Goal: Task Accomplishment & Management: Complete application form

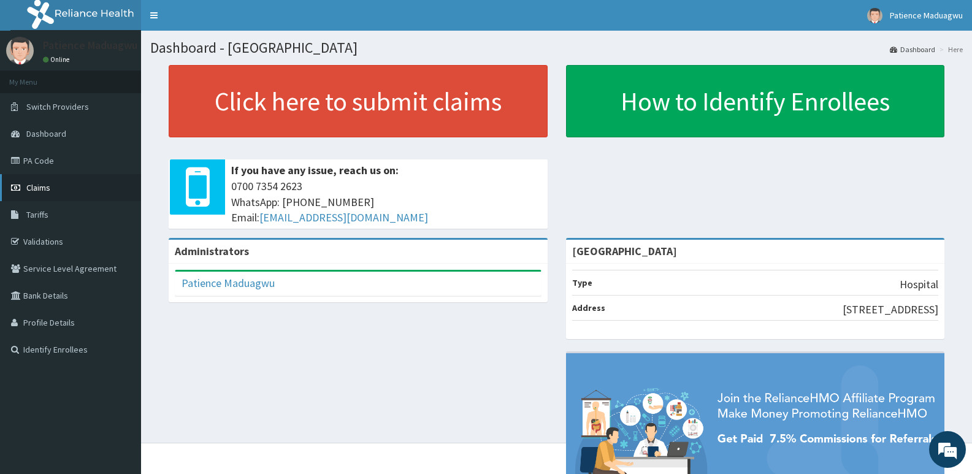
click at [60, 183] on link "Claims" at bounding box center [70, 187] width 141 height 27
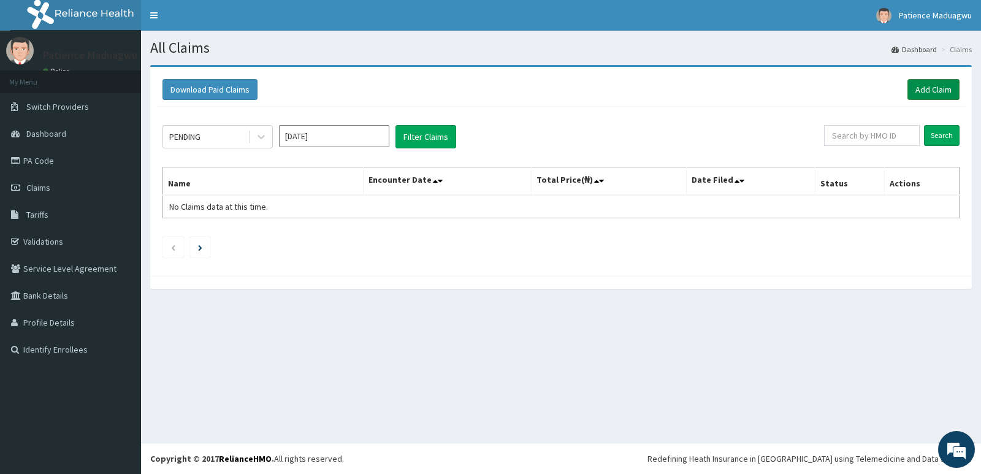
click at [929, 93] on link "Add Claim" at bounding box center [934, 89] width 52 height 21
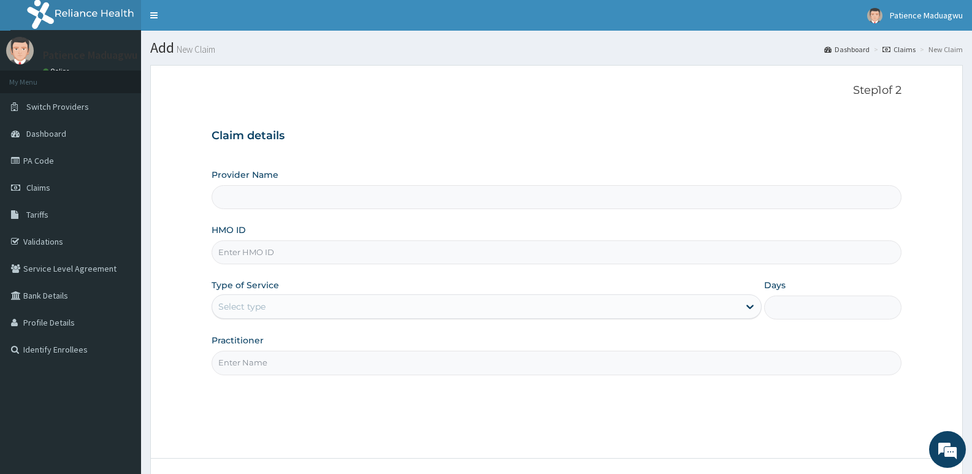
click at [348, 246] on input "HMO ID" at bounding box center [557, 252] width 690 height 24
type input "Faleti Medical Centre"
paste input "LTR/10127/A"
type input "LTR/10127/A"
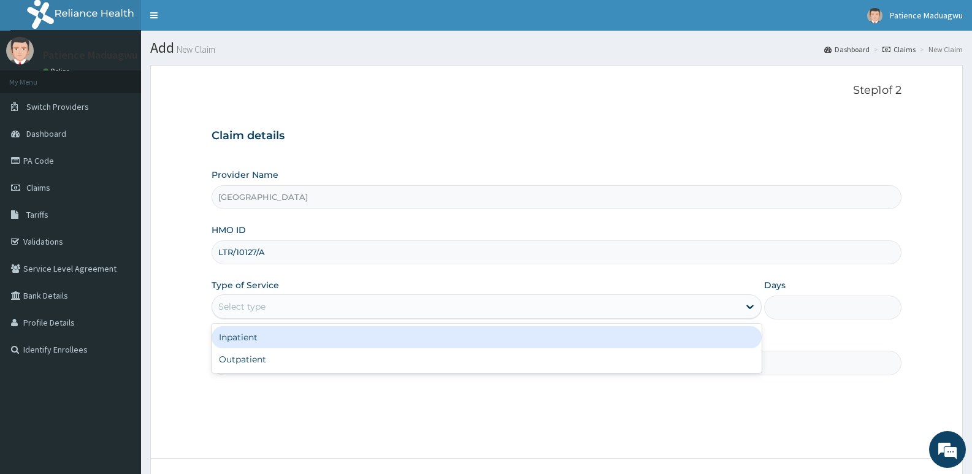
click at [310, 303] on div "Select type" at bounding box center [475, 307] width 526 height 20
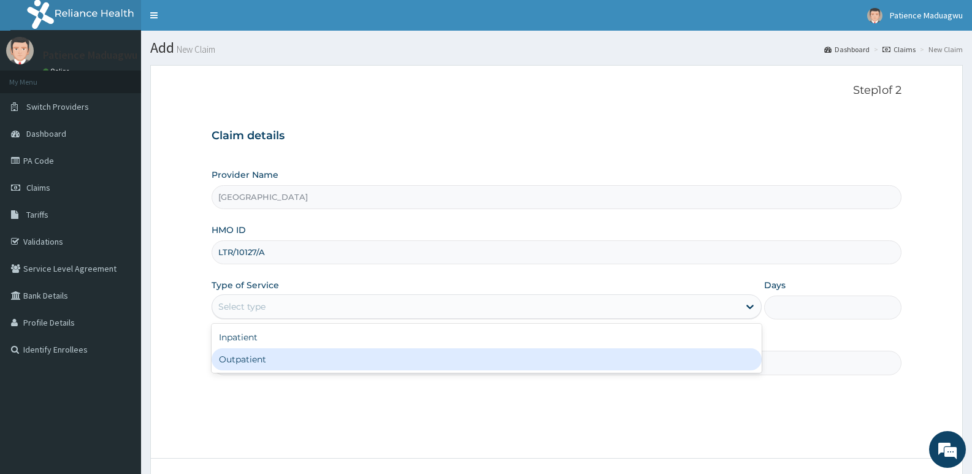
click at [270, 358] on div "Outpatient" at bounding box center [487, 359] width 550 height 22
type input "1"
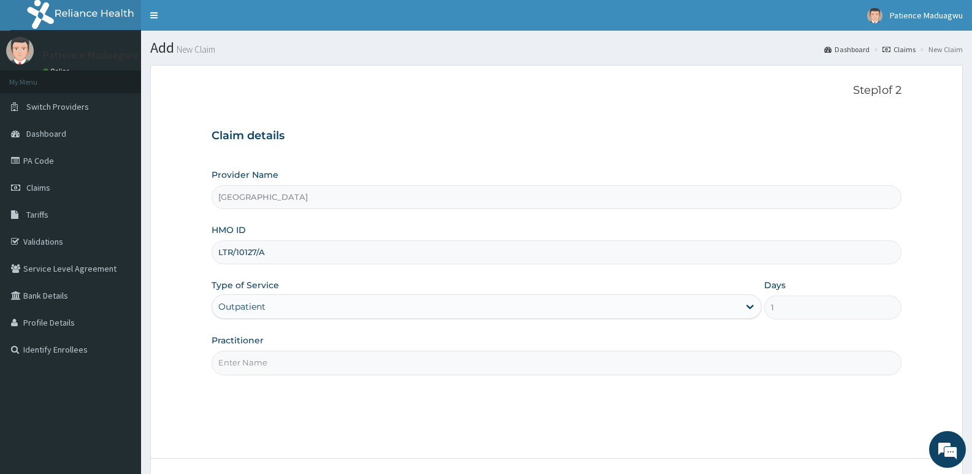
click at [271, 355] on input "Practitioner" at bounding box center [557, 363] width 690 height 24
type input "Dr kelechi"
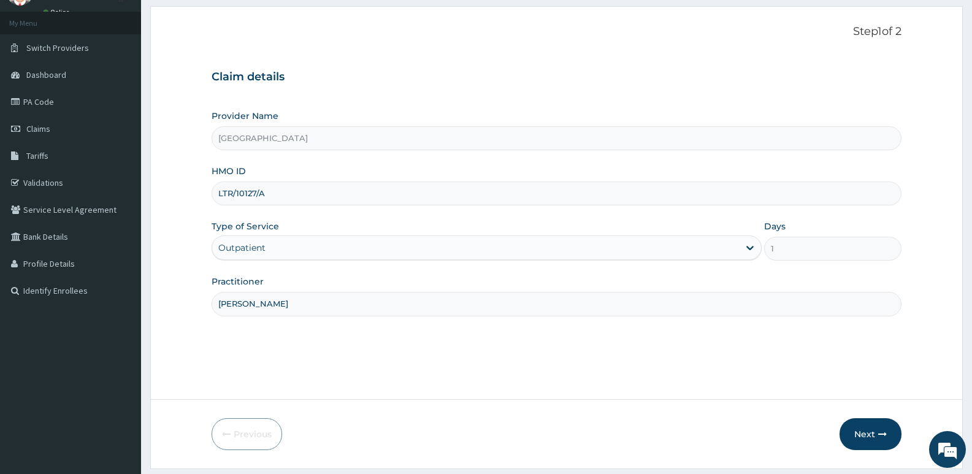
scroll to position [94, 0]
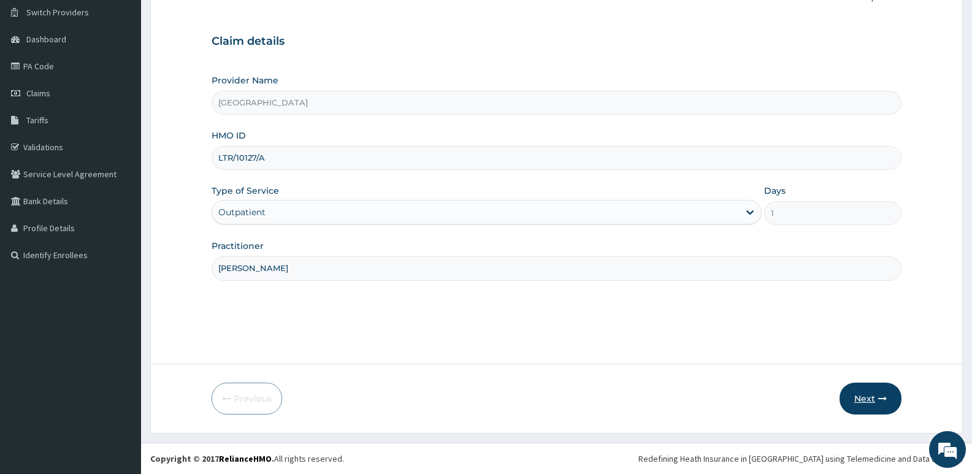
click at [856, 402] on button "Next" at bounding box center [871, 399] width 62 height 32
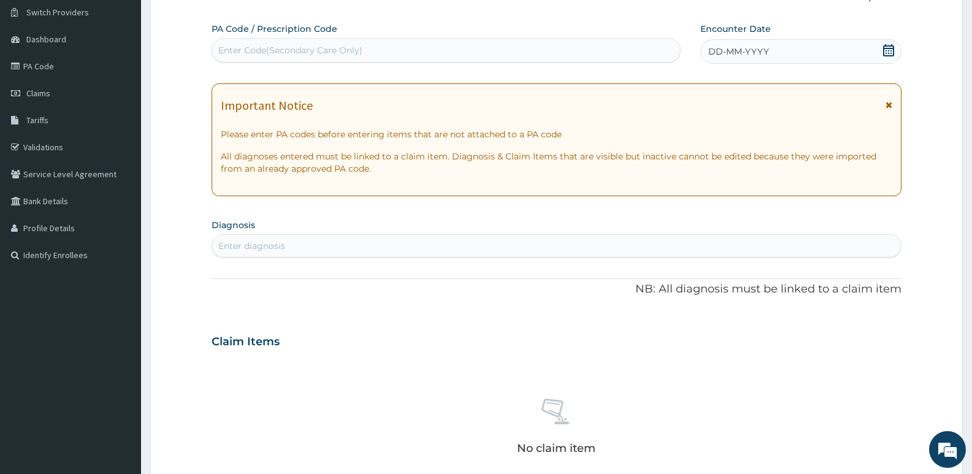
click at [348, 46] on div "Enter Code(Secondary Care Only)" at bounding box center [290, 50] width 144 height 12
paste input "PA/7F0820"
type input "PA/7F0820"
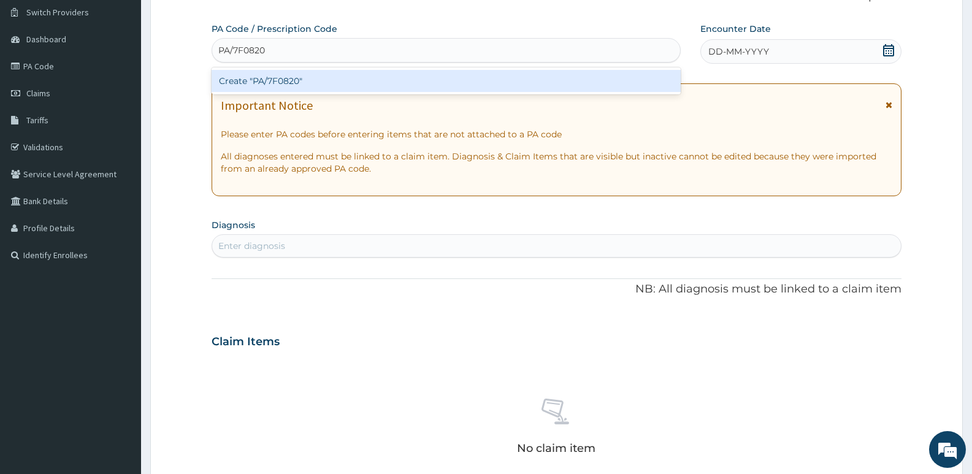
click at [338, 81] on div "Create "PA/7F0820"" at bounding box center [446, 81] width 469 height 22
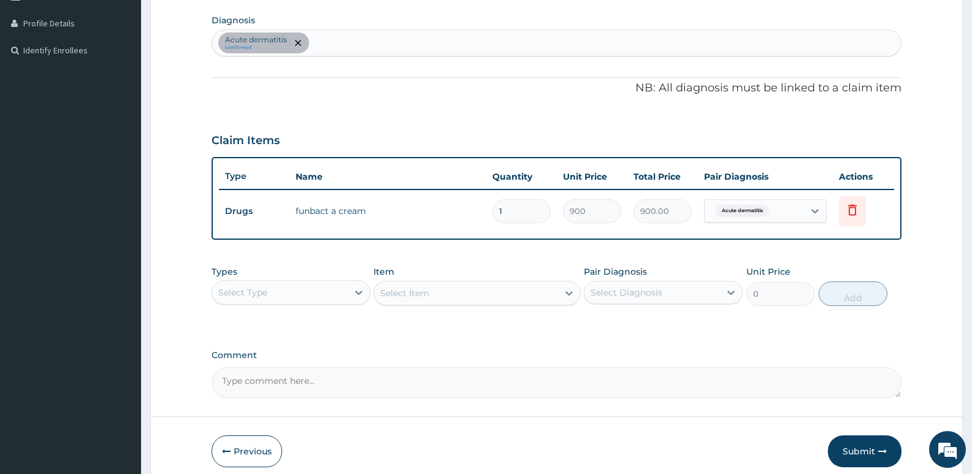
scroll to position [278, 0]
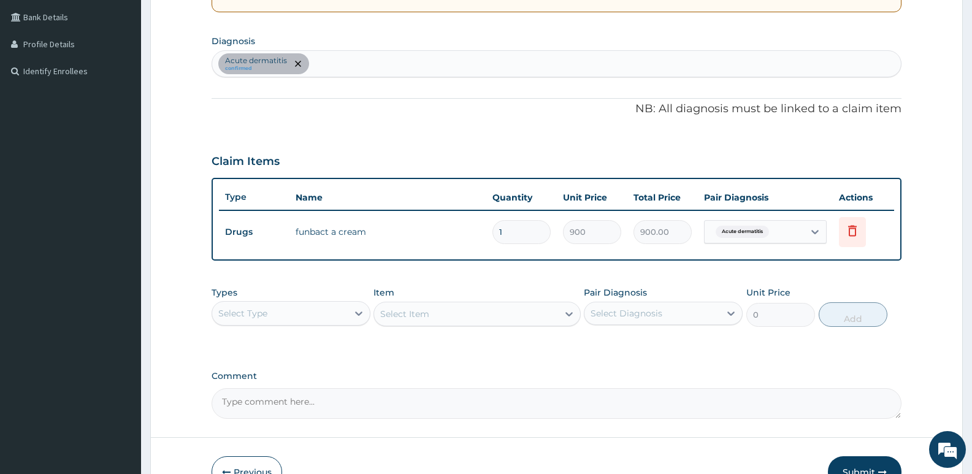
click at [342, 61] on div "Acute dermatitis confirmed" at bounding box center [556, 64] width 689 height 26
type input "mala"
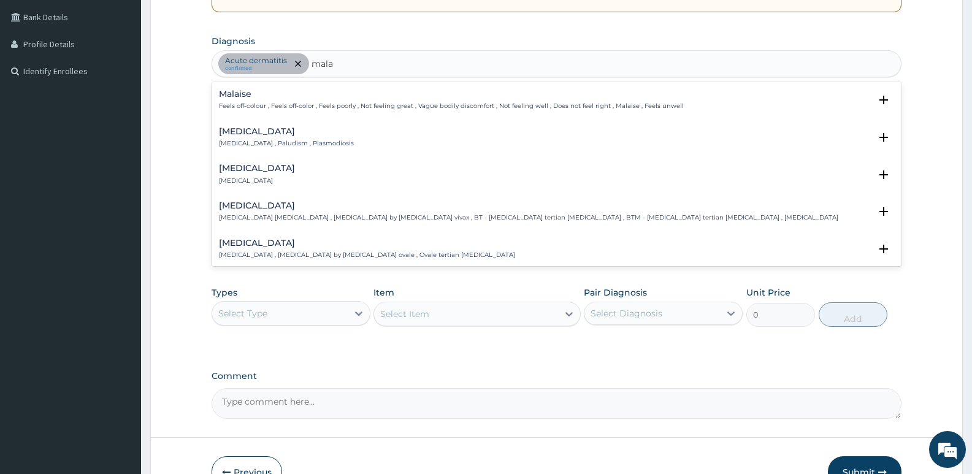
click at [262, 132] on h4 "Malaria" at bounding box center [286, 131] width 135 height 9
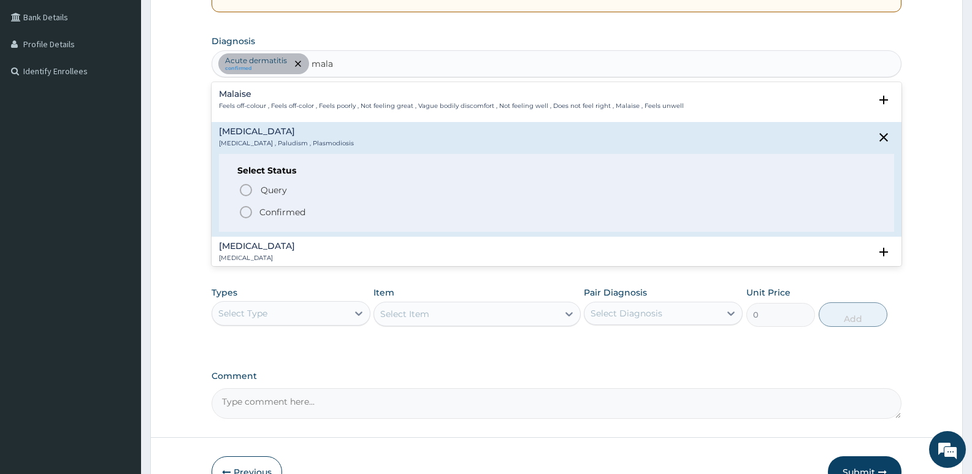
click at [241, 207] on icon "status option filled" at bounding box center [246, 212] width 15 height 15
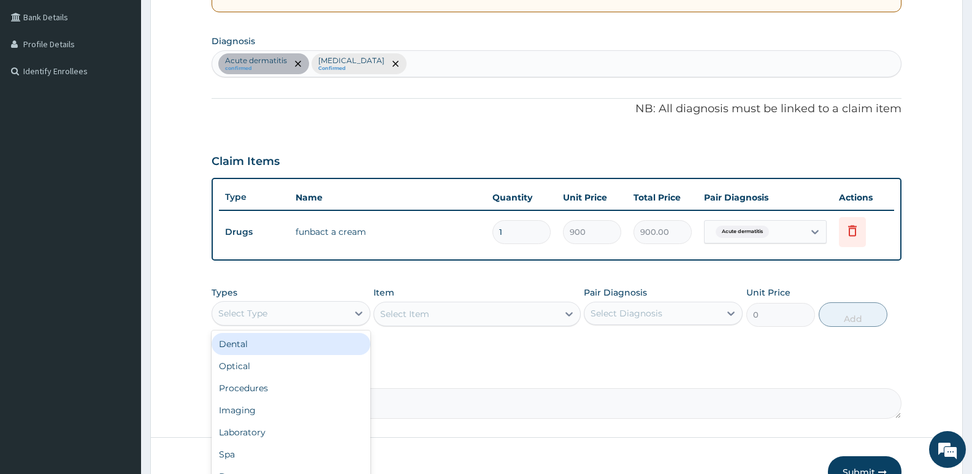
click at [265, 305] on div "Select Type" at bounding box center [280, 314] width 136 height 20
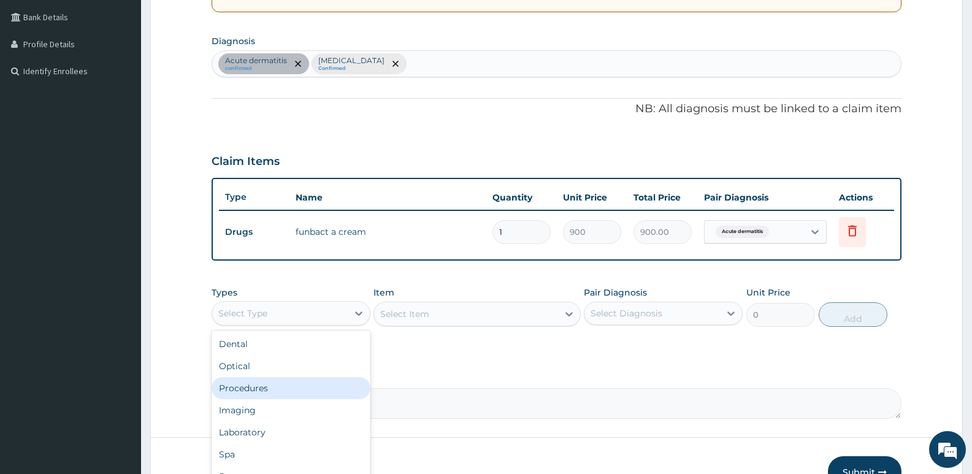
click at [263, 391] on div "Procedures" at bounding box center [291, 388] width 159 height 22
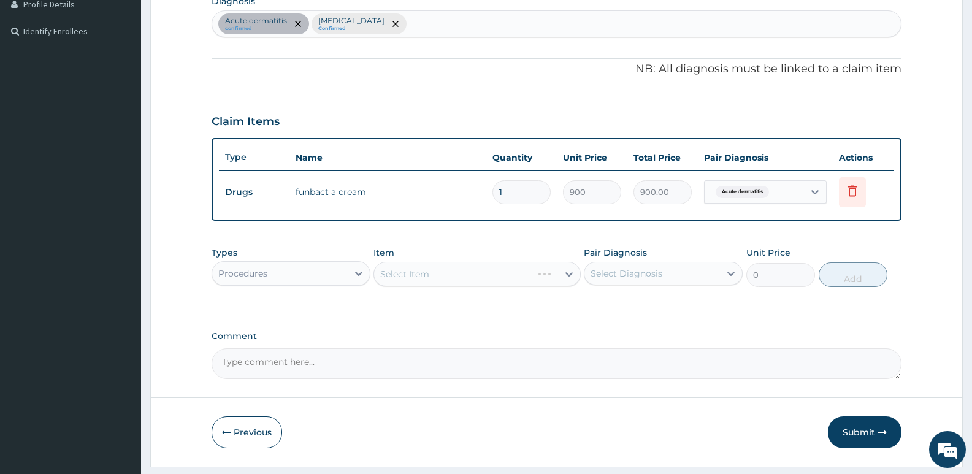
scroll to position [340, 0]
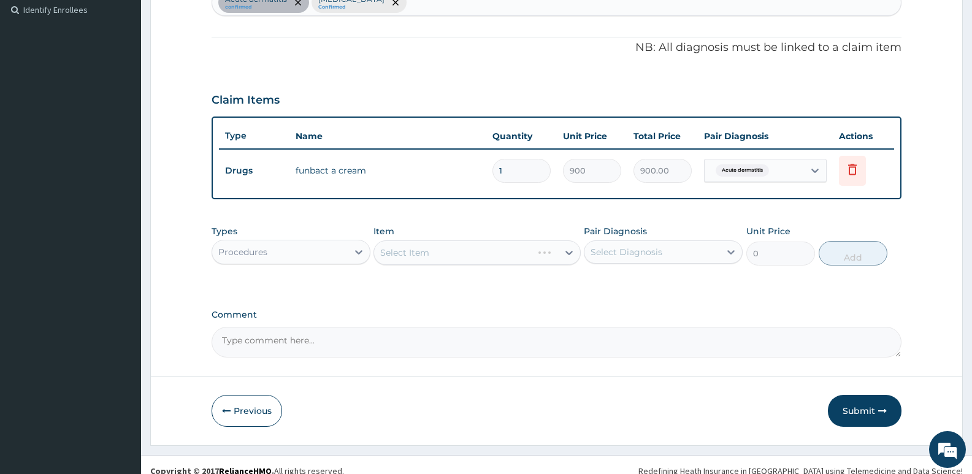
click at [420, 250] on div "Select Item" at bounding box center [477, 252] width 207 height 25
click at [431, 250] on div "Select Item" at bounding box center [465, 253] width 183 height 20
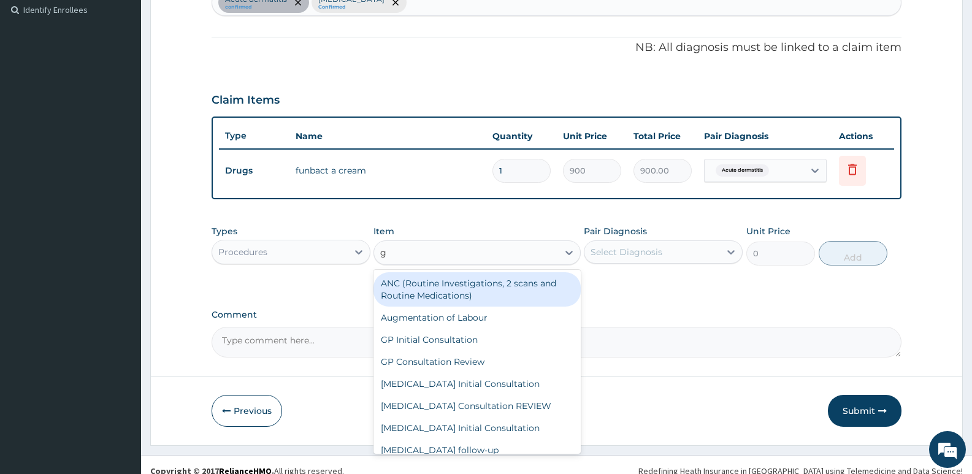
type input "gp"
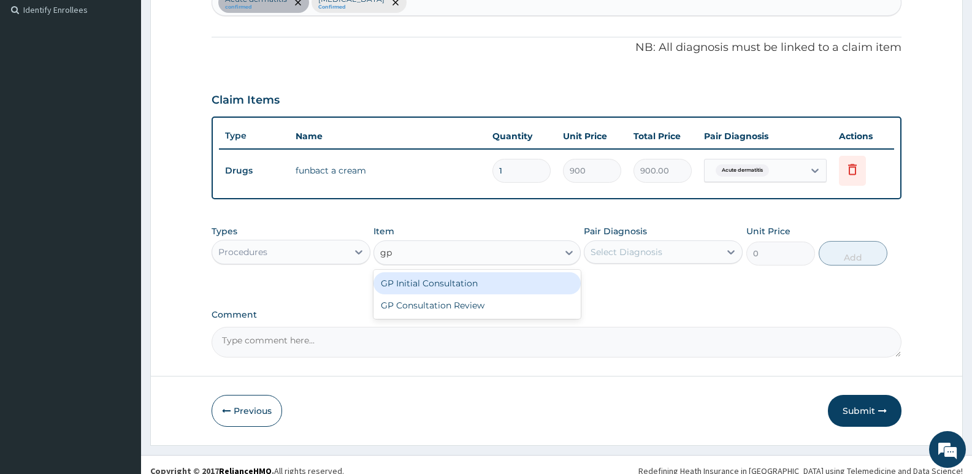
click at [435, 286] on div "GP Initial Consultation" at bounding box center [477, 283] width 207 height 22
type input "2500"
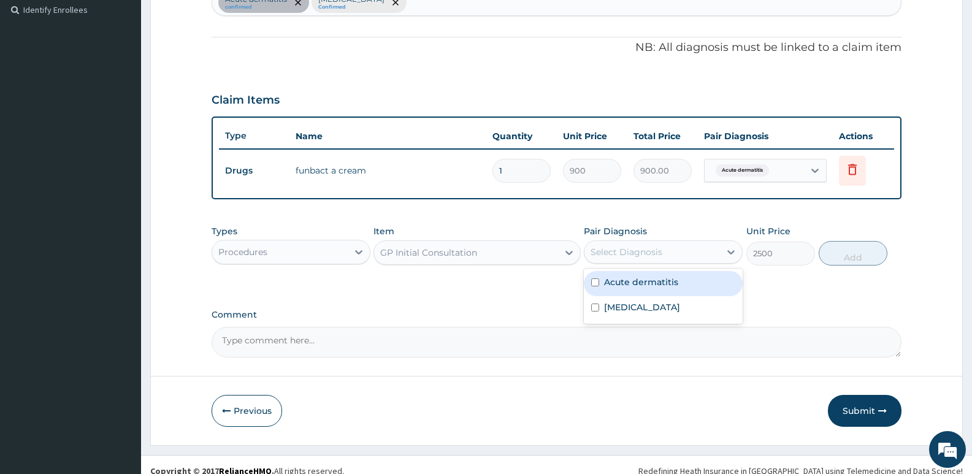
click at [645, 254] on div "Select Diagnosis" at bounding box center [627, 252] width 72 height 12
click at [622, 318] on div "[MEDICAL_DATA]" at bounding box center [663, 308] width 159 height 25
checkbox input "true"
click at [830, 255] on button "Add" at bounding box center [853, 253] width 69 height 25
type input "0"
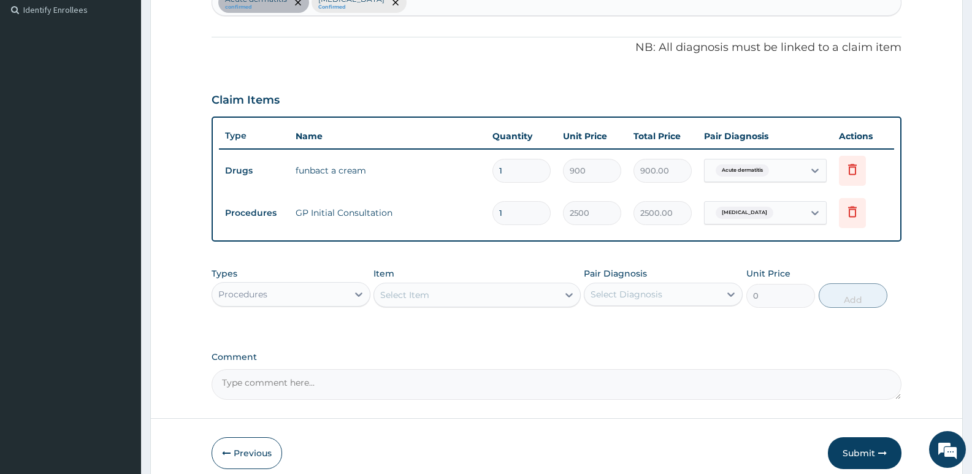
click at [326, 295] on div "Procedures" at bounding box center [280, 295] width 136 height 20
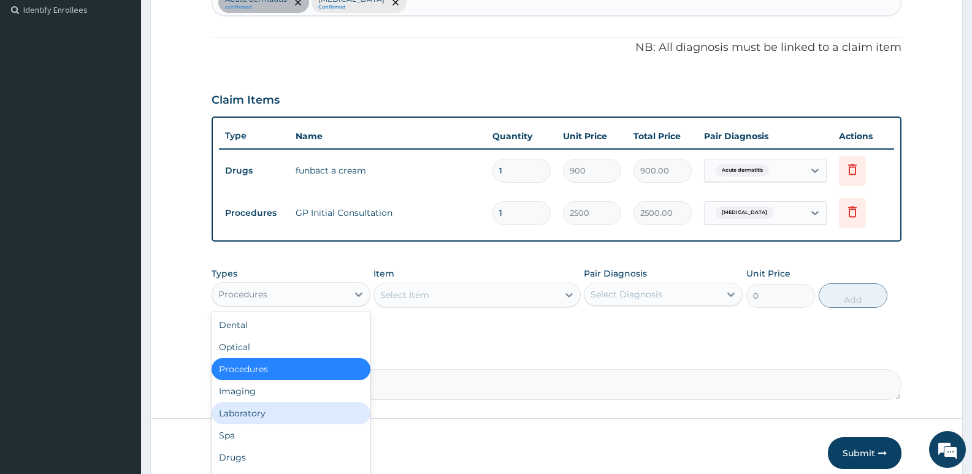
scroll to position [42, 0]
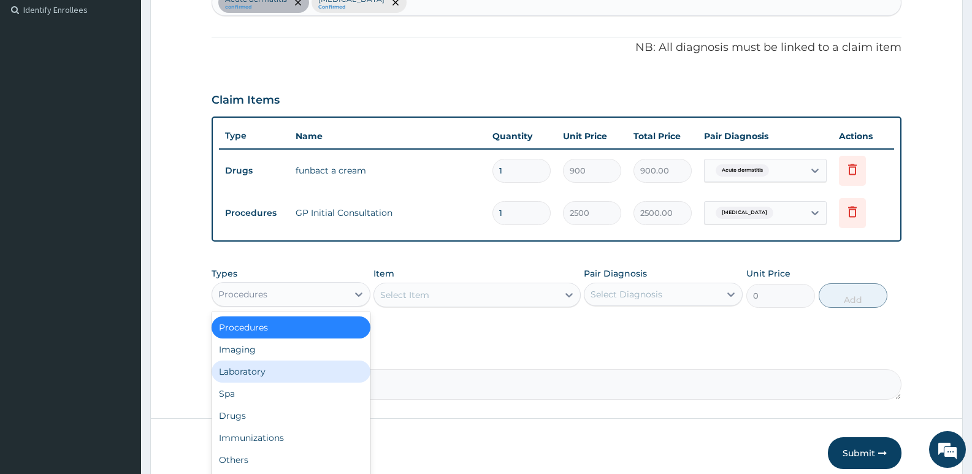
click at [242, 366] on div "Laboratory" at bounding box center [291, 372] width 159 height 22
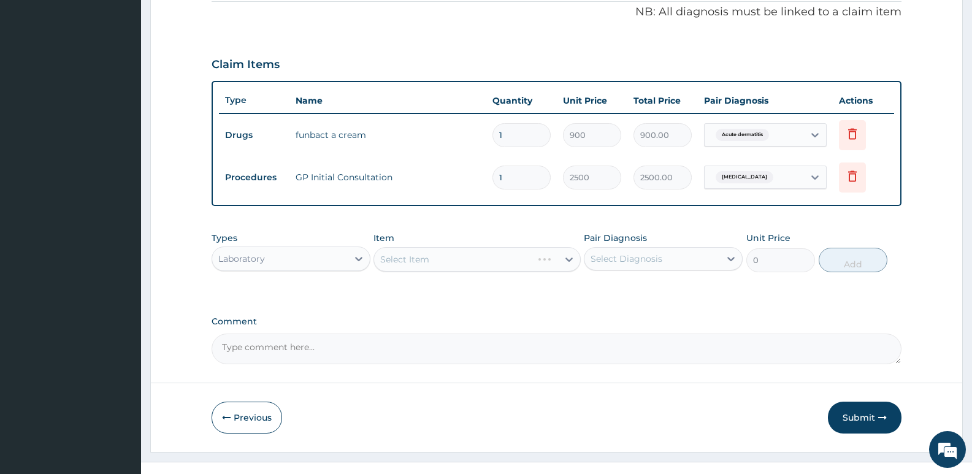
scroll to position [394, 0]
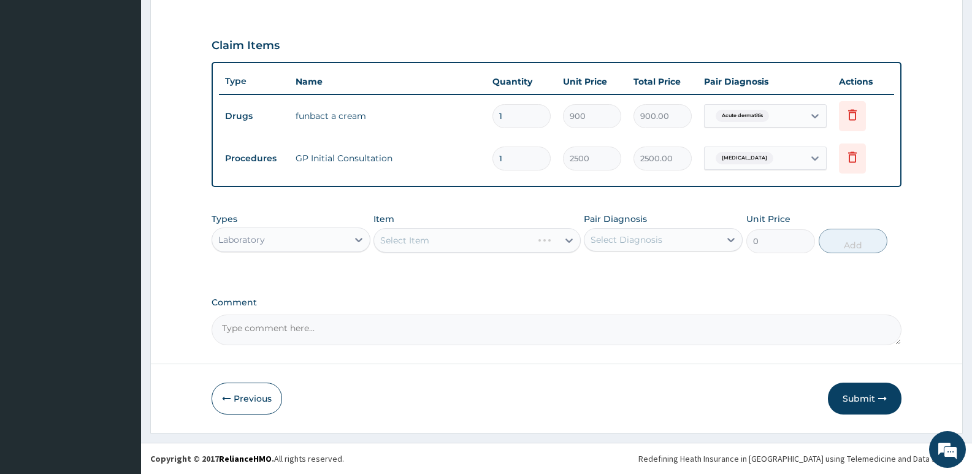
click at [464, 237] on div "Select Item" at bounding box center [477, 240] width 207 height 25
click at [427, 248] on div "Select Item" at bounding box center [465, 241] width 183 height 20
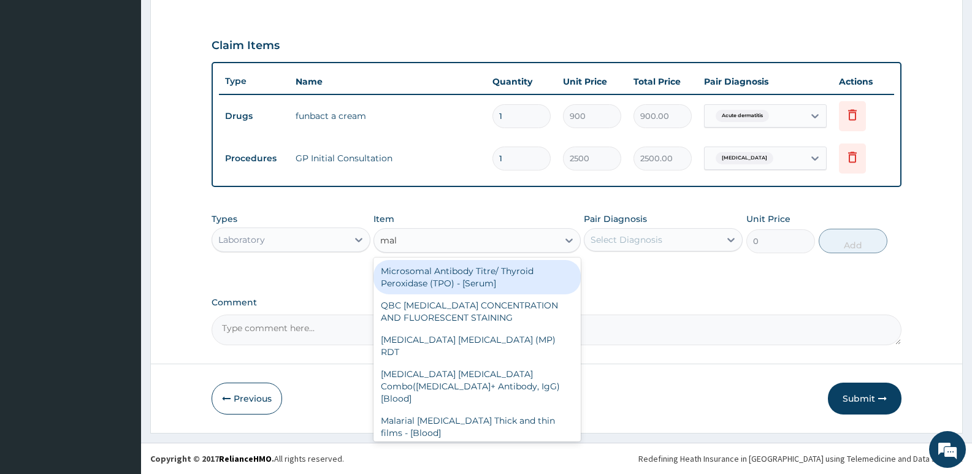
type input "mala"
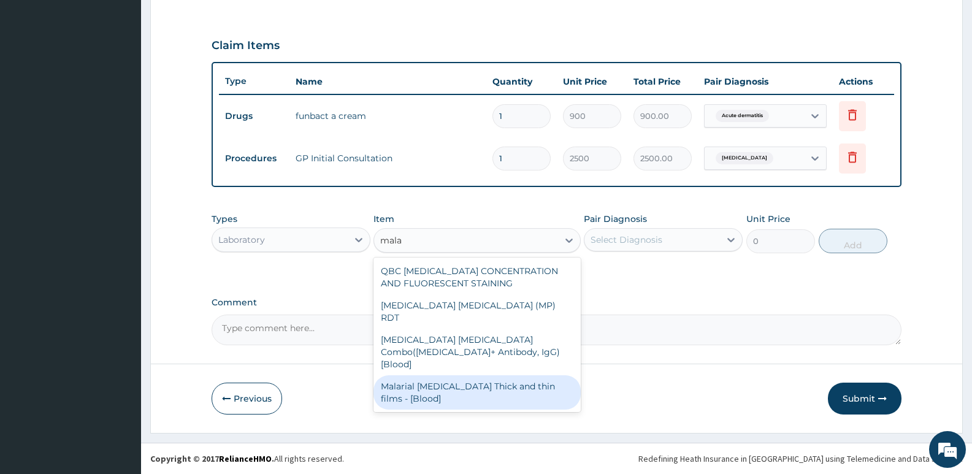
click at [483, 375] on div "Malarial Parasite Thick and thin films - [Blood]" at bounding box center [477, 392] width 207 height 34
type input "1650"
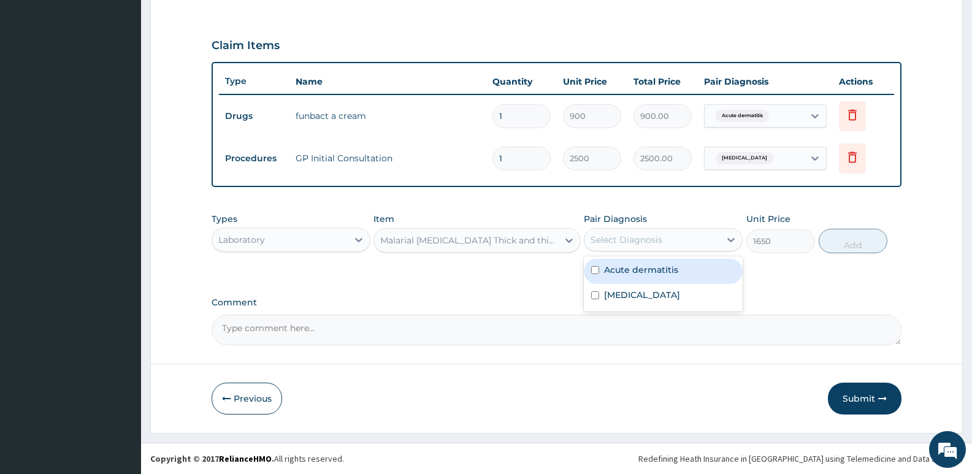
click at [658, 232] on div "Select Diagnosis" at bounding box center [652, 240] width 136 height 20
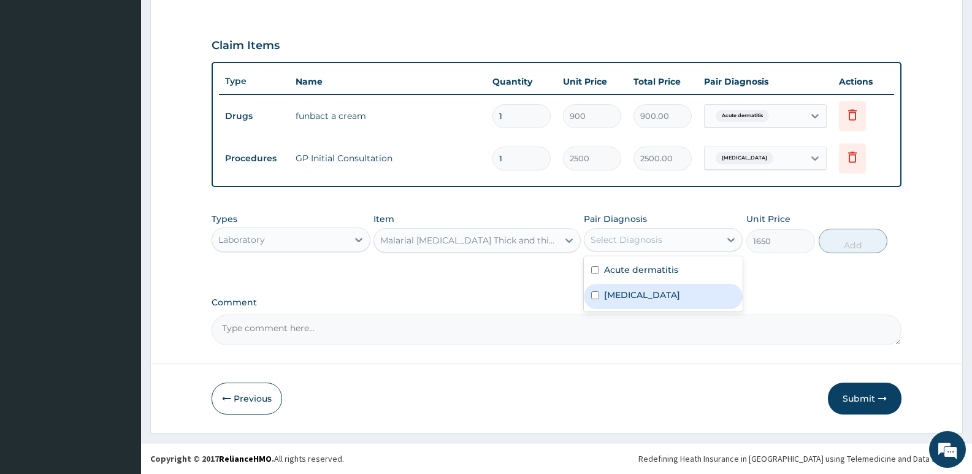
click at [643, 288] on div "Malaria" at bounding box center [663, 296] width 159 height 25
checkbox input "true"
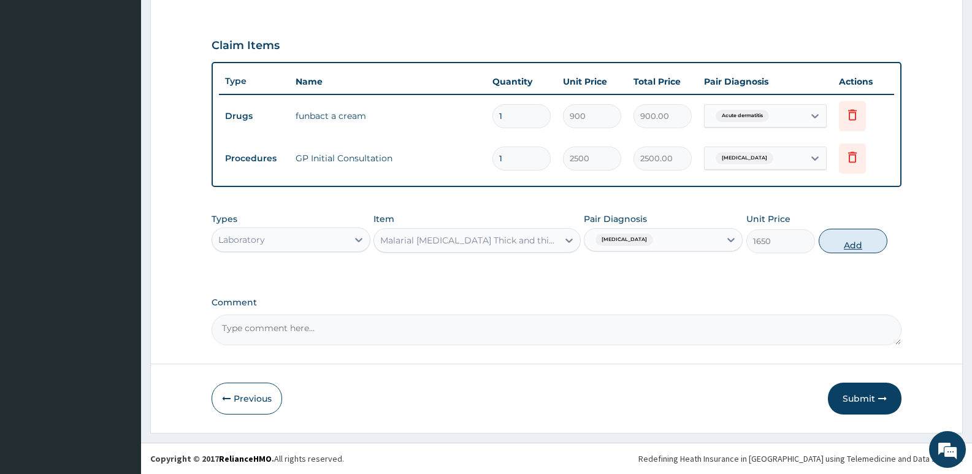
click at [837, 243] on button "Add" at bounding box center [853, 241] width 69 height 25
type input "0"
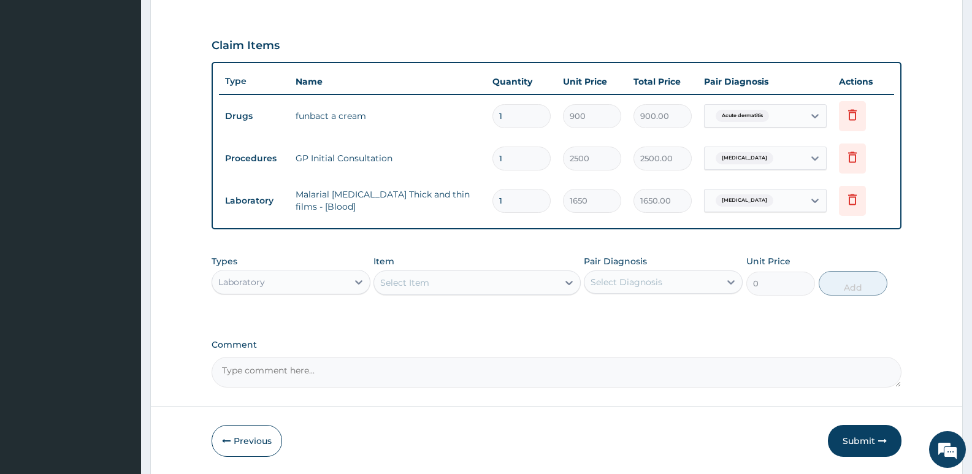
scroll to position [437, 0]
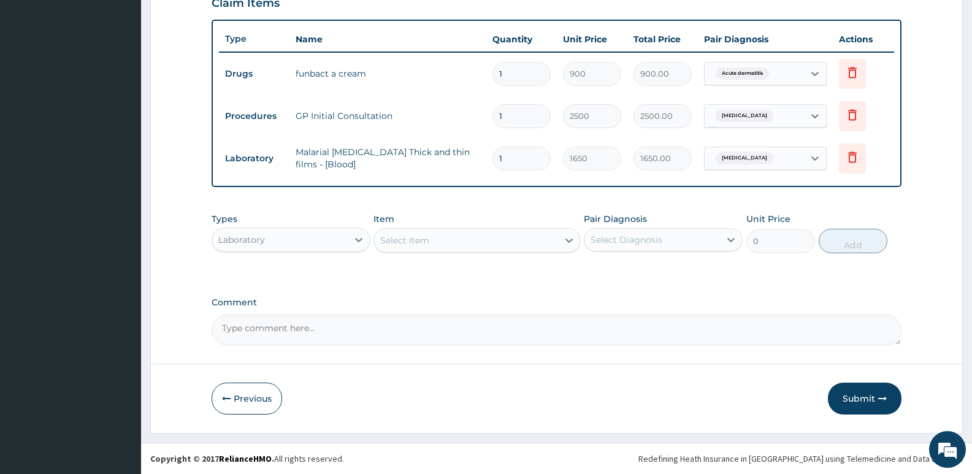
click at [340, 240] on div "Laboratory" at bounding box center [280, 240] width 136 height 20
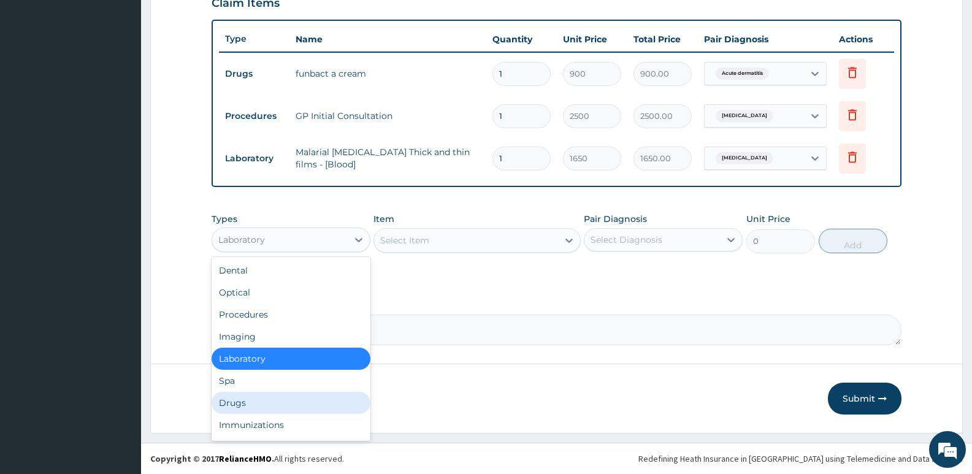
click at [236, 392] on div "Drugs" at bounding box center [291, 403] width 159 height 22
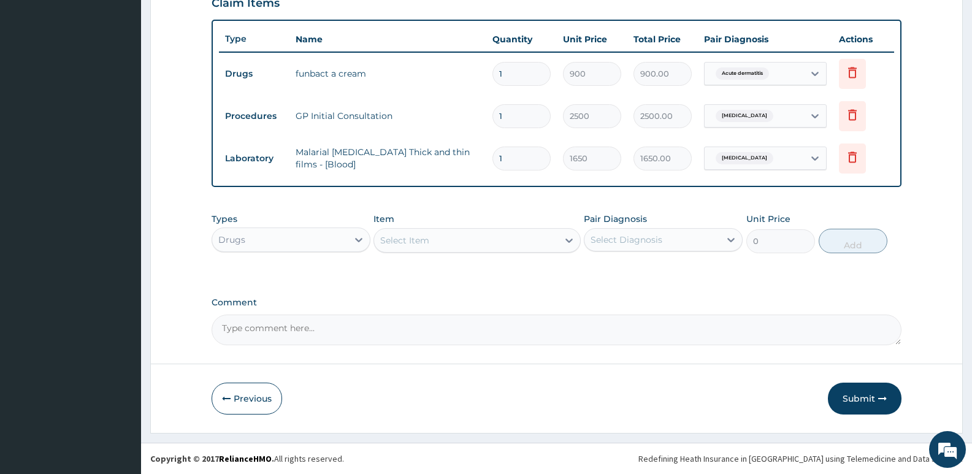
click at [426, 242] on div "Select Item" at bounding box center [404, 240] width 49 height 12
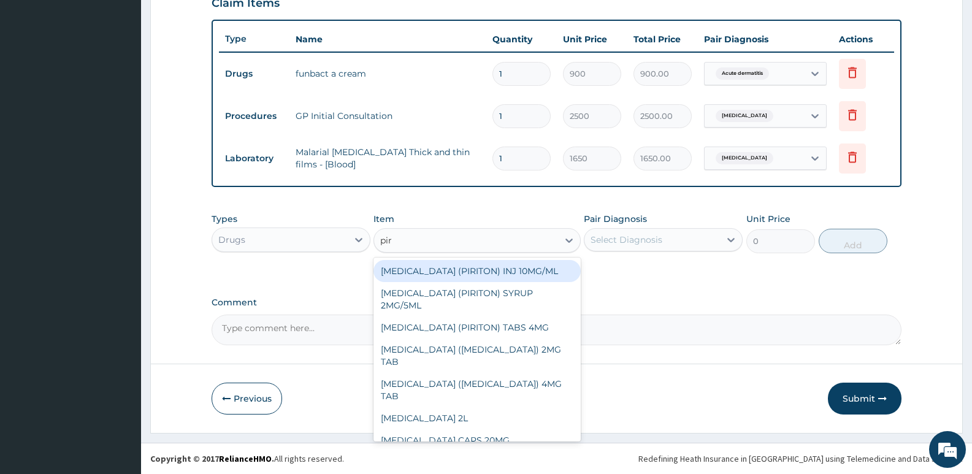
type input "piri"
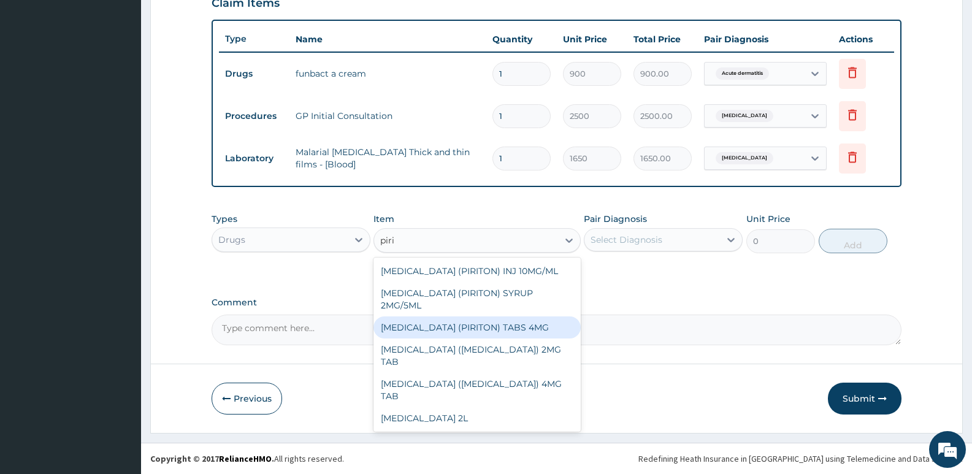
click at [467, 339] on div "CHLORPHENIRAMINE (PIRITON) TABS 4MG" at bounding box center [477, 327] width 207 height 22
type input "10"
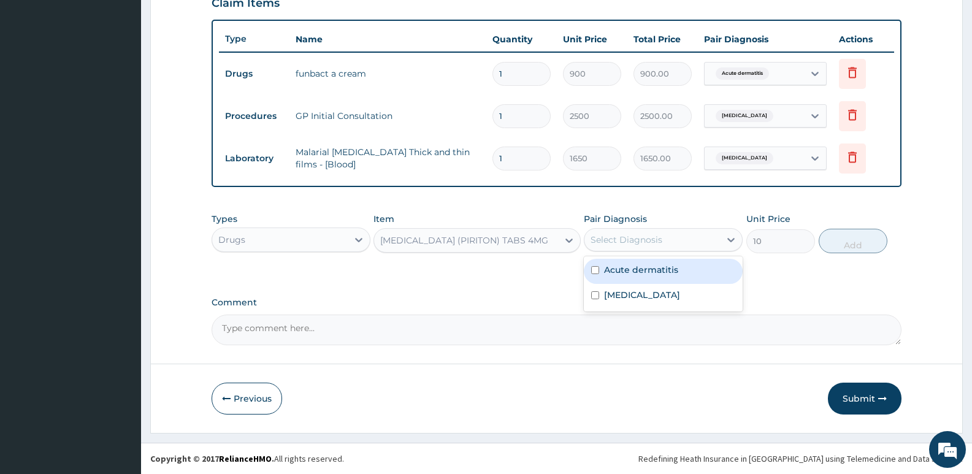
click at [613, 237] on div "Select Diagnosis" at bounding box center [627, 240] width 72 height 12
click at [632, 273] on label "Acute dermatitis" at bounding box center [641, 270] width 74 height 12
checkbox input "true"
click at [854, 243] on button "Add" at bounding box center [853, 241] width 69 height 25
type input "0"
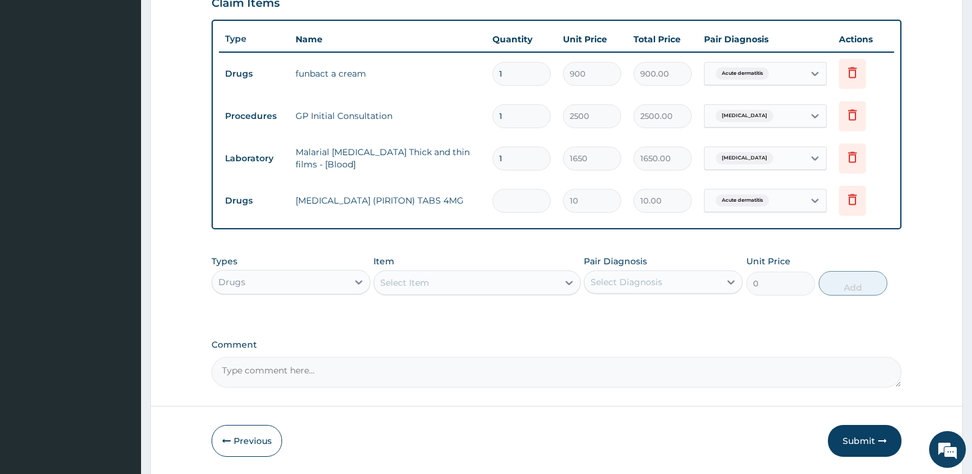
type input "0.00"
type input "6"
type input "60.00"
type input "6"
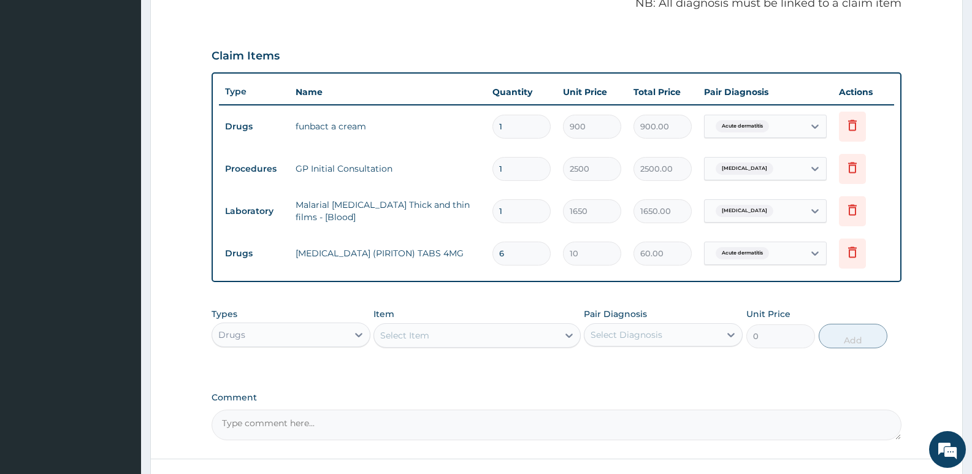
scroll to position [314, 0]
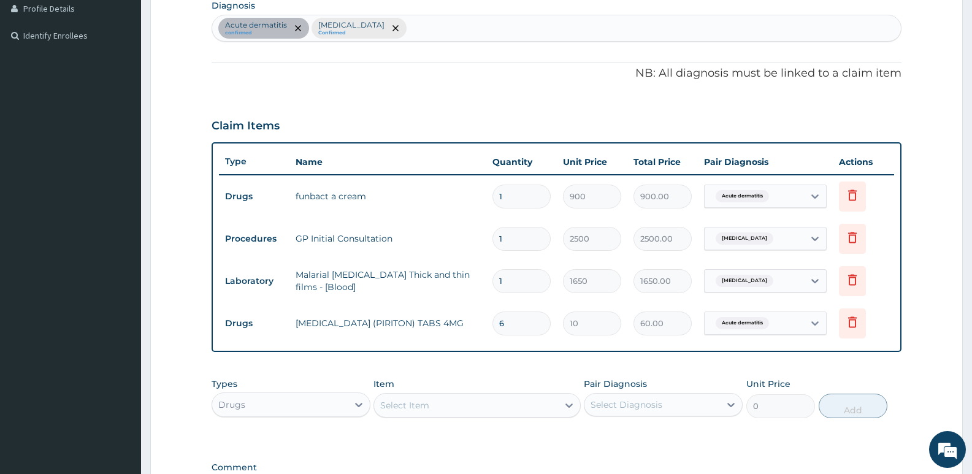
click at [426, 29] on div "Acute dermatitis confirmed Malaria Confirmed" at bounding box center [556, 28] width 689 height 26
type input "dyspe"
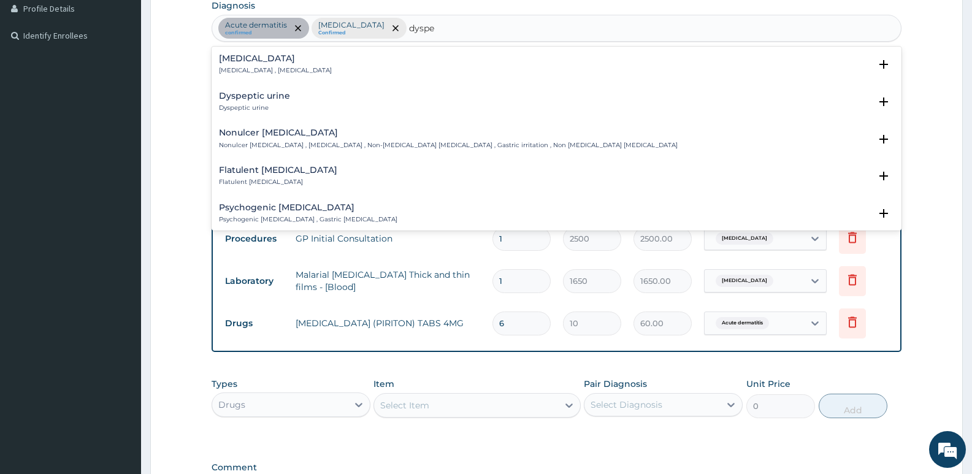
click at [256, 73] on p "Indigestion , Dyspepsia" at bounding box center [275, 70] width 113 height 9
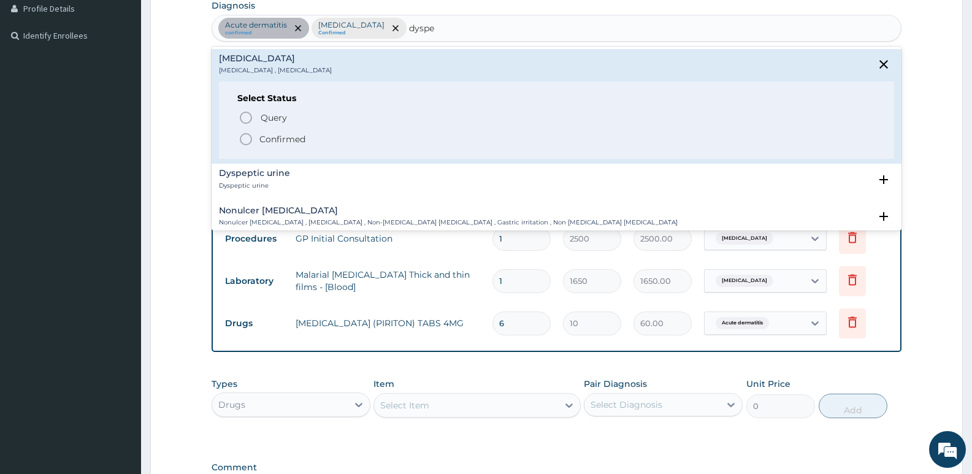
click at [261, 147] on span "Confirmed" at bounding box center [557, 139] width 637 height 15
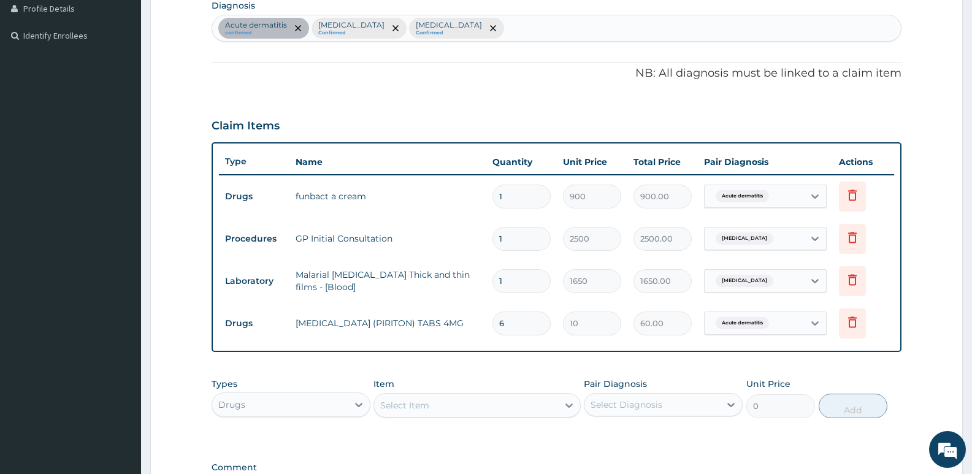
scroll to position [375, 0]
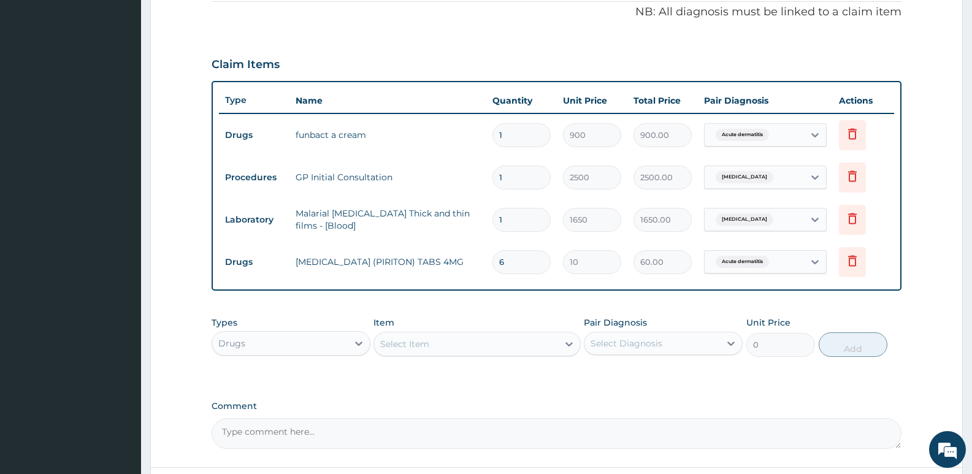
click at [440, 332] on div "Select Item" at bounding box center [477, 344] width 207 height 25
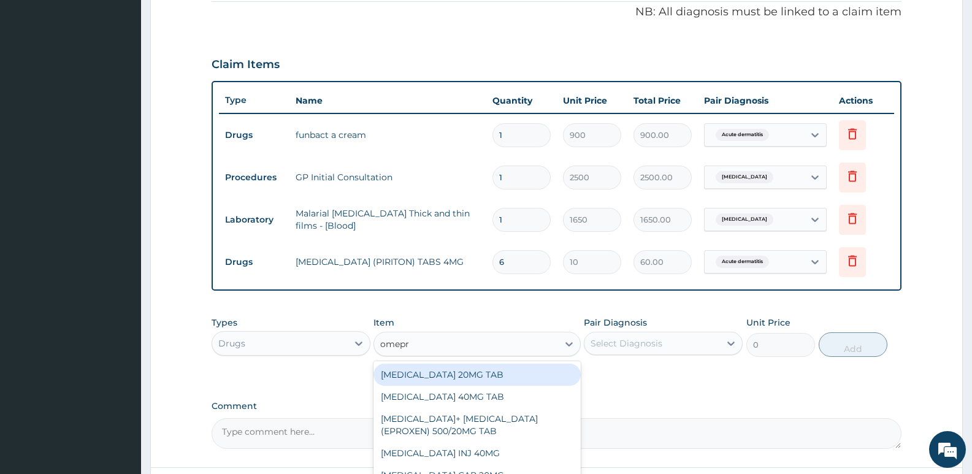
type input "omepra"
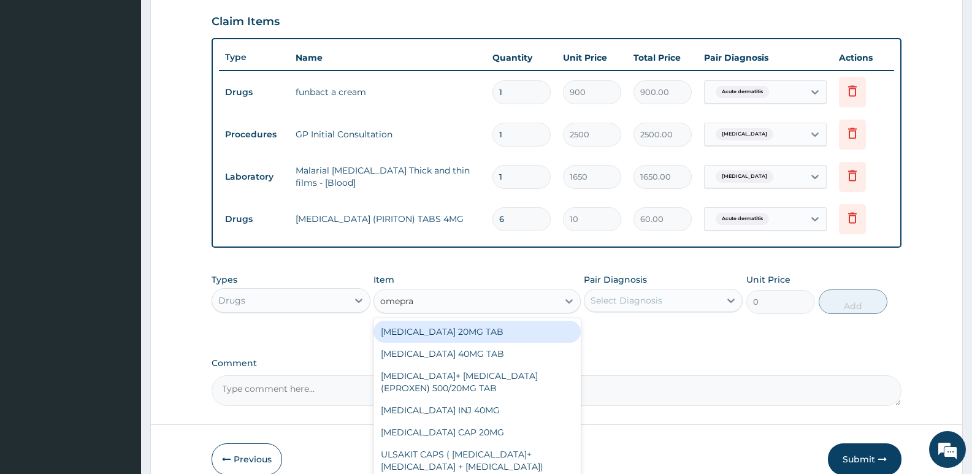
scroll to position [437, 0]
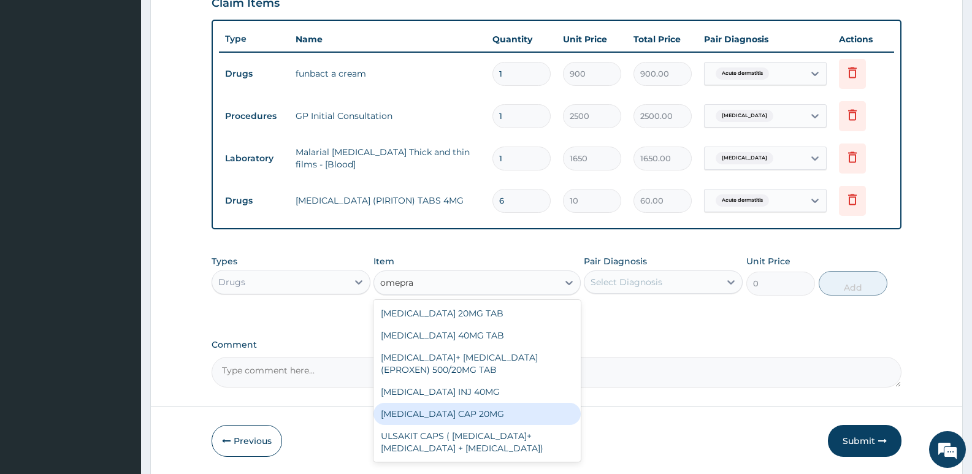
click at [443, 417] on div "OMEPRAZOLE CAP 20MG" at bounding box center [477, 414] width 207 height 22
type input "25"
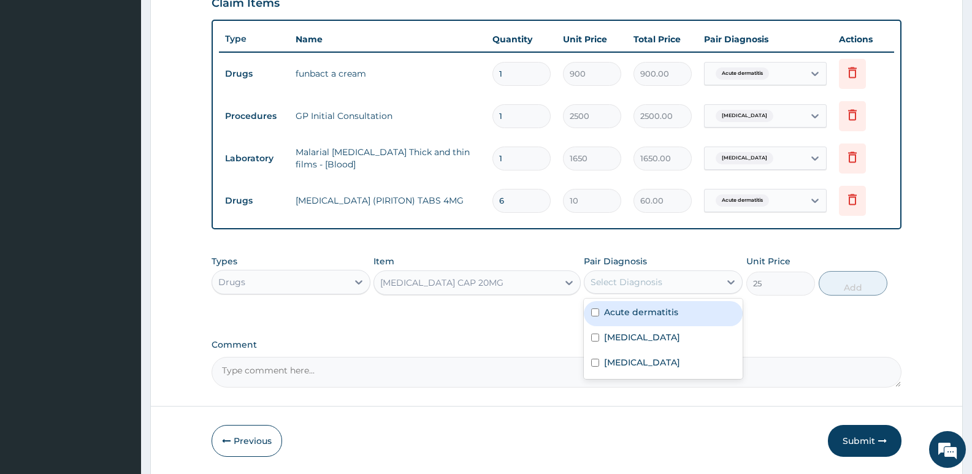
click at [657, 287] on div "Select Diagnosis" at bounding box center [627, 282] width 72 height 12
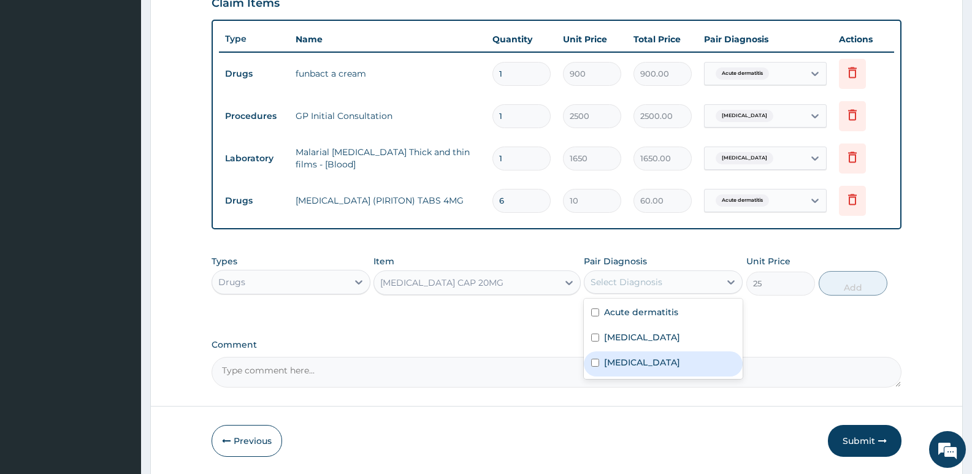
click at [638, 357] on label "Indigestion" at bounding box center [642, 362] width 76 height 12
checkbox input "true"
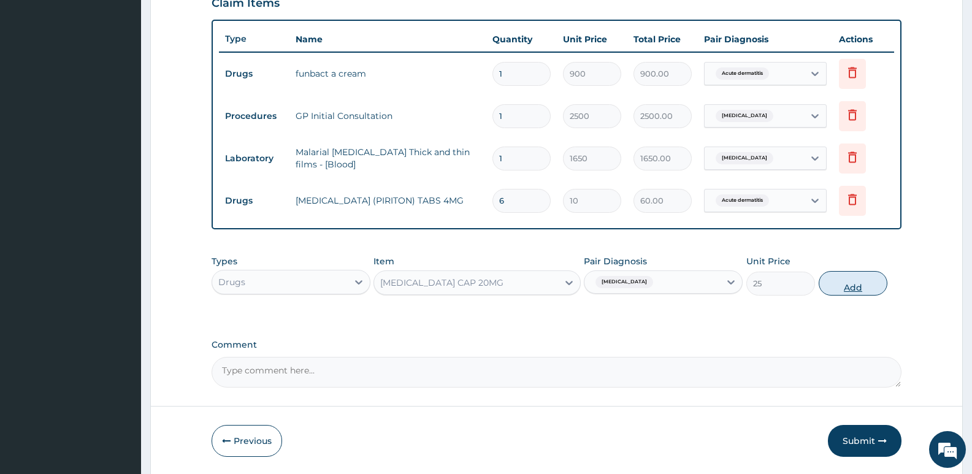
click at [852, 285] on button "Add" at bounding box center [853, 283] width 69 height 25
type input "0"
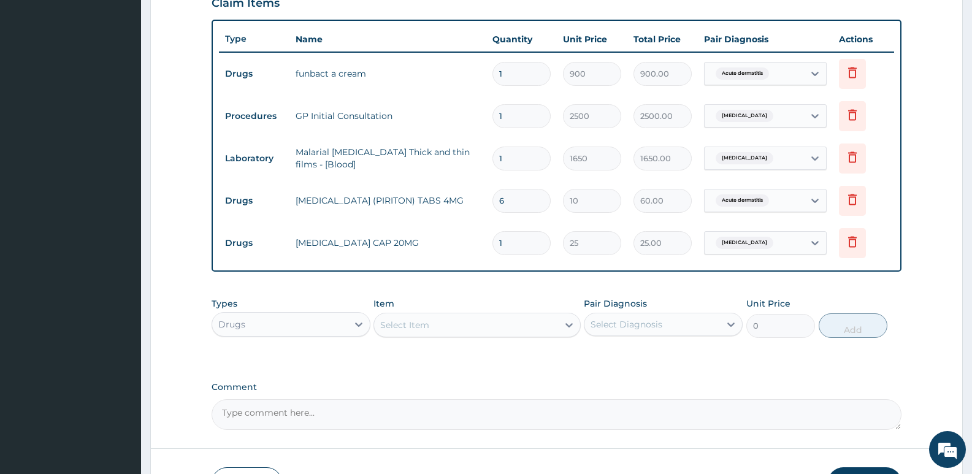
type input "10"
type input "250.00"
type input "10"
click at [401, 325] on div "Select Item" at bounding box center [404, 325] width 49 height 12
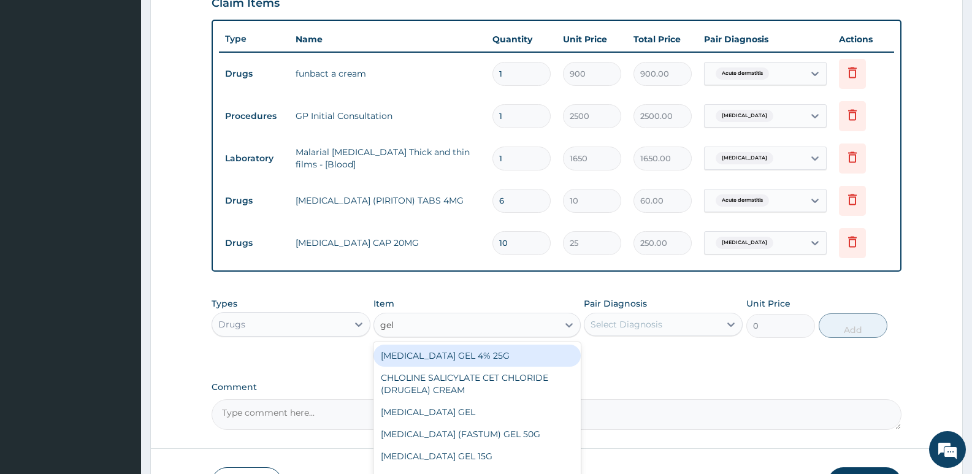
type input "gelu"
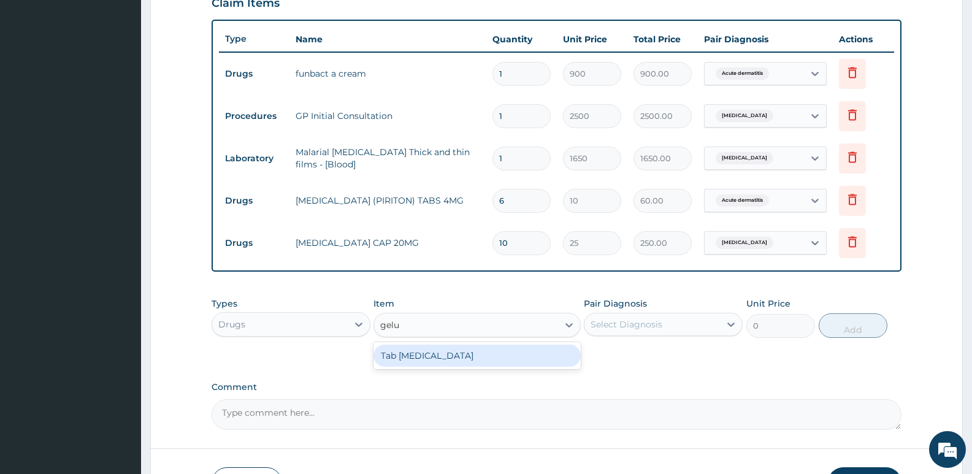
click at [408, 356] on div "Tab Gelusil" at bounding box center [477, 356] width 207 height 22
type input "20"
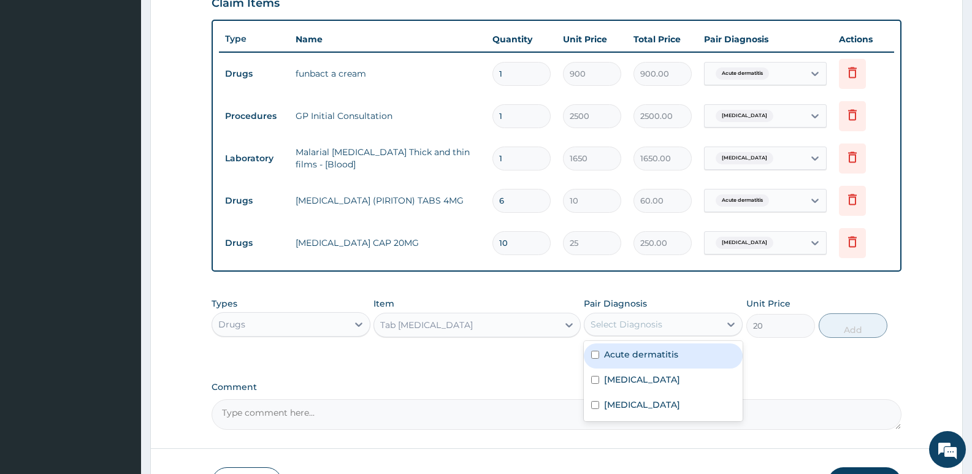
click at [692, 322] on div "Select Diagnosis" at bounding box center [652, 325] width 136 height 20
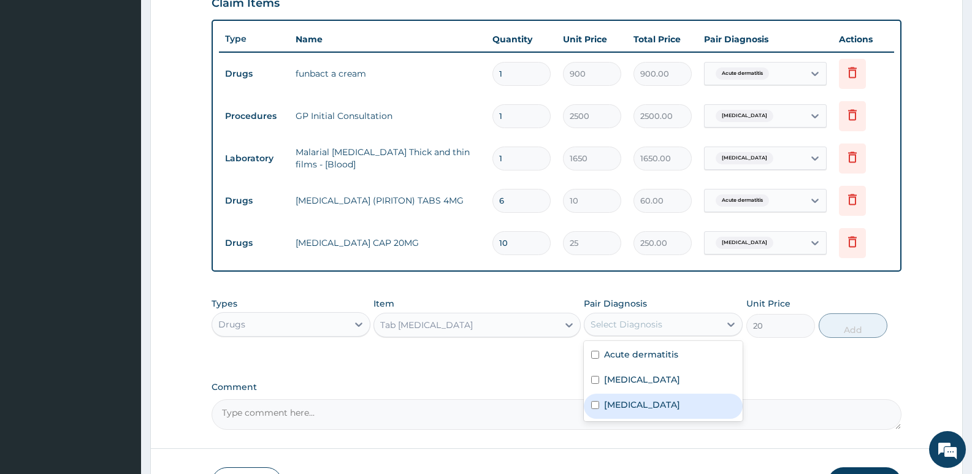
click at [629, 400] on label "Indigestion" at bounding box center [642, 405] width 76 height 12
checkbox input "true"
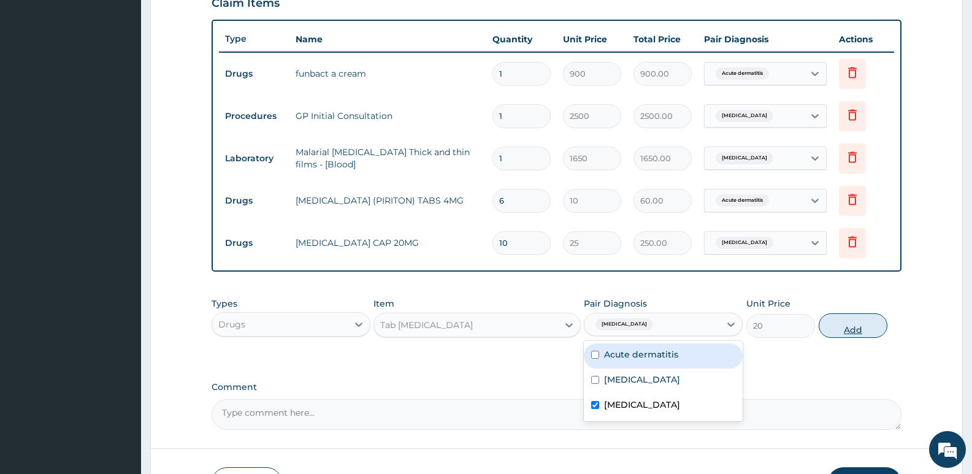
click at [841, 328] on button "Add" at bounding box center [853, 325] width 69 height 25
type input "0"
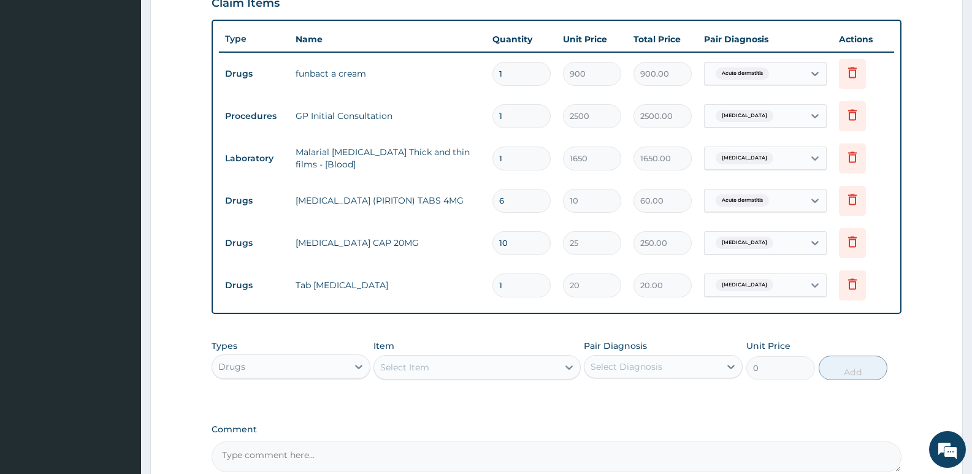
type input "18"
type input "360.00"
type input "18"
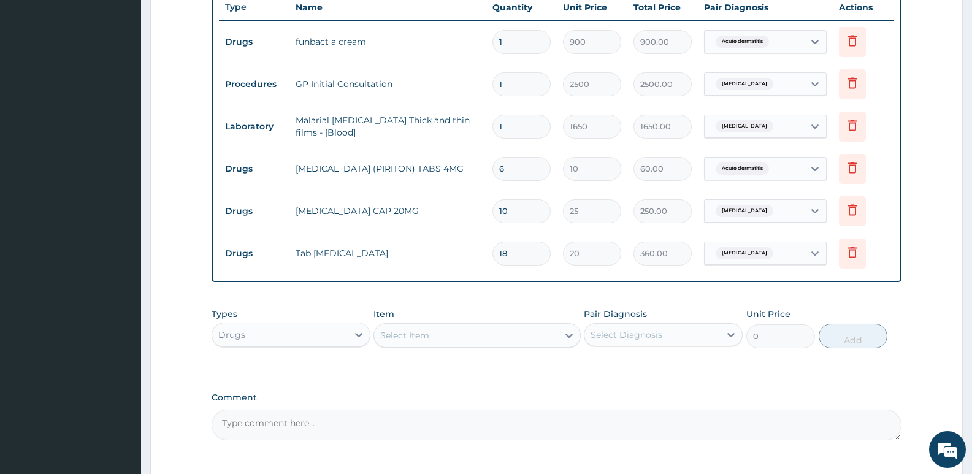
scroll to position [498, 0]
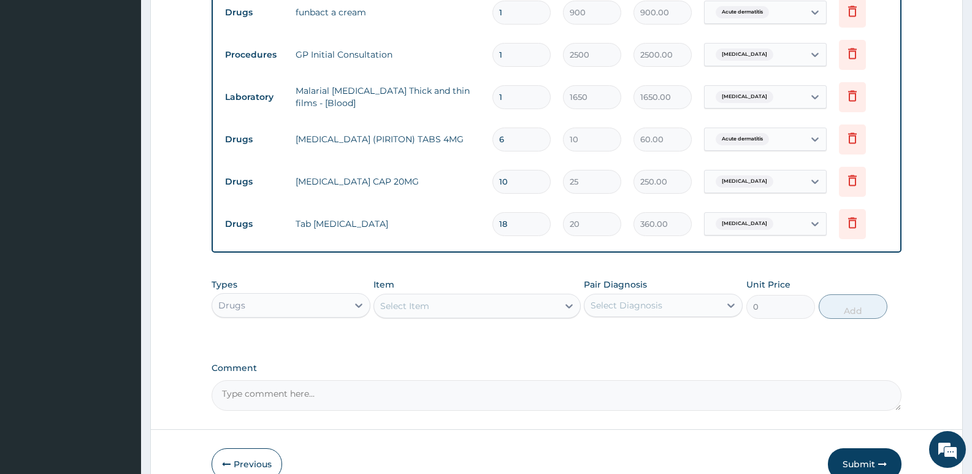
click at [389, 314] on div "Select Item" at bounding box center [465, 306] width 183 height 20
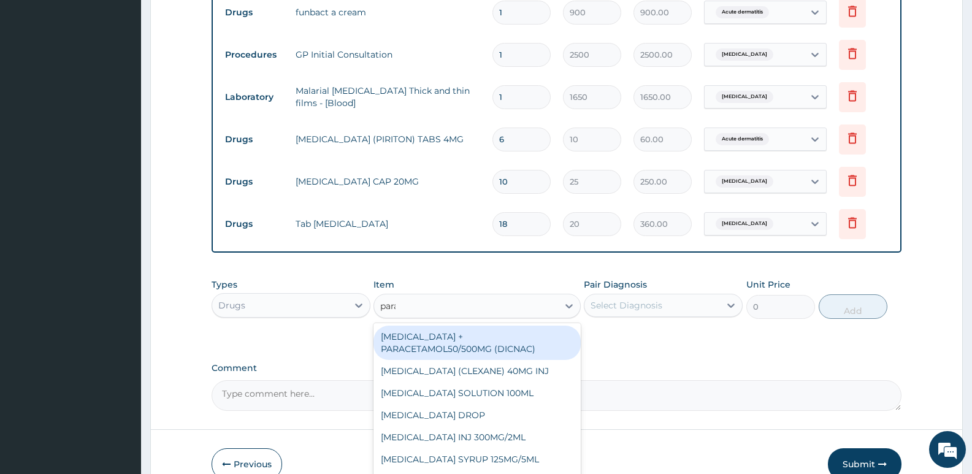
type input "parac"
click at [437, 348] on div "DICLOFENAC + PARACETAMOL50/500MG (DICNAC)" at bounding box center [477, 343] width 207 height 34
type input "40"
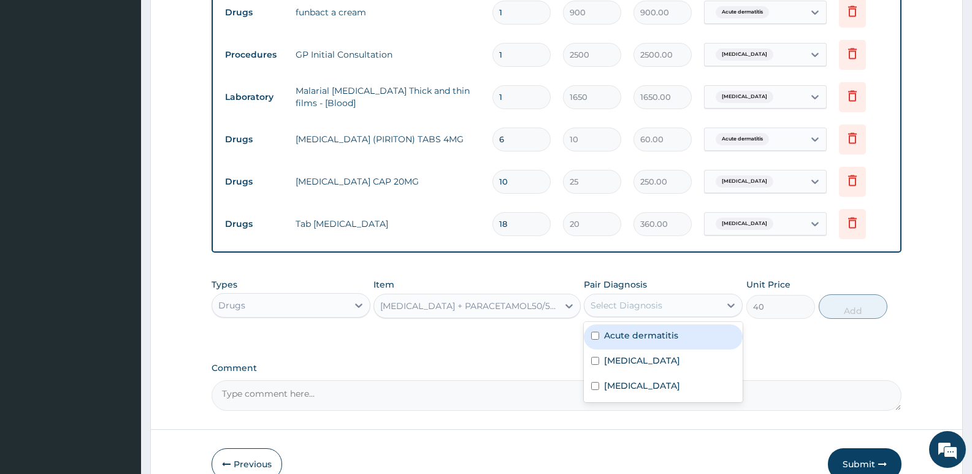
click at [626, 301] on div "Select Diagnosis" at bounding box center [627, 305] width 72 height 12
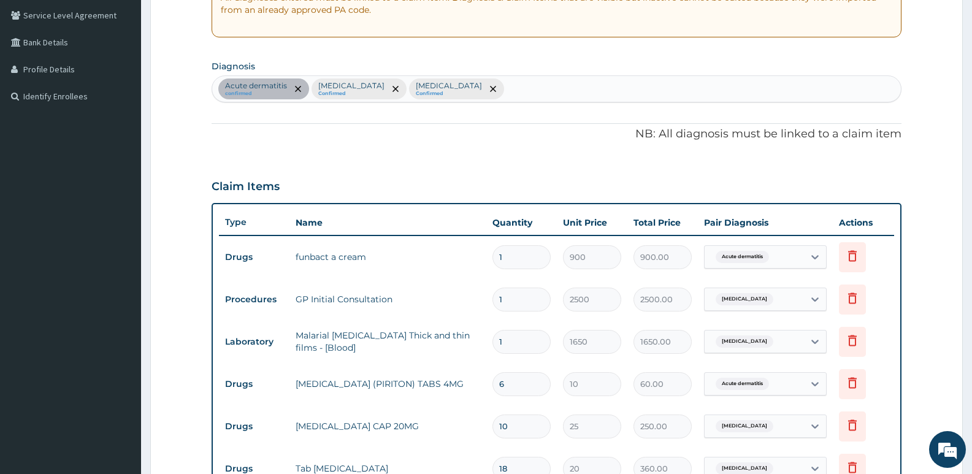
scroll to position [253, 0]
click at [488, 80] on div "Acute dermatitis confirmed Malaria Confirmed Indigestion Confirmed" at bounding box center [556, 90] width 689 height 26
type input "pain"
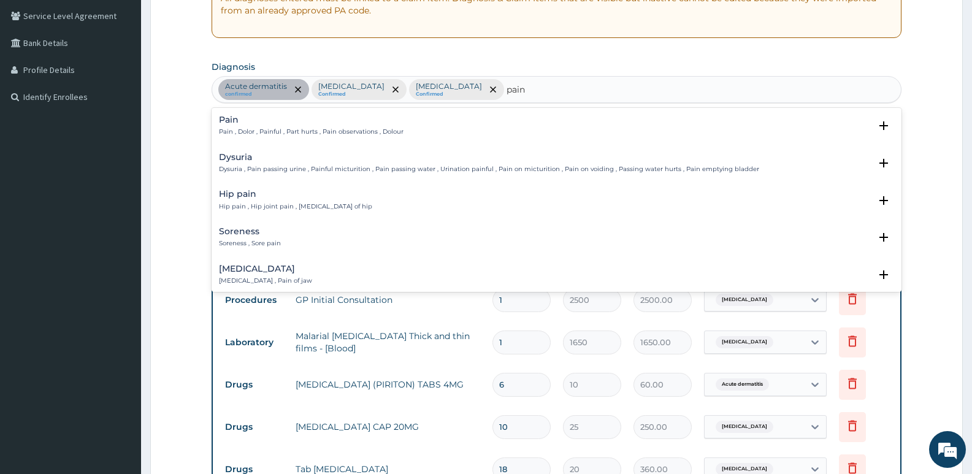
click at [267, 117] on h4 "Pain" at bounding box center [311, 119] width 185 height 9
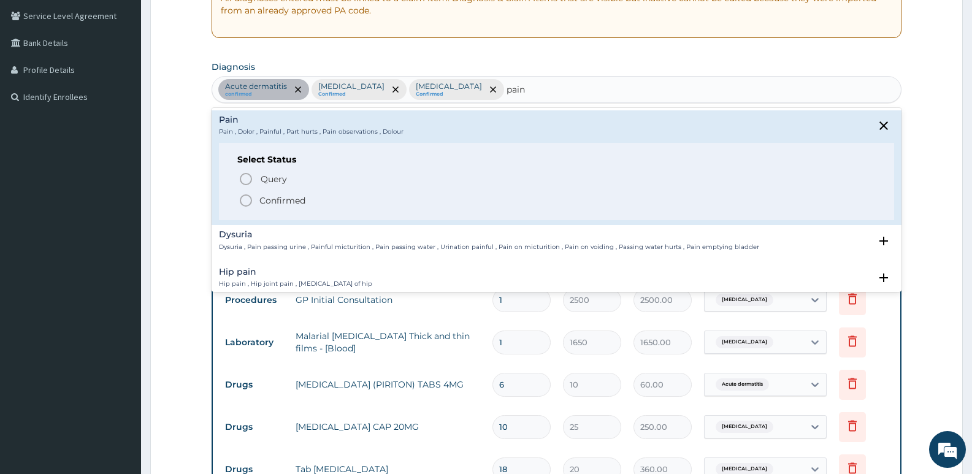
click at [258, 200] on span "Confirmed" at bounding box center [557, 200] width 637 height 15
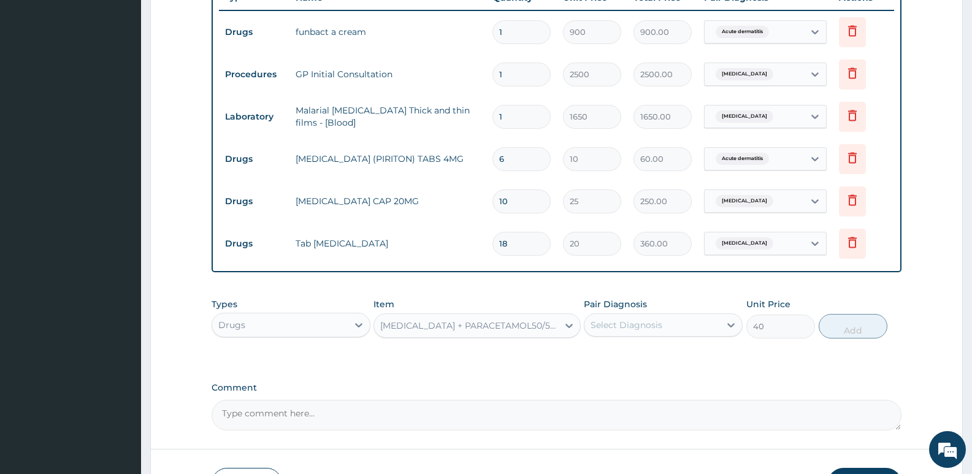
scroll to position [559, 0]
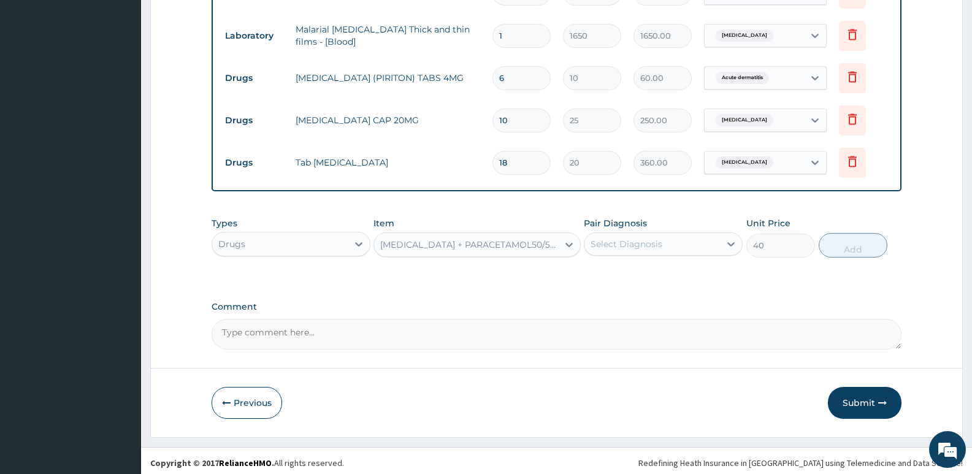
click at [648, 250] on div "Select Diagnosis" at bounding box center [627, 244] width 72 height 12
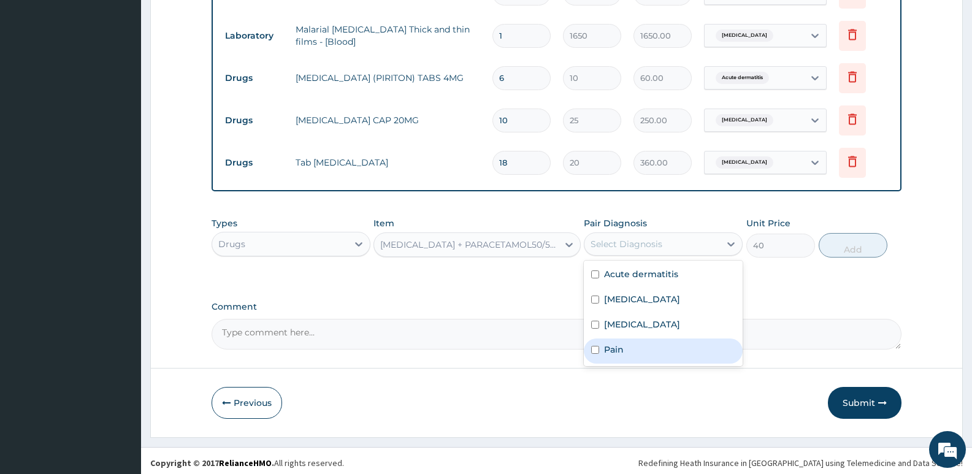
click at [625, 350] on div "Pain" at bounding box center [663, 351] width 159 height 25
checkbox input "true"
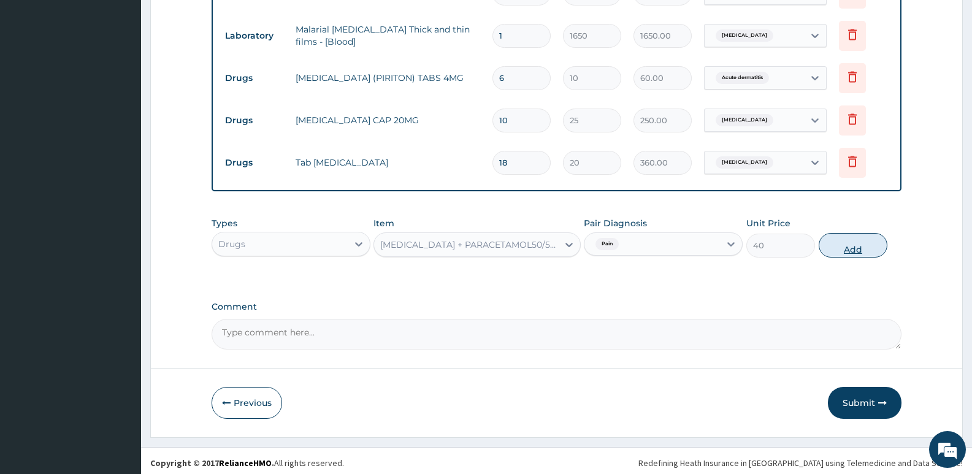
click at [864, 248] on button "Add" at bounding box center [853, 245] width 69 height 25
type input "0"
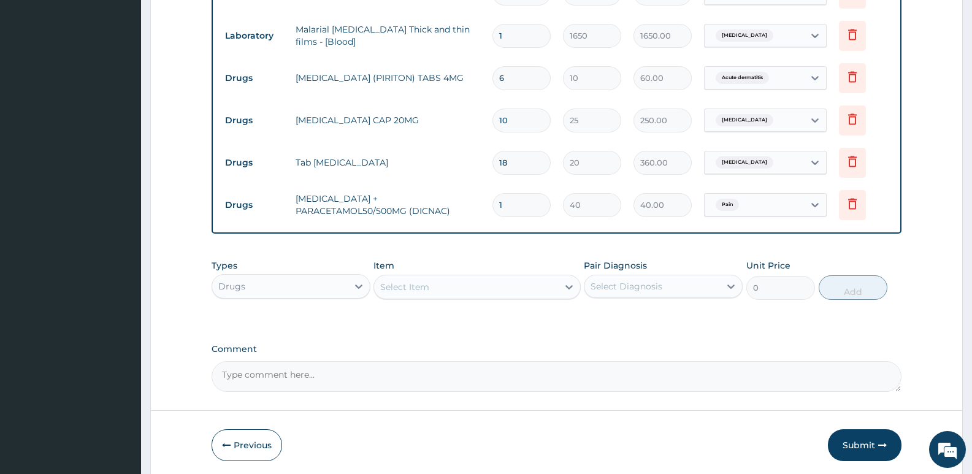
type input "18"
type input "720.00"
type input "18"
click at [394, 283] on div "Select Item" at bounding box center [404, 287] width 49 height 12
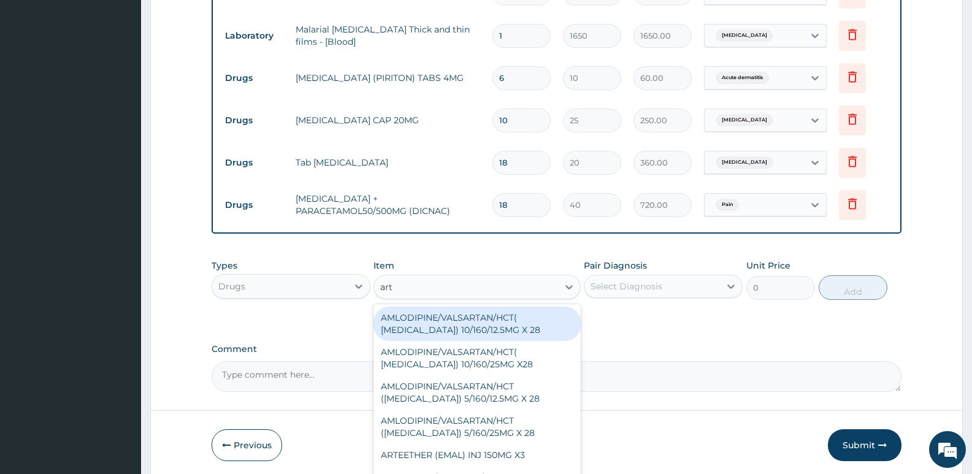
type input "arte"
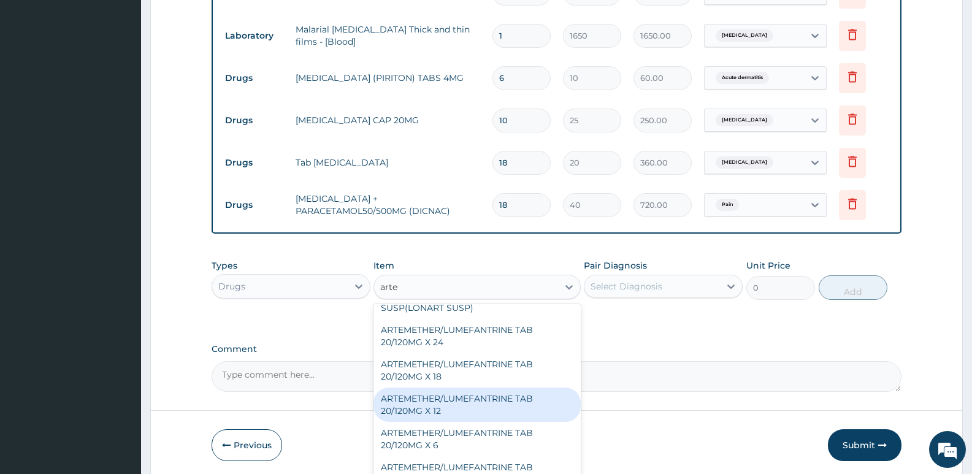
scroll to position [184, 0]
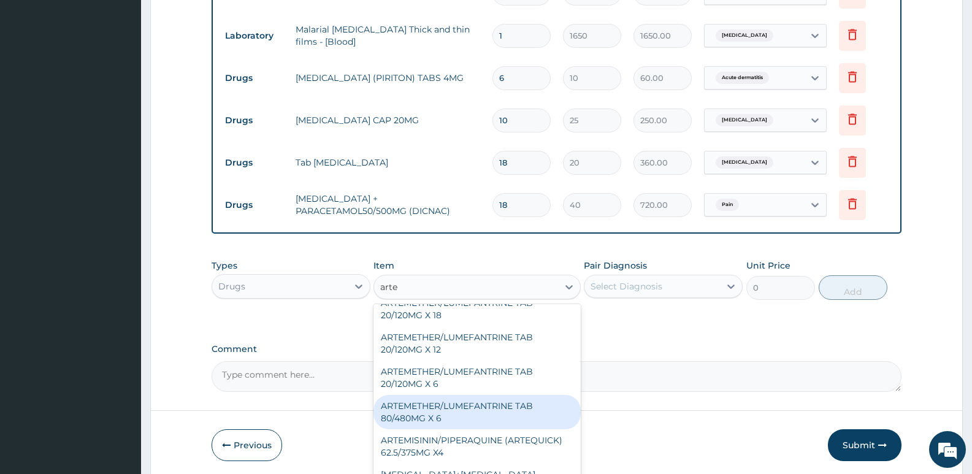
click at [465, 411] on div "ARTEMETHER/LUMEFANTRINE TAB 80/480MG X 6" at bounding box center [477, 412] width 207 height 34
type input "700"
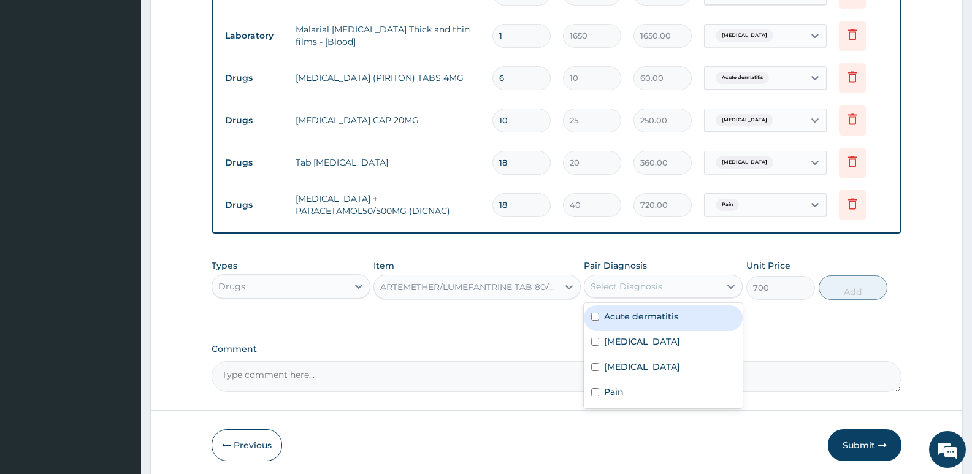
click at [688, 285] on div "Select Diagnosis" at bounding box center [652, 287] width 136 height 20
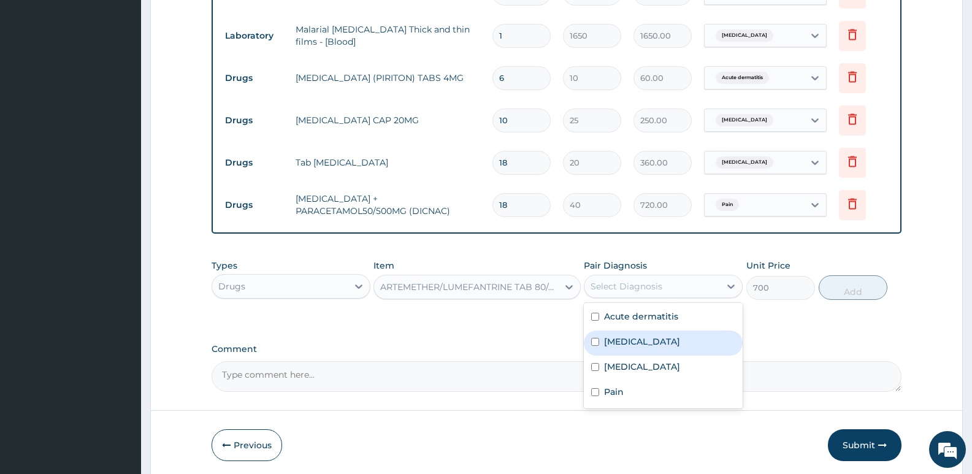
click at [651, 335] on div "Malaria" at bounding box center [663, 343] width 159 height 25
checkbox input "true"
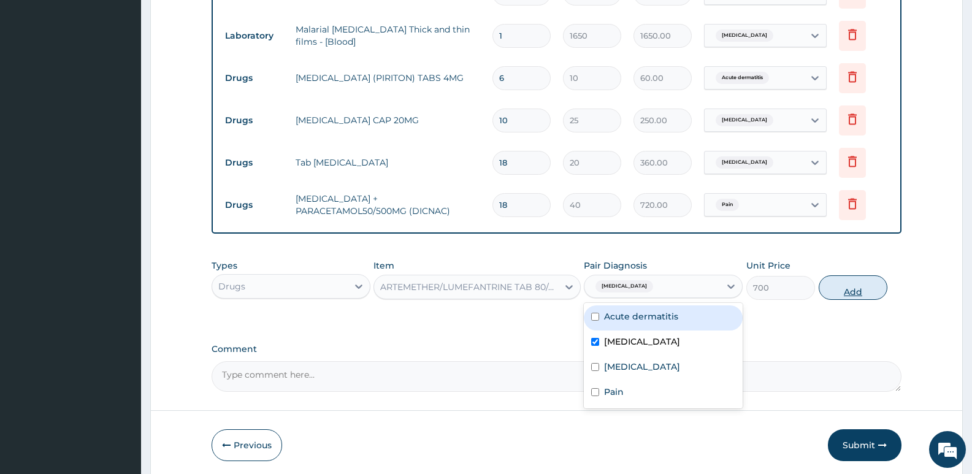
click at [843, 280] on button "Add" at bounding box center [853, 287] width 69 height 25
type input "0"
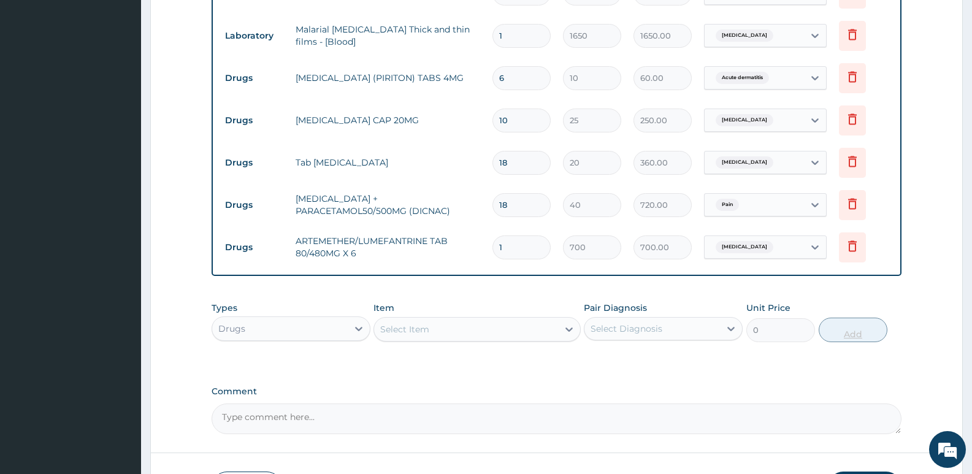
type input "0.00"
type input "6"
type input "4200.00"
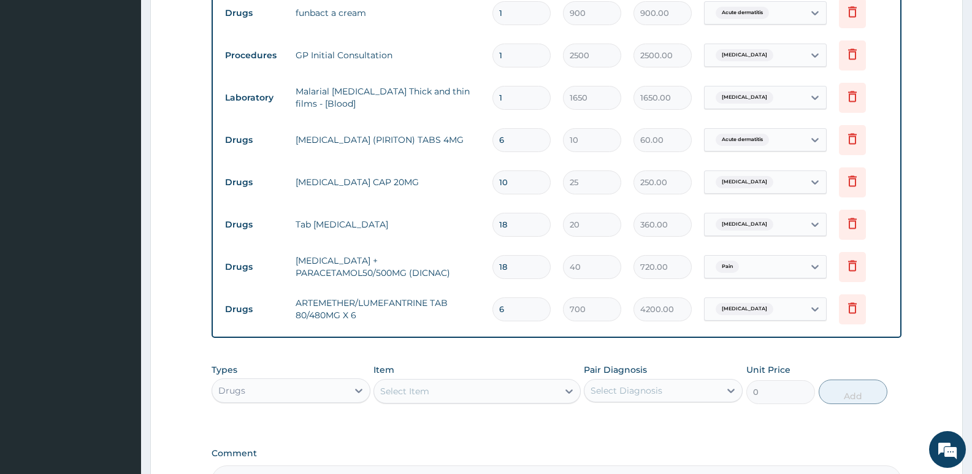
scroll to position [498, 0]
type input "6"
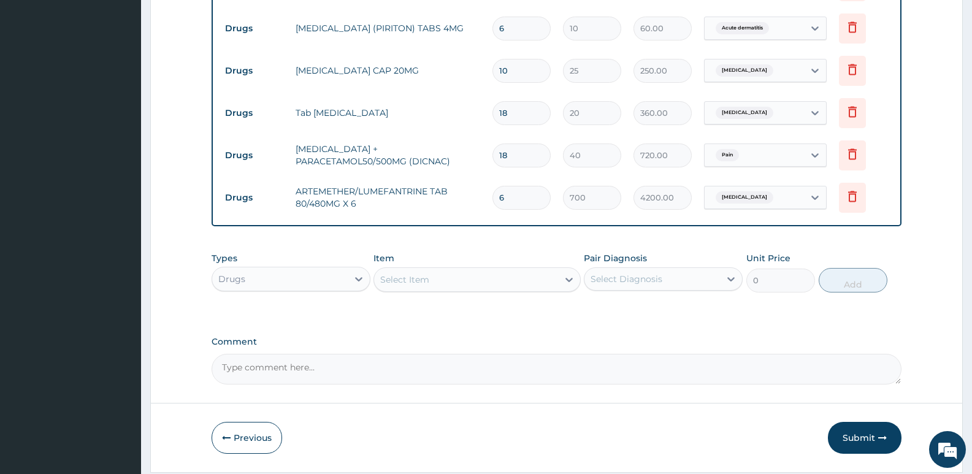
scroll to position [621, 0]
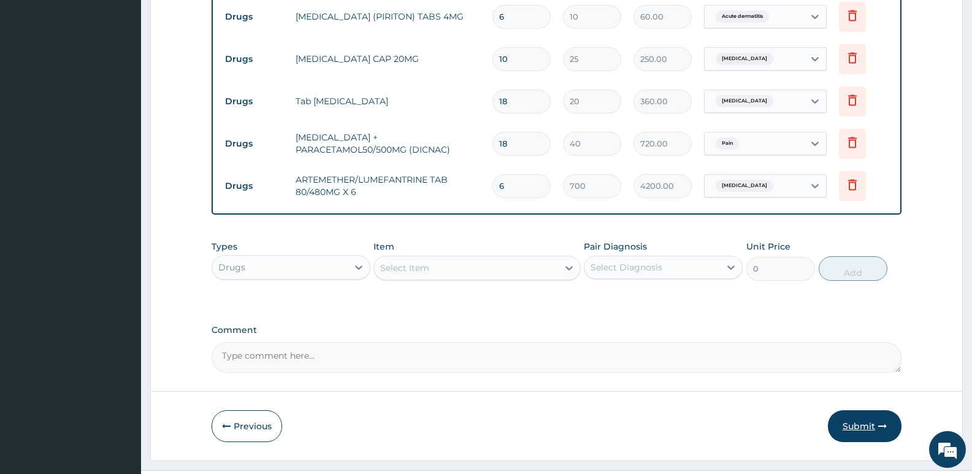
click at [856, 420] on button "Submit" at bounding box center [865, 426] width 74 height 32
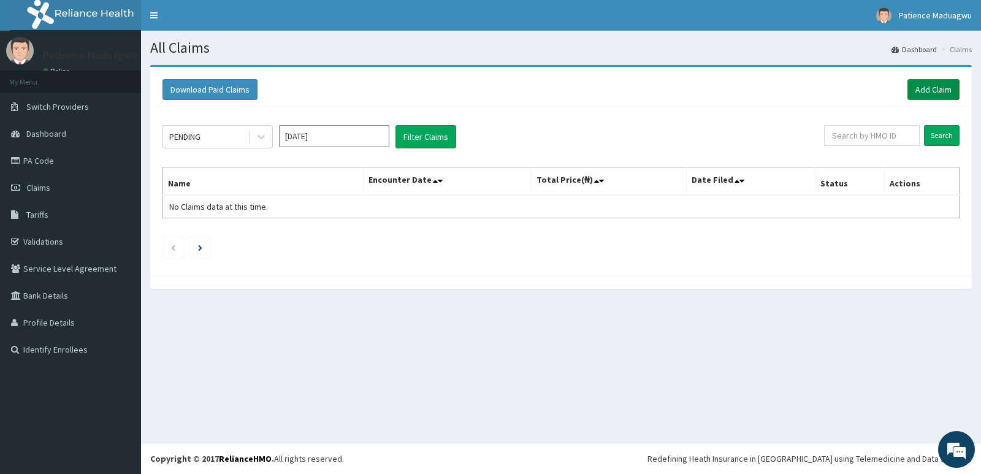
click at [925, 82] on link "Add Claim" at bounding box center [934, 89] width 52 height 21
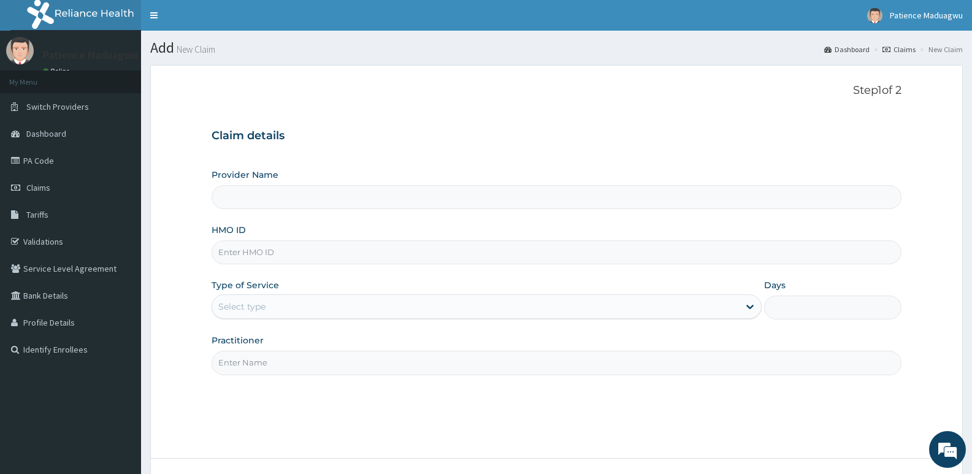
type input "[GEOGRAPHIC_DATA]"
click at [262, 243] on input "HMO ID" at bounding box center [557, 252] width 690 height 24
paste input "SWF/10124/B"
type input "SWF/10124/B"
click at [274, 304] on div "Select type" at bounding box center [475, 307] width 526 height 20
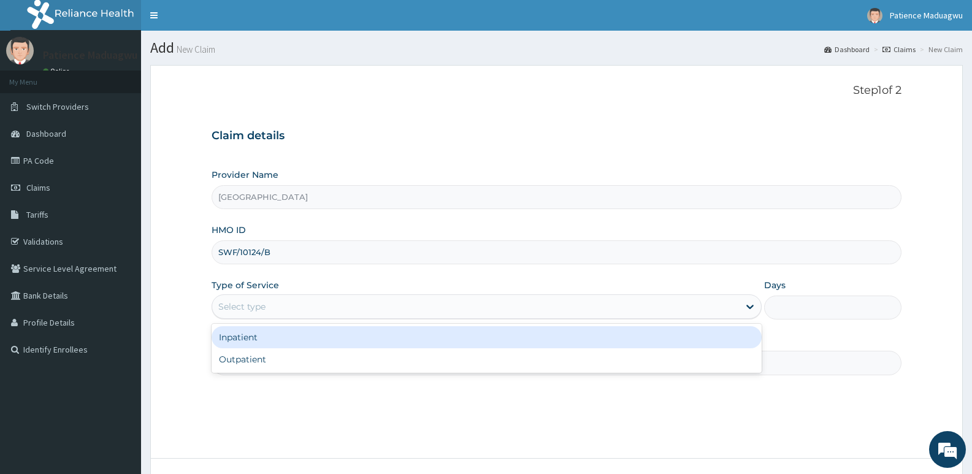
click at [269, 344] on div "Inpatient" at bounding box center [487, 337] width 550 height 22
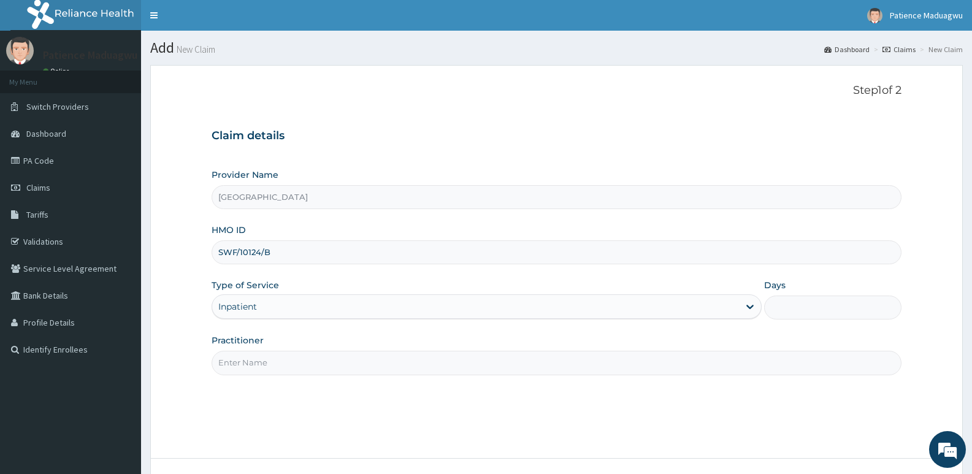
click at [247, 363] on input "Practitioner" at bounding box center [557, 363] width 690 height 24
type input "[PERSON_NAME]"
click at [789, 298] on input "Days" at bounding box center [832, 308] width 137 height 24
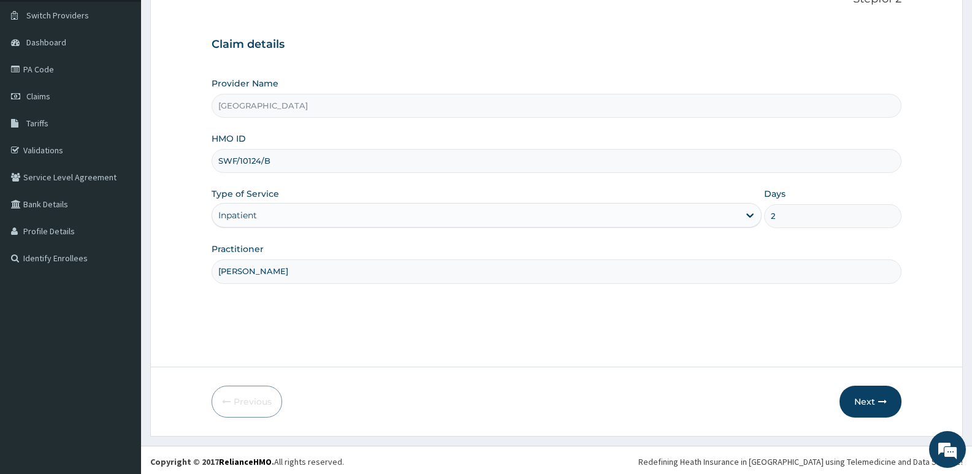
scroll to position [94, 0]
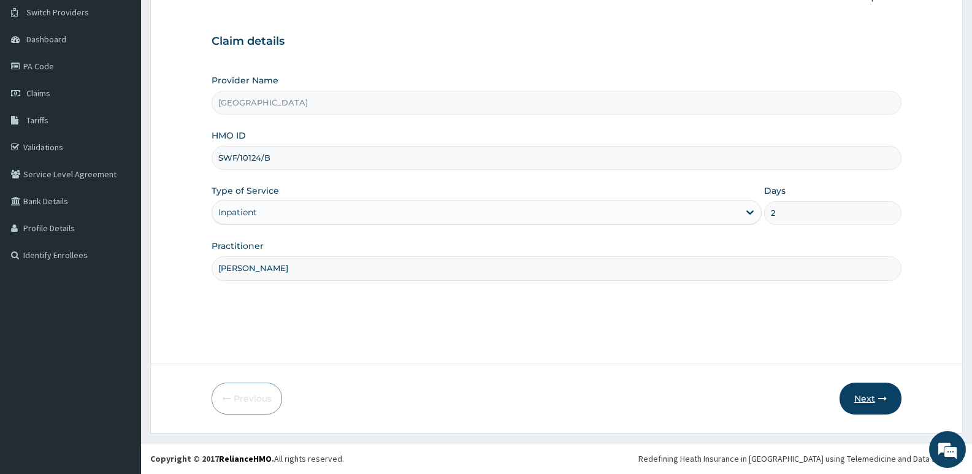
type input "2"
click at [869, 388] on button "Next" at bounding box center [871, 399] width 62 height 32
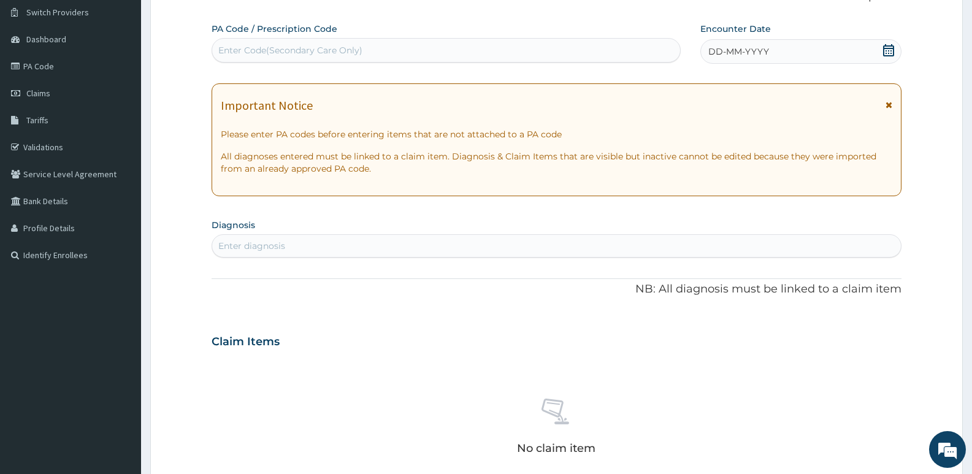
click at [322, 55] on div "Enter Code(Secondary Care Only)" at bounding box center [290, 50] width 144 height 12
paste input "PA/E3E7FE"
type input "PA/E3E7FE"
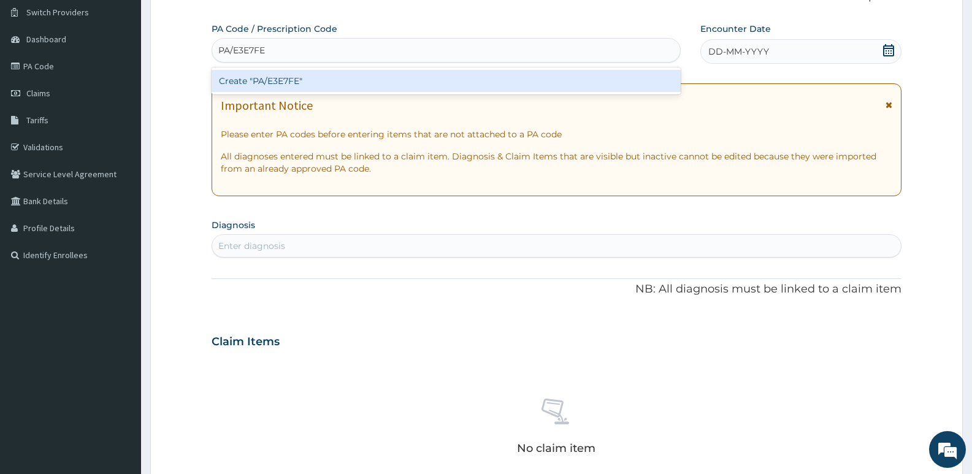
click at [321, 74] on div "Create "PA/E3E7FE"" at bounding box center [446, 81] width 469 height 22
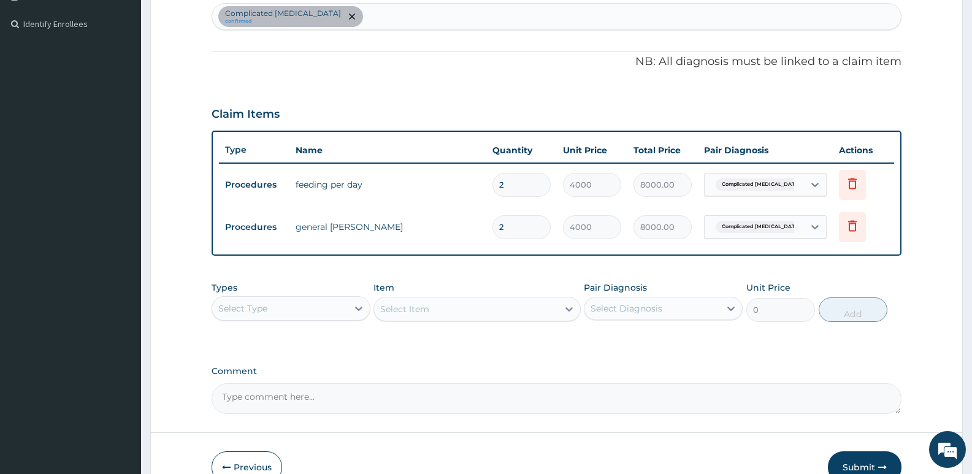
scroll to position [394, 0]
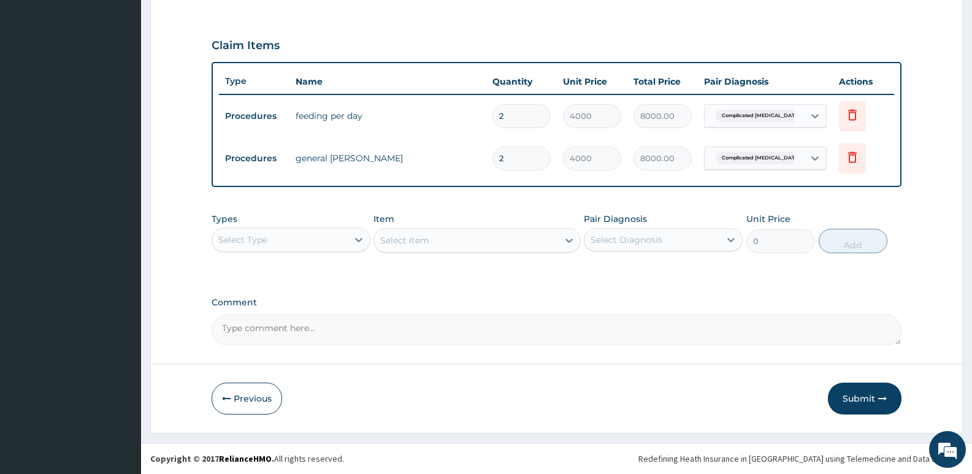
click at [260, 242] on div "Select Type" at bounding box center [242, 240] width 49 height 12
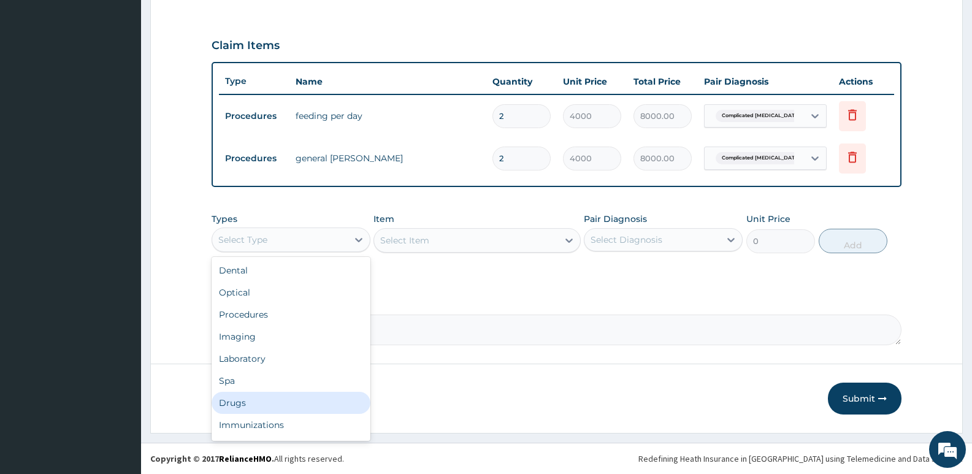
click at [229, 404] on div "Drugs" at bounding box center [291, 403] width 159 height 22
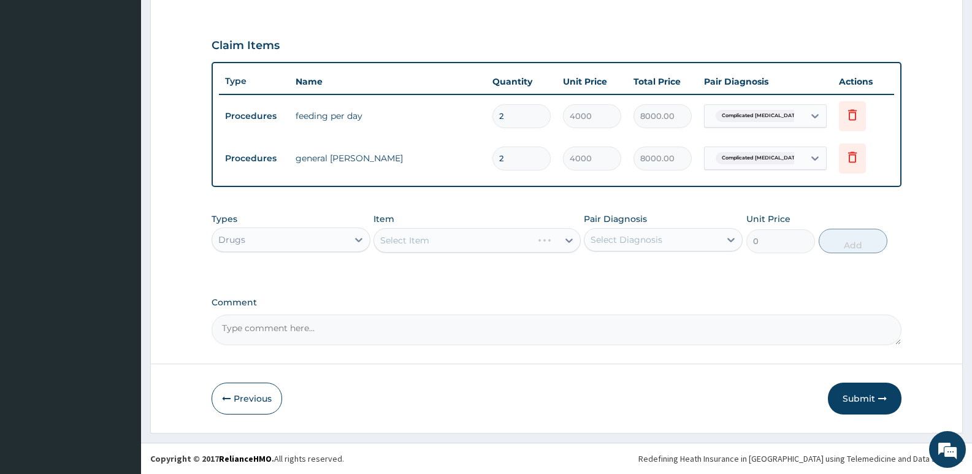
click at [456, 238] on div "Select Item" at bounding box center [477, 240] width 207 height 25
click at [419, 235] on div "Select Item" at bounding box center [404, 240] width 49 height 12
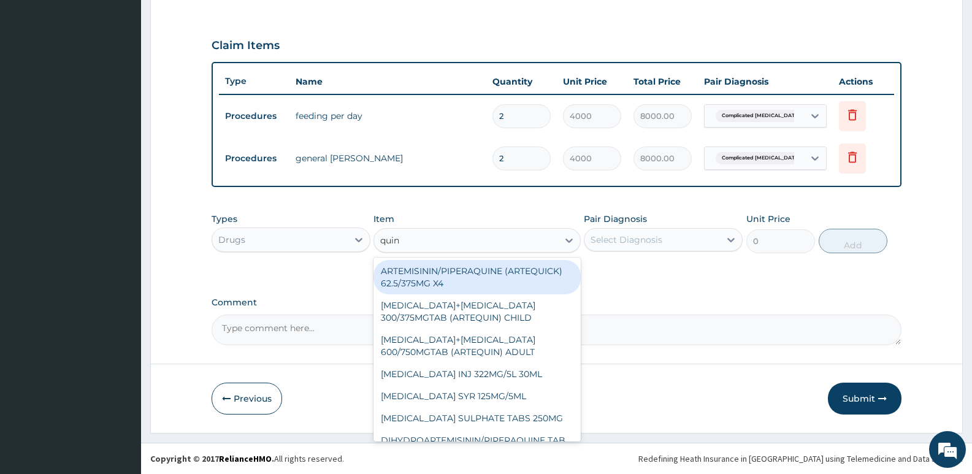
type input "quini"
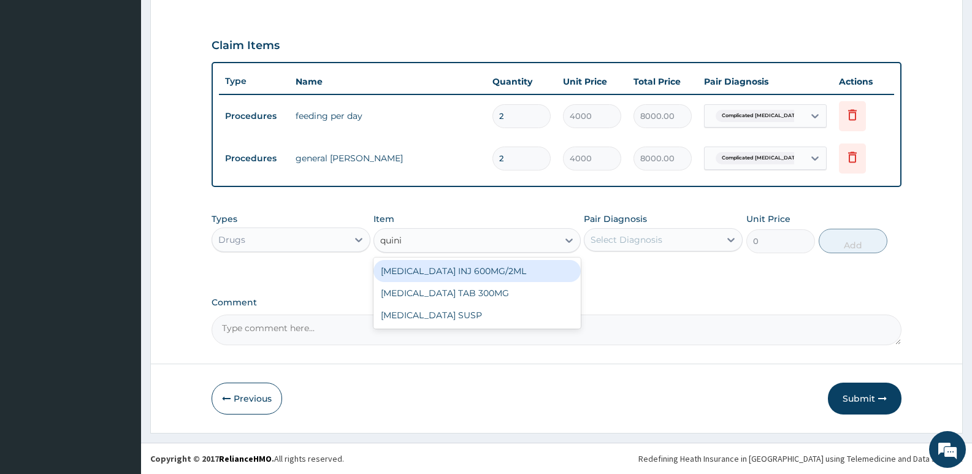
click at [411, 273] on div "QUININE INJ 600MG/2ML" at bounding box center [477, 271] width 207 height 22
type input "200"
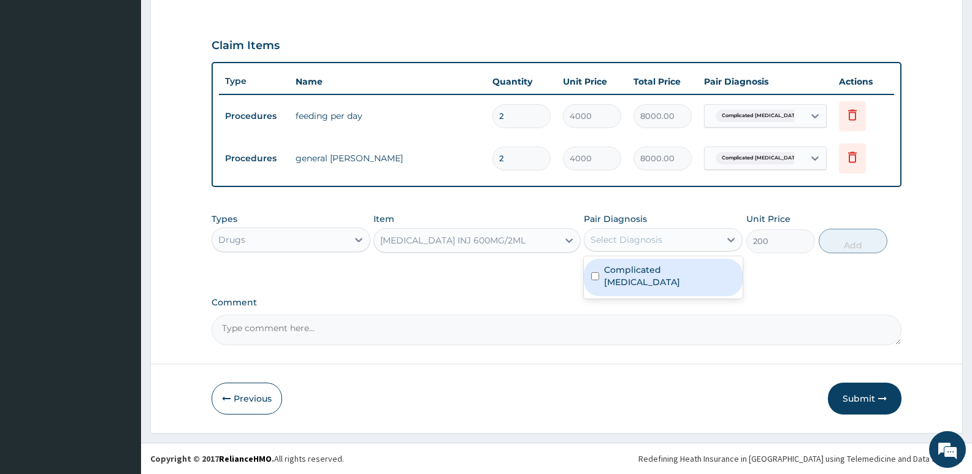
click at [640, 230] on div "Select Diagnosis" at bounding box center [652, 240] width 136 height 20
click at [628, 277] on div "Complicated malaria" at bounding box center [663, 277] width 159 height 37
checkbox input "true"
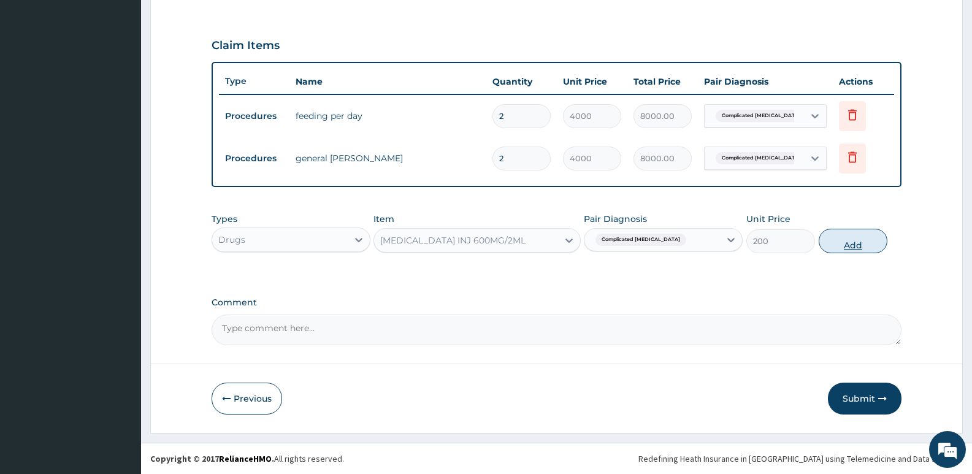
click at [851, 245] on button "Add" at bounding box center [853, 241] width 69 height 25
type input "0"
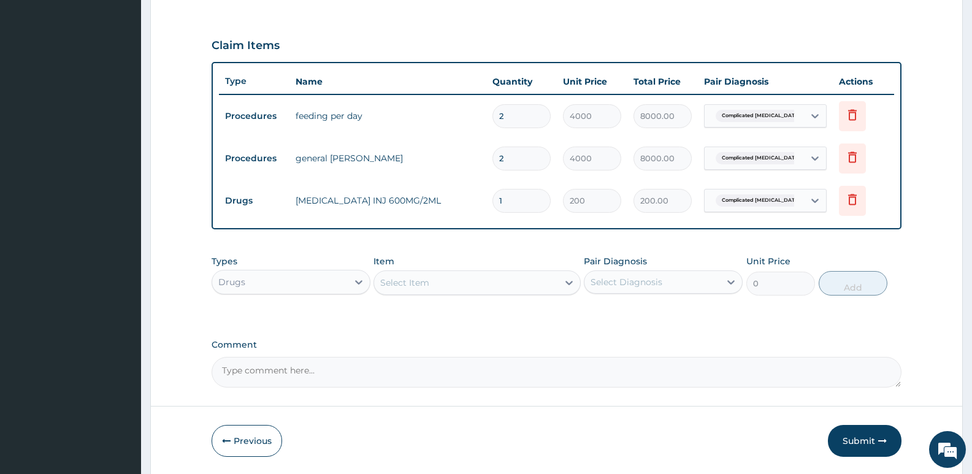
type input "0.00"
type input "2"
type input "400.00"
type input "2"
click at [450, 279] on div "Select Item" at bounding box center [465, 283] width 183 height 20
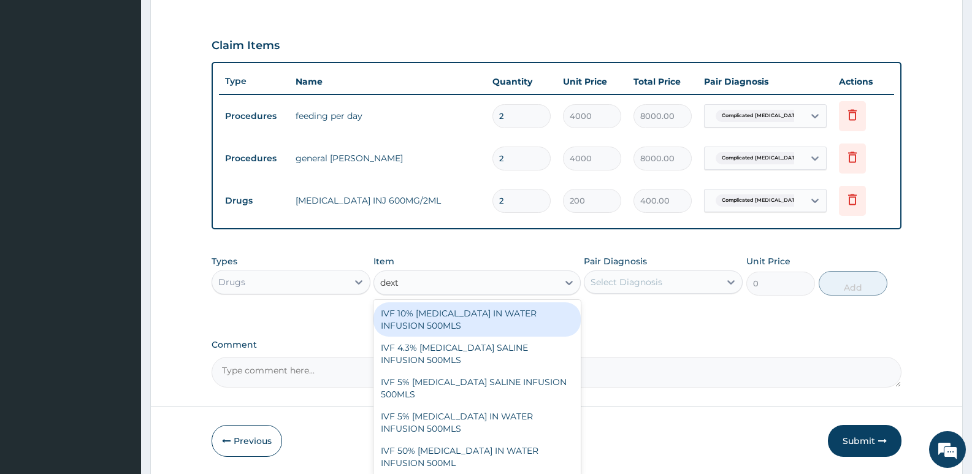
type input "dextr"
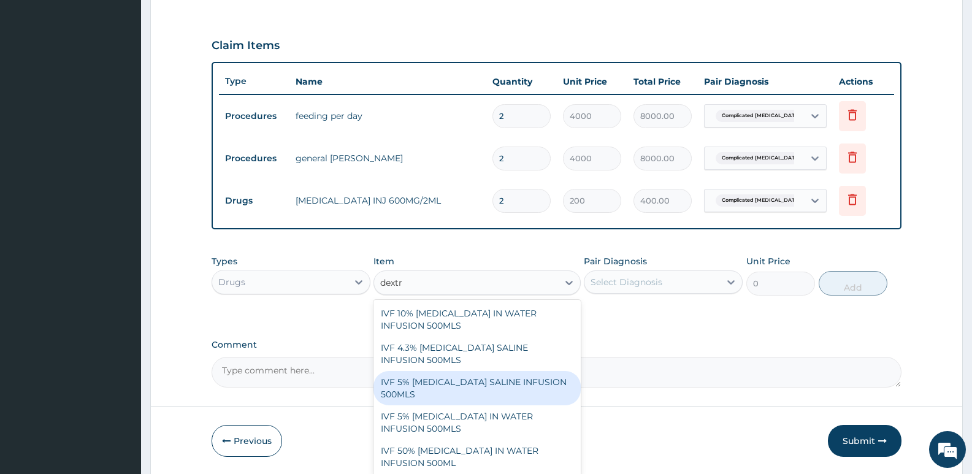
click at [451, 380] on div "IVF 5% DEXTROSE SALINE INFUSION 500MLS" at bounding box center [477, 388] width 207 height 34
type input "1000"
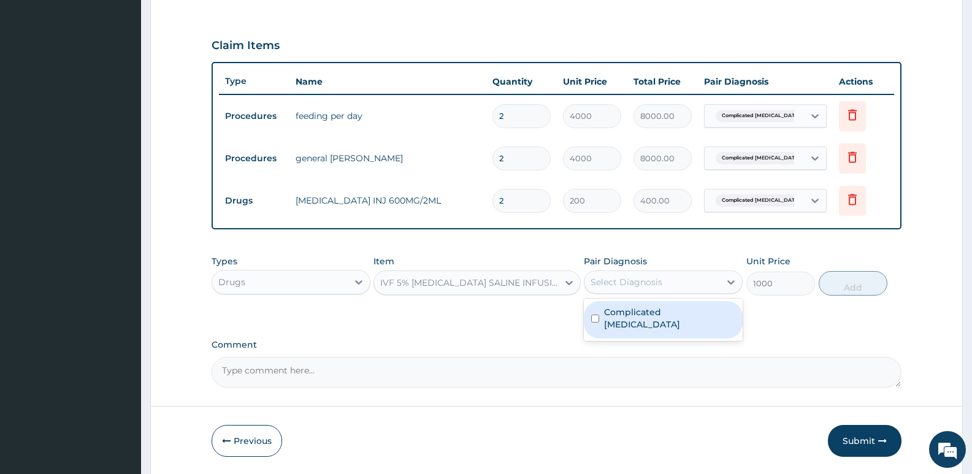
click at [636, 274] on div "Select Diagnosis" at bounding box center [652, 282] width 136 height 20
click at [632, 311] on label "Complicated malaria" at bounding box center [669, 318] width 131 height 25
checkbox input "true"
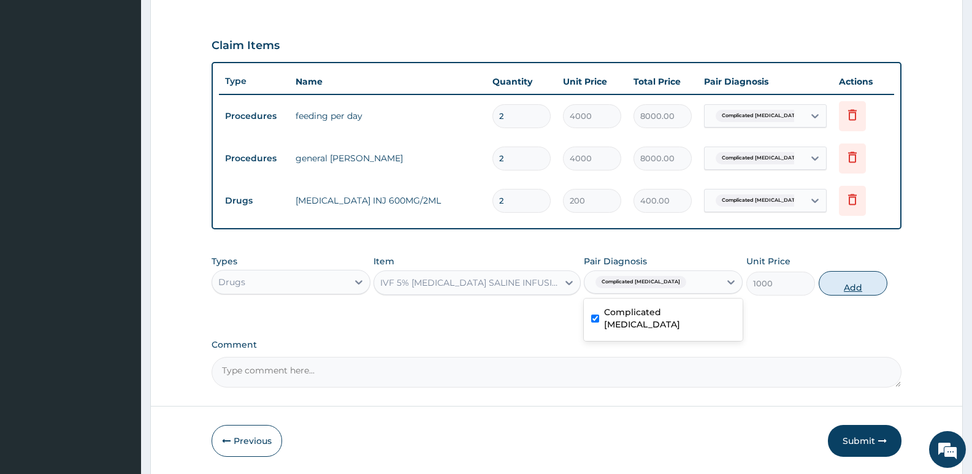
click at [842, 288] on button "Add" at bounding box center [853, 283] width 69 height 25
type input "0"
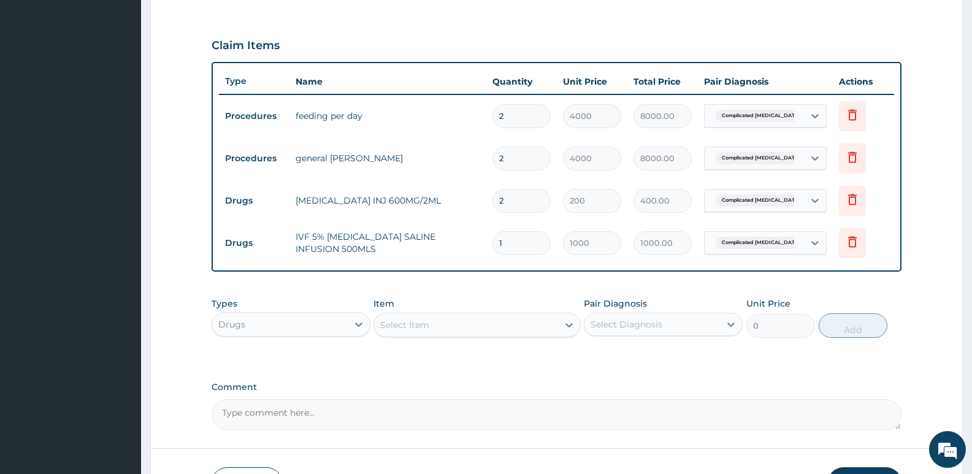
type input "0.00"
type input "2"
type input "2000.00"
type input "2"
click at [413, 324] on div "Select Item" at bounding box center [404, 325] width 49 height 12
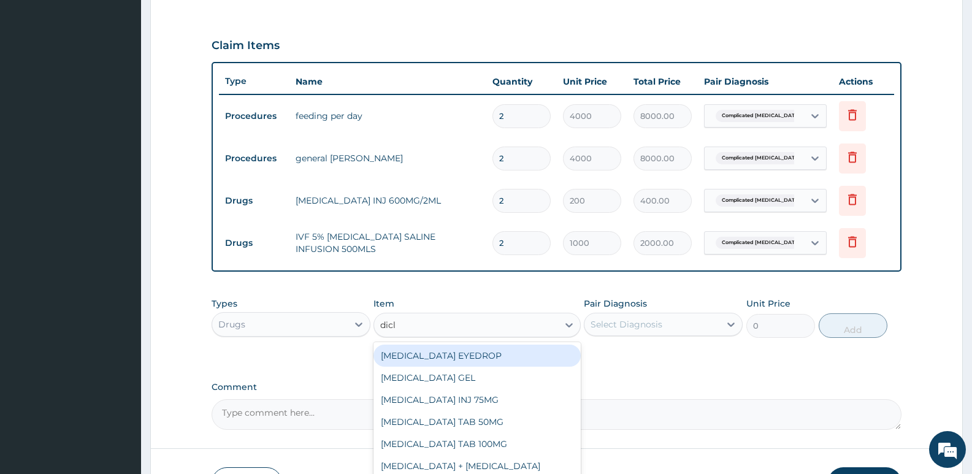
type input "diclo"
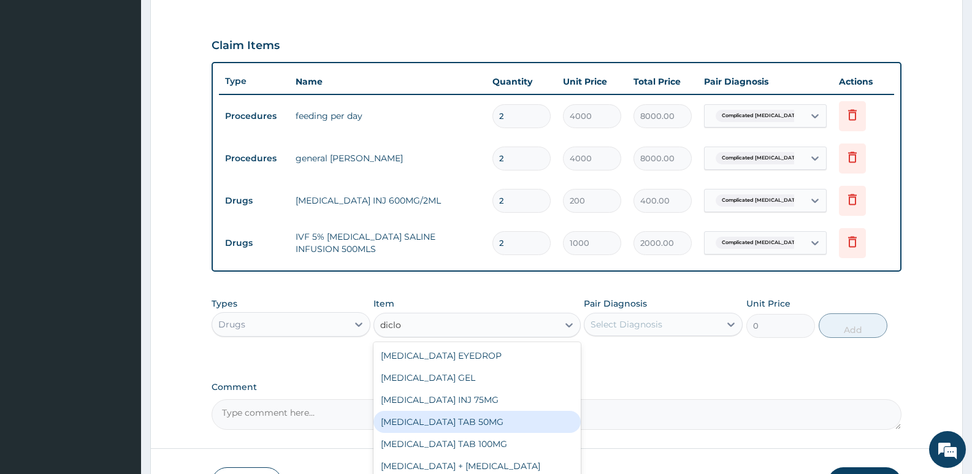
click at [448, 421] on div "DICLOFENAC POTASSIUM TAB 50MG" at bounding box center [477, 422] width 207 height 22
type input "30"
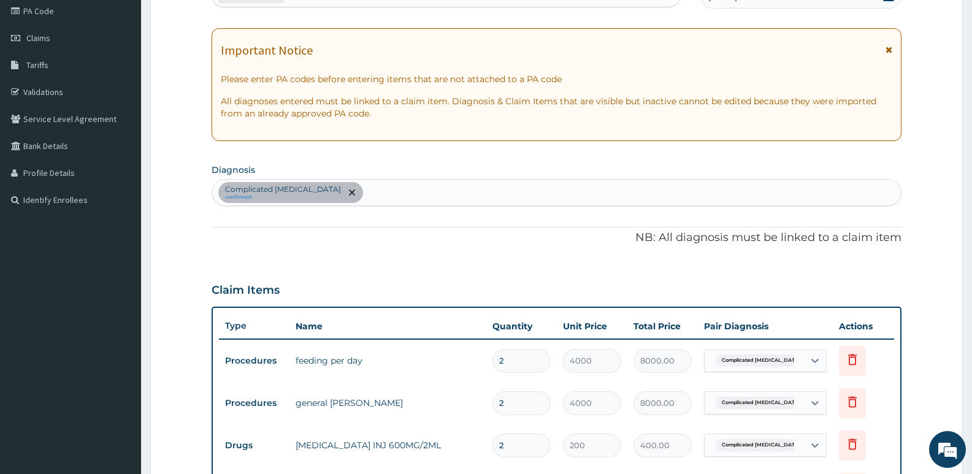
scroll to position [149, 0]
click at [362, 188] on div "Complicated malaria confirmed" at bounding box center [556, 193] width 689 height 26
type input "heada"
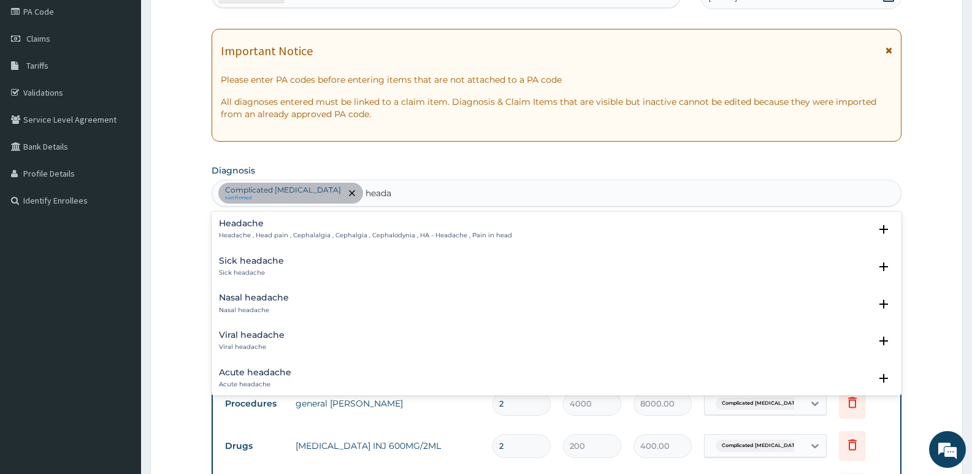
click at [262, 224] on h4 "Headache" at bounding box center [365, 223] width 293 height 9
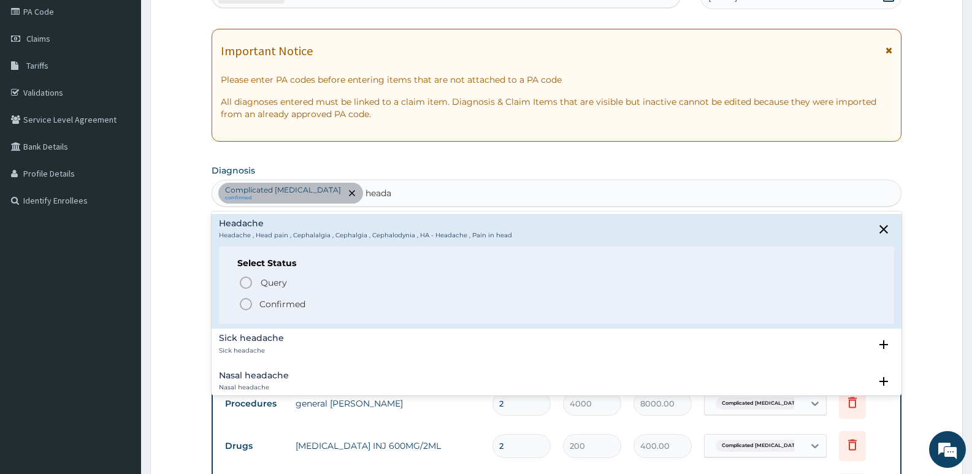
click at [248, 307] on icon "status option filled" at bounding box center [246, 304] width 15 height 15
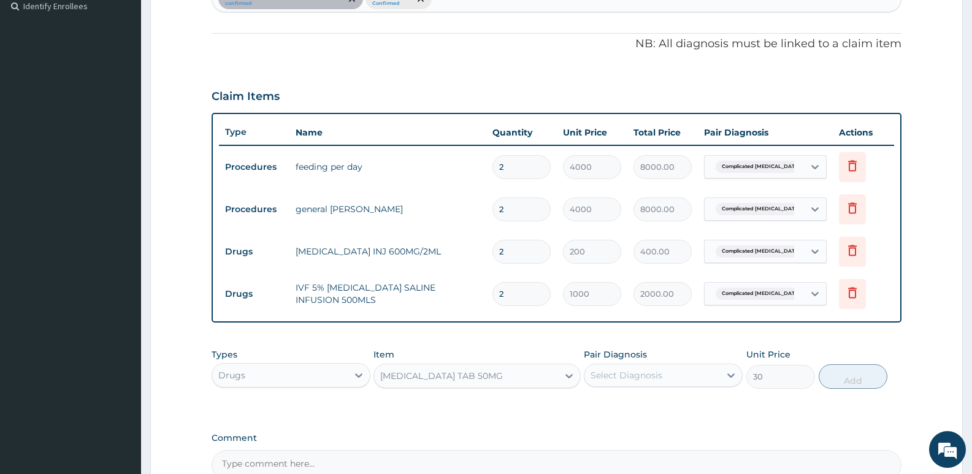
scroll to position [456, 0]
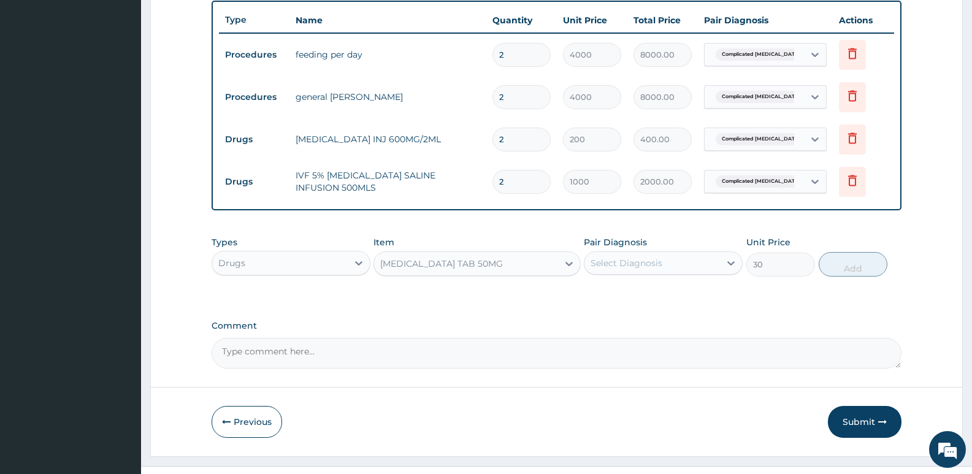
click at [611, 263] on div "Select Diagnosis" at bounding box center [627, 263] width 72 height 12
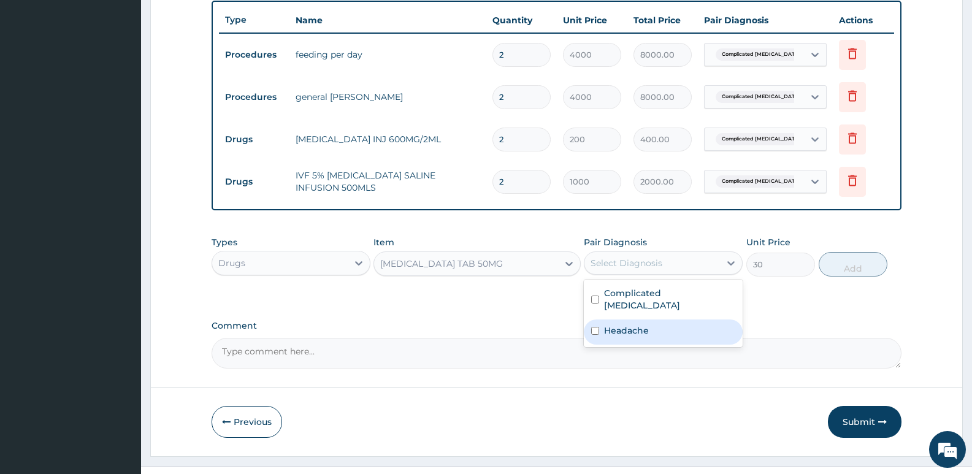
click at [625, 324] on label "Headache" at bounding box center [626, 330] width 45 height 12
checkbox input "true"
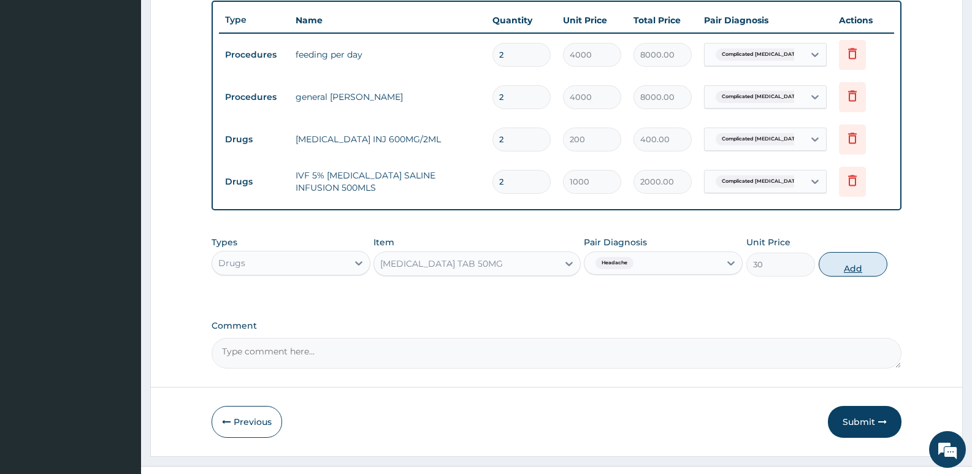
click at [861, 268] on button "Add" at bounding box center [853, 264] width 69 height 25
type input "0"
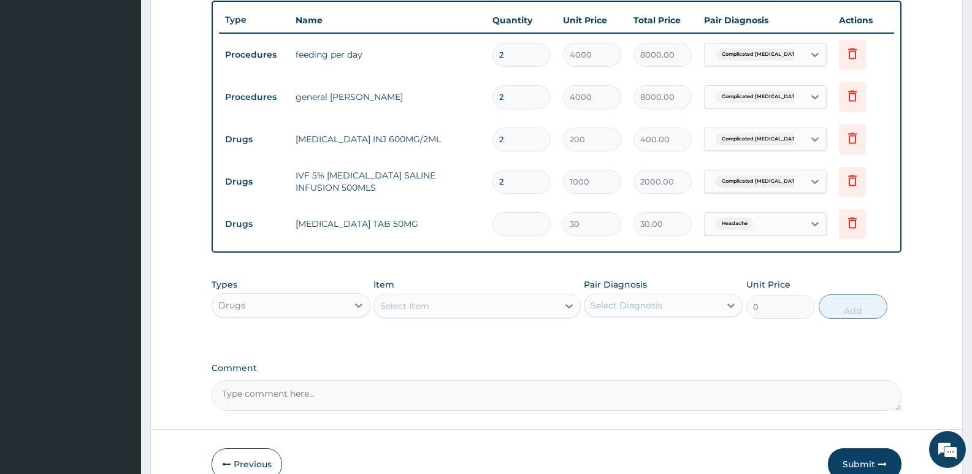
type input "0.00"
type input "6"
type input "180.00"
type input "6"
click at [401, 311] on div "Select Item" at bounding box center [404, 306] width 49 height 12
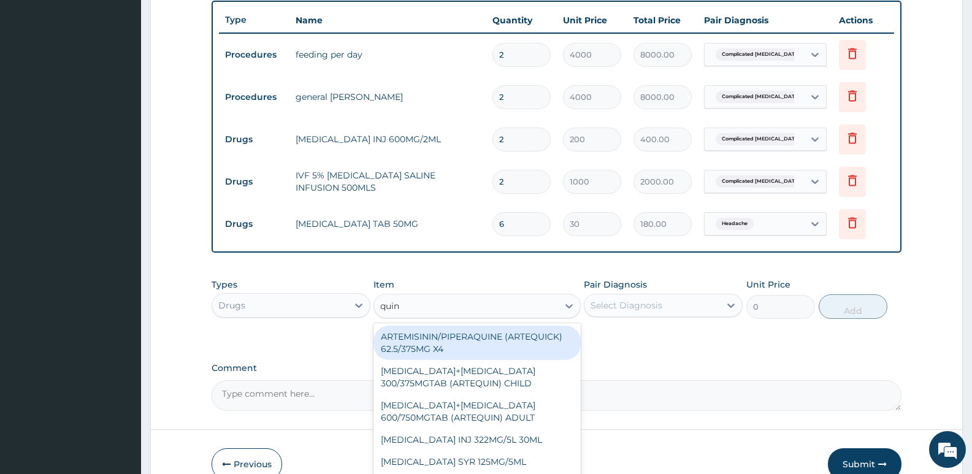
type input "quini"
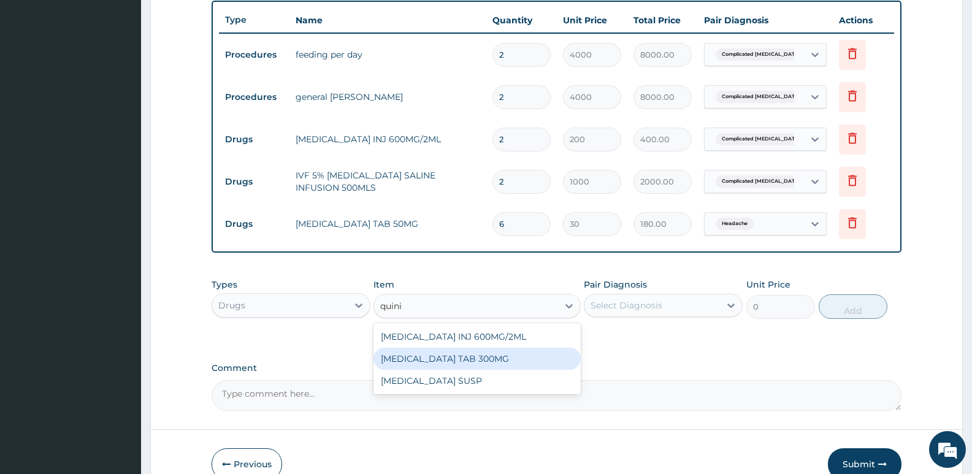
click at [411, 356] on div "QUININE TAB 300MG" at bounding box center [477, 359] width 207 height 22
type input "80"
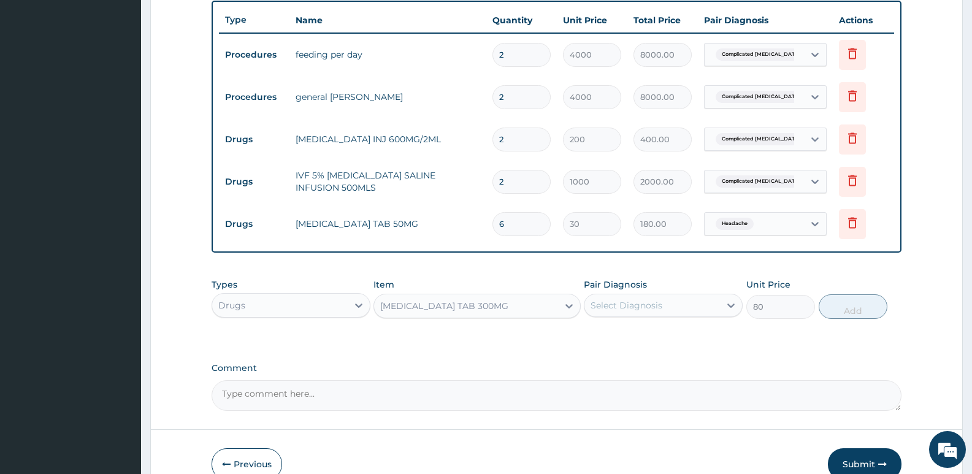
click at [680, 308] on div "Select Diagnosis" at bounding box center [652, 306] width 136 height 20
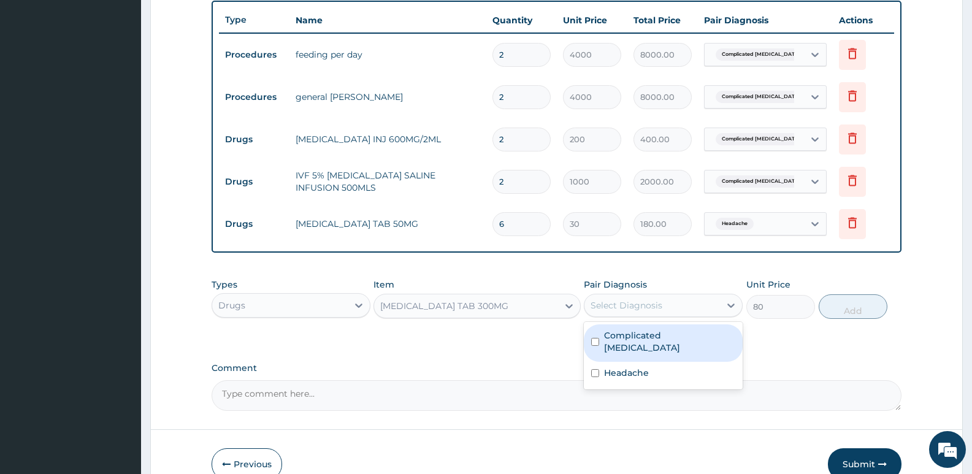
click at [653, 340] on label "Complicated malaria" at bounding box center [669, 341] width 131 height 25
checkbox input "true"
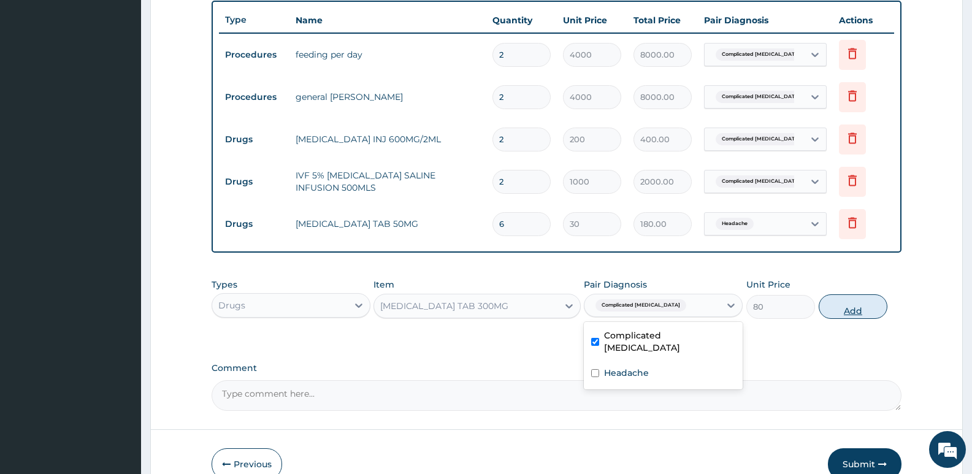
click at [867, 306] on button "Add" at bounding box center [853, 306] width 69 height 25
type input "0"
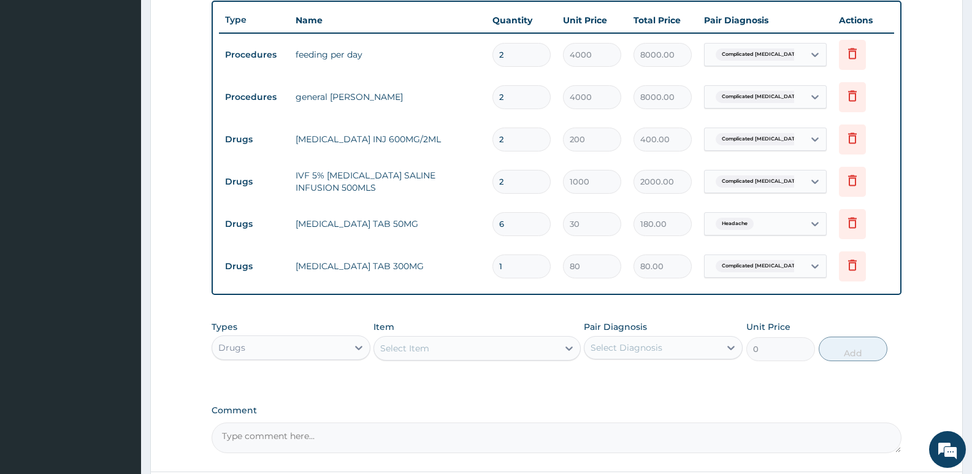
type input "10"
type input "800.00"
type input "10"
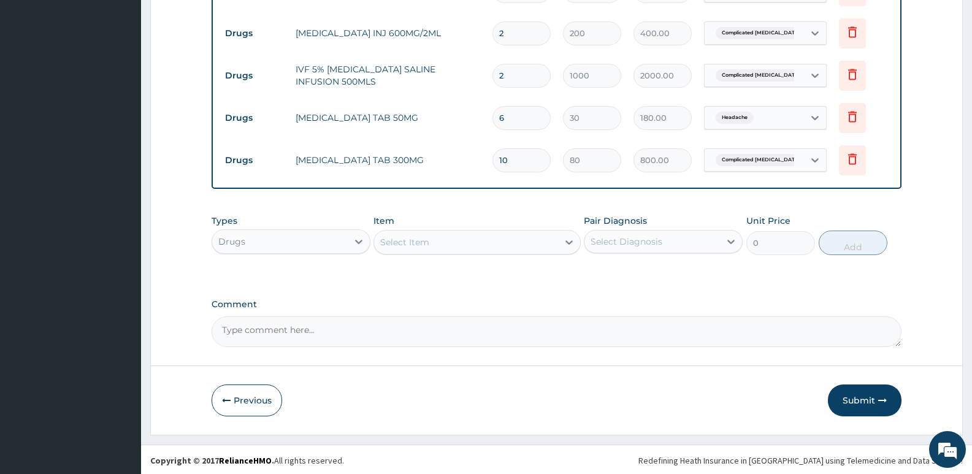
scroll to position [564, 0]
click at [855, 397] on button "Submit" at bounding box center [865, 399] width 74 height 32
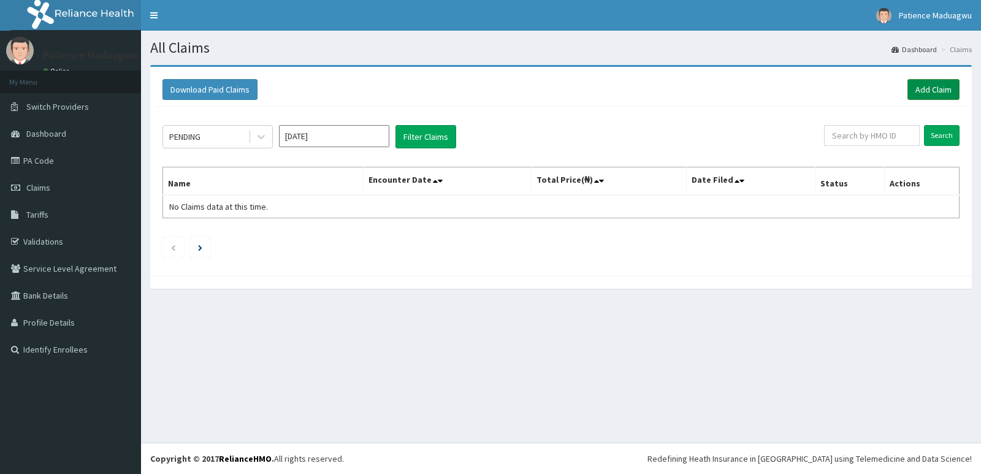
click at [934, 85] on link "Add Claim" at bounding box center [934, 89] width 52 height 21
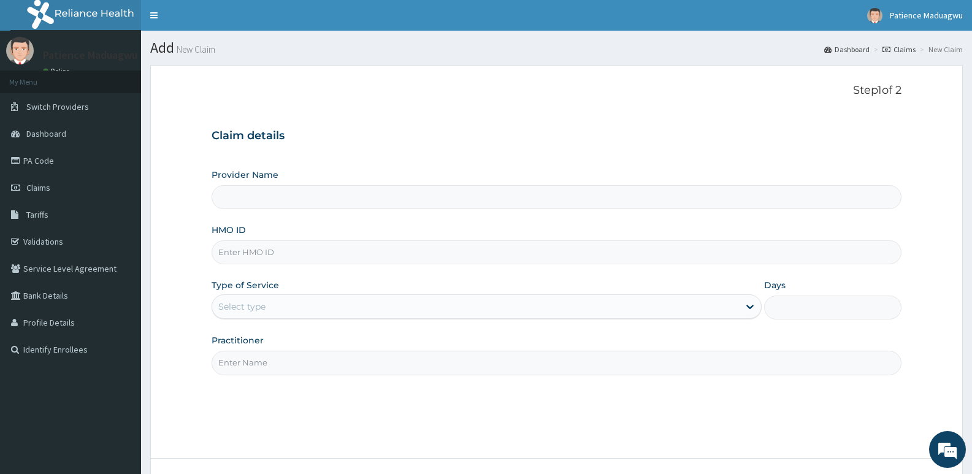
type input "[GEOGRAPHIC_DATA]"
click at [230, 245] on input "HMO ID" at bounding box center [557, 252] width 690 height 24
paste input "TLF/10049/A"
type input "TLF/10049/A"
click at [221, 305] on div "Select type" at bounding box center [241, 307] width 47 height 12
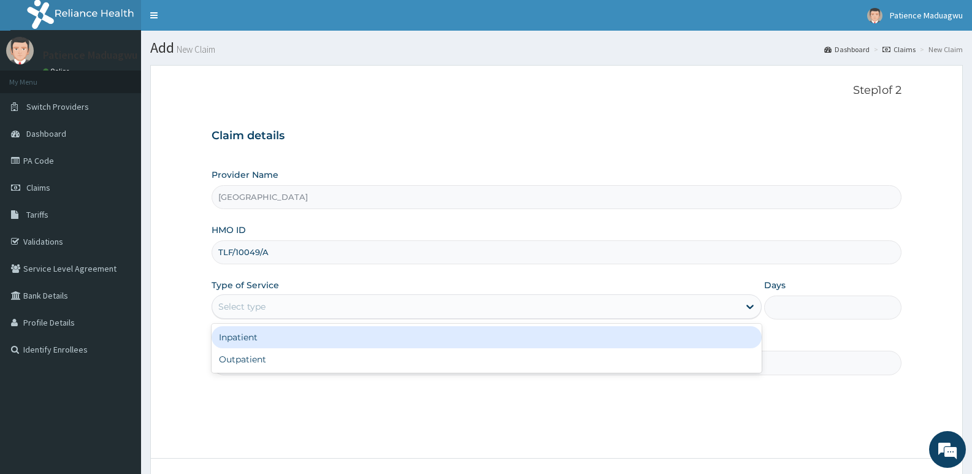
click at [268, 342] on div "Inpatient" at bounding box center [487, 337] width 550 height 22
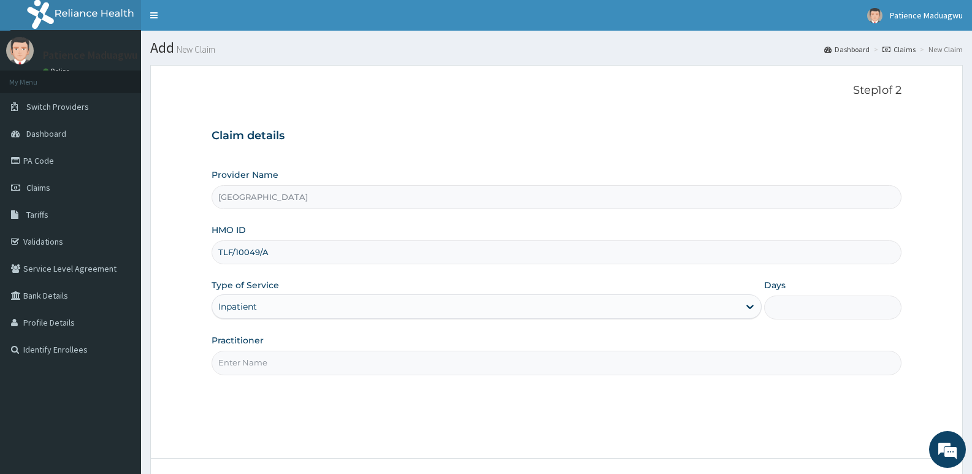
click at [283, 367] on input "Practitioner" at bounding box center [557, 363] width 690 height 24
type input "Dr kelechi"
click at [795, 307] on input "Days" at bounding box center [832, 308] width 137 height 24
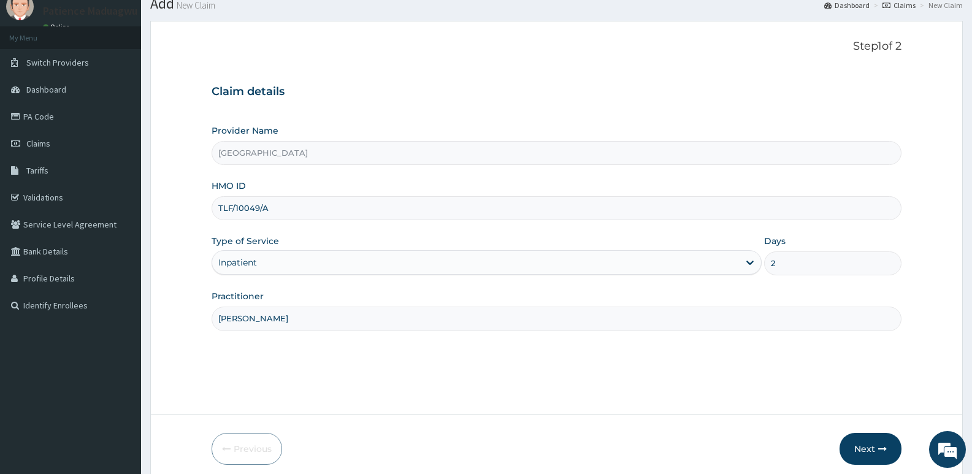
scroll to position [94, 0]
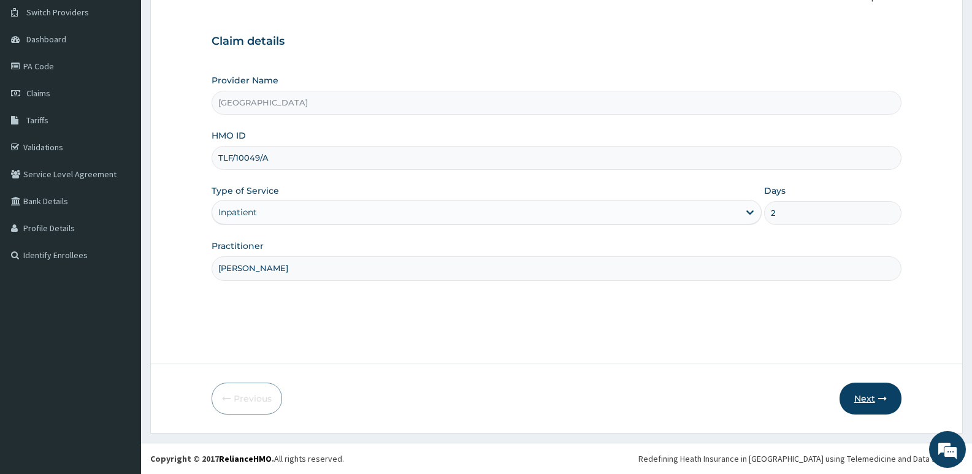
type input "2"
click at [868, 399] on button "Next" at bounding box center [871, 399] width 62 height 32
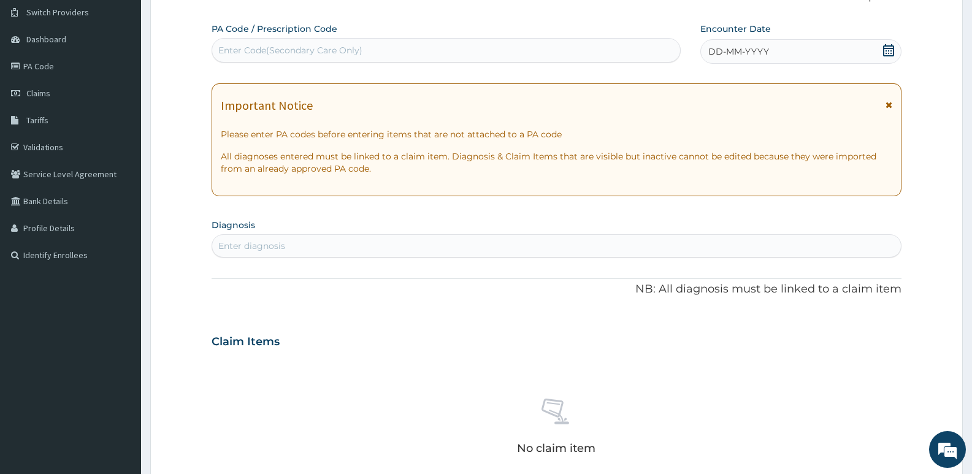
click at [299, 52] on div "Enter Code(Secondary Care Only)" at bounding box center [290, 50] width 144 height 12
paste input "PA/65831A"
type input "PA/65831A"
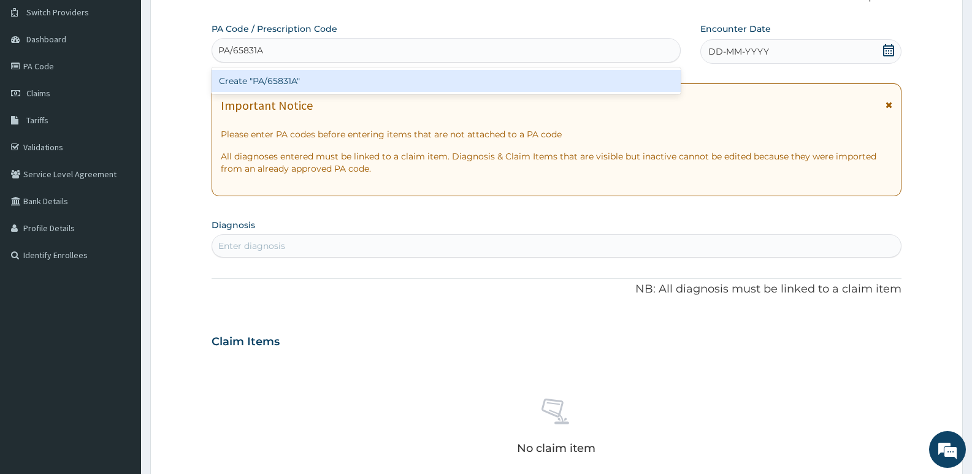
click at [337, 79] on div "Create "PA/65831A"" at bounding box center [446, 81] width 469 height 22
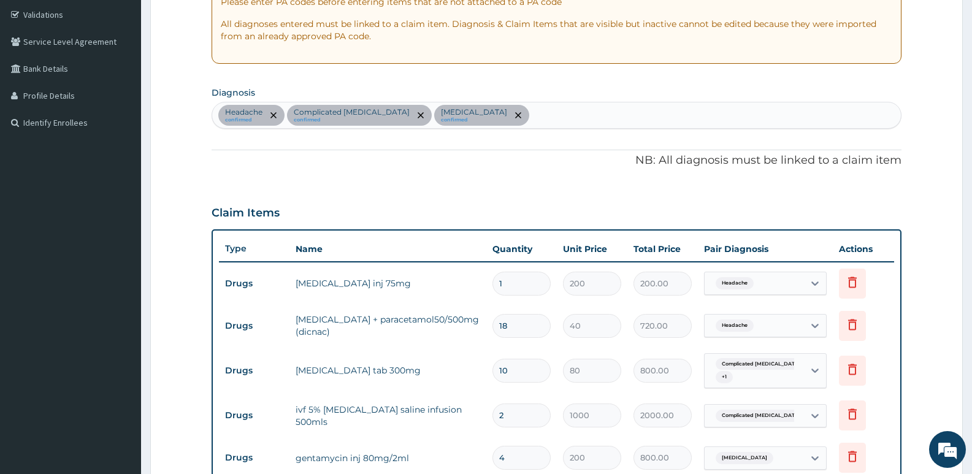
scroll to position [207, 0]
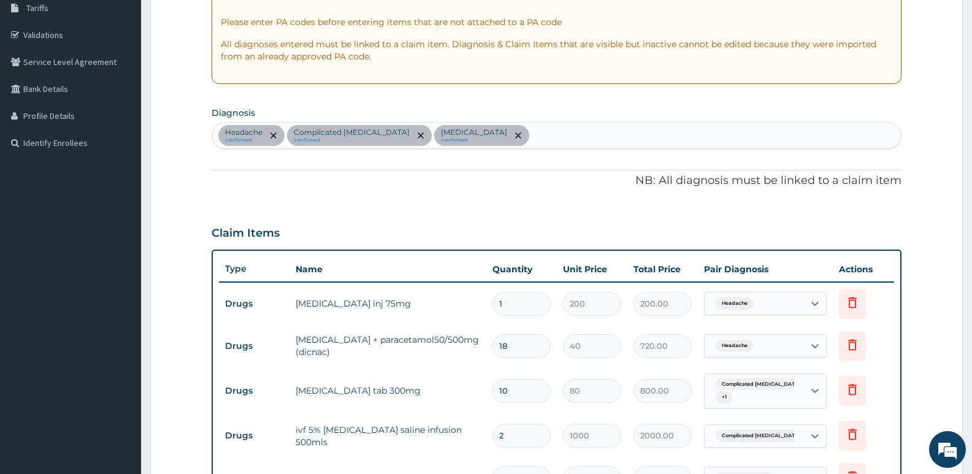
click at [461, 137] on div "Headache confirmed Complicated malaria confirmed Sepsis confirmed" at bounding box center [556, 136] width 689 height 26
type input "upper resp"
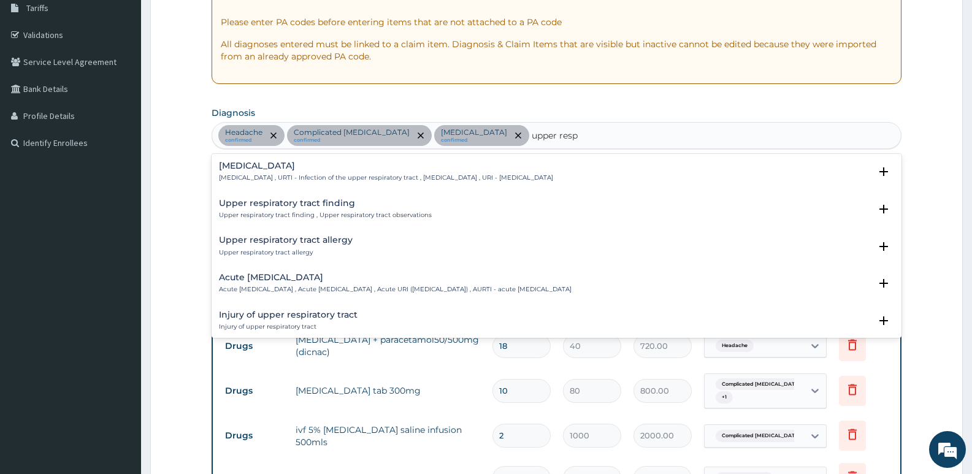
click at [350, 174] on p "Upper respiratory infection , URTI - Infection of the upper respiratory tract ,…" at bounding box center [386, 178] width 334 height 9
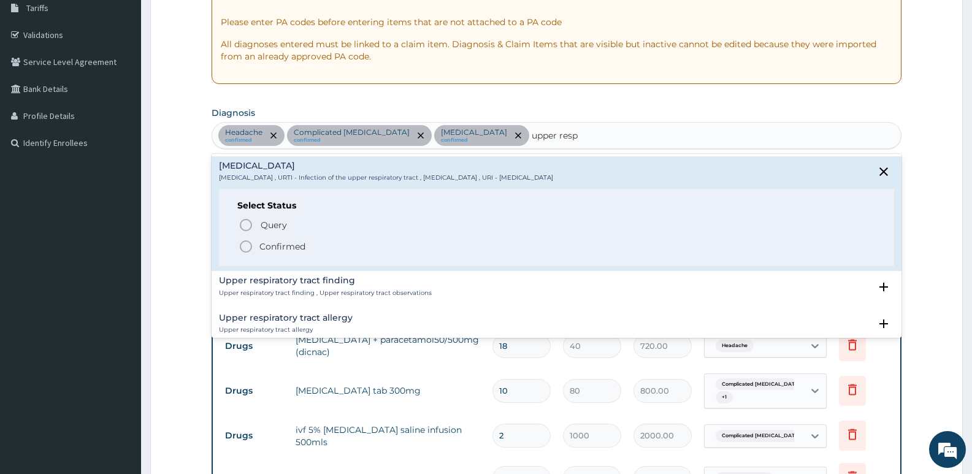
click at [248, 248] on icon "status option filled" at bounding box center [246, 246] width 15 height 15
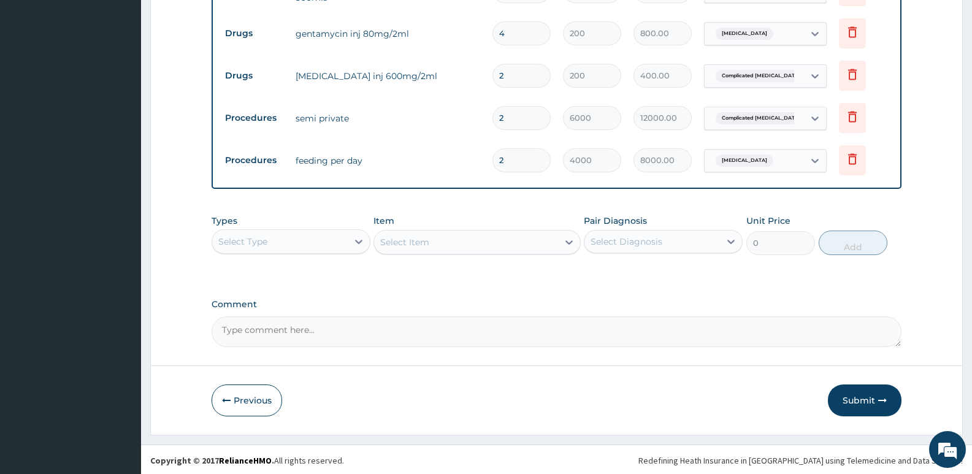
scroll to position [653, 0]
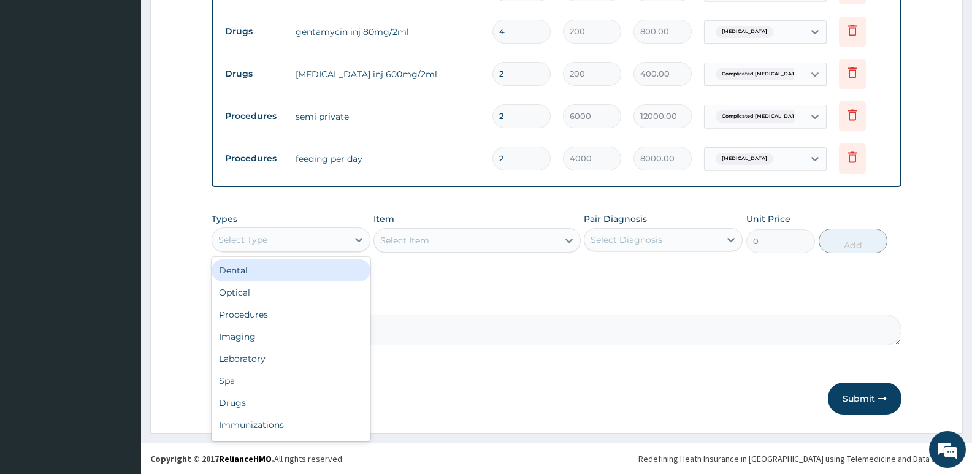
click at [302, 239] on div "Select Type" at bounding box center [280, 240] width 136 height 20
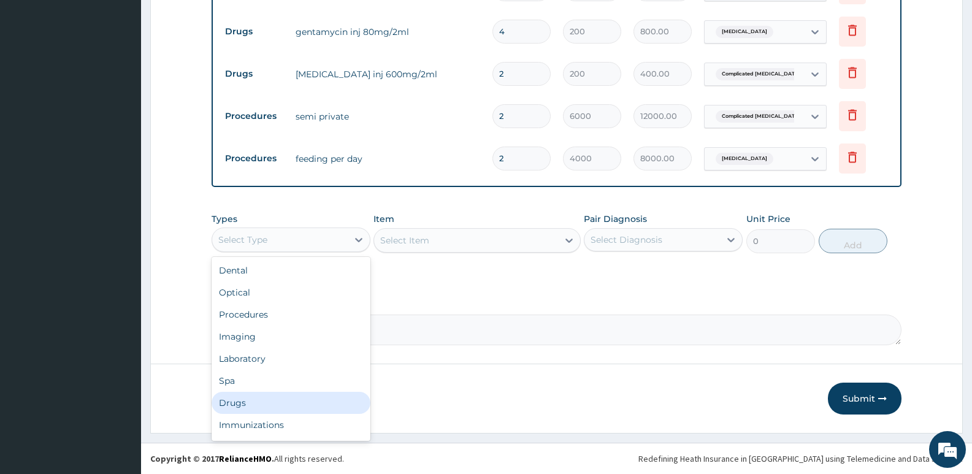
click at [225, 397] on div "Drugs" at bounding box center [291, 403] width 159 height 22
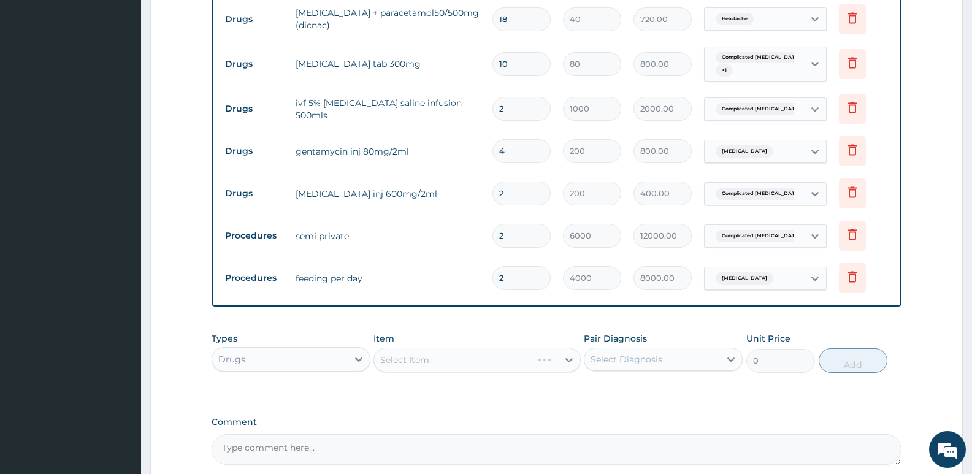
scroll to position [592, 0]
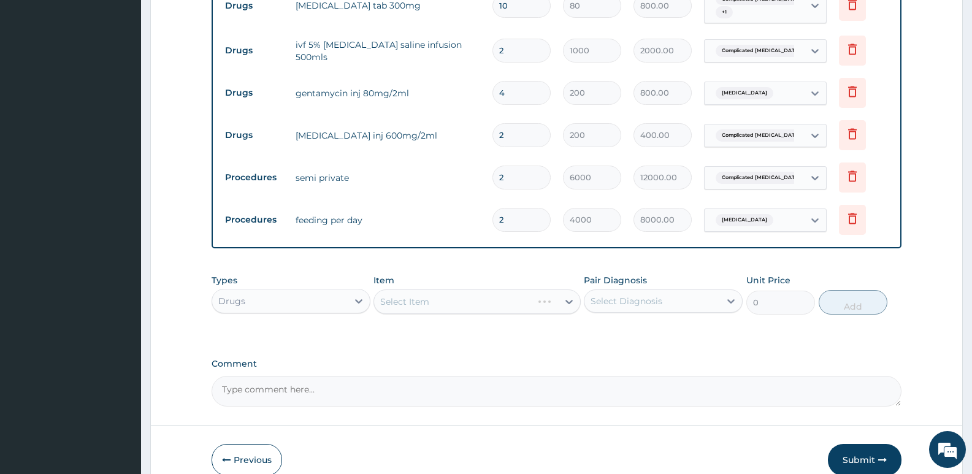
click at [446, 305] on div "Select Item" at bounding box center [477, 301] width 207 height 25
click at [452, 298] on div "Select Item" at bounding box center [477, 301] width 207 height 25
click at [452, 298] on div "Select Item" at bounding box center [465, 302] width 183 height 20
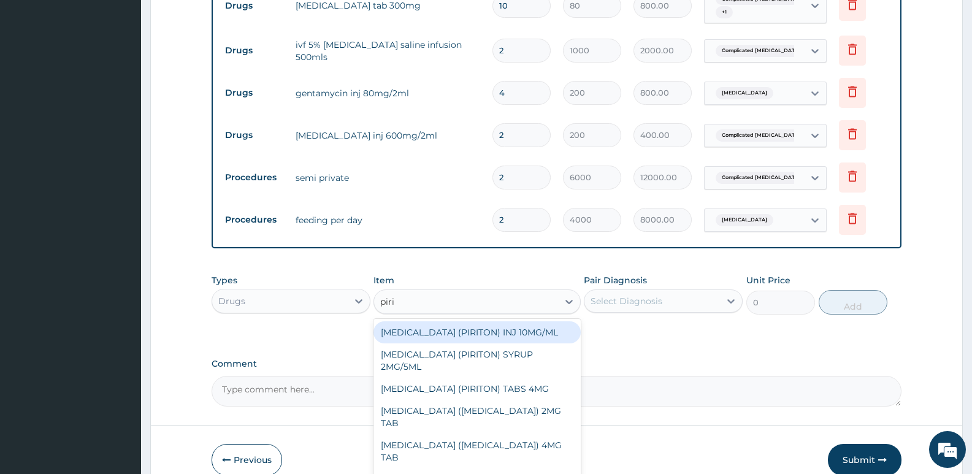
type input "pirit"
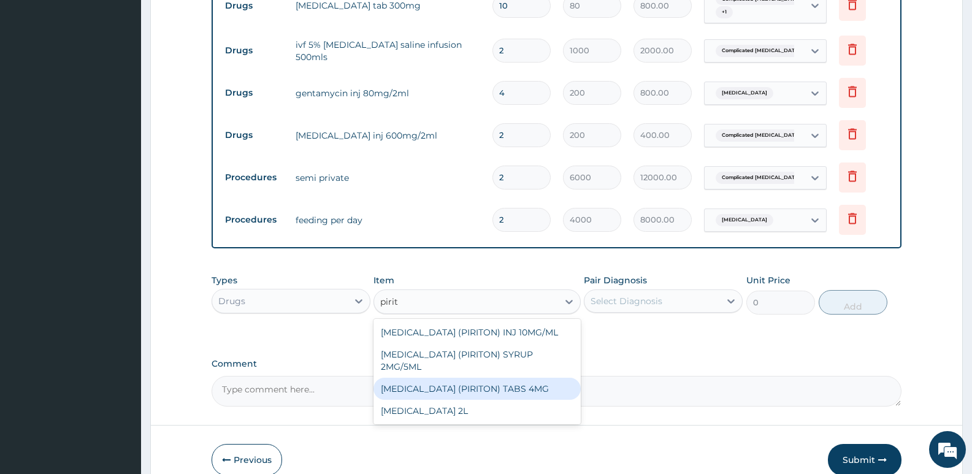
click at [495, 400] on div "[MEDICAL_DATA] (PIRITON) TABS 4MG" at bounding box center [477, 389] width 207 height 22
type input "10"
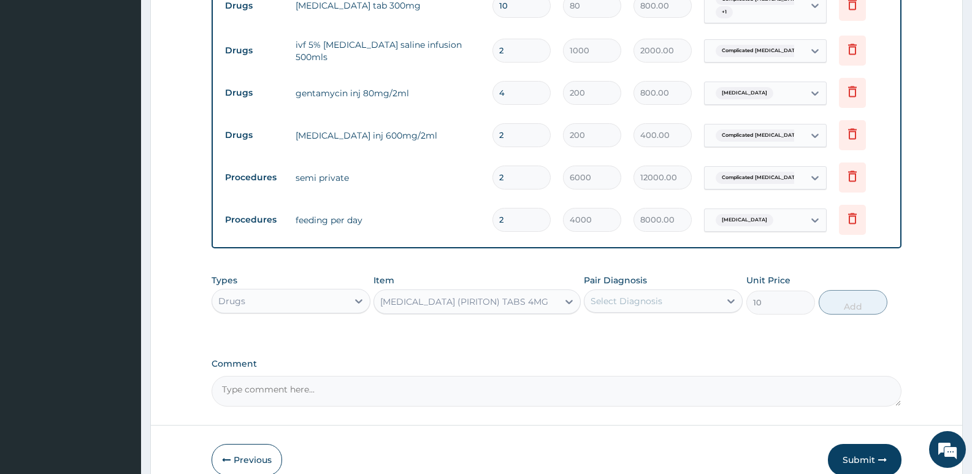
click at [642, 293] on div "Select Diagnosis" at bounding box center [652, 301] width 136 height 20
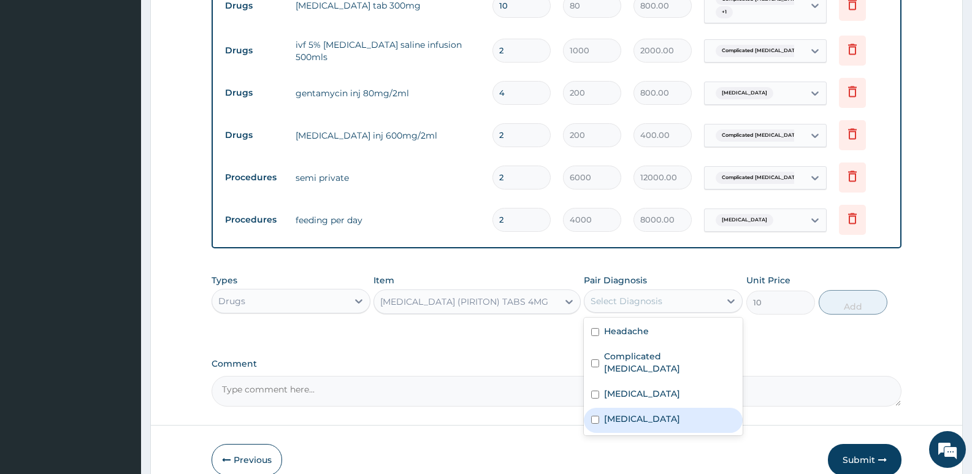
click at [631, 413] on label "[MEDICAL_DATA]" at bounding box center [642, 419] width 76 height 12
checkbox input "true"
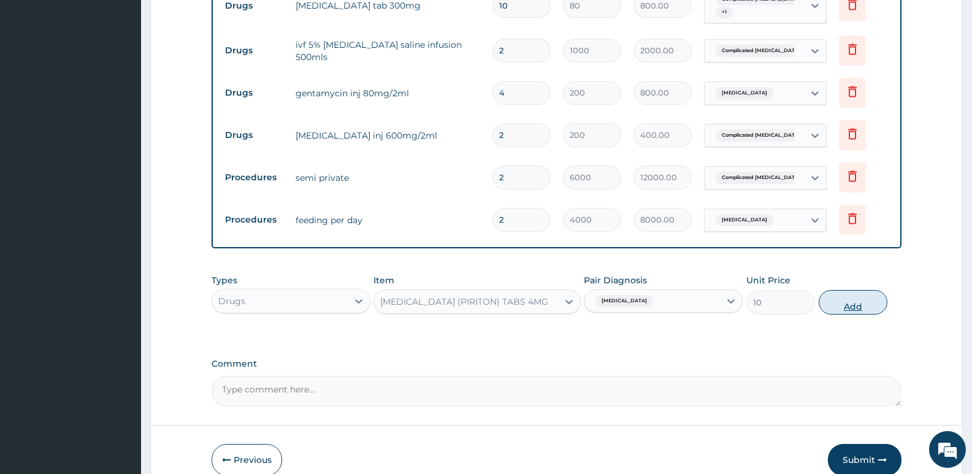
click at [852, 307] on button "Add" at bounding box center [853, 302] width 69 height 25
type input "0"
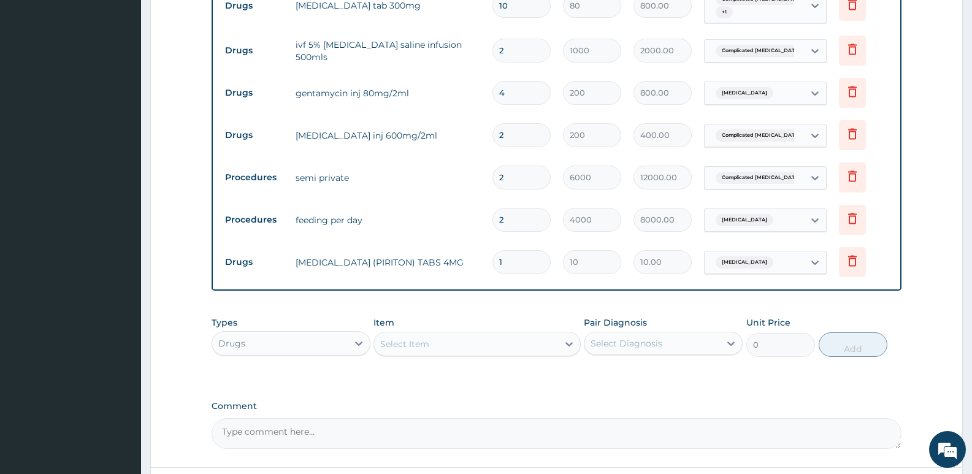
type input "0.00"
type input "6"
type input "60.00"
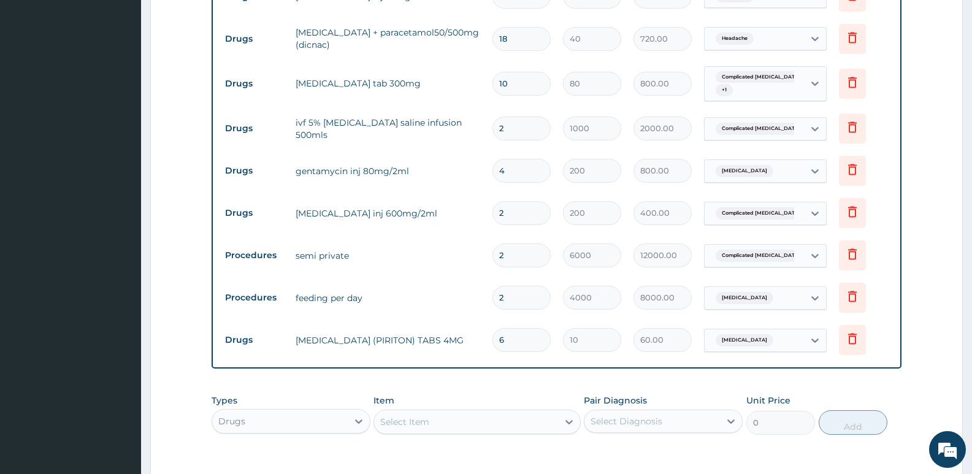
scroll to position [408, 0]
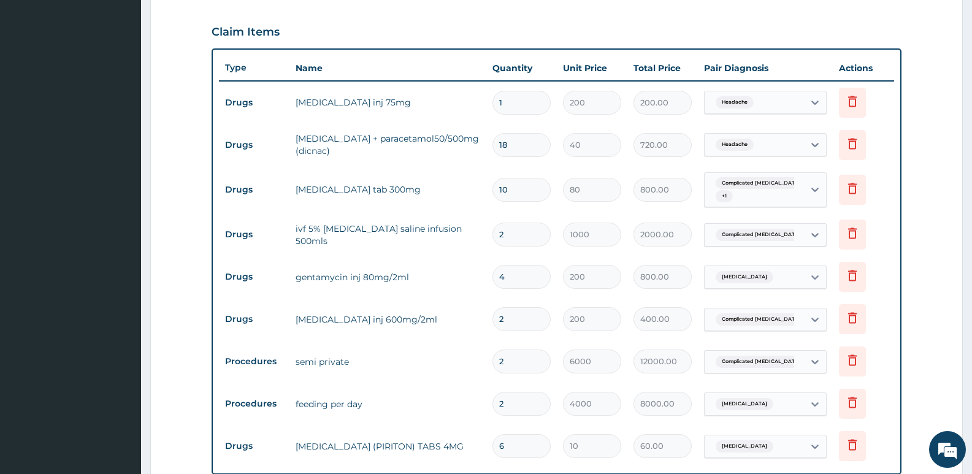
type input "6"
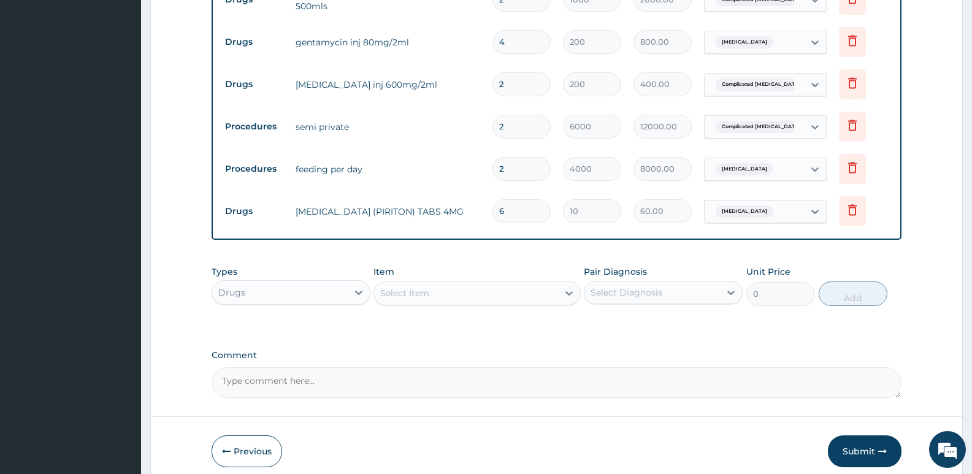
scroll to position [653, 0]
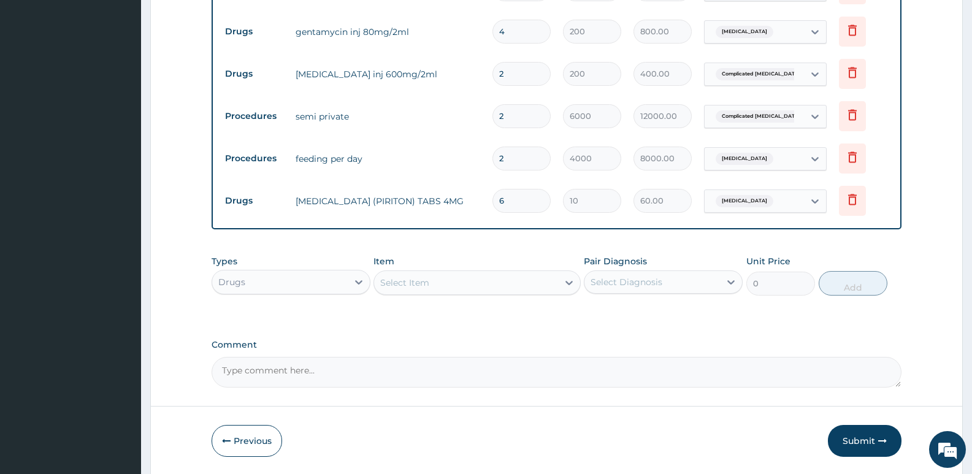
click at [477, 291] on div "Select Item" at bounding box center [465, 283] width 183 height 20
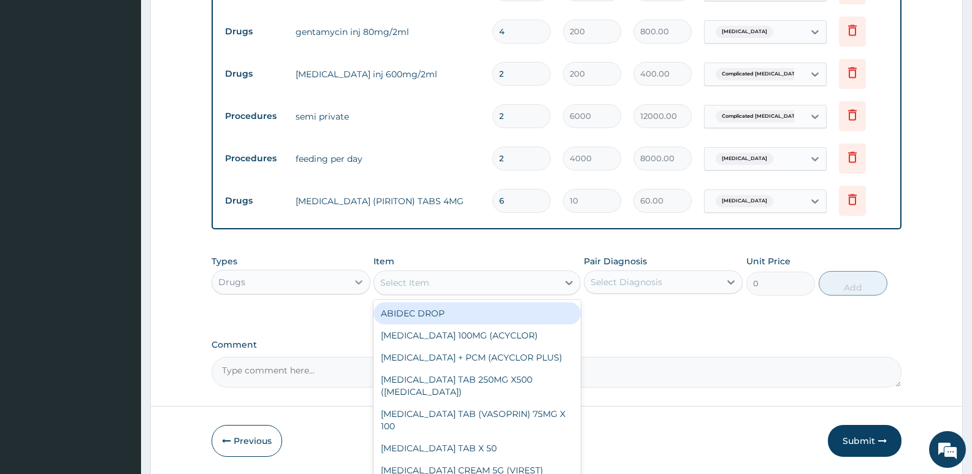
click at [348, 282] on div at bounding box center [359, 282] width 22 height 22
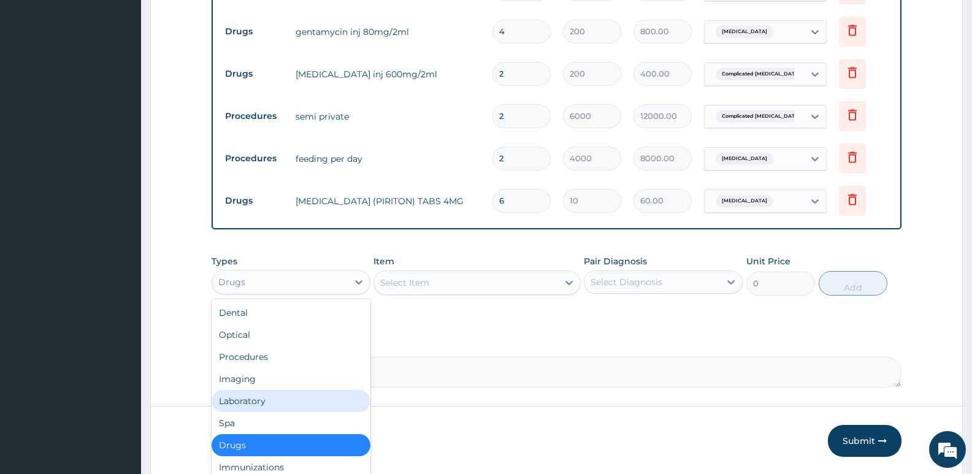
click at [239, 393] on div "Laboratory" at bounding box center [291, 401] width 159 height 22
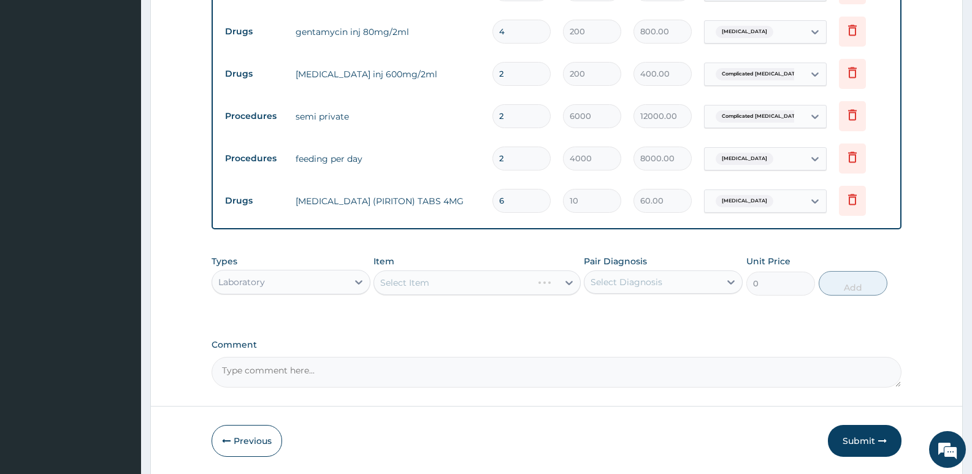
click at [408, 281] on div "Select Item" at bounding box center [477, 282] width 207 height 25
click at [523, 285] on div "Select Item" at bounding box center [465, 283] width 183 height 20
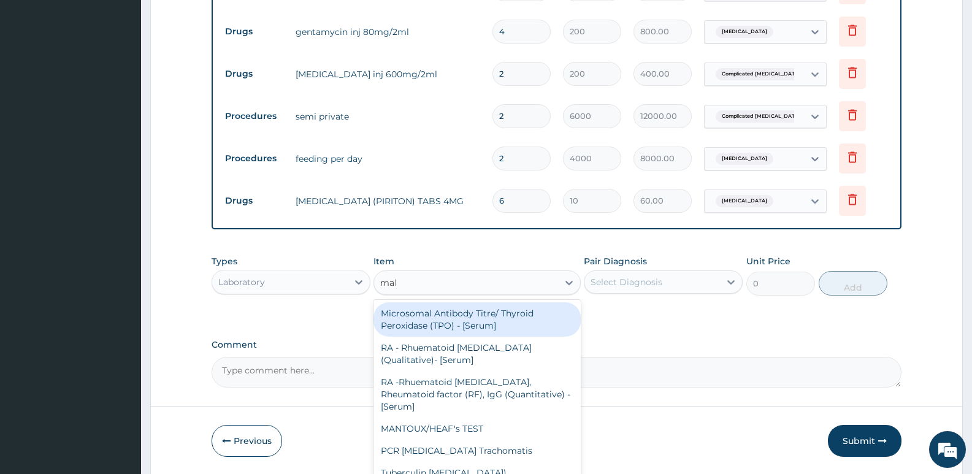
type input "mala"
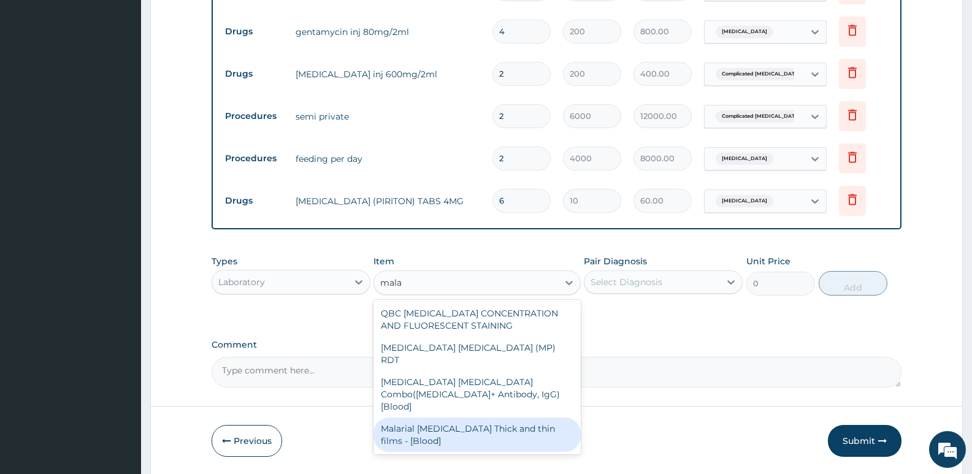
click at [542, 418] on div "Malarial [MEDICAL_DATA] Thick and thin films - [Blood]" at bounding box center [477, 435] width 207 height 34
type input "1650"
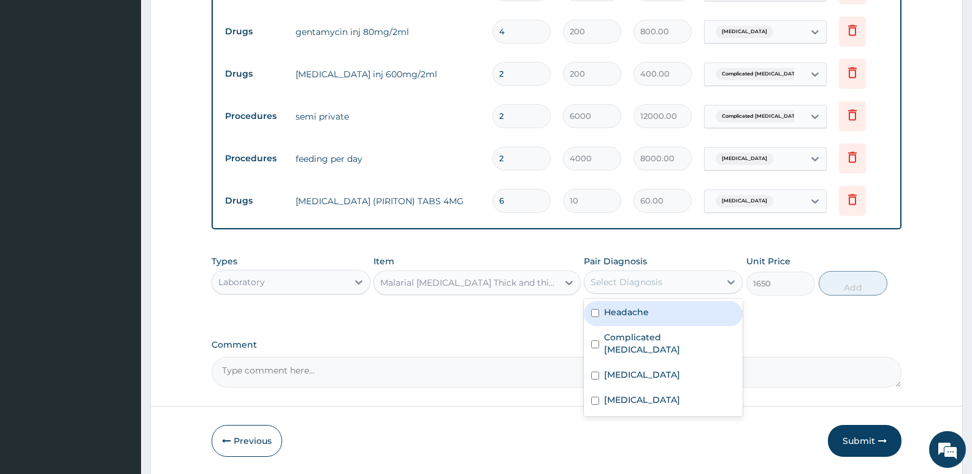
click at [644, 282] on div "Select Diagnosis" at bounding box center [627, 282] width 72 height 12
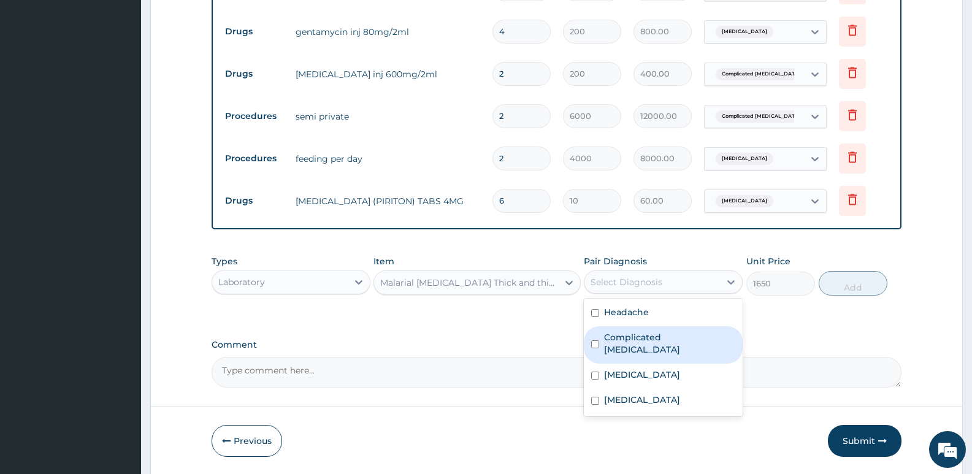
click at [627, 344] on div "Complicated [MEDICAL_DATA]" at bounding box center [663, 344] width 159 height 37
checkbox input "true"
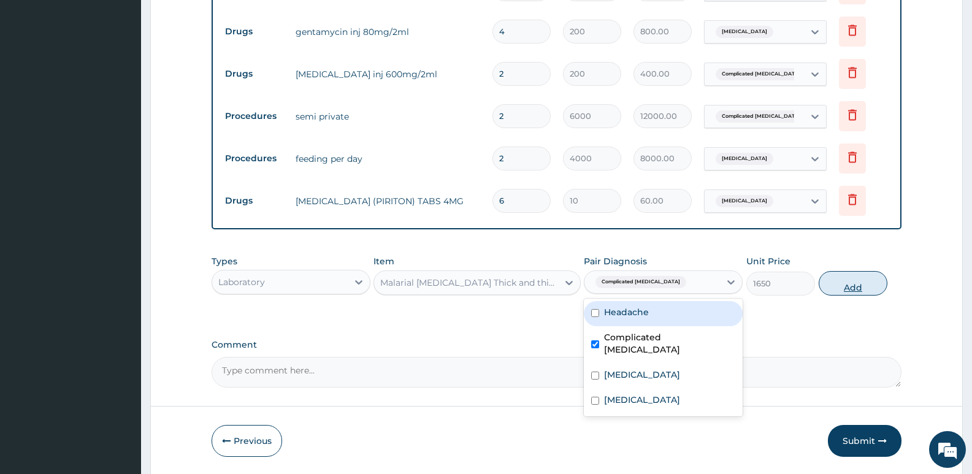
click at [864, 278] on button "Add" at bounding box center [853, 283] width 69 height 25
type input "0"
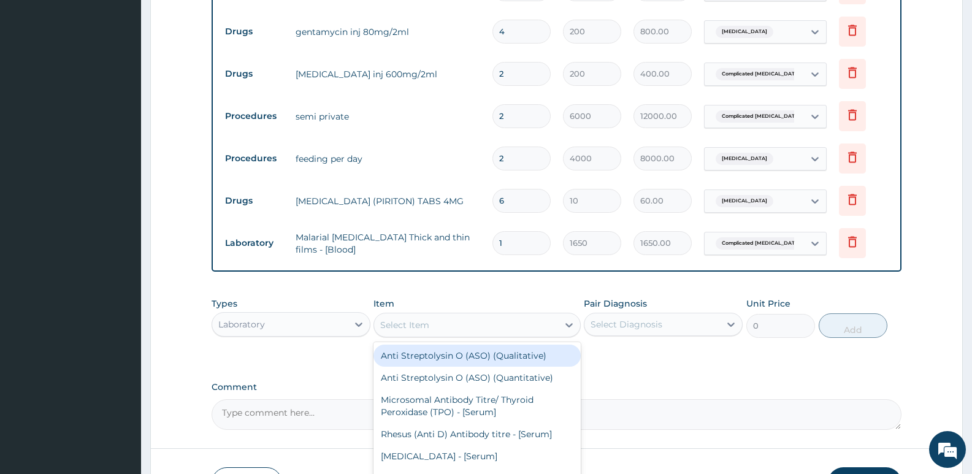
click at [389, 326] on div "Select Item" at bounding box center [404, 325] width 49 height 12
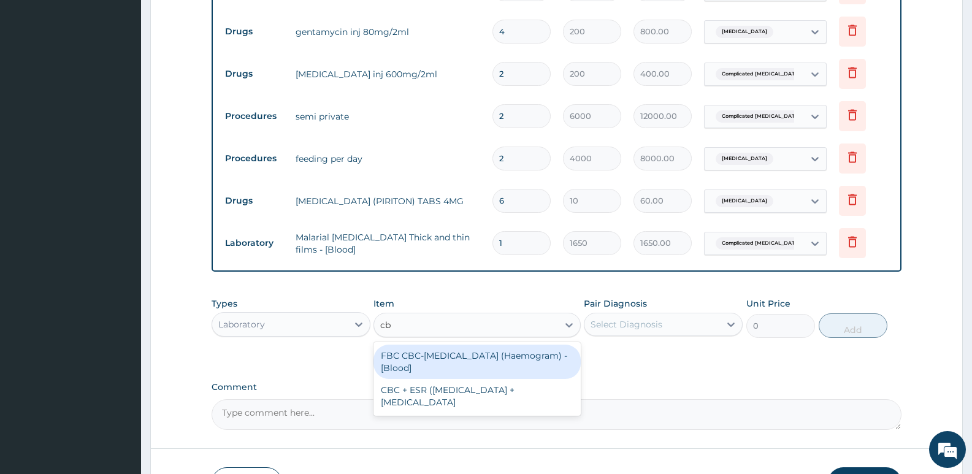
type input "cbc"
click at [411, 364] on div "FBC CBC-[MEDICAL_DATA] (Haemogram) - [Blood]" at bounding box center [477, 362] width 207 height 34
type input "3300"
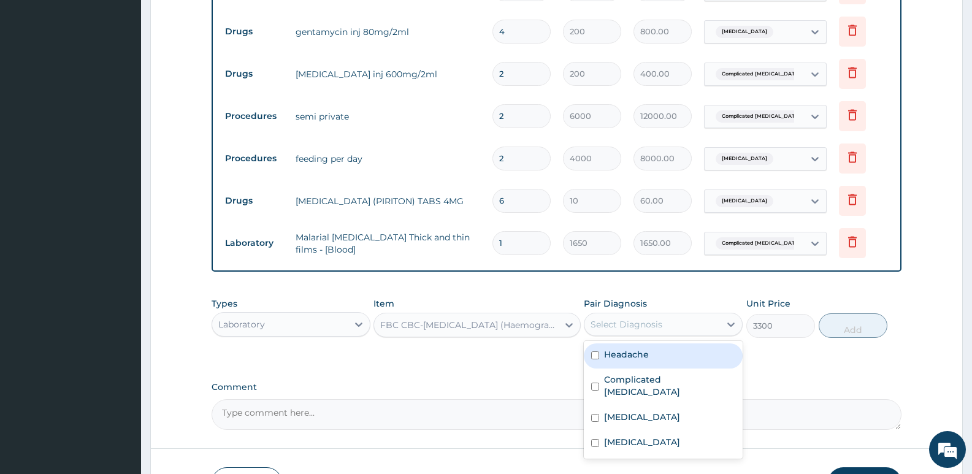
click at [703, 323] on div "Select Diagnosis" at bounding box center [652, 325] width 136 height 20
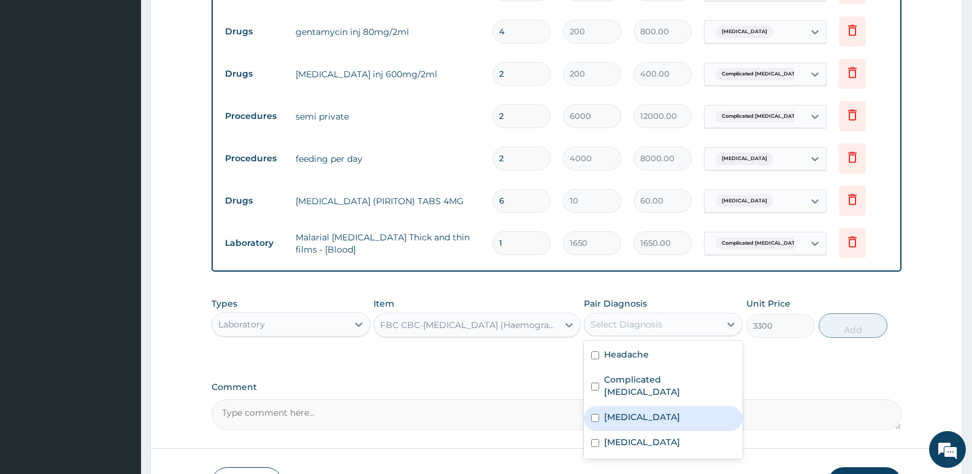
click at [631, 411] on label "[MEDICAL_DATA]" at bounding box center [642, 417] width 76 height 12
checkbox input "true"
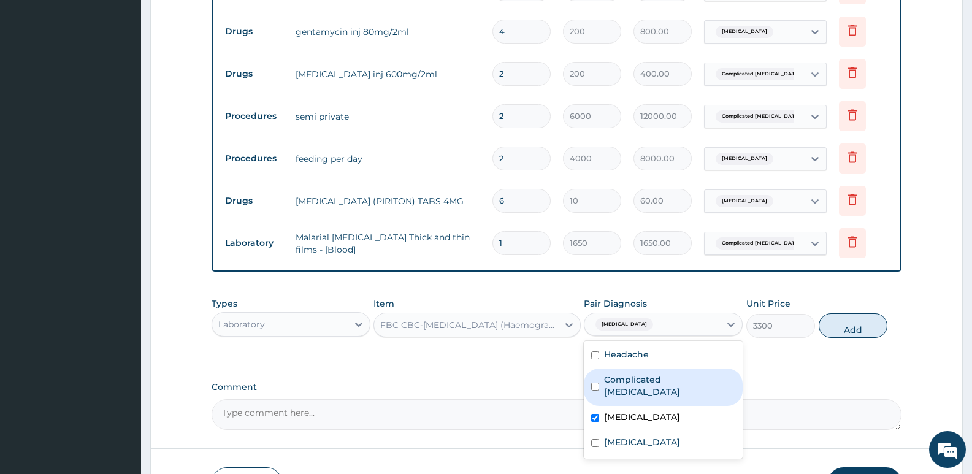
click at [843, 329] on button "Add" at bounding box center [853, 325] width 69 height 25
type input "0"
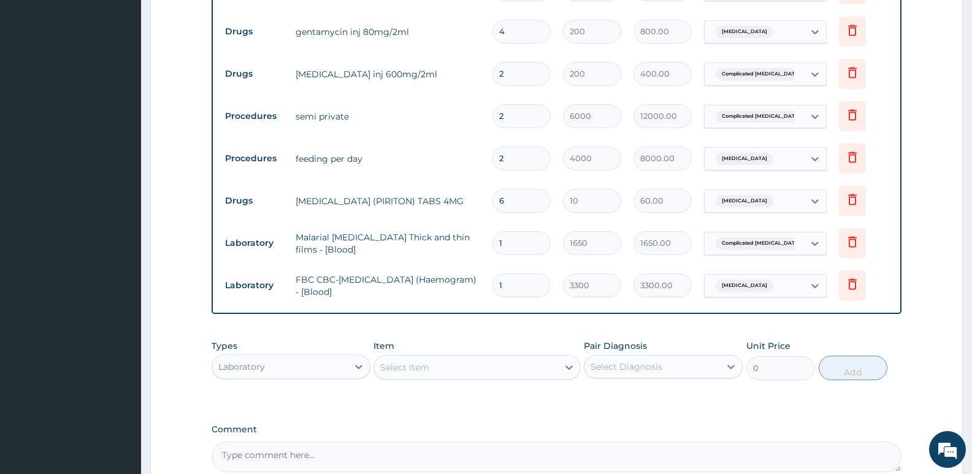
scroll to position [780, 0]
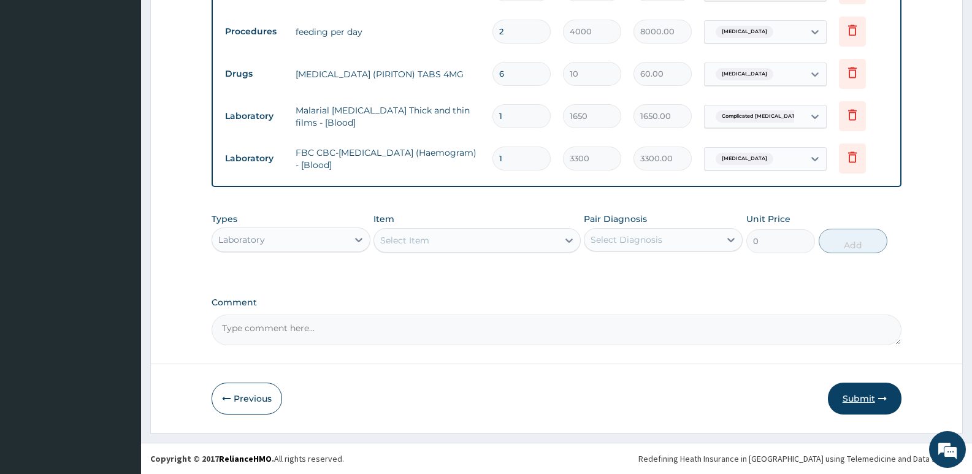
click at [853, 399] on button "Submit" at bounding box center [865, 399] width 74 height 32
click at [854, 400] on button "Submit" at bounding box center [865, 399] width 74 height 32
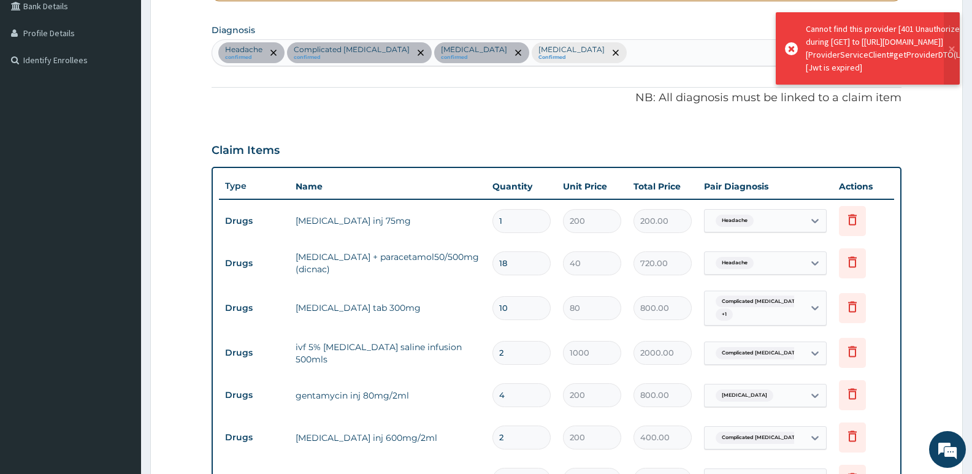
scroll to position [0, 0]
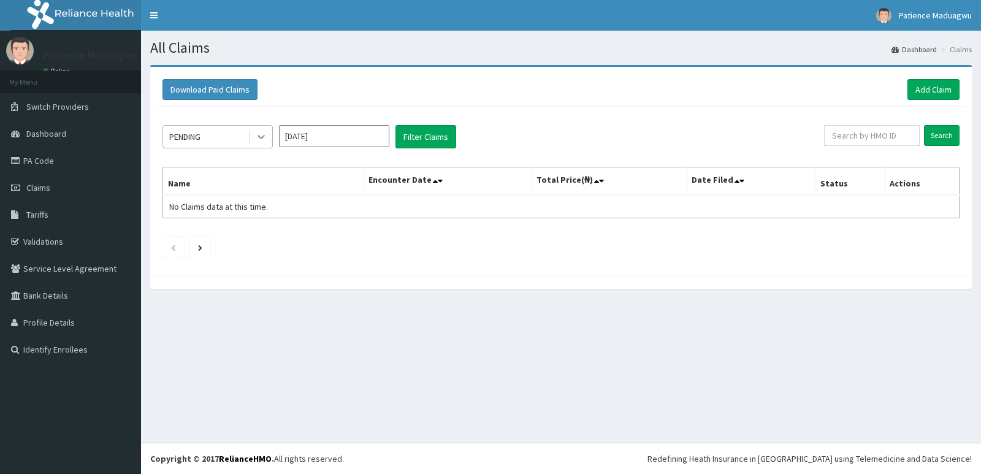
click at [266, 142] on icon at bounding box center [261, 137] width 12 height 12
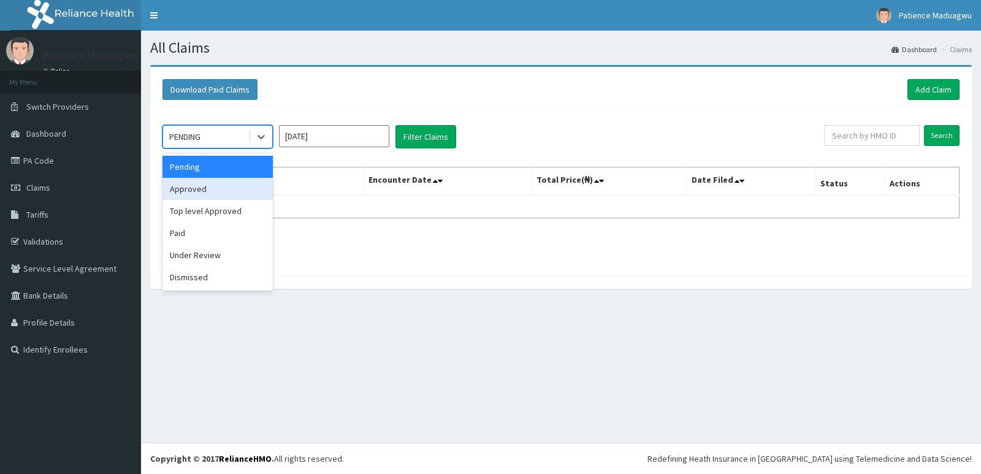
click at [239, 190] on div "Approved" at bounding box center [218, 189] width 110 height 22
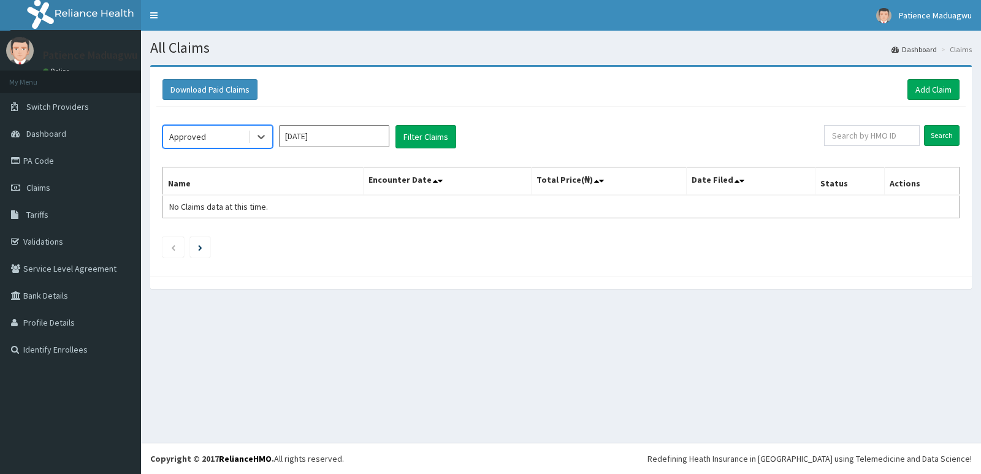
click at [386, 134] on input "[DATE]" at bounding box center [334, 136] width 110 height 22
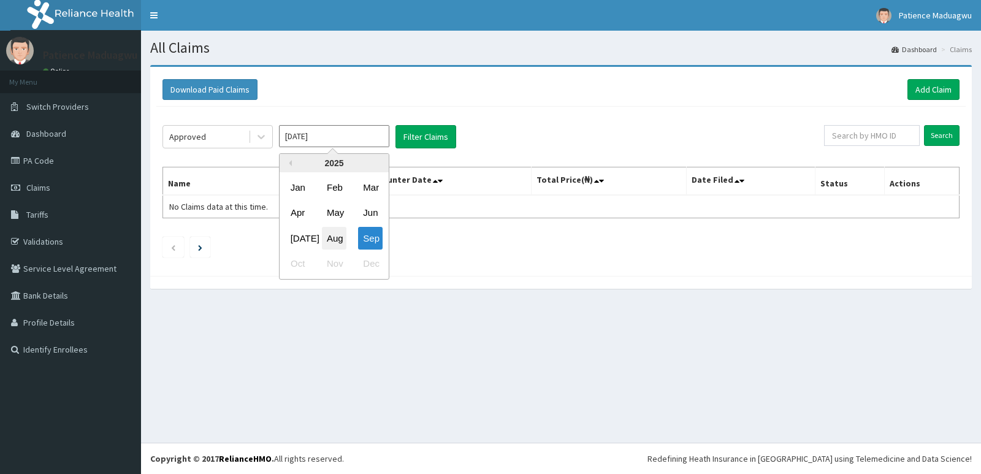
click at [332, 238] on div "Aug" at bounding box center [334, 238] width 25 height 23
type input "[DATE]"
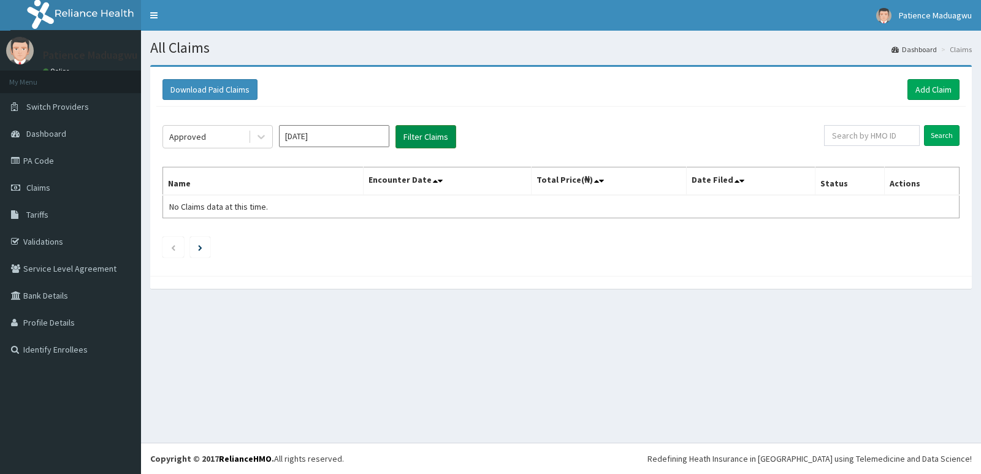
click at [408, 129] on button "Filter Claims" at bounding box center [426, 136] width 61 height 23
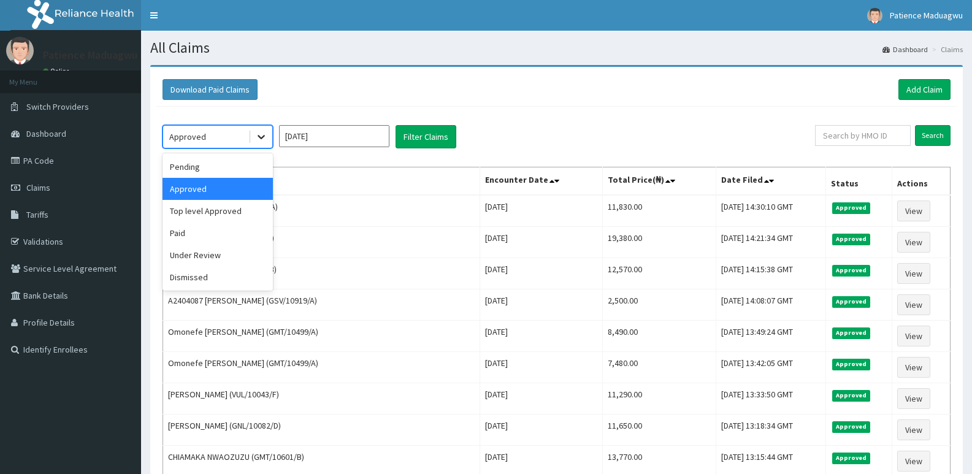
click at [255, 135] on div at bounding box center [261, 137] width 22 height 22
click at [185, 171] on div "Pending" at bounding box center [218, 167] width 110 height 22
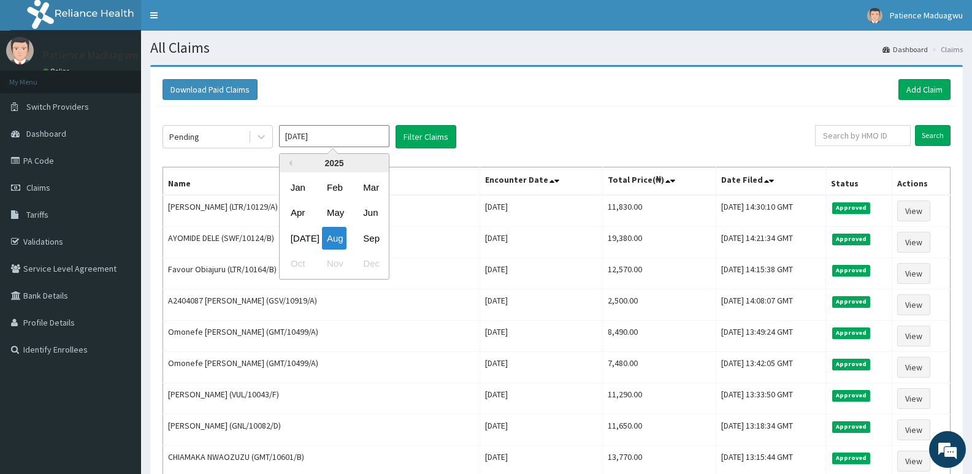
click at [354, 138] on input "[DATE]" at bounding box center [334, 136] width 110 height 22
click at [335, 230] on div "Aug" at bounding box center [334, 238] width 25 height 23
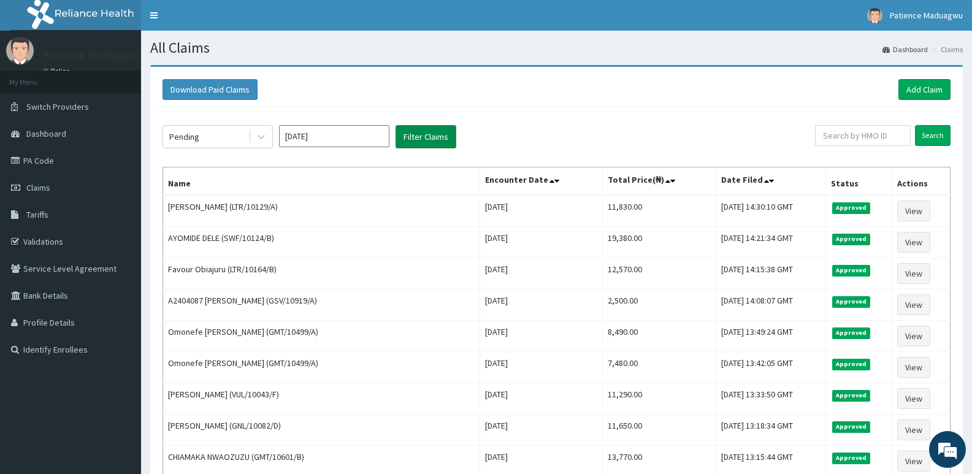
click at [439, 136] on button "Filter Claims" at bounding box center [426, 136] width 61 height 23
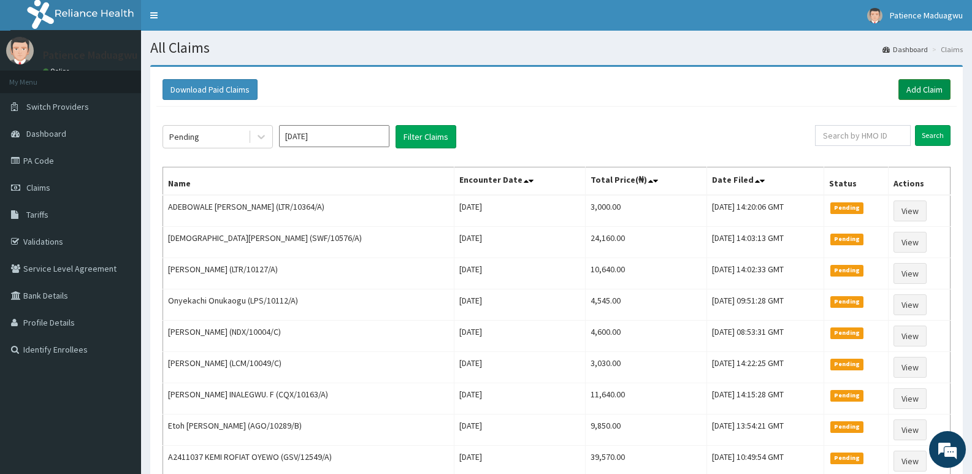
click at [926, 81] on link "Add Claim" at bounding box center [925, 89] width 52 height 21
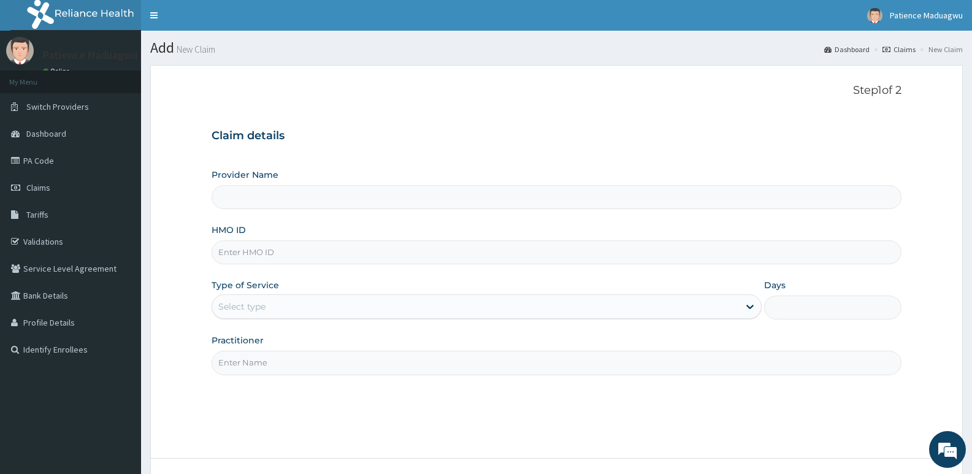
click at [248, 250] on input "HMO ID" at bounding box center [557, 252] width 690 height 24
paste input "TLF/10049/A"
type input "TLF/10049/A"
click at [250, 311] on div "Select type" at bounding box center [241, 307] width 47 height 12
click at [255, 306] on div "Select type" at bounding box center [241, 307] width 47 height 12
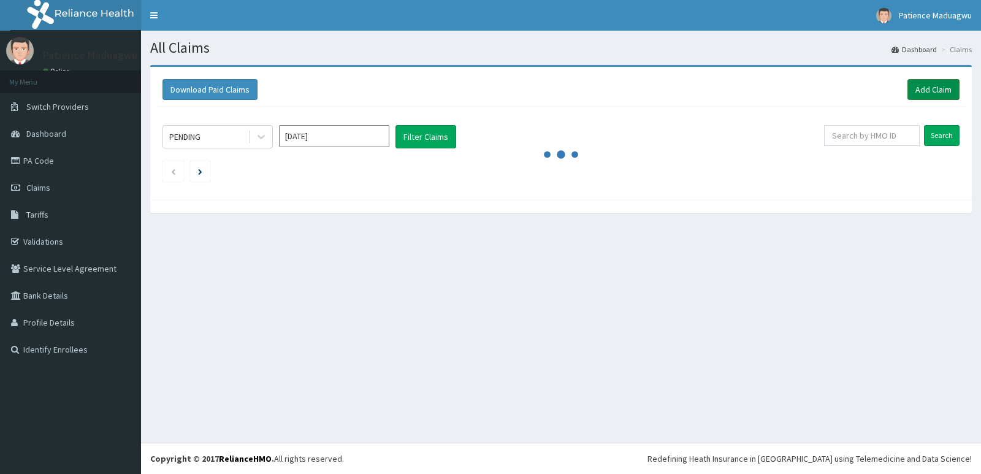
click at [933, 83] on link "Add Claim" at bounding box center [934, 89] width 52 height 21
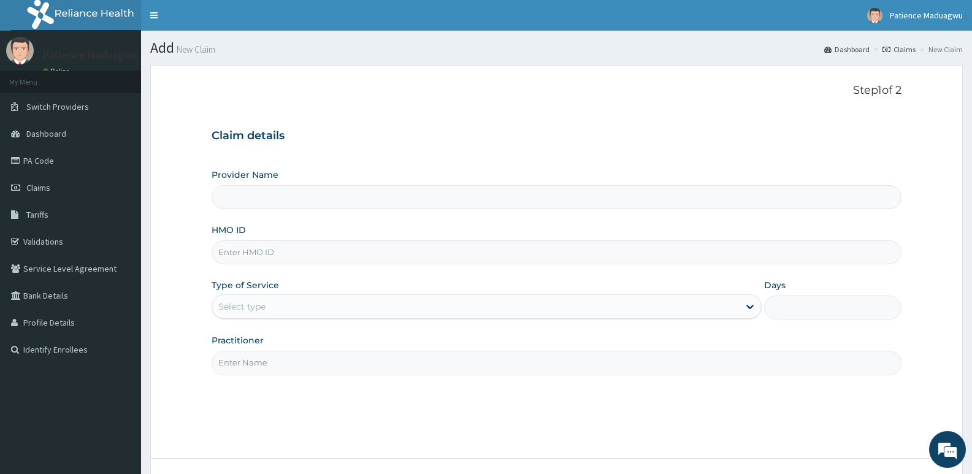
click at [314, 248] on input "HMO ID" at bounding box center [557, 252] width 690 height 24
paste input "TLF/10049/A"
type input "TLF/10049/A"
type input "[GEOGRAPHIC_DATA]"
type input "TLF/10049/A"
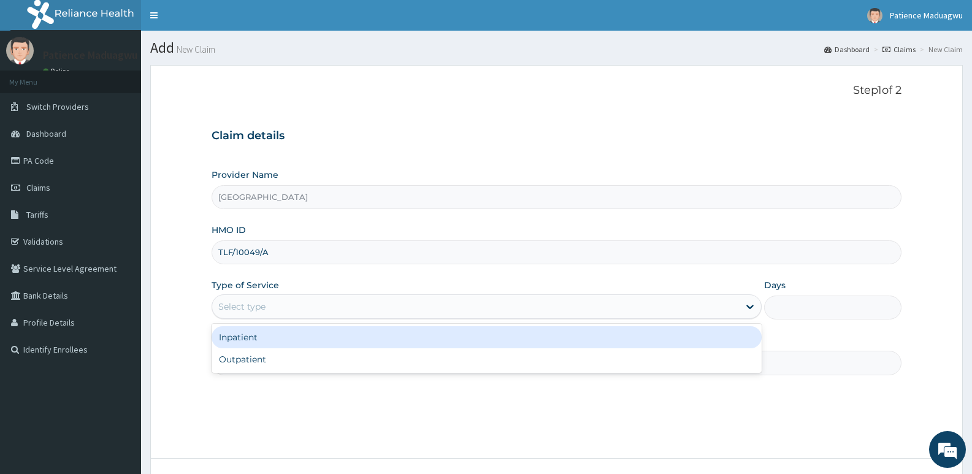
click at [277, 310] on div "Select type" at bounding box center [475, 307] width 526 height 20
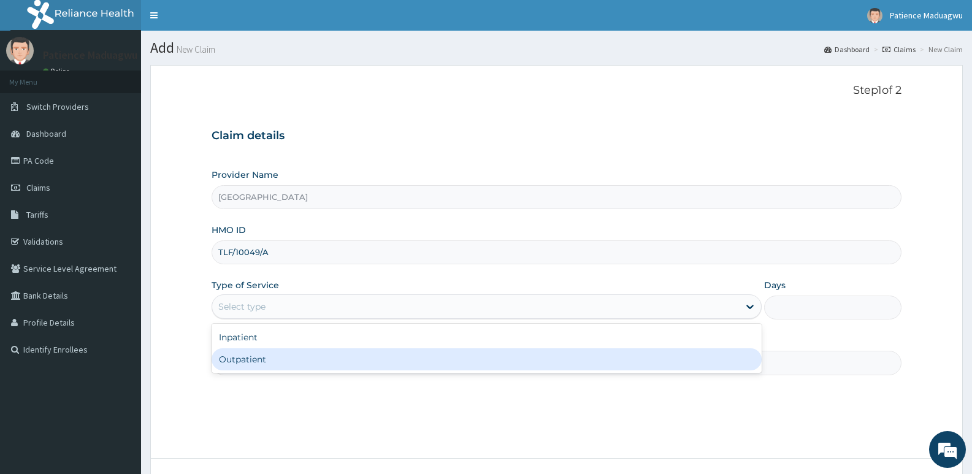
click at [263, 355] on div "Outpatient" at bounding box center [487, 359] width 550 height 22
type input "1"
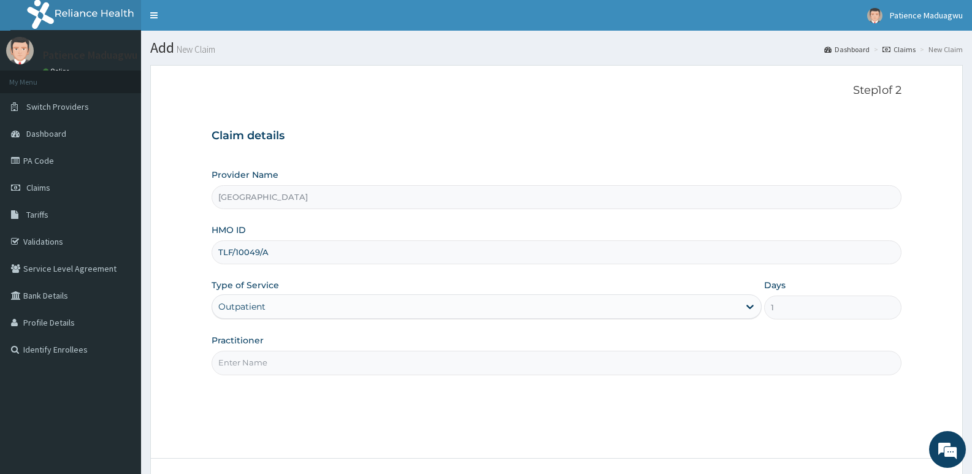
click at [277, 311] on div "Outpatient" at bounding box center [475, 307] width 526 height 20
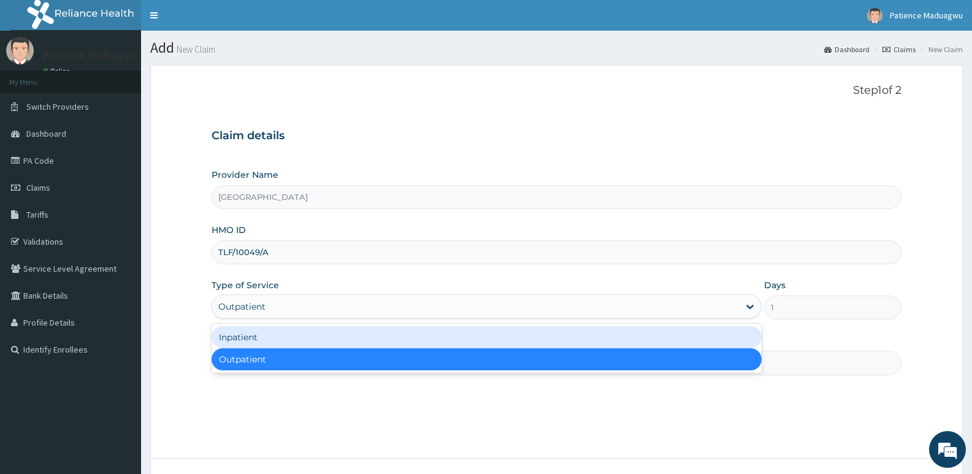
click at [269, 335] on div "Inpatient" at bounding box center [487, 337] width 550 height 22
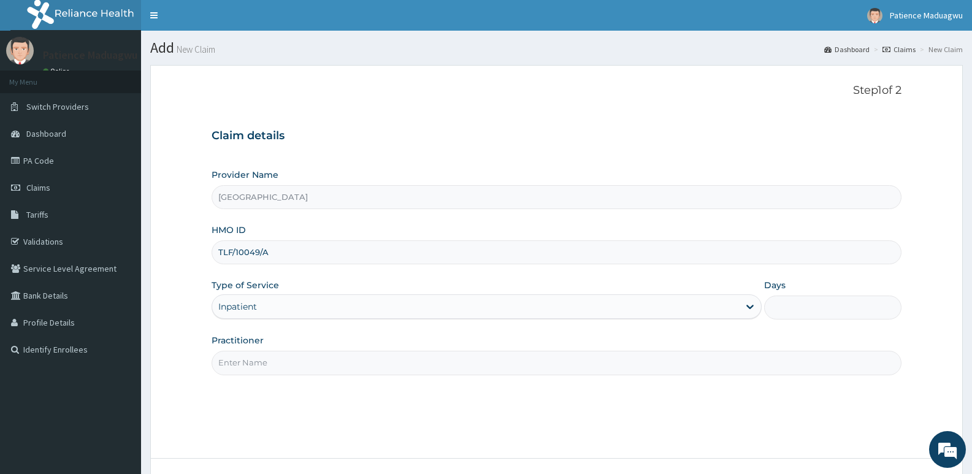
click at [259, 364] on input "Practitioner" at bounding box center [557, 363] width 690 height 24
type input "Dr kelechi"
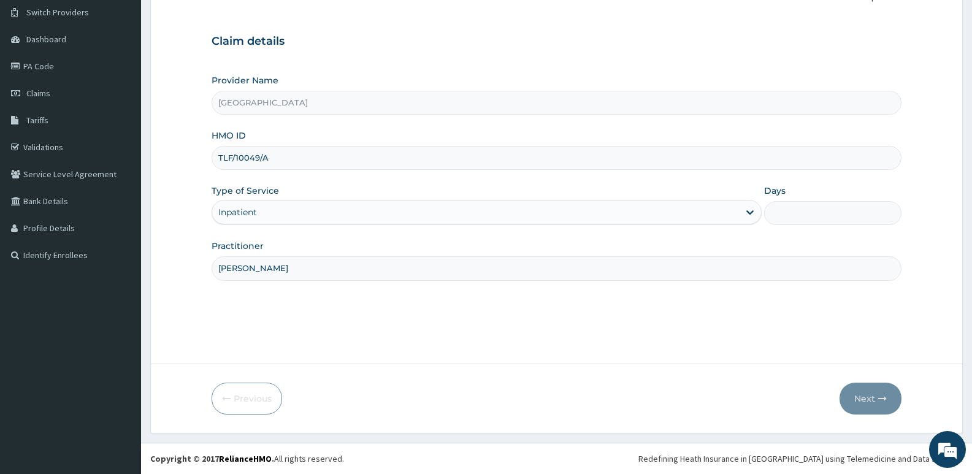
click at [806, 209] on input "Days" at bounding box center [832, 213] width 137 height 24
type input "2"
click at [862, 400] on button "Next" at bounding box center [871, 399] width 62 height 32
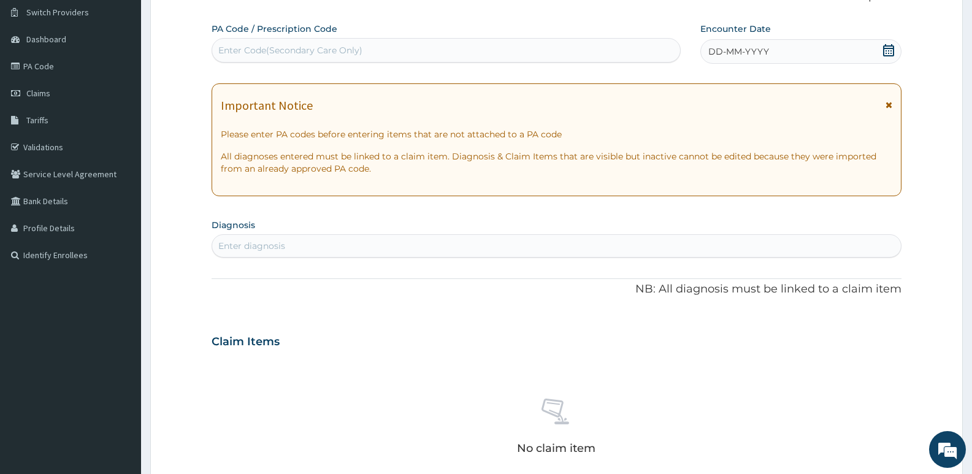
click at [383, 55] on div "Enter Code(Secondary Care Only)" at bounding box center [446, 50] width 468 height 20
paste input "PA/65831A"
type input "PA/65831A"
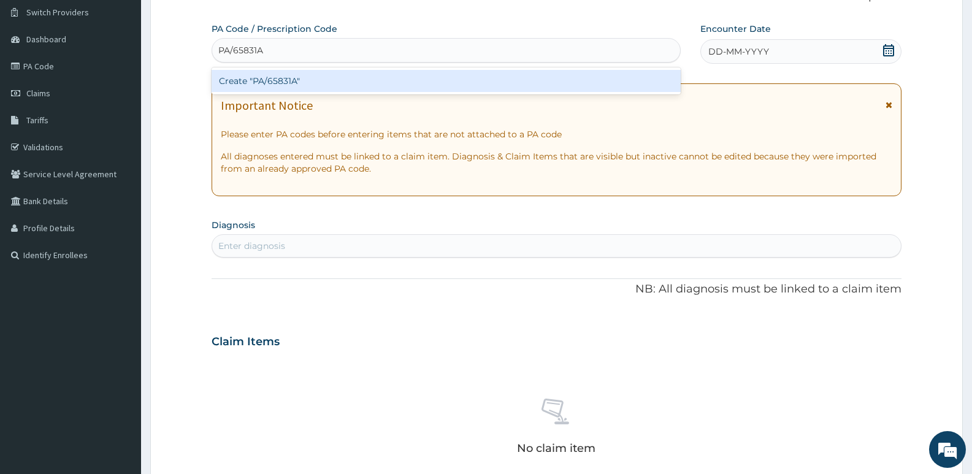
click at [377, 79] on div "Create "PA/65831A"" at bounding box center [446, 81] width 469 height 22
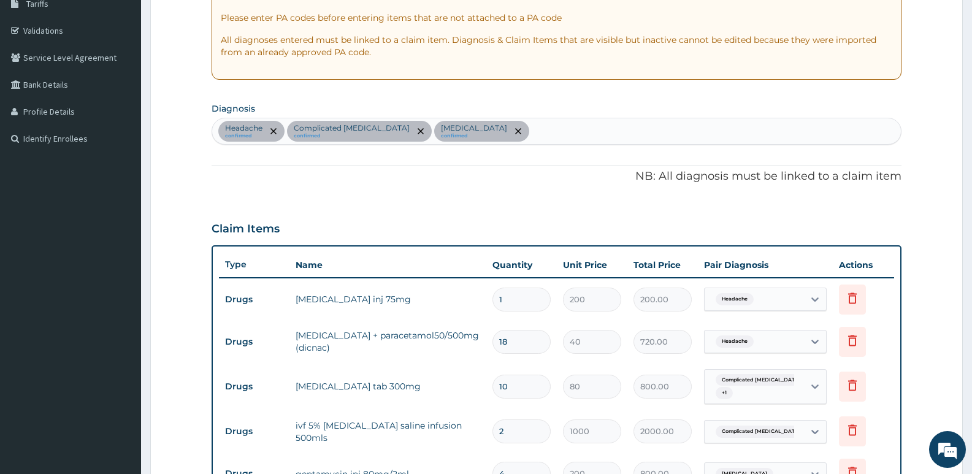
scroll to position [207, 0]
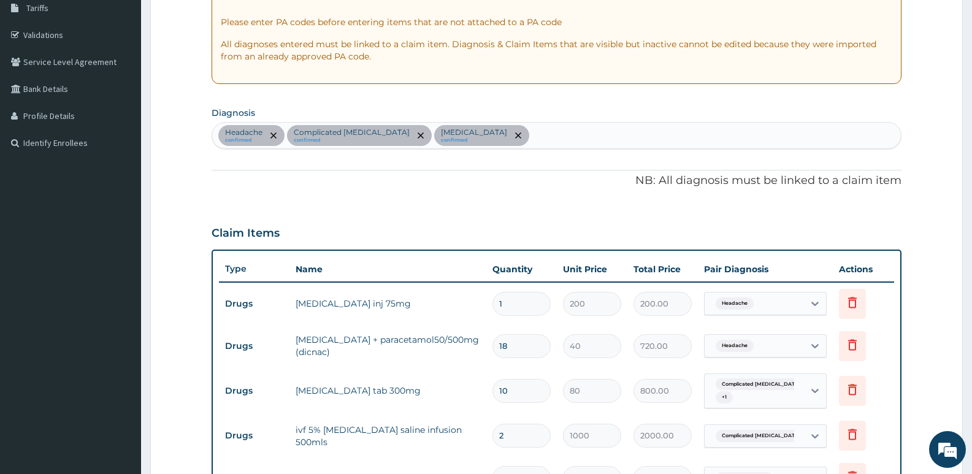
click at [460, 139] on div "Headache confirmed Complicated malaria confirmed Sepsis confirmed" at bounding box center [556, 136] width 689 height 26
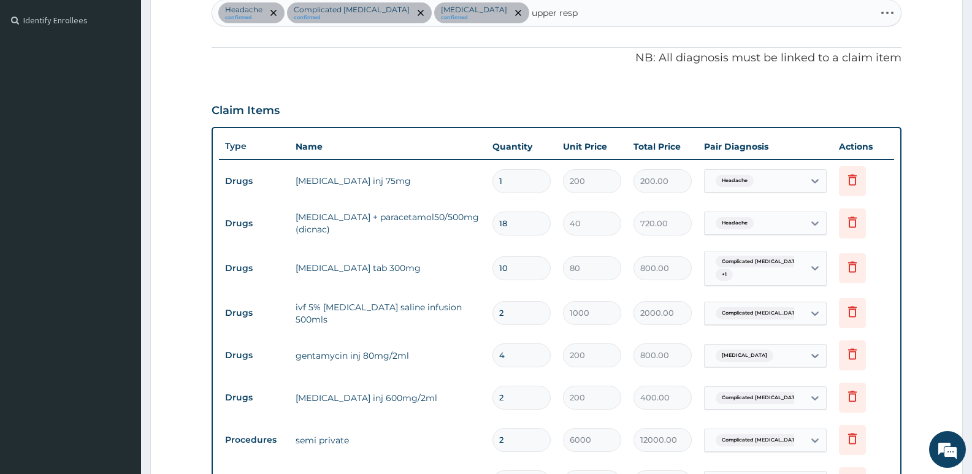
type input "upper respi"
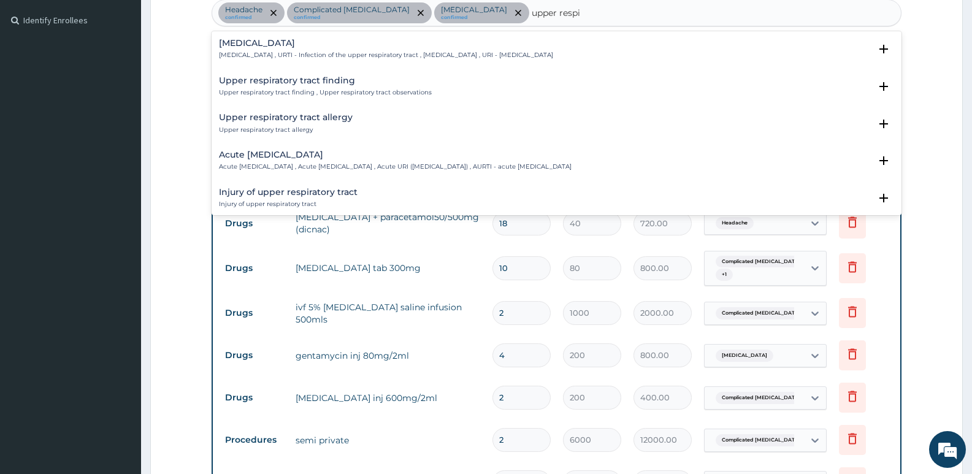
click at [314, 46] on h4 "Upper respiratory infection" at bounding box center [386, 43] width 334 height 9
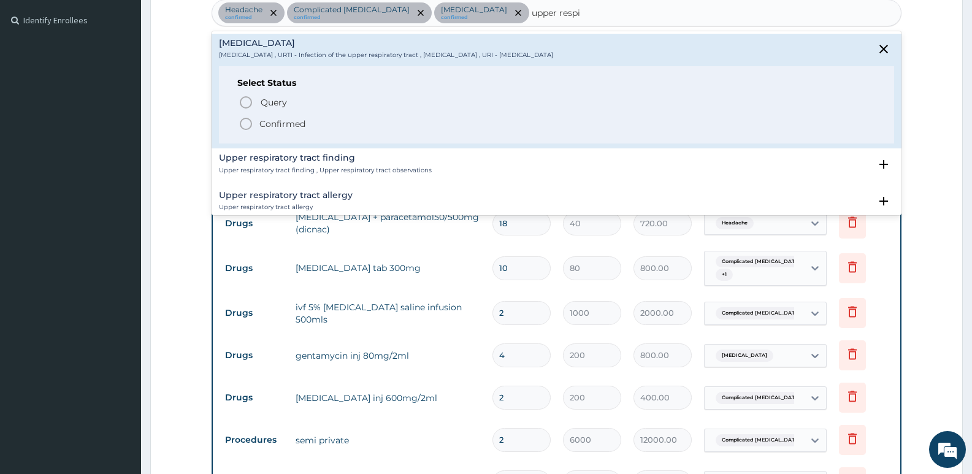
click at [251, 123] on circle "status option filled" at bounding box center [245, 123] width 11 height 11
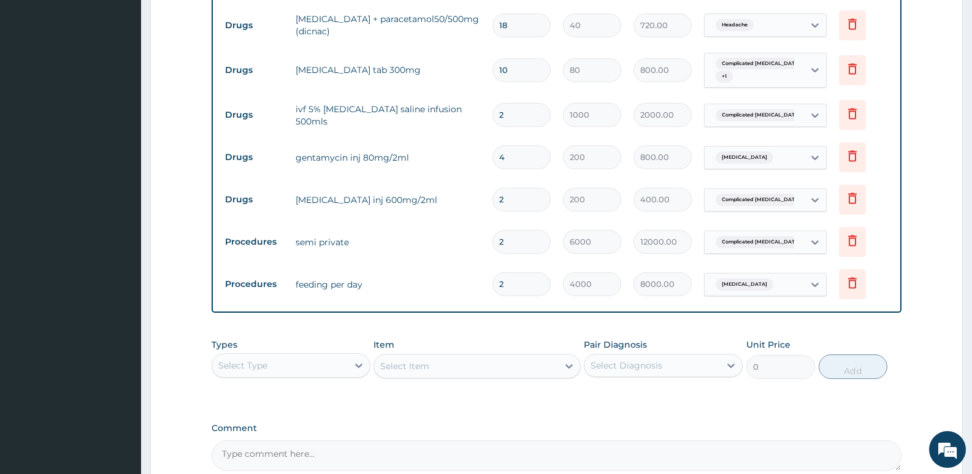
scroll to position [653, 0]
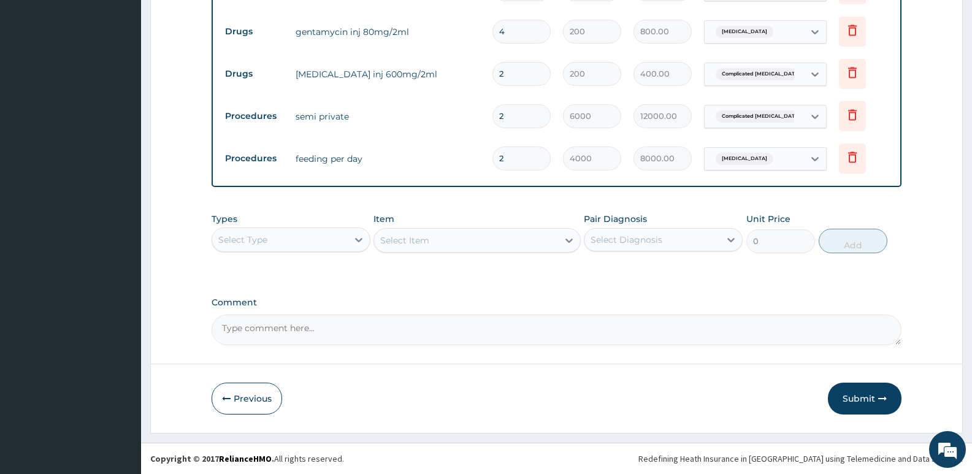
click at [289, 245] on div "Select Type" at bounding box center [280, 240] width 136 height 20
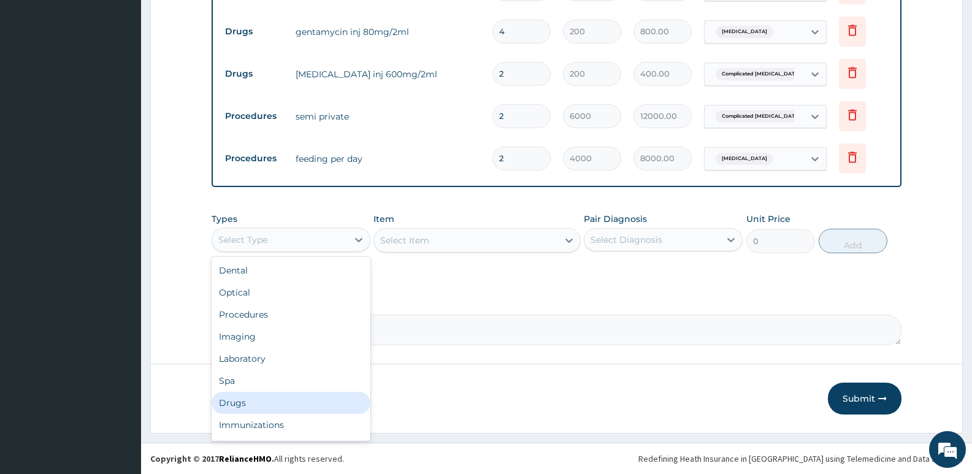
click at [231, 403] on div "Drugs" at bounding box center [291, 403] width 159 height 22
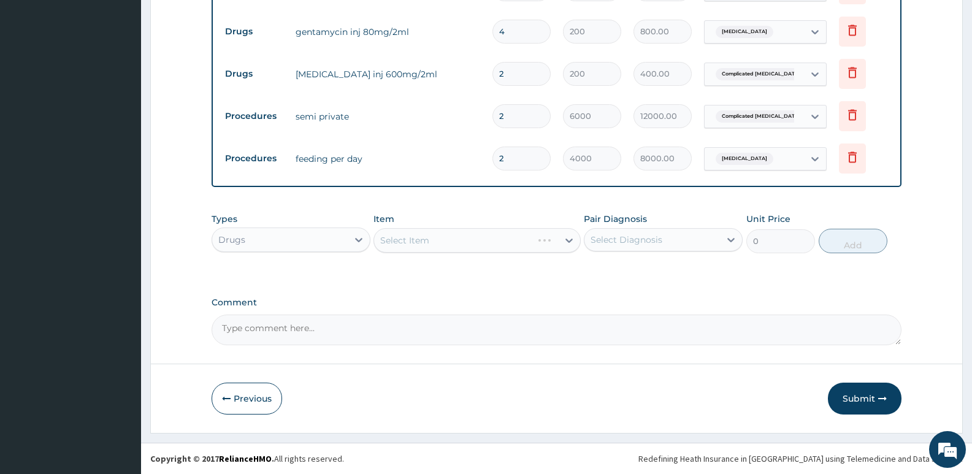
click at [441, 247] on div "Select Item" at bounding box center [477, 240] width 207 height 25
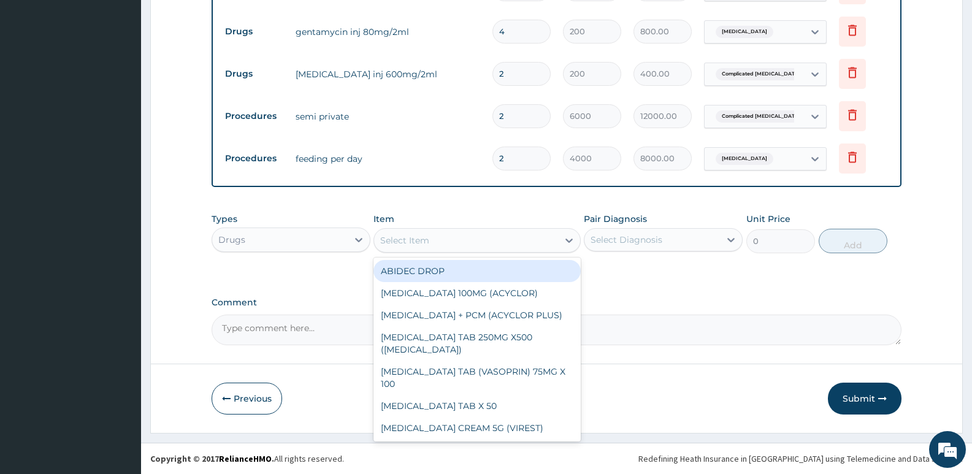
click at [442, 239] on div "Select Item" at bounding box center [465, 241] width 183 height 20
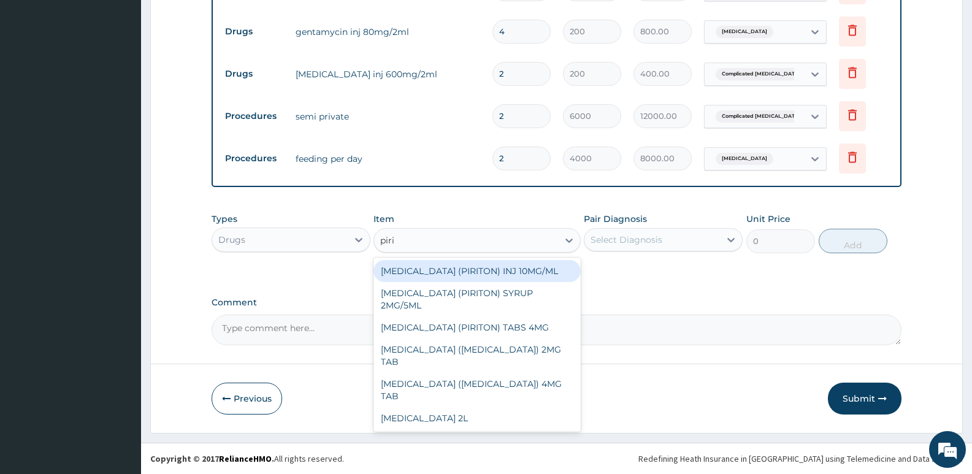
type input "pirit"
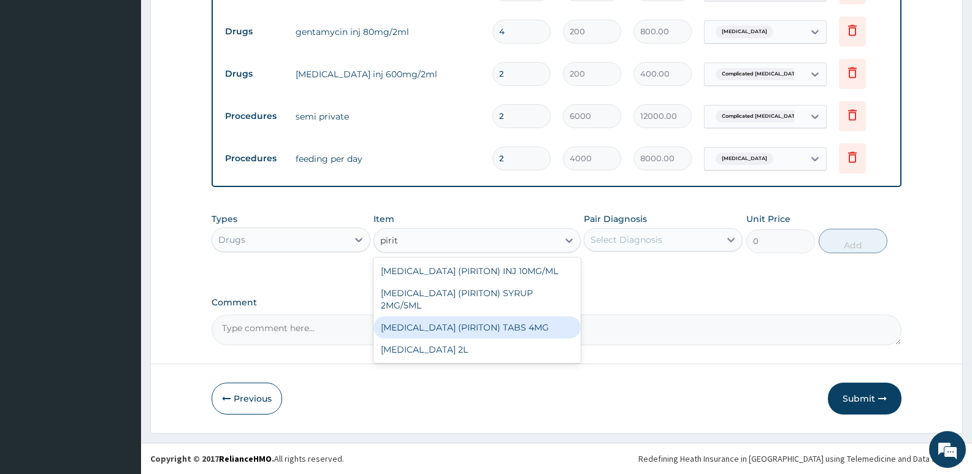
click at [465, 337] on div "CHLORPHENIRAMINE (PIRITON) TABS 4MG" at bounding box center [477, 327] width 207 height 22
type input "10"
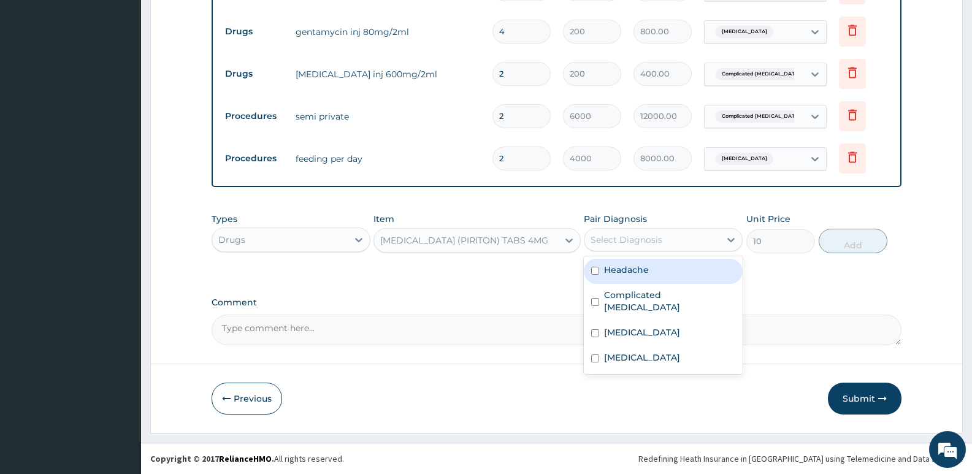
click at [629, 231] on div "Select Diagnosis" at bounding box center [652, 240] width 136 height 20
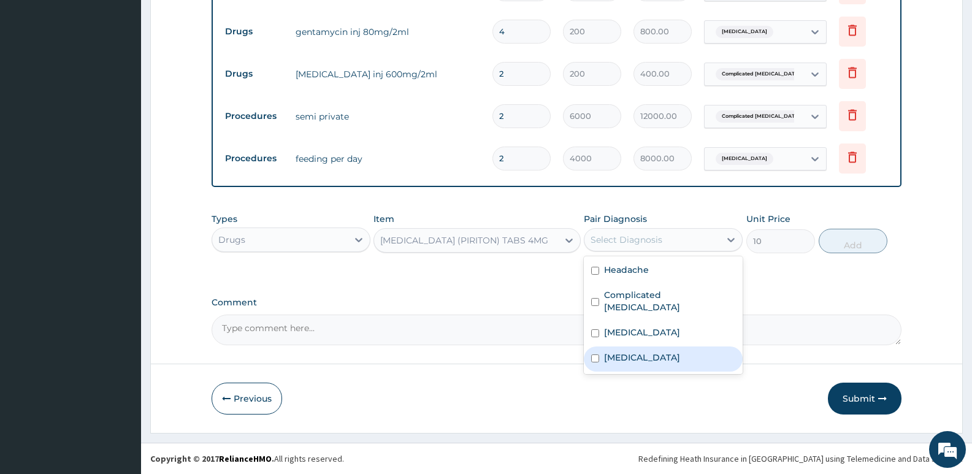
click at [617, 351] on label "Upper respiratory infection" at bounding box center [642, 357] width 76 height 12
checkbox input "true"
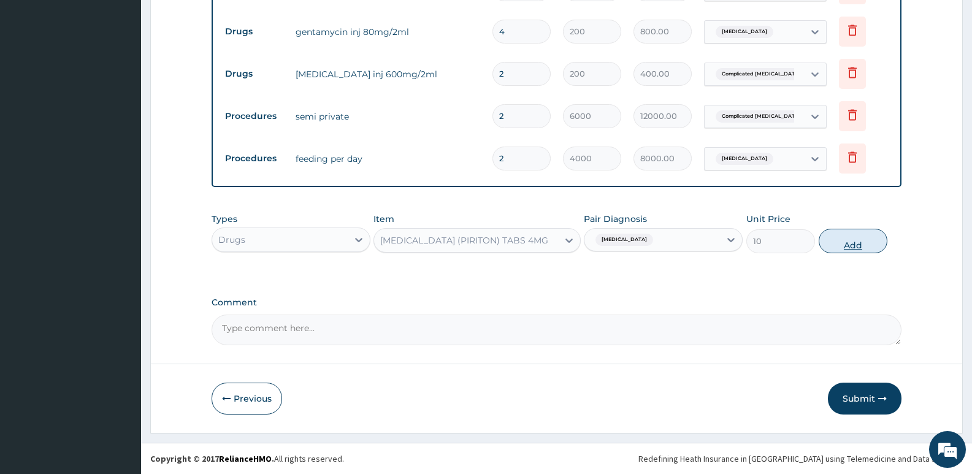
click at [851, 247] on button "Add" at bounding box center [853, 241] width 69 height 25
type input "0"
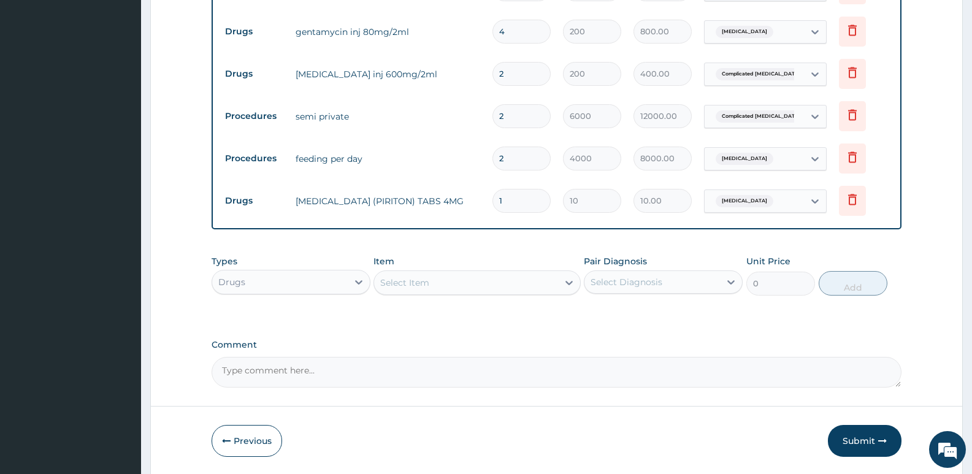
type input "0.00"
type input "6"
type input "60.00"
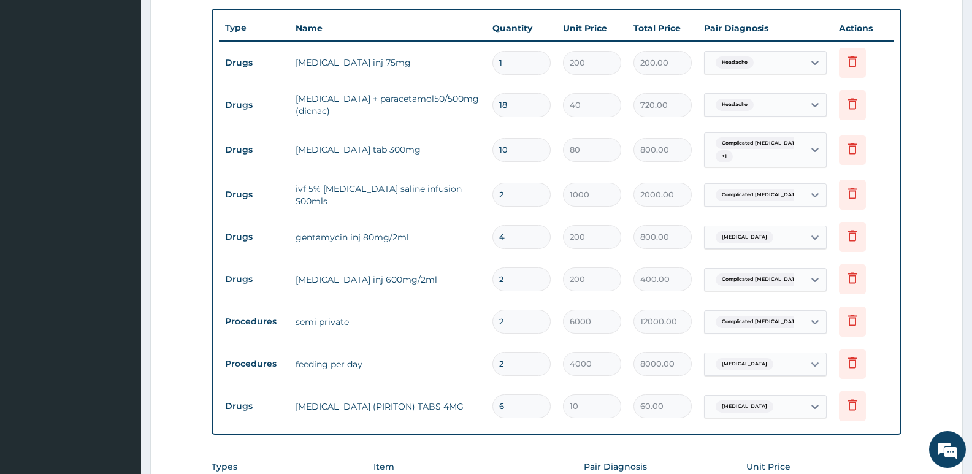
scroll to position [469, 0]
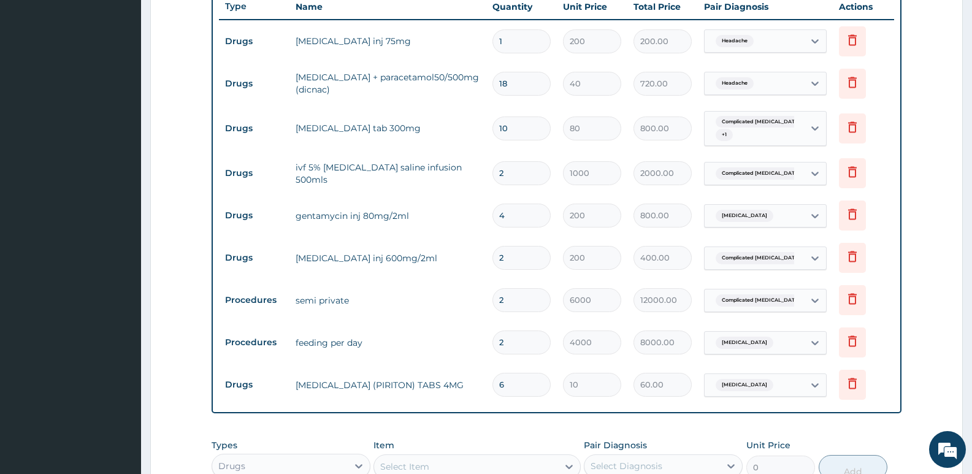
type input "6"
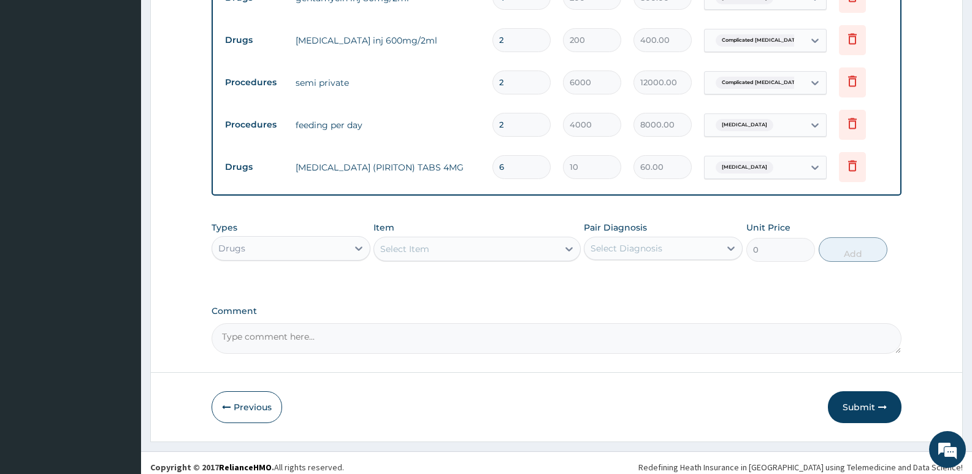
scroll to position [696, 0]
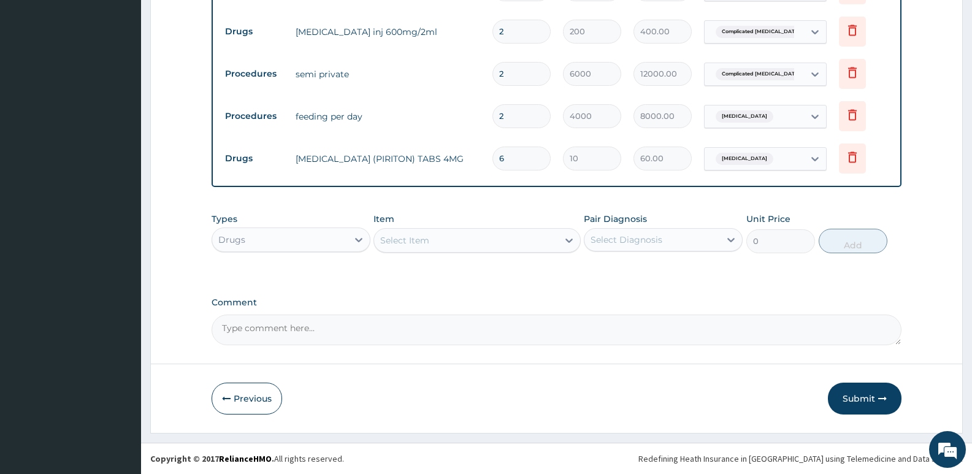
click at [275, 242] on div "Drugs" at bounding box center [280, 240] width 136 height 20
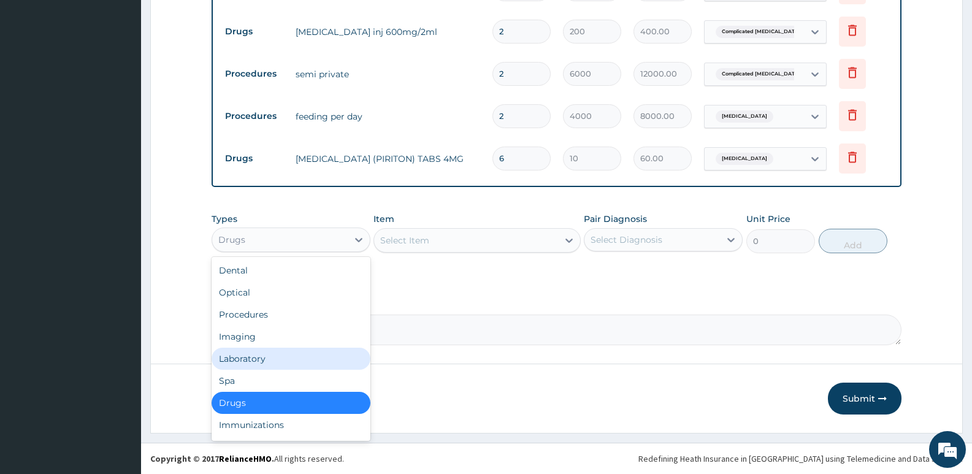
click at [252, 357] on div "Laboratory" at bounding box center [291, 359] width 159 height 22
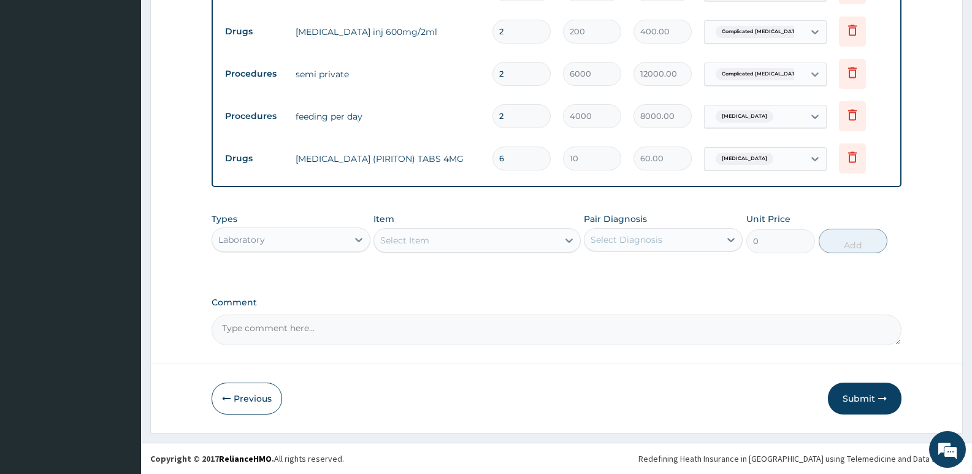
click at [423, 248] on div "Select Item" at bounding box center [465, 241] width 183 height 20
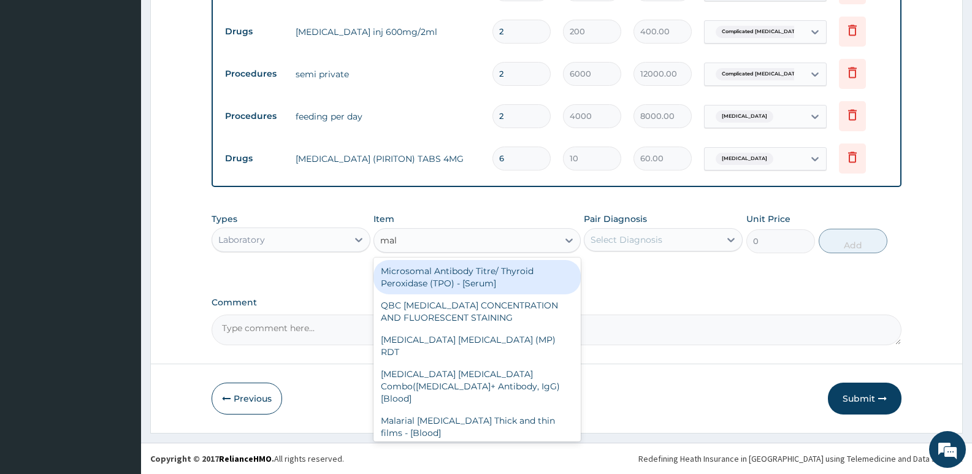
type input "mala"
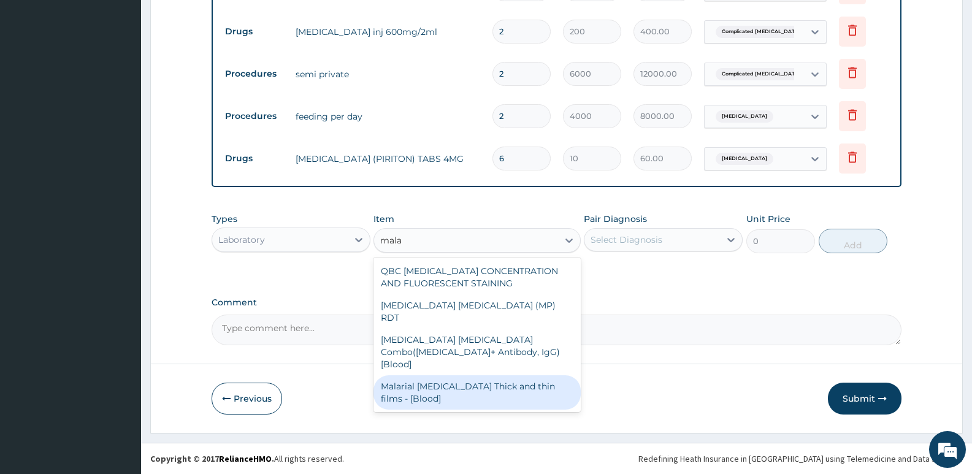
click at [440, 375] on div "Malarial Parasite Thick and thin films - [Blood]" at bounding box center [477, 392] width 207 height 34
type input "1650"
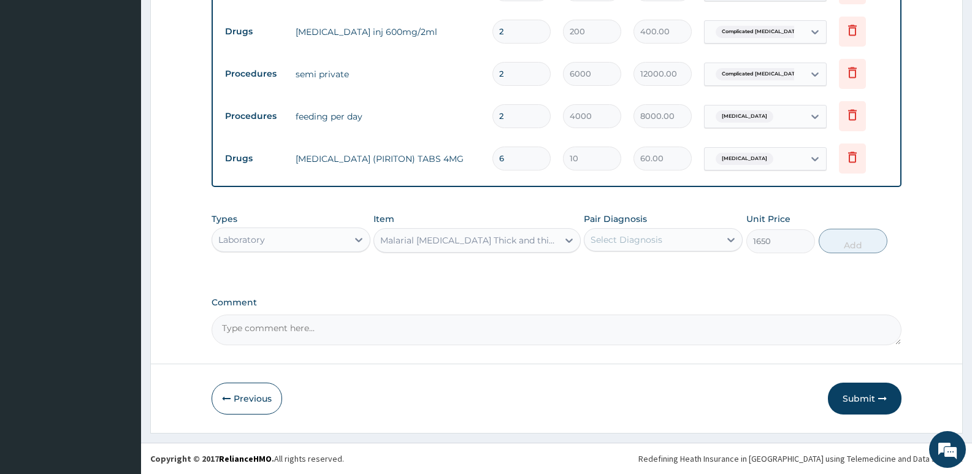
click at [632, 240] on div "Select Diagnosis" at bounding box center [627, 240] width 72 height 12
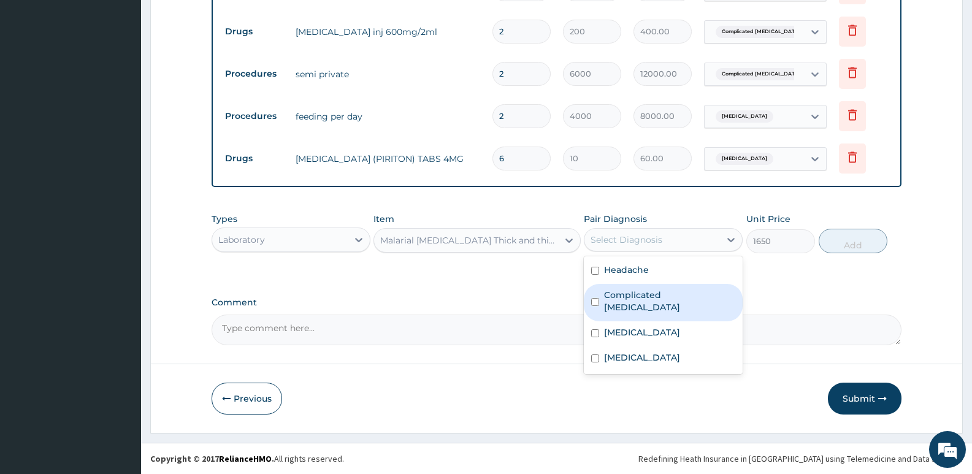
click at [643, 289] on label "Complicated malaria" at bounding box center [669, 301] width 131 height 25
checkbox input "true"
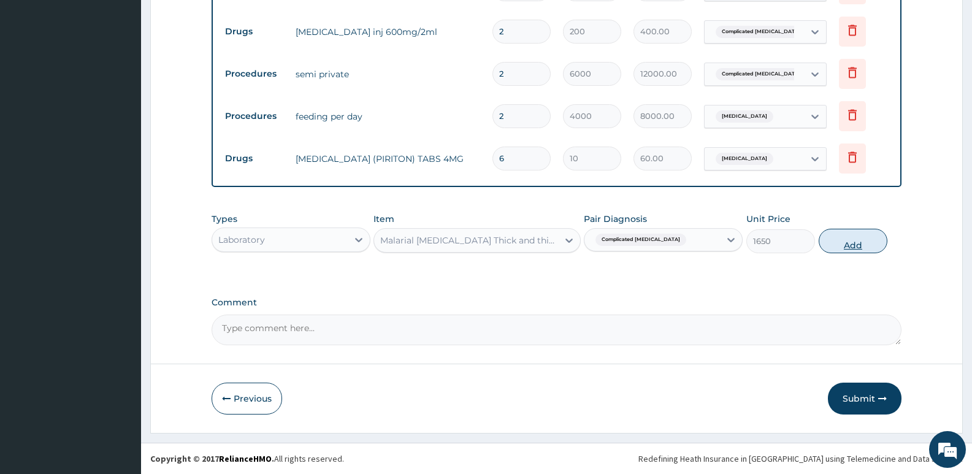
click at [851, 247] on button "Add" at bounding box center [853, 241] width 69 height 25
type input "0"
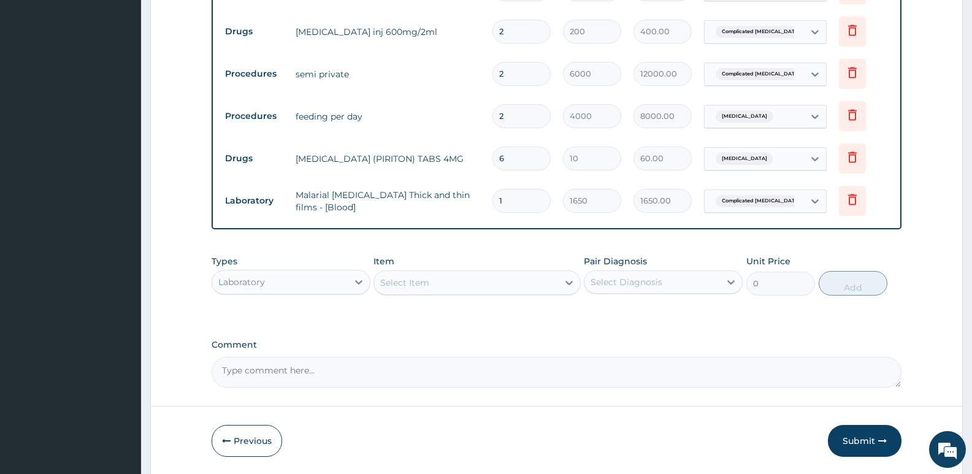
click at [404, 289] on div "Select Item" at bounding box center [465, 283] width 183 height 20
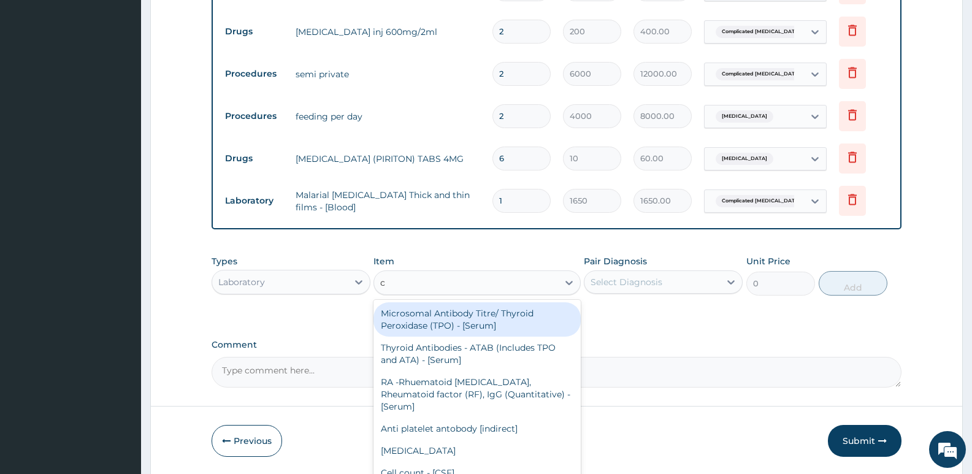
type input "cb"
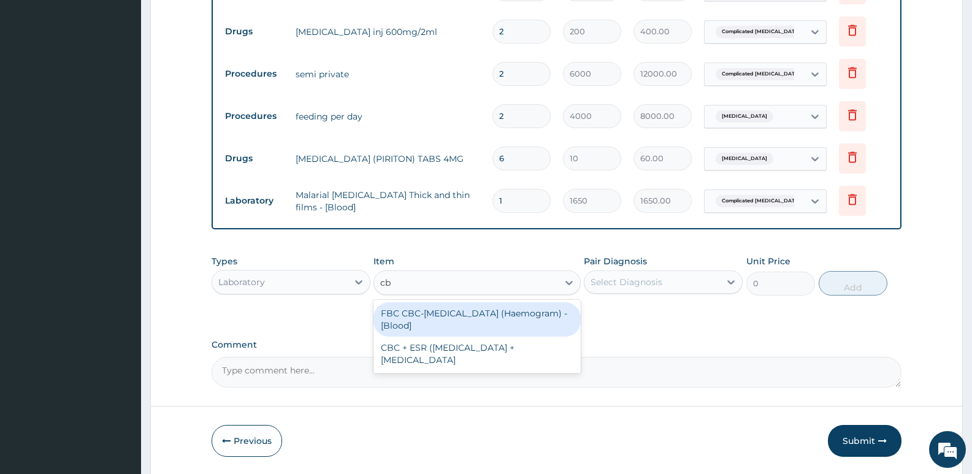
drag, startPoint x: 421, startPoint y: 312, endPoint x: 612, endPoint y: 282, distance: 193.7
click at [421, 313] on div "FBC CBC-Complete Blood Count (Haemogram) - [Blood]" at bounding box center [477, 319] width 207 height 34
type input "3300"
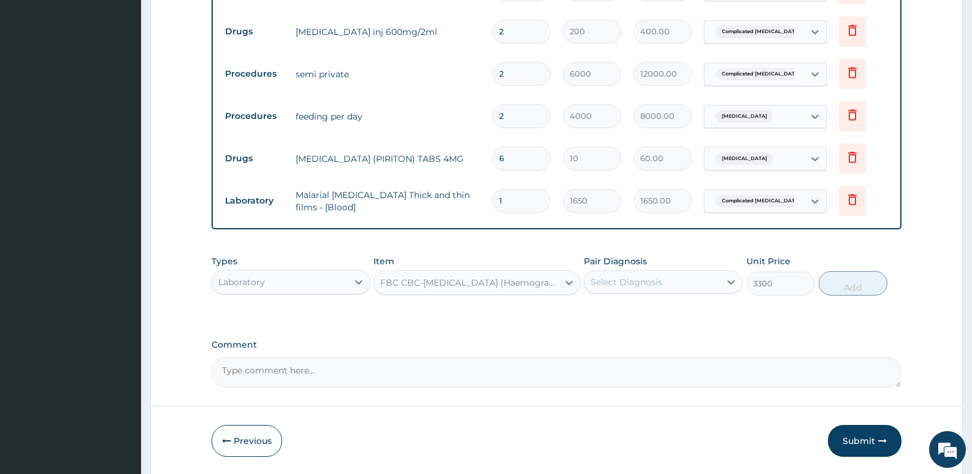
click at [650, 274] on div "Select Diagnosis" at bounding box center [652, 282] width 136 height 20
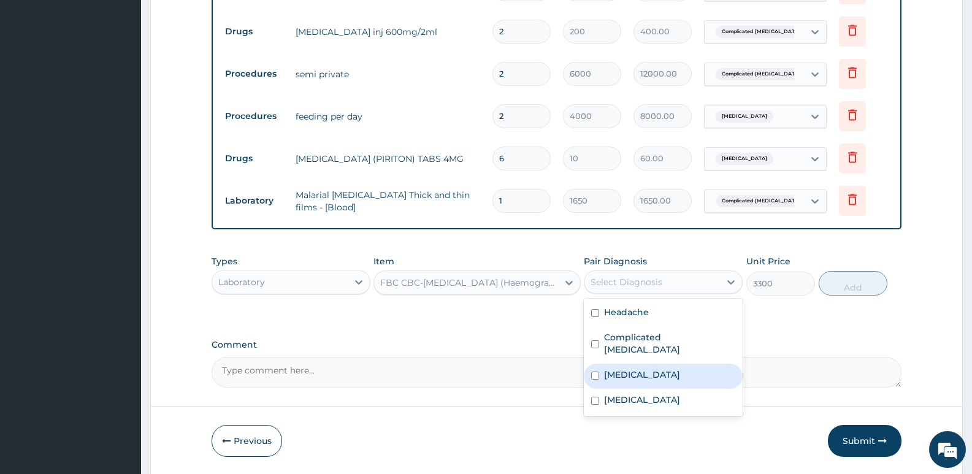
click at [628, 369] on label "Sepsis" at bounding box center [642, 375] width 76 height 12
checkbox input "true"
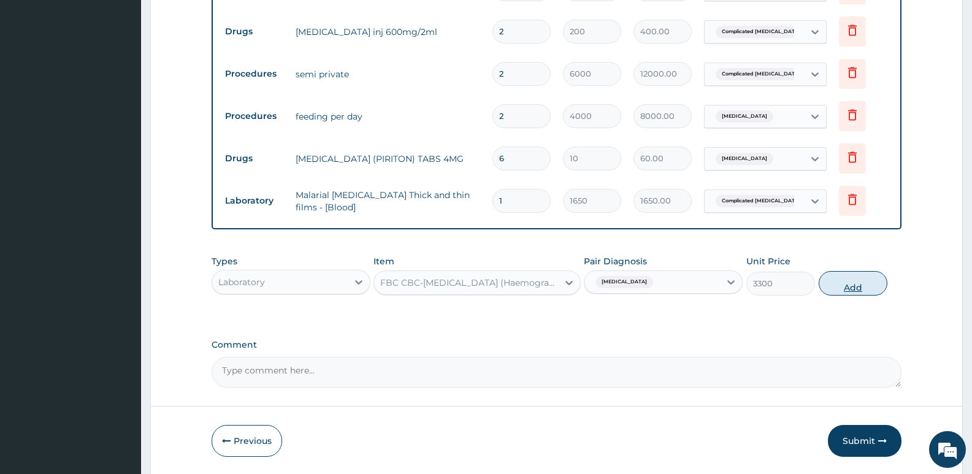
click at [840, 278] on button "Add" at bounding box center [853, 283] width 69 height 25
type input "0"
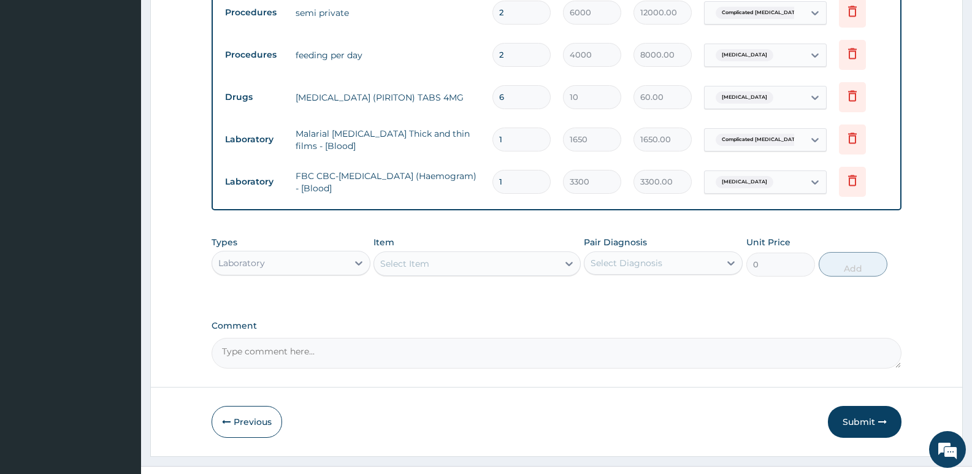
scroll to position [780, 0]
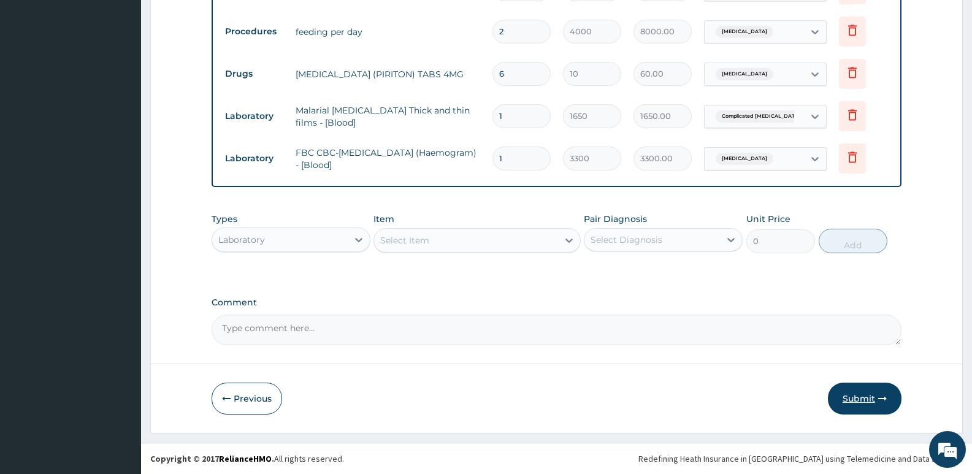
click at [864, 393] on button "Submit" at bounding box center [865, 399] width 74 height 32
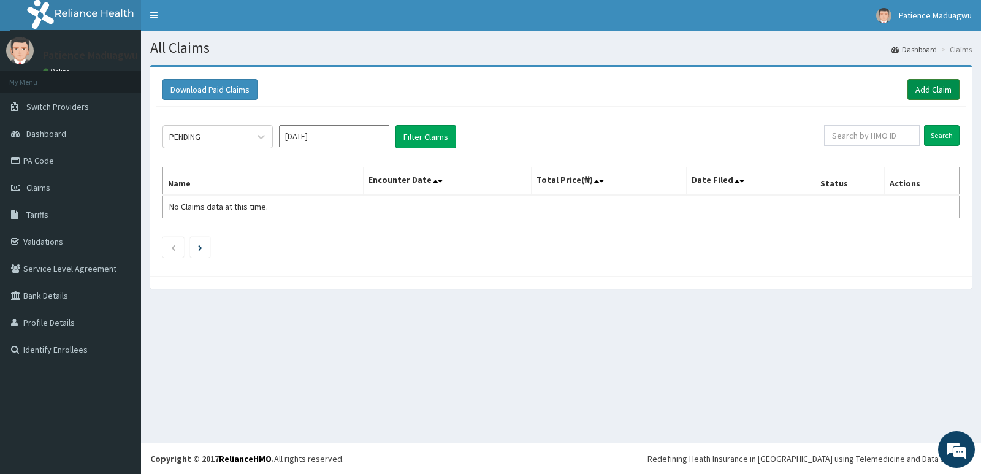
click at [924, 91] on link "Add Claim" at bounding box center [934, 89] width 52 height 21
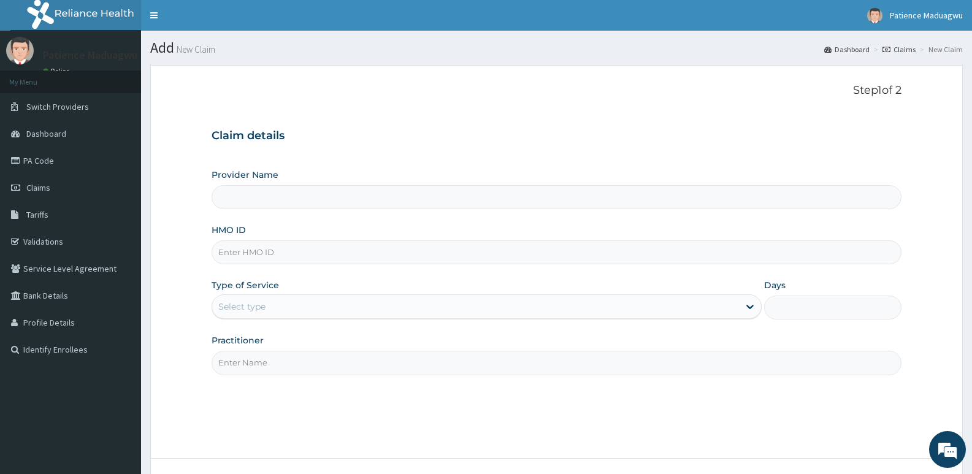
click at [257, 248] on input "HMO ID" at bounding box center [557, 252] width 690 height 24
type input "[GEOGRAPHIC_DATA]"
paste input "FOH/10033/A"
type input "FOH/10033/A"
click at [267, 291] on label "Type of Service" at bounding box center [245, 285] width 67 height 12
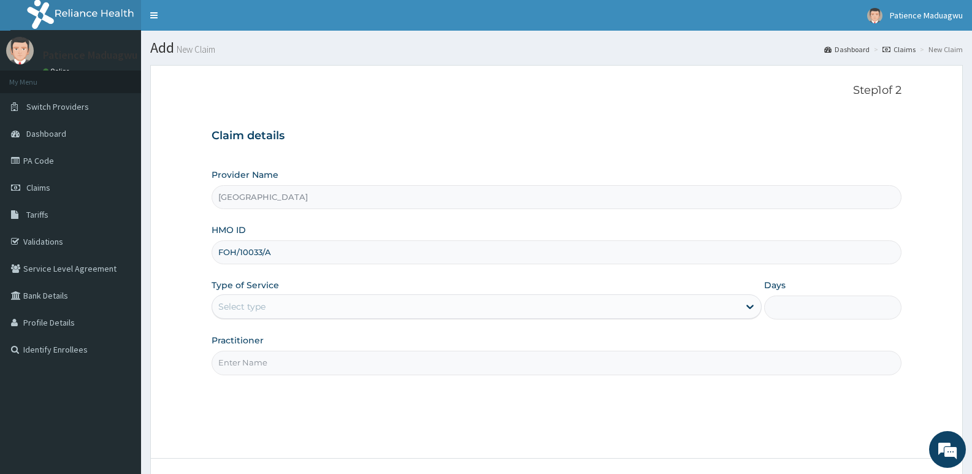
click at [263, 316] on div "Select type" at bounding box center [475, 307] width 526 height 20
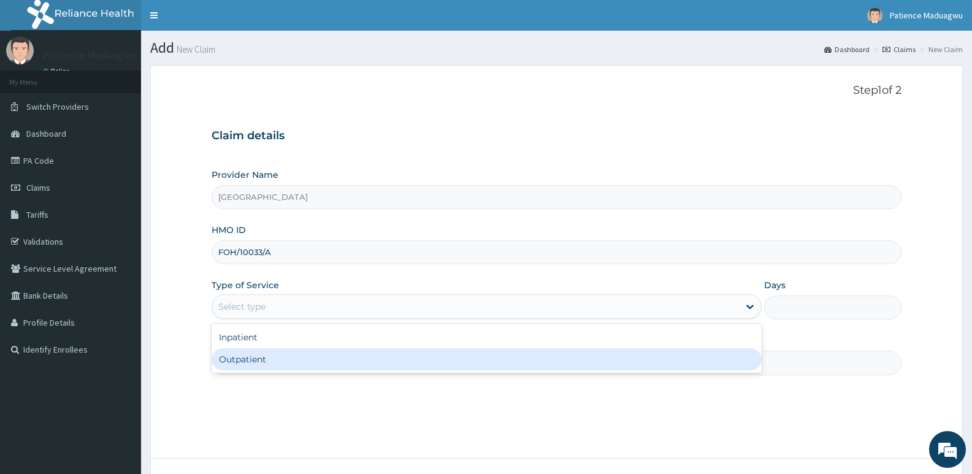
click at [253, 365] on div "Outpatient" at bounding box center [487, 359] width 550 height 22
type input "1"
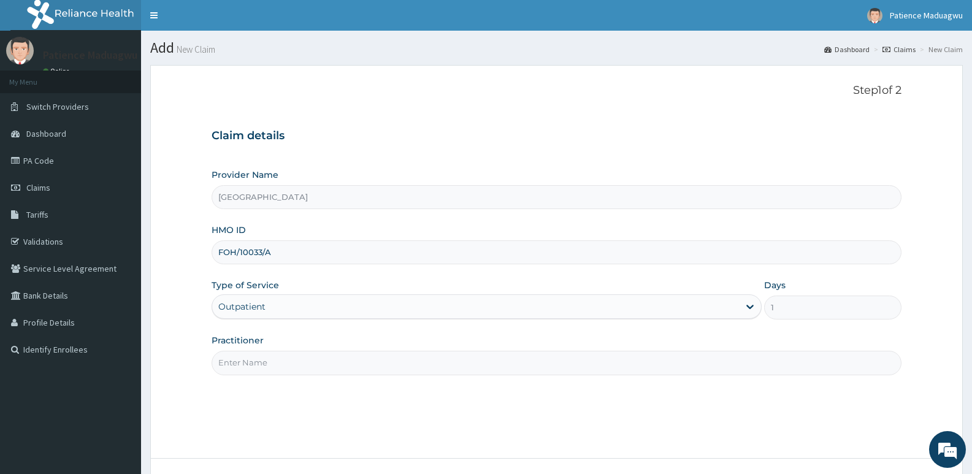
click at [236, 362] on input "Practitioner" at bounding box center [557, 363] width 690 height 24
type input "[PERSON_NAME]"
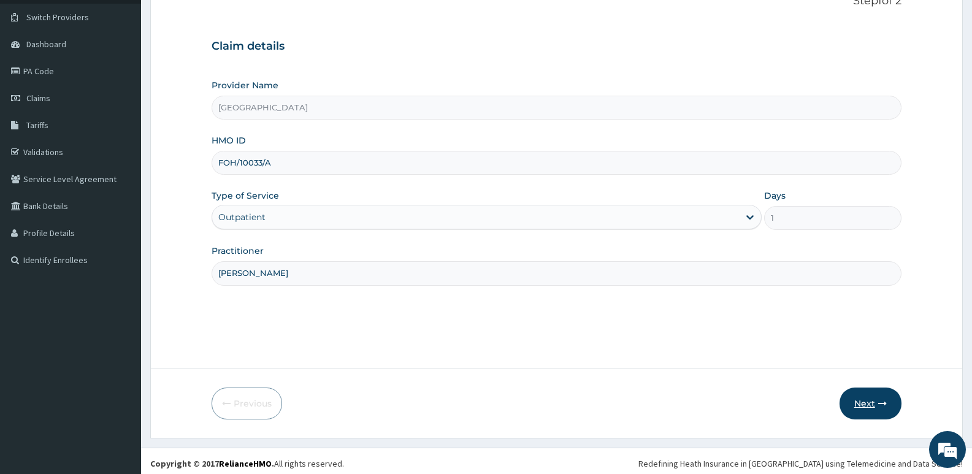
scroll to position [94, 0]
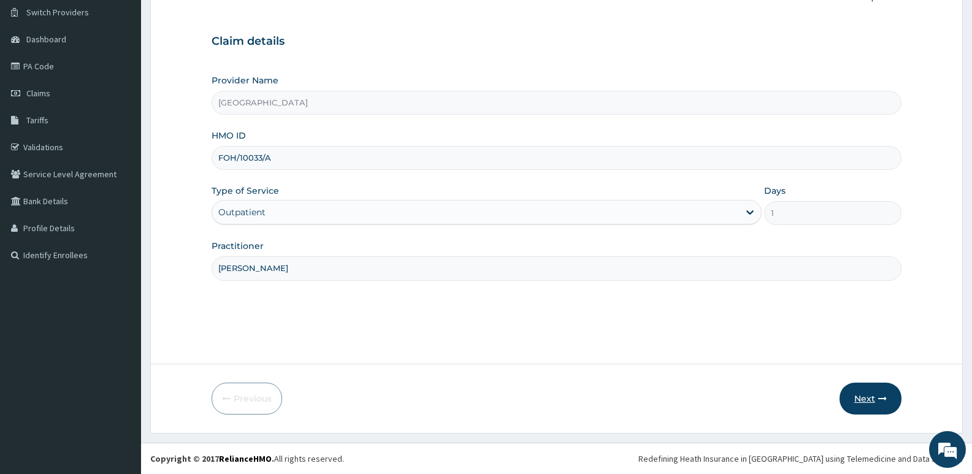
click at [865, 394] on button "Next" at bounding box center [871, 399] width 62 height 32
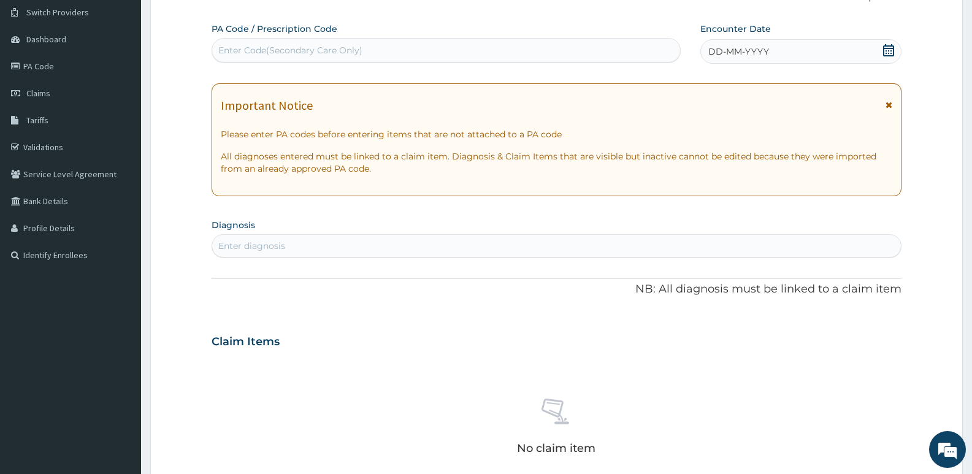
click at [283, 42] on div "Enter Code(Secondary Care Only)" at bounding box center [446, 50] width 468 height 20
paste input "PA/B78F5C"
type input "PA/B78F5C"
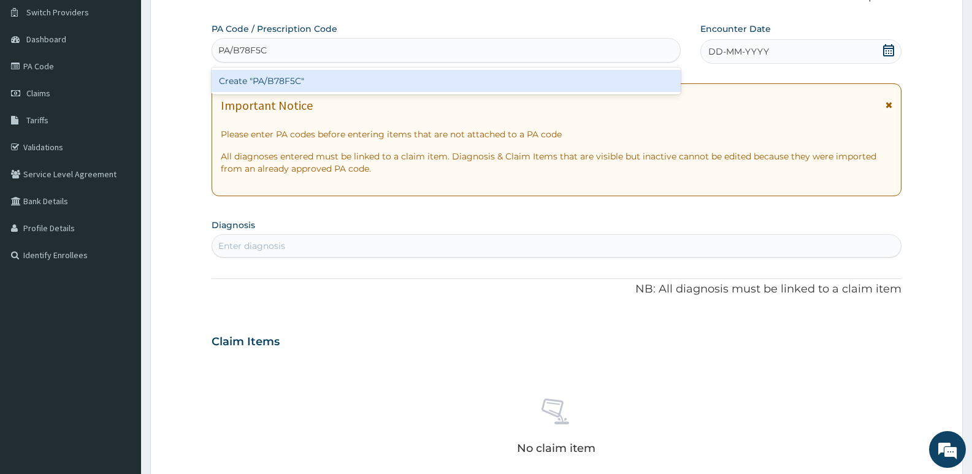
click at [296, 86] on div "Create "PA/B78F5C"" at bounding box center [446, 81] width 469 height 22
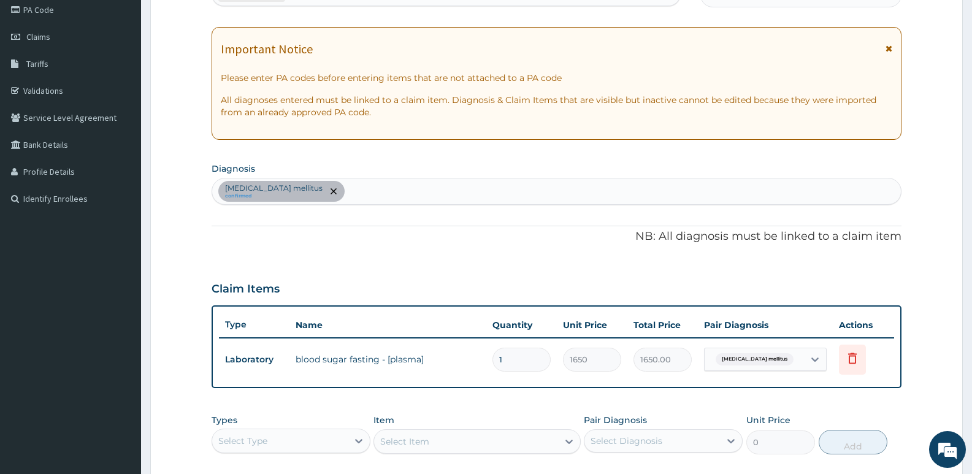
scroll to position [217, 0]
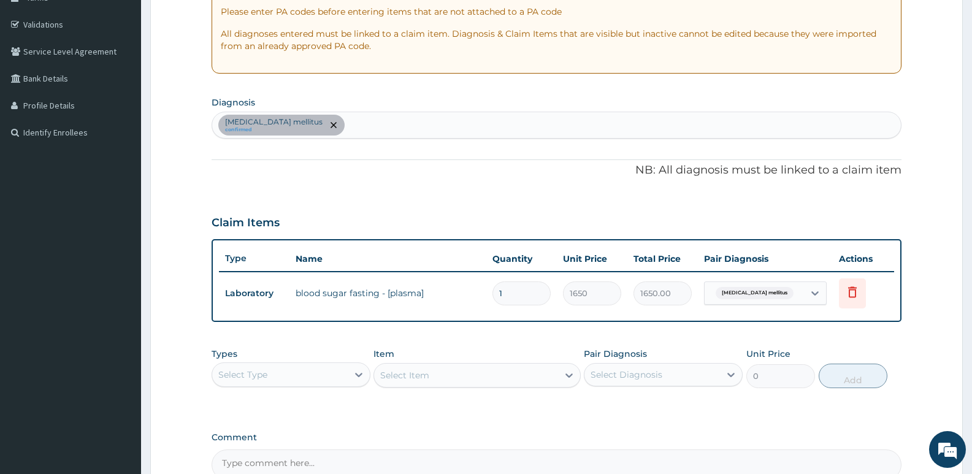
click at [385, 120] on div "Diabetes mellitus confirmed" at bounding box center [556, 125] width 689 height 26
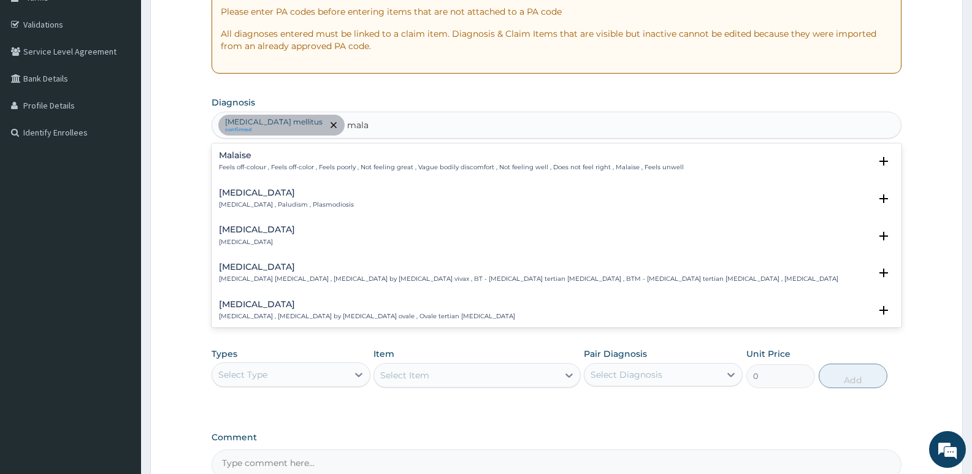
type input "malar"
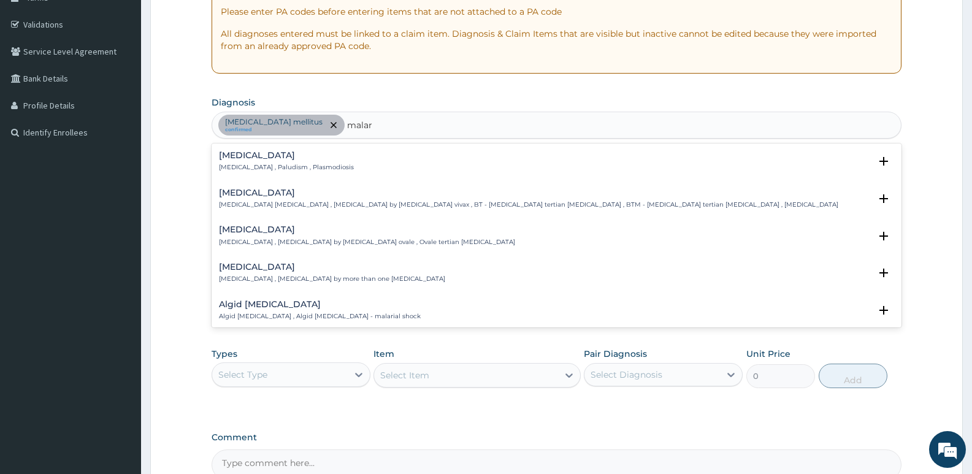
click at [261, 161] on div "Malaria Malaria , Paludism , Plasmodiosis" at bounding box center [286, 161] width 135 height 21
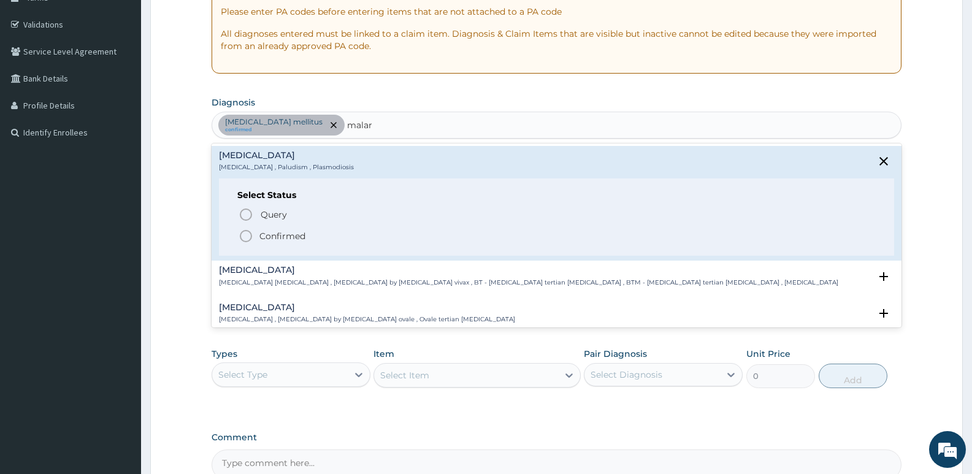
click at [239, 232] on icon "status option filled" at bounding box center [246, 236] width 15 height 15
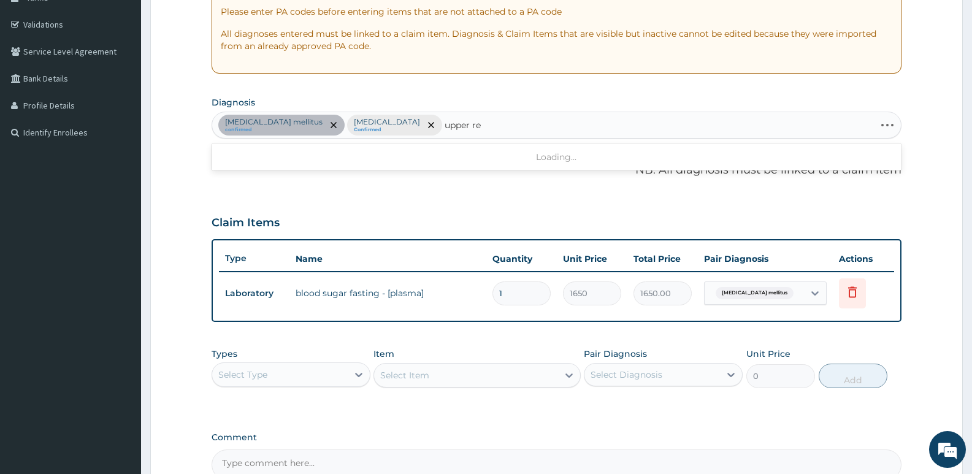
type input "upper res"
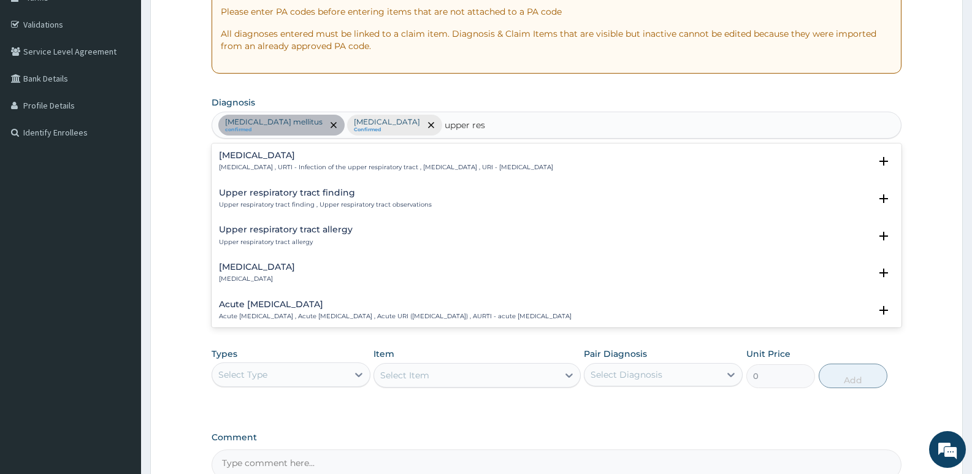
click at [263, 155] on h4 "[MEDICAL_DATA]" at bounding box center [386, 155] width 334 height 9
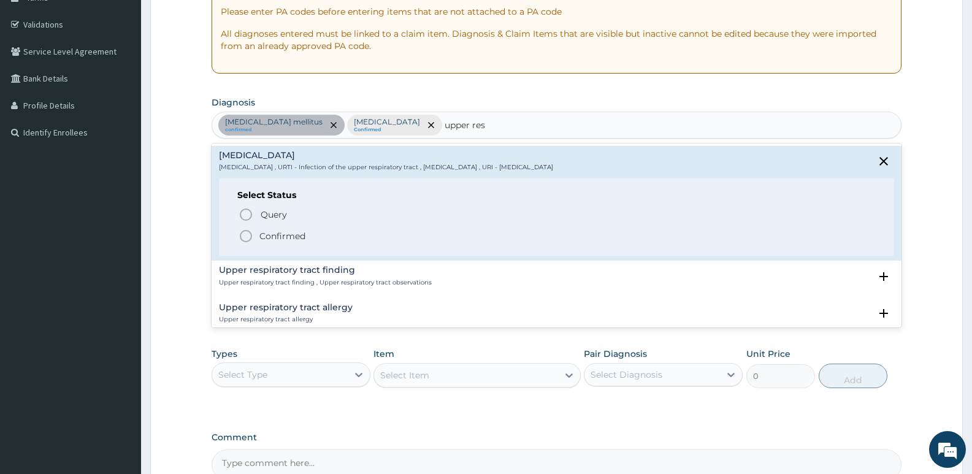
click at [246, 239] on icon "status option filled" at bounding box center [246, 236] width 15 height 15
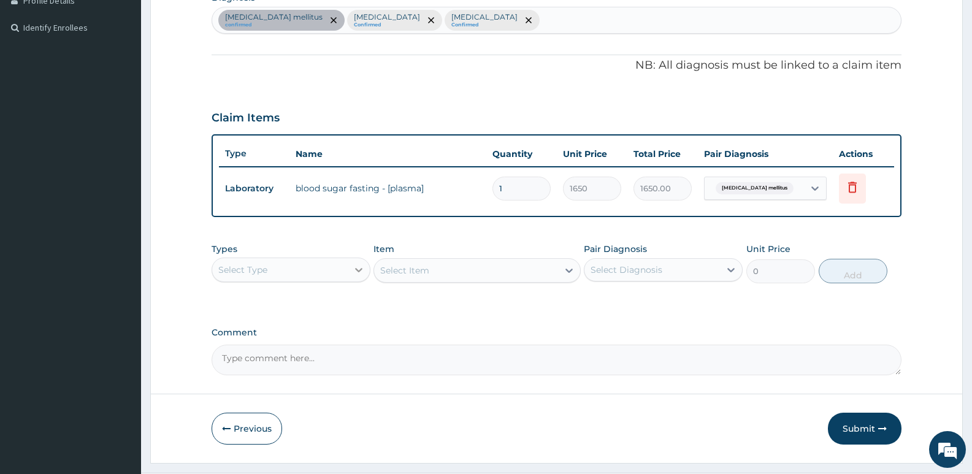
scroll to position [352, 0]
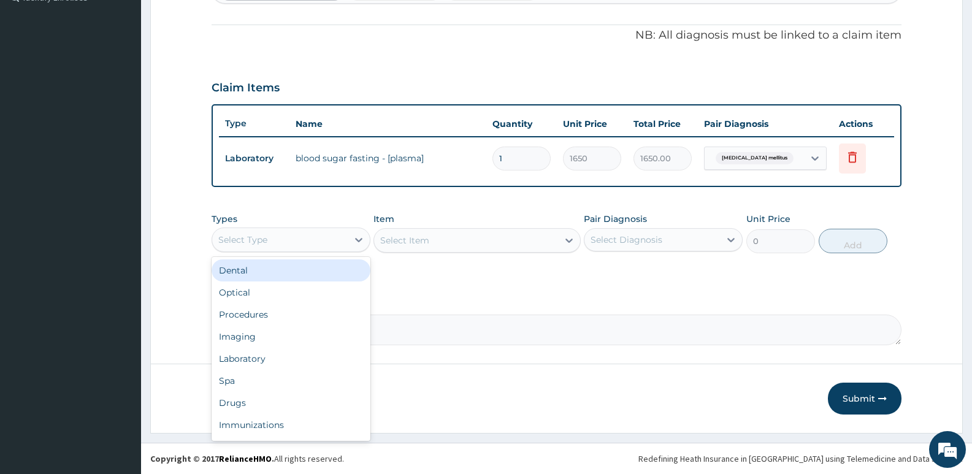
click at [289, 236] on div "Select Type" at bounding box center [280, 240] width 136 height 20
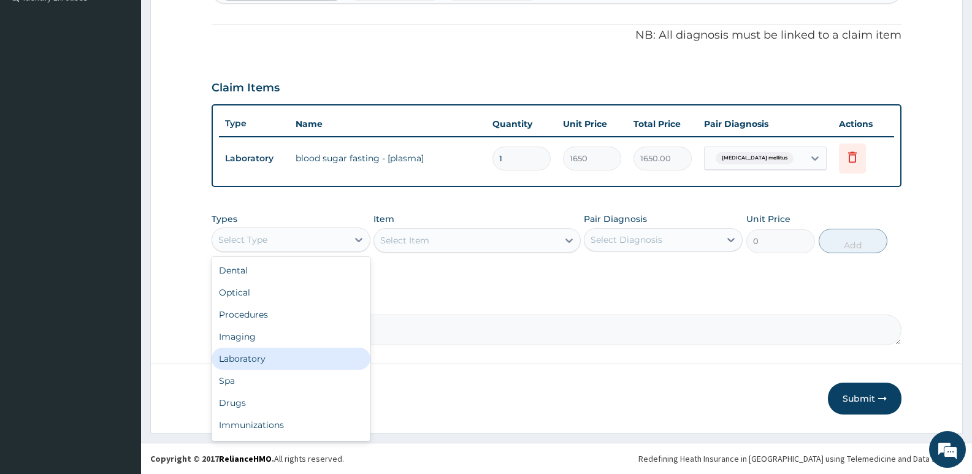
click at [250, 356] on div "Laboratory" at bounding box center [291, 359] width 159 height 22
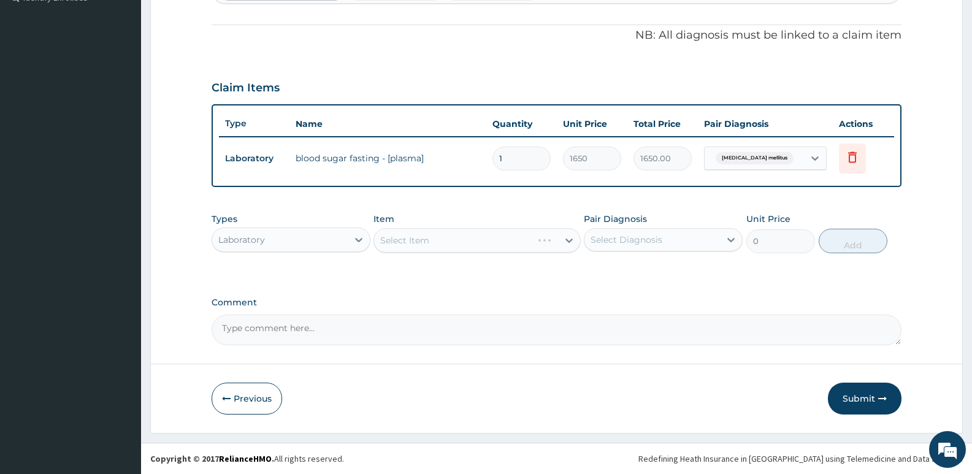
click at [436, 247] on div "Select Item" at bounding box center [477, 240] width 207 height 25
click at [436, 247] on div "Select Item" at bounding box center [465, 241] width 183 height 20
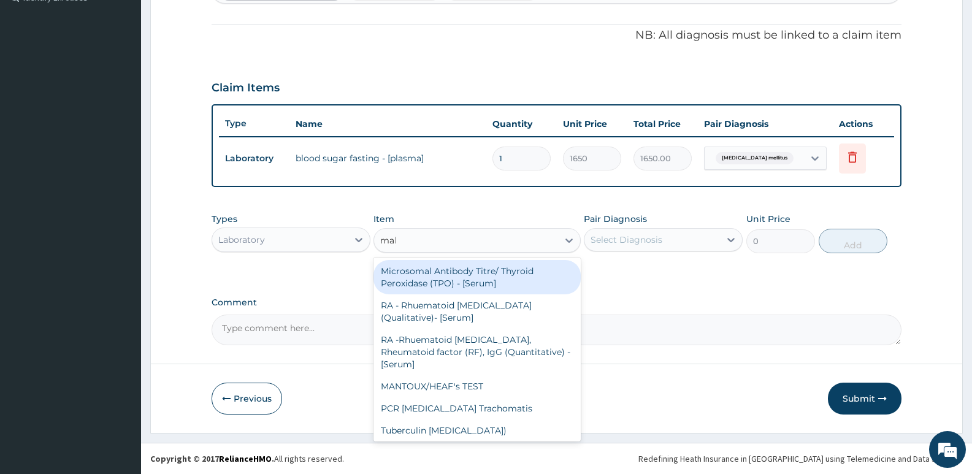
type input "mala"
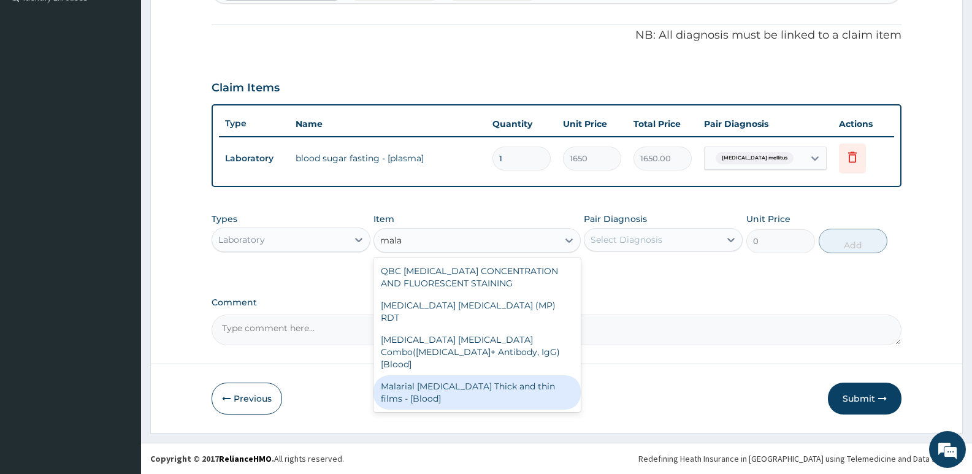
click at [459, 375] on div "Malarial [MEDICAL_DATA] Thick and thin films - [Blood]" at bounding box center [477, 392] width 207 height 34
type input "1650"
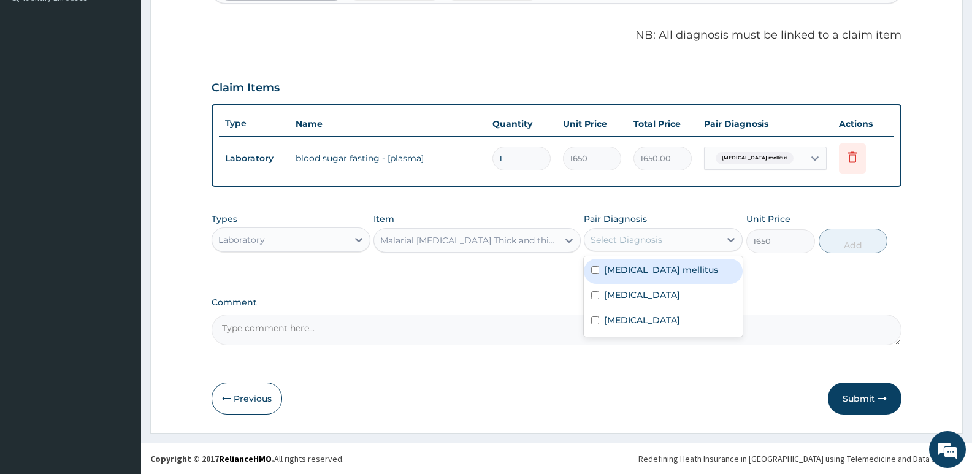
click at [626, 243] on div "Select Diagnosis" at bounding box center [627, 240] width 72 height 12
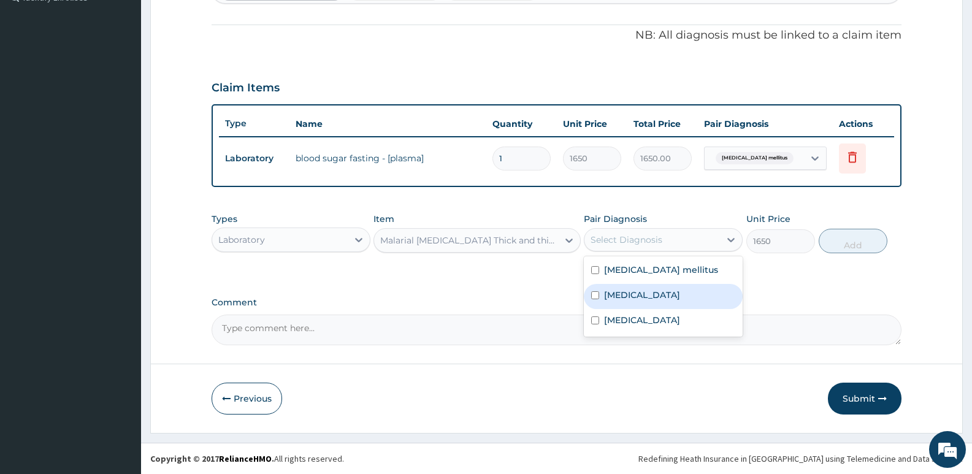
click at [625, 289] on label "[MEDICAL_DATA]" at bounding box center [642, 295] width 76 height 12
checkbox input "true"
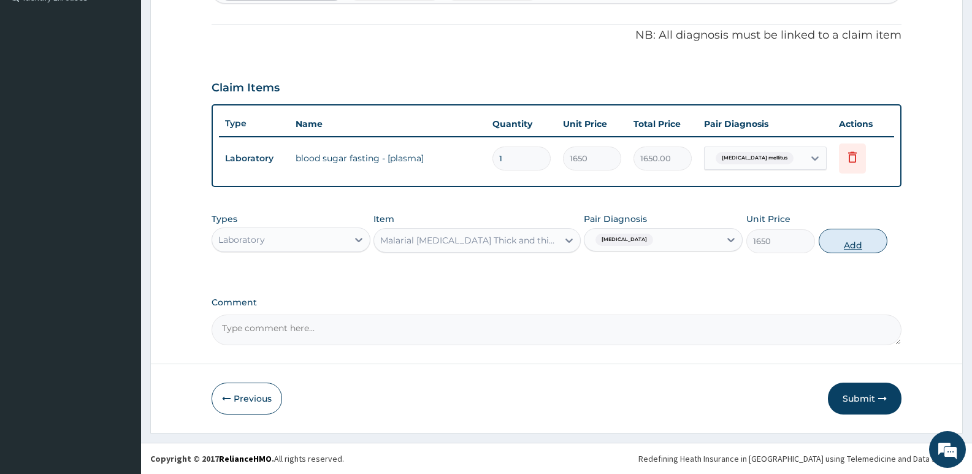
click at [845, 240] on button "Add" at bounding box center [853, 241] width 69 height 25
type input "0"
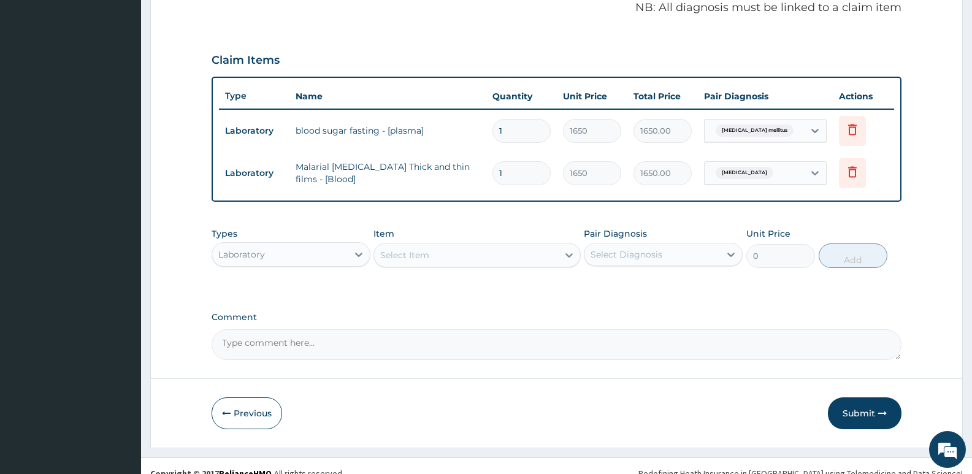
scroll to position [394, 0]
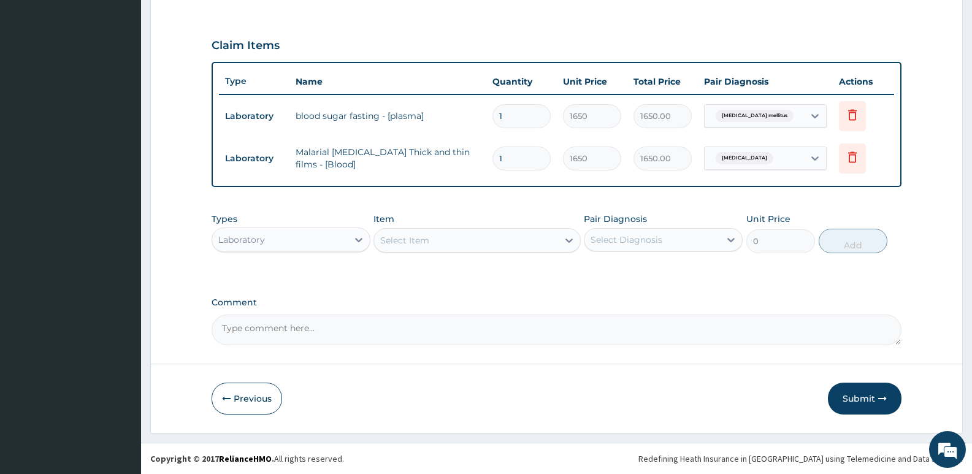
click at [293, 243] on div "Laboratory" at bounding box center [280, 240] width 136 height 20
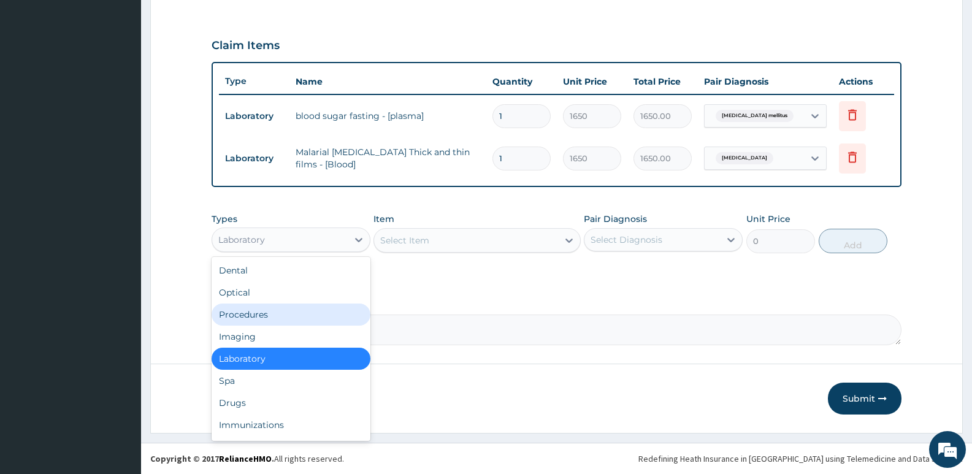
click at [242, 312] on div "Procedures" at bounding box center [291, 315] width 159 height 22
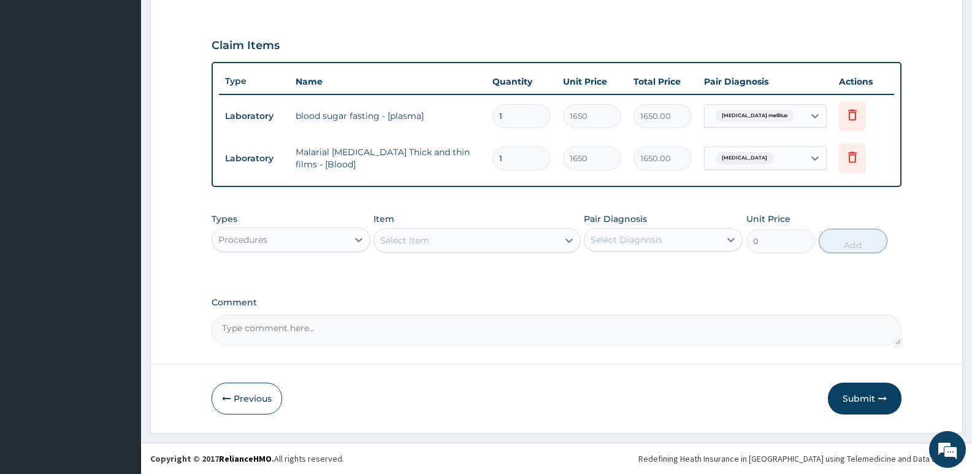
click at [447, 239] on div "Select Item" at bounding box center [477, 240] width 207 height 25
click at [447, 239] on div "Select Item" at bounding box center [465, 241] width 183 height 20
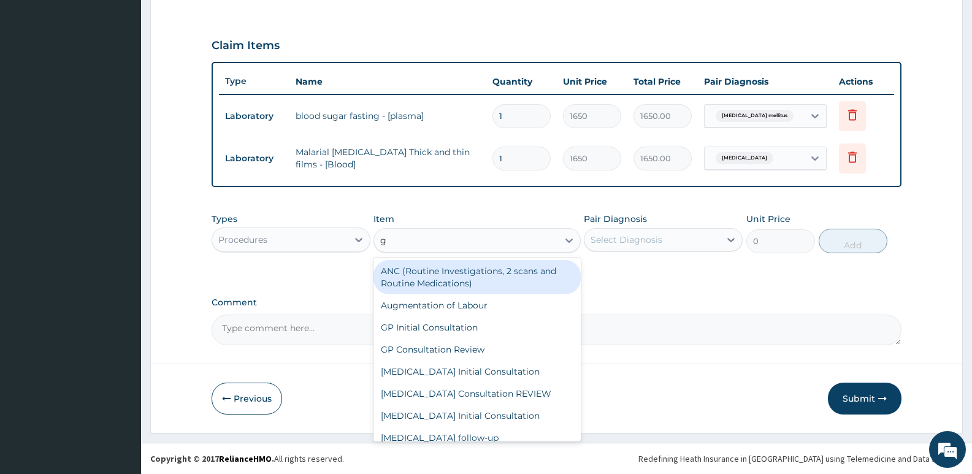
type input "gp"
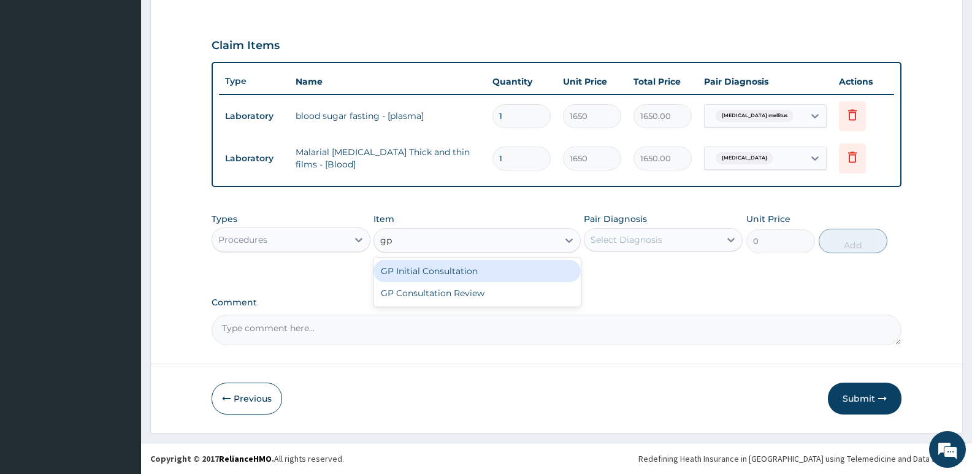
click at [431, 274] on div "GP Initial Consultation" at bounding box center [477, 271] width 207 height 22
type input "2500"
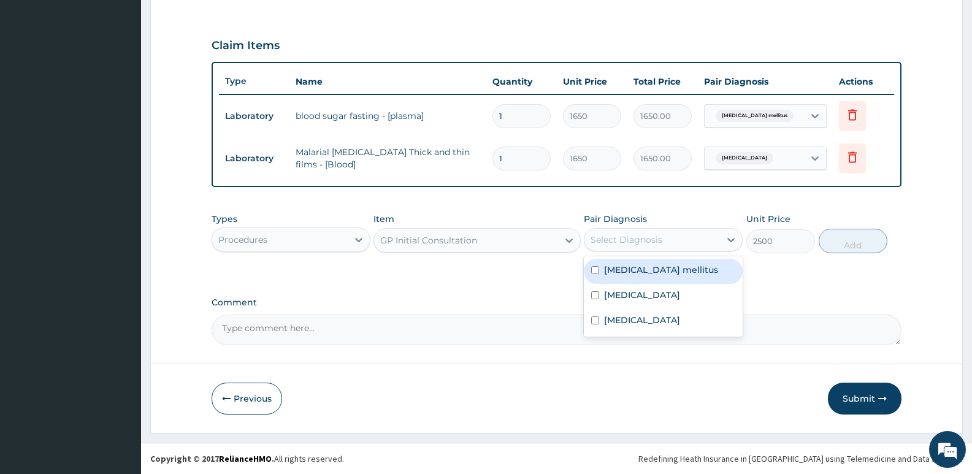
click at [664, 231] on div "Select Diagnosis" at bounding box center [652, 240] width 136 height 20
click at [641, 265] on label "Diabetes mellitus" at bounding box center [661, 270] width 114 height 12
checkbox input "true"
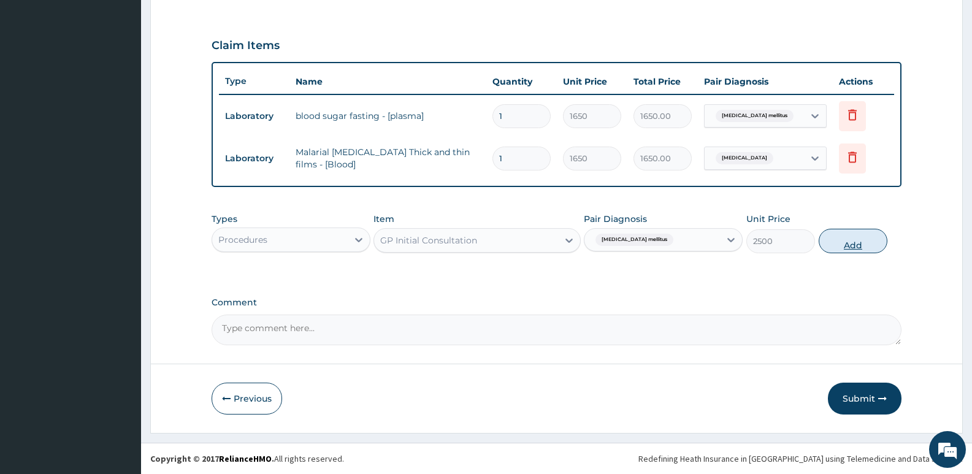
click at [832, 248] on button "Add" at bounding box center [853, 241] width 69 height 25
type input "0"
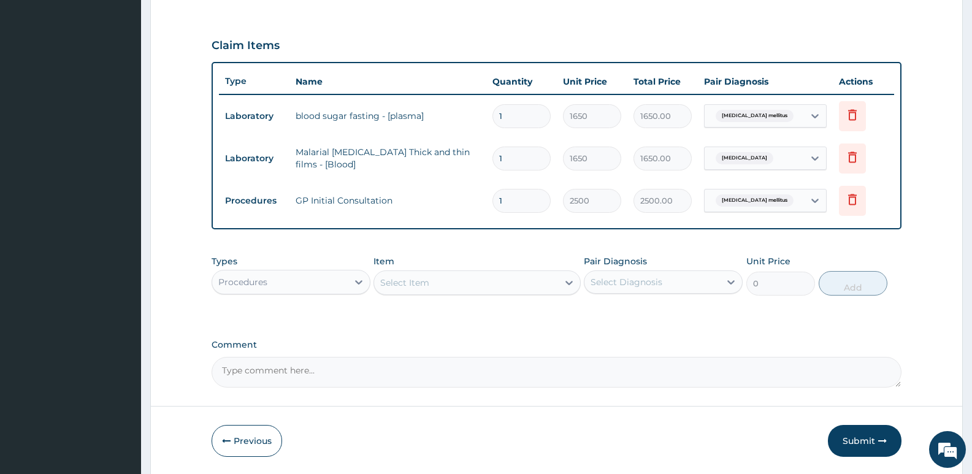
scroll to position [437, 0]
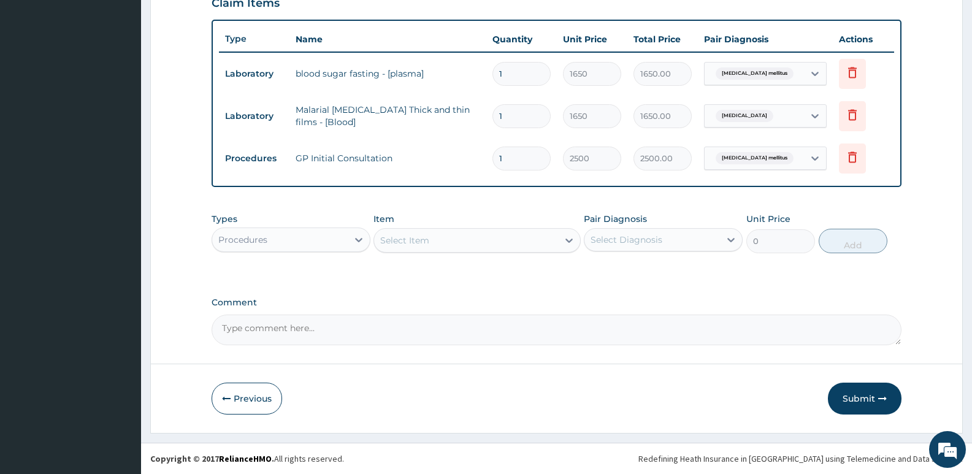
click at [260, 240] on div "Procedures" at bounding box center [242, 240] width 49 height 12
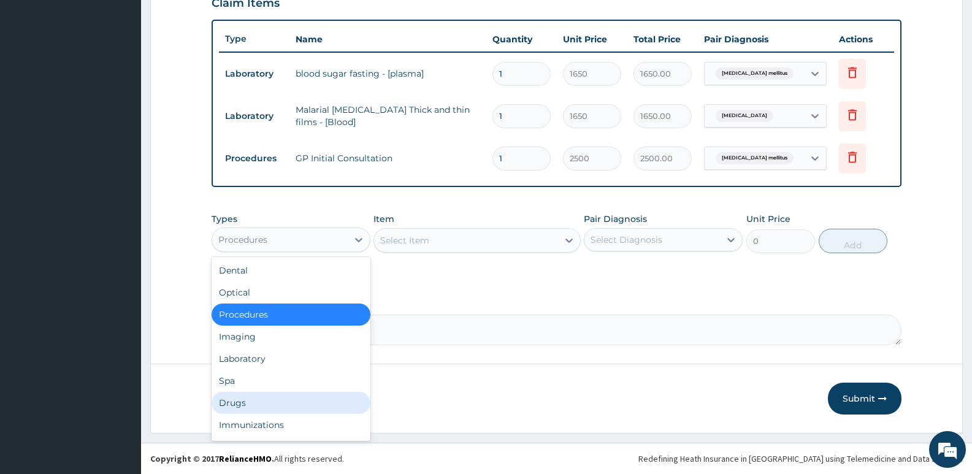
click at [233, 403] on div "Drugs" at bounding box center [291, 403] width 159 height 22
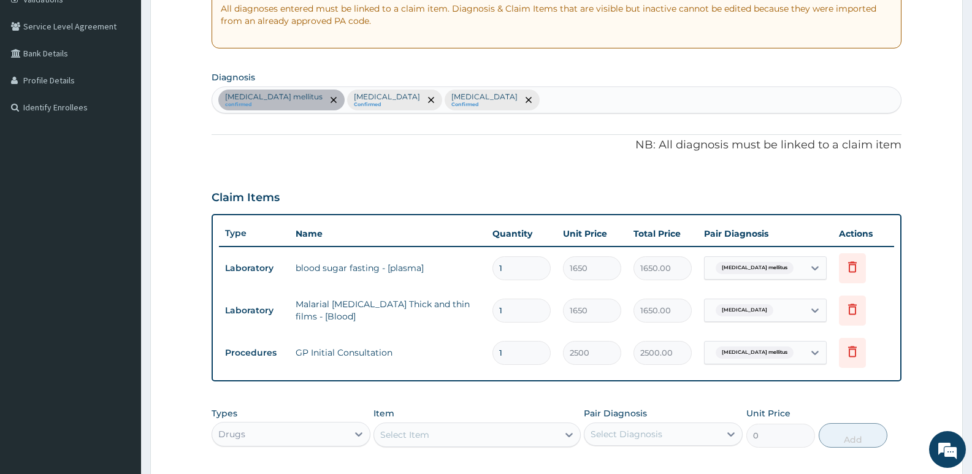
scroll to position [191, 0]
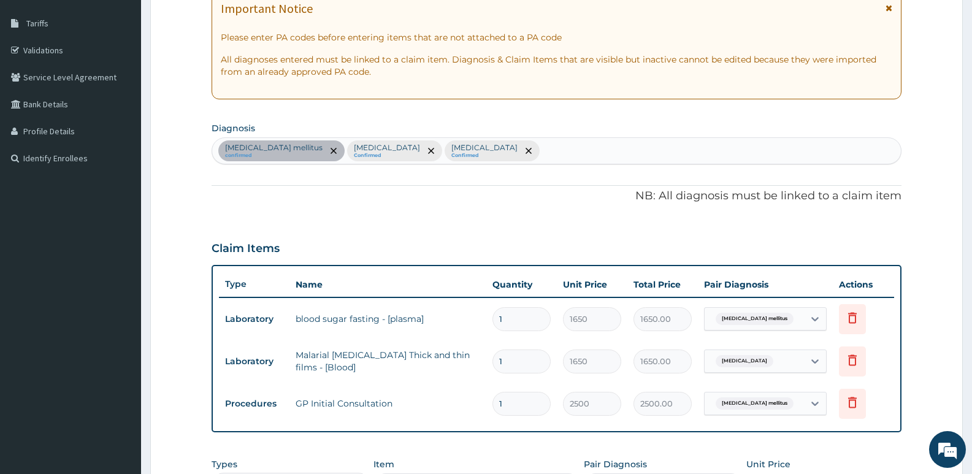
click at [532, 149] on div "Diabetes mellitus confirmed Malaria Confirmed Upper respiratory infection Confi…" at bounding box center [556, 151] width 689 height 26
type input "heada"
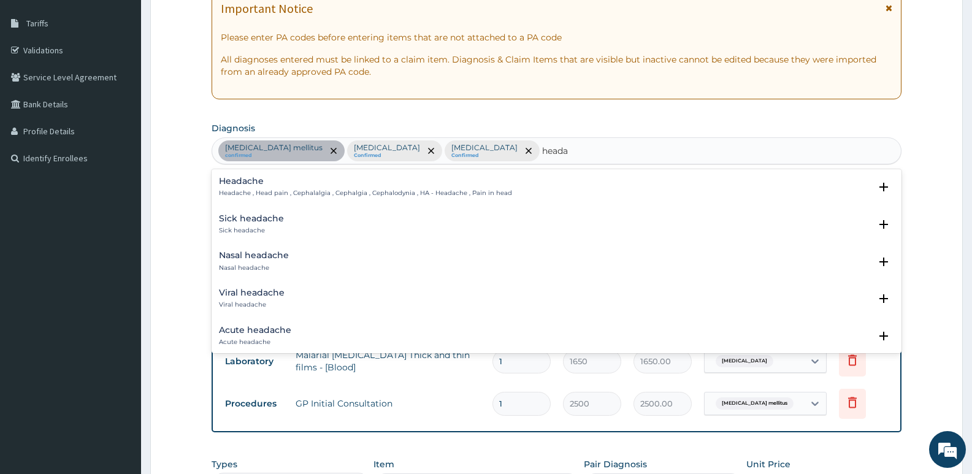
click at [265, 188] on div "Headache Headache , Head pain , Cephalalgia , Cephalgia , Cephalodynia , HA - H…" at bounding box center [365, 187] width 293 height 21
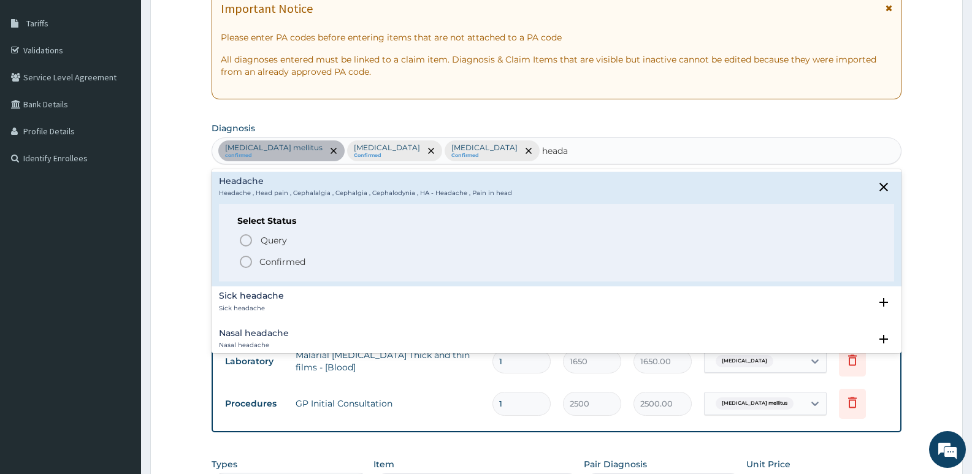
click at [250, 259] on icon "status option filled" at bounding box center [246, 262] width 15 height 15
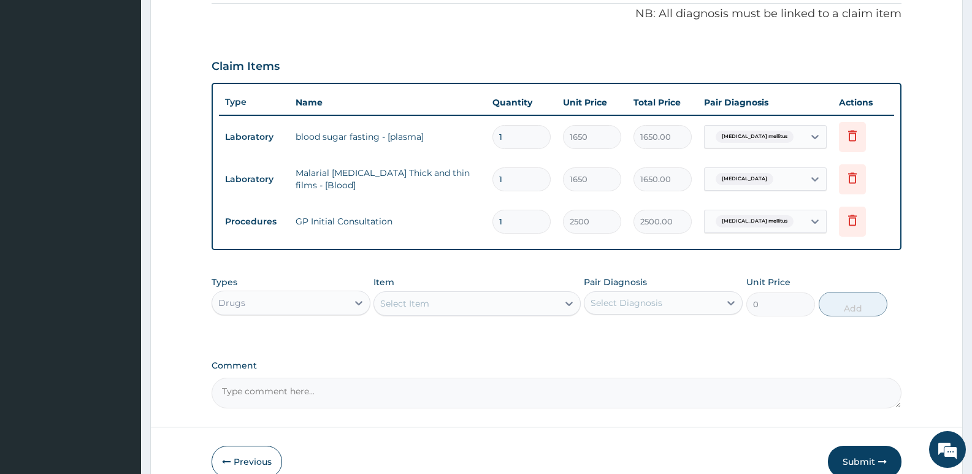
scroll to position [437, 0]
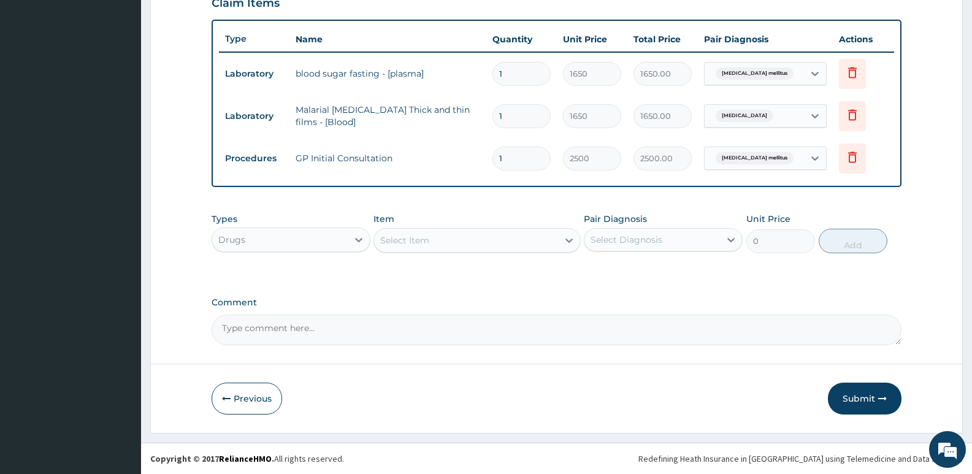
click at [418, 242] on div "Select Item" at bounding box center [404, 240] width 49 height 12
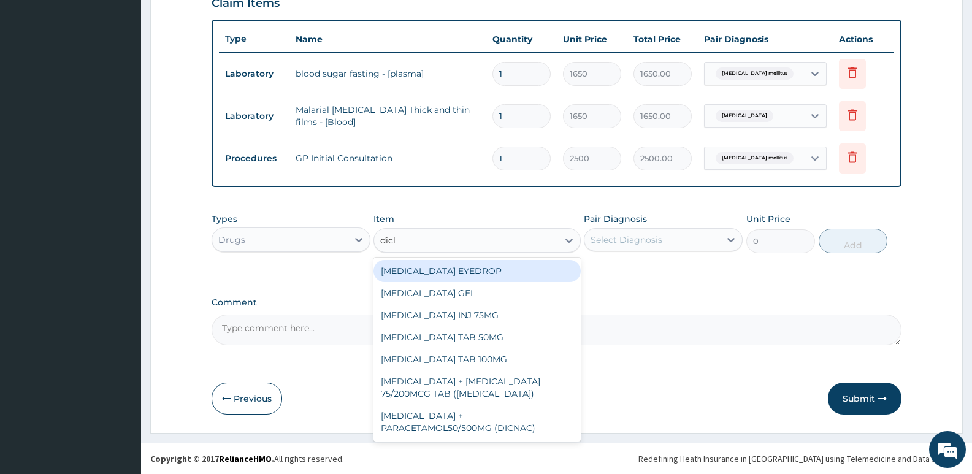
type input "diclo"
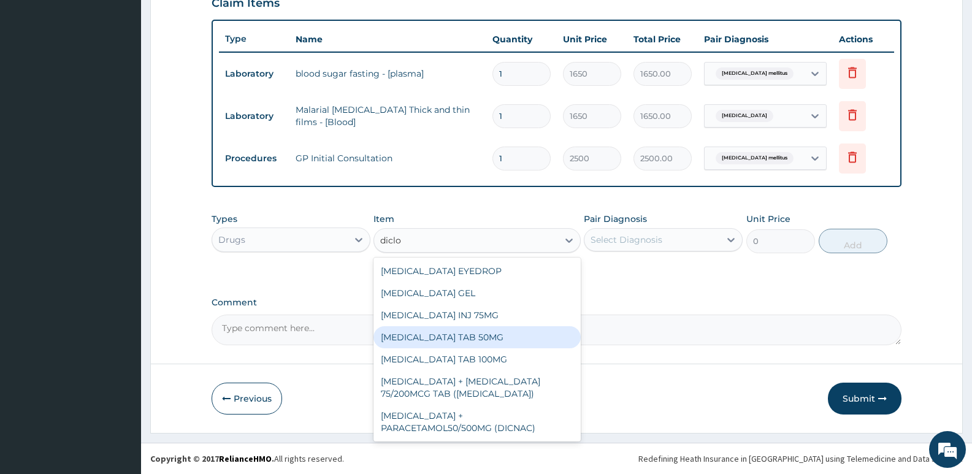
click at [461, 334] on div "[MEDICAL_DATA] TAB 50MG" at bounding box center [477, 337] width 207 height 22
type input "30"
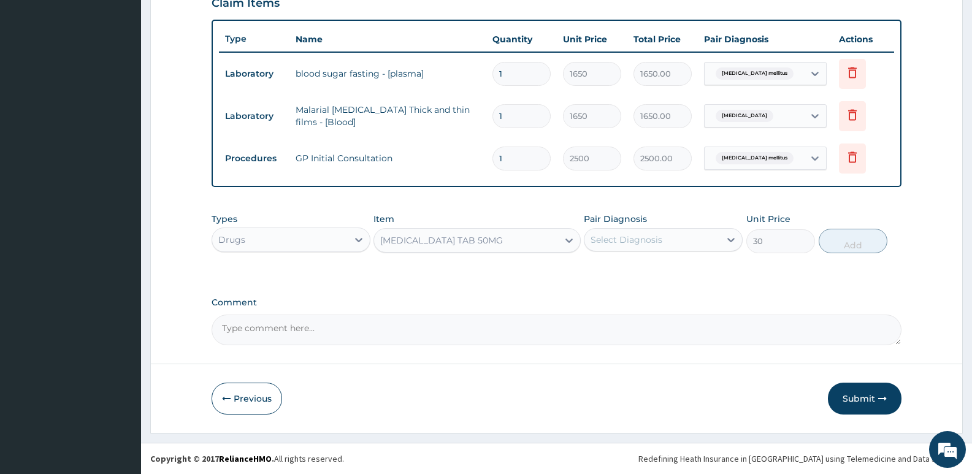
click at [669, 229] on div "Select Diagnosis" at bounding box center [663, 239] width 159 height 23
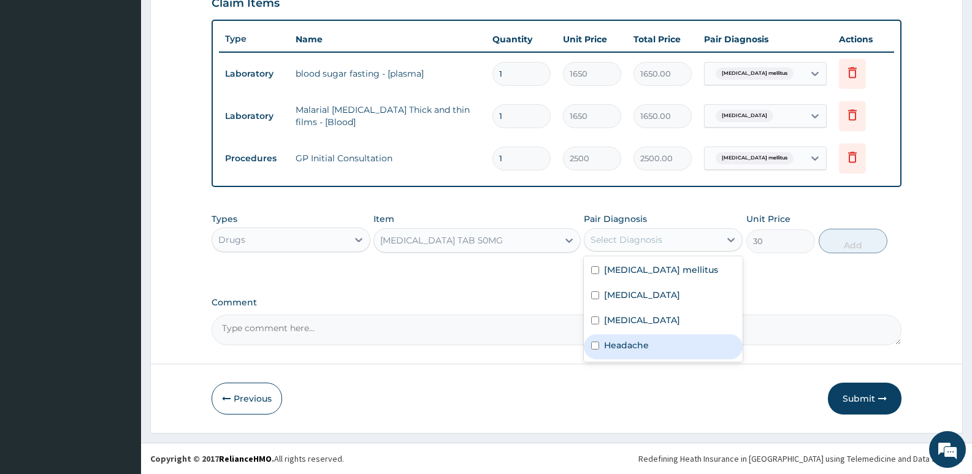
click at [629, 340] on label "Headache" at bounding box center [626, 345] width 45 height 12
checkbox input "true"
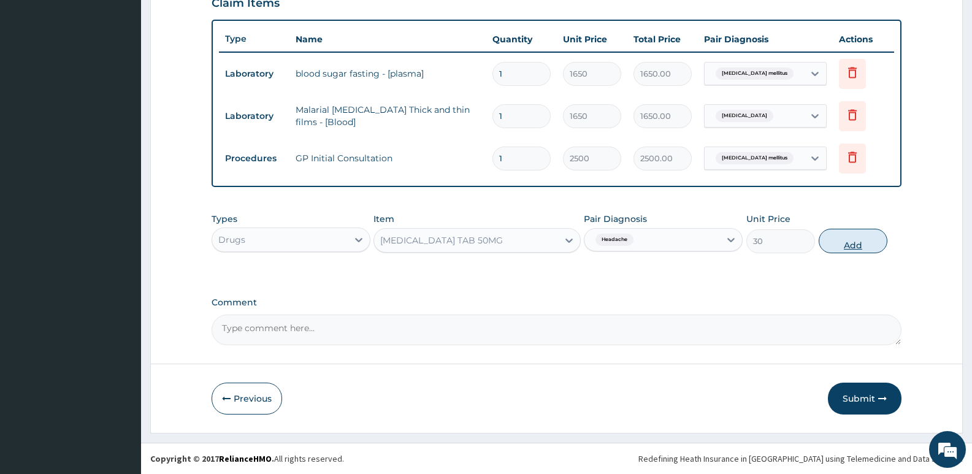
click at [843, 237] on button "Add" at bounding box center [853, 241] width 69 height 25
type input "0"
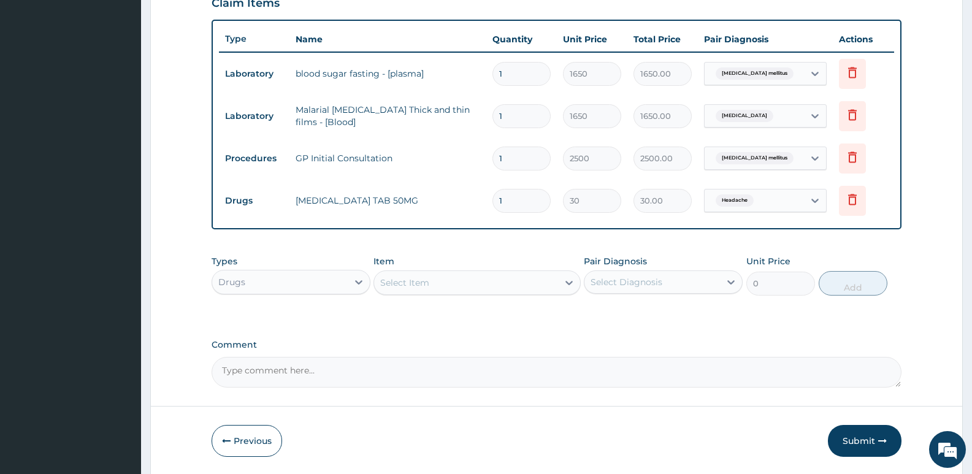
type input "0.00"
type input "6"
type input "180.00"
type input "6"
click at [386, 275] on div "Select Item" at bounding box center [465, 283] width 183 height 20
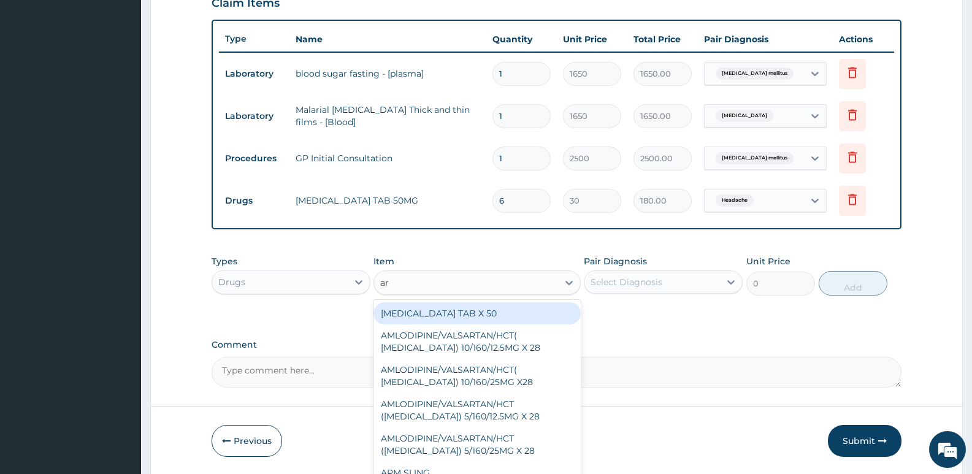
type input "art"
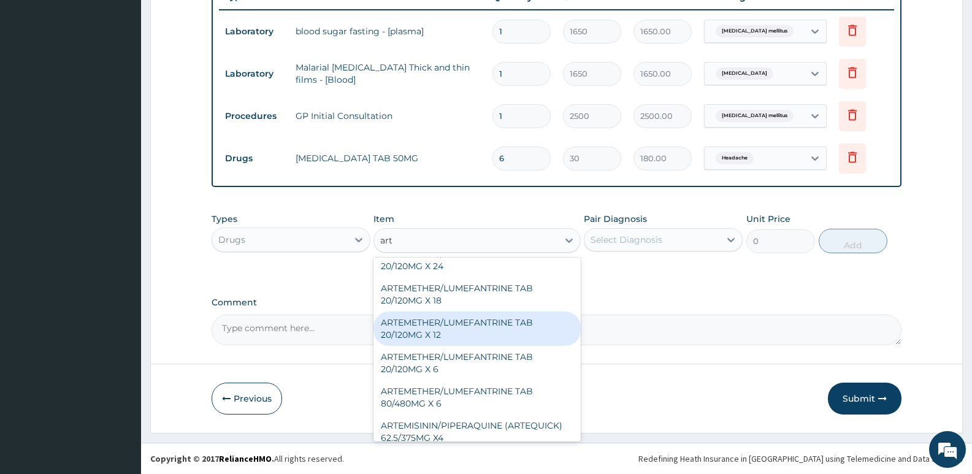
scroll to position [368, 0]
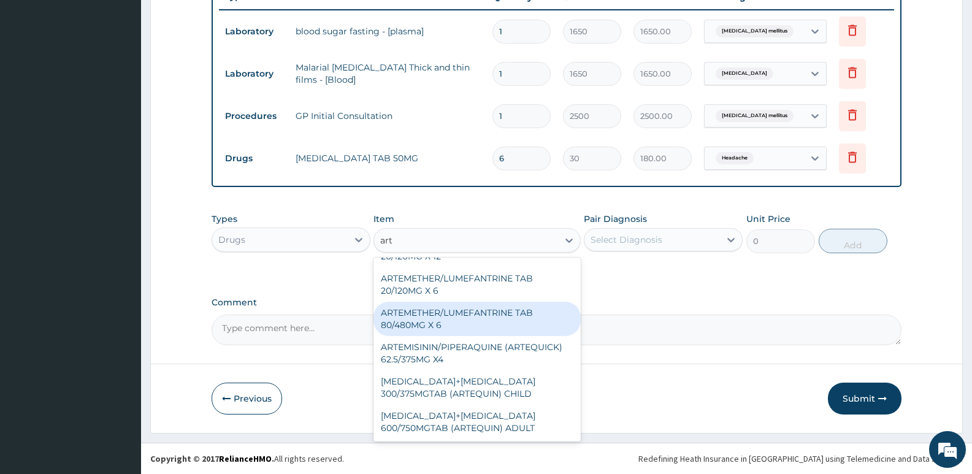
click at [465, 323] on div "ARTEMETHER/LUMEFANTRINE TAB 80/480MG X 6" at bounding box center [477, 319] width 207 height 34
type input "700"
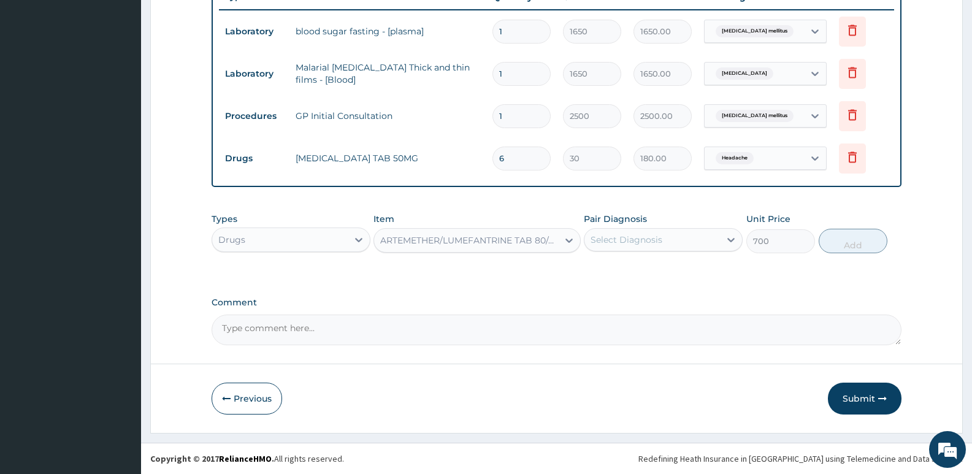
click at [611, 239] on div "Select Diagnosis" at bounding box center [627, 240] width 72 height 12
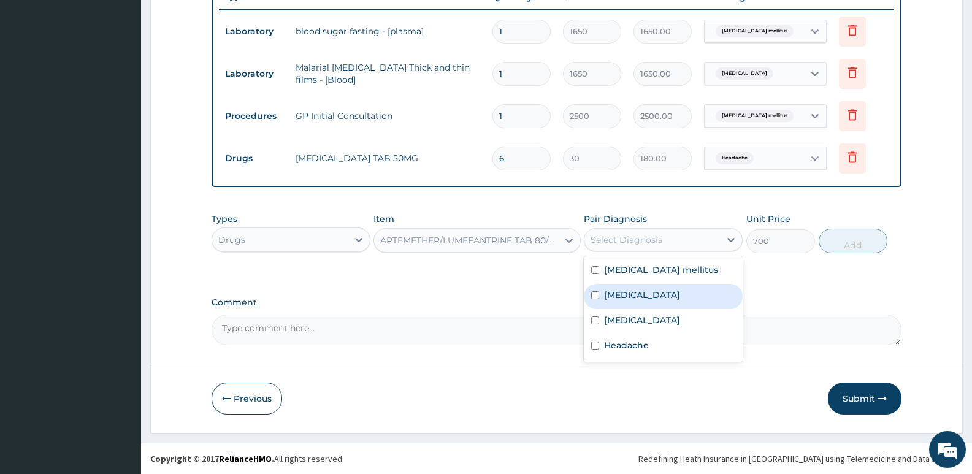
click at [615, 297] on label "[MEDICAL_DATA]" at bounding box center [642, 295] width 76 height 12
checkbox input "true"
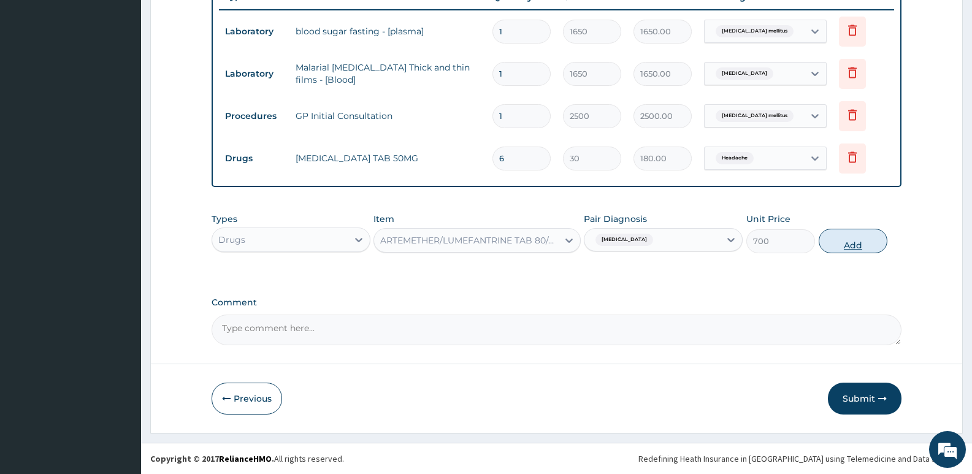
click at [853, 241] on button "Add" at bounding box center [853, 241] width 69 height 25
type input "0"
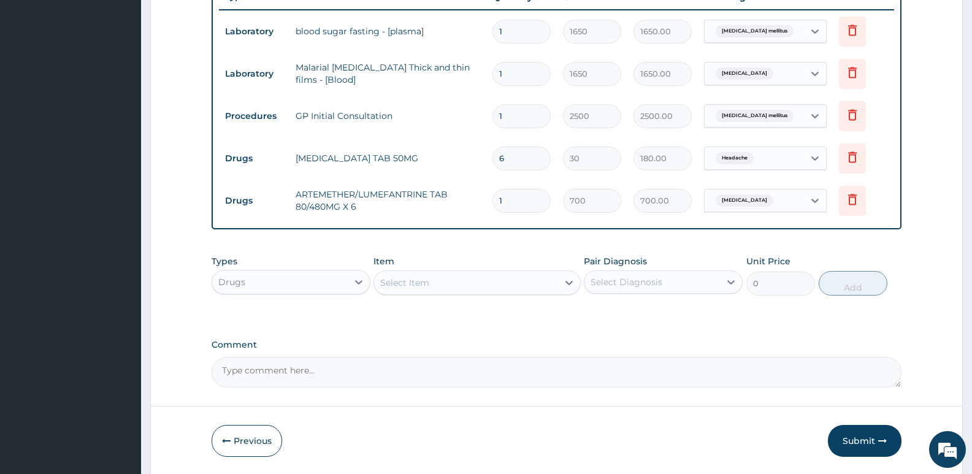
type input "0.00"
type input "6"
type input "4200.00"
type input "6"
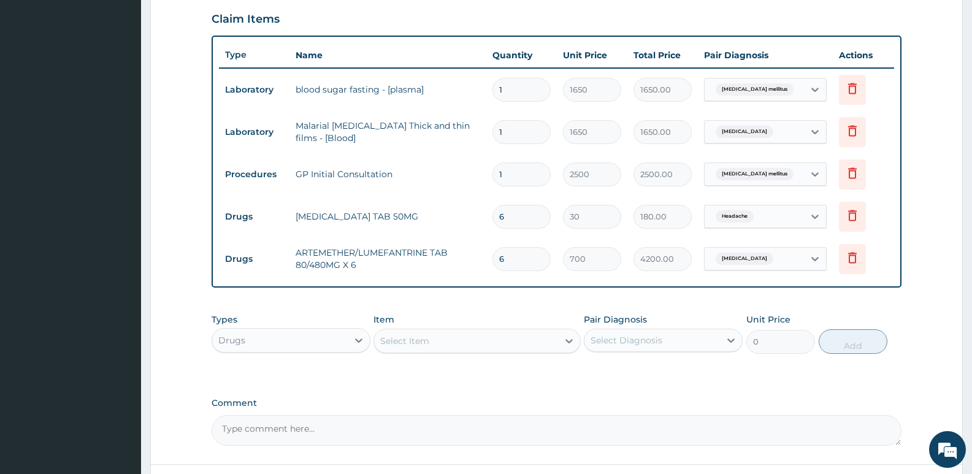
scroll to position [418, 0]
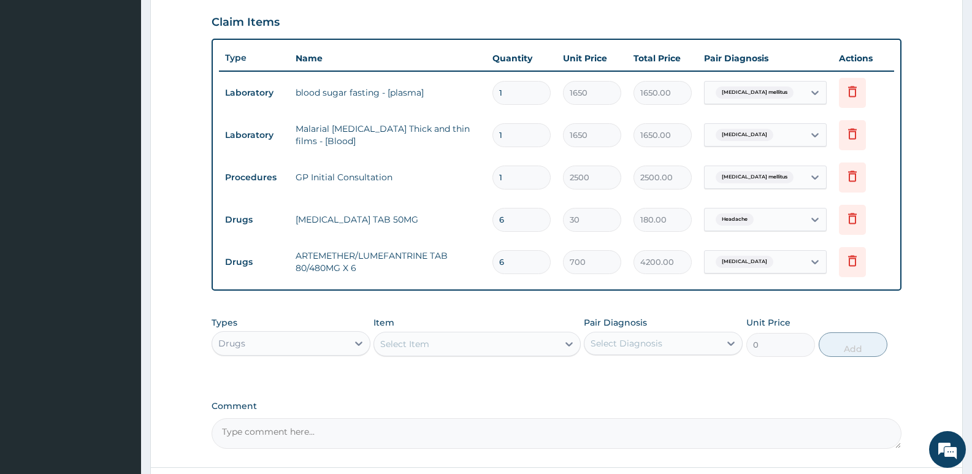
click at [435, 351] on div "Select Item" at bounding box center [465, 344] width 183 height 20
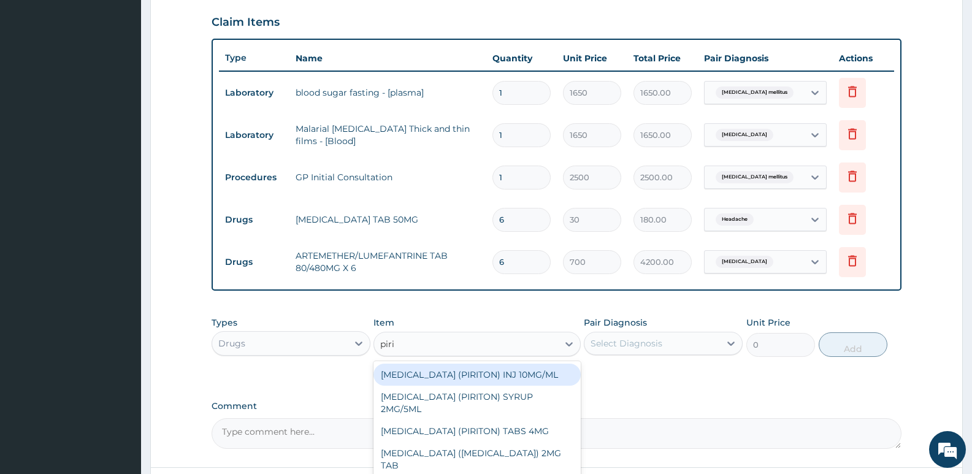
type input "pirit"
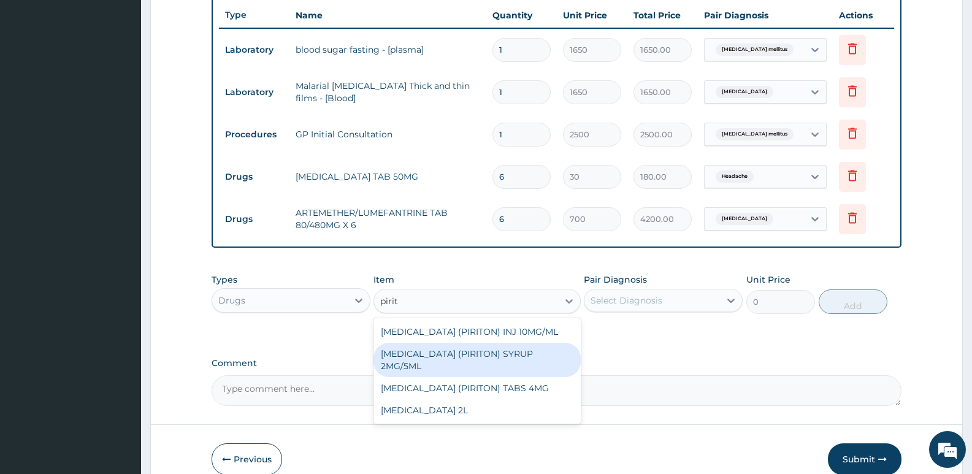
scroll to position [479, 0]
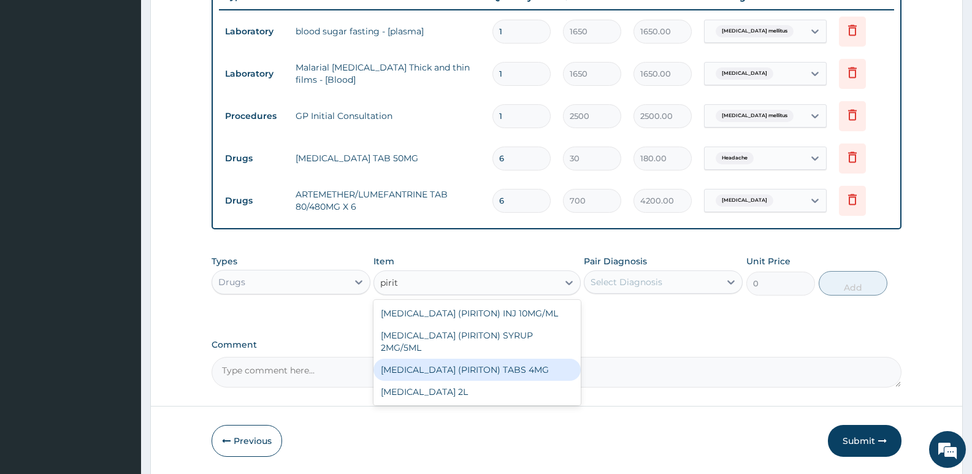
click at [485, 381] on div "[MEDICAL_DATA] (PIRITON) TABS 4MG" at bounding box center [477, 370] width 207 height 22
type input "10"
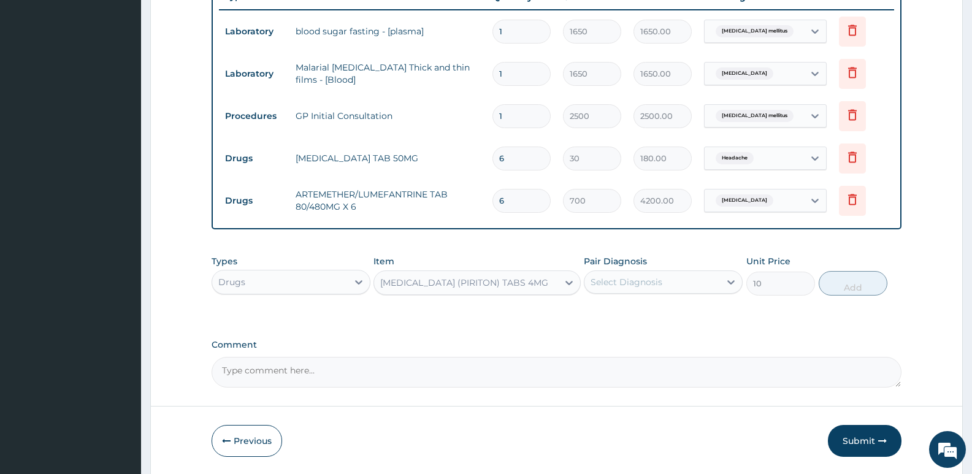
click at [643, 280] on div "Select Diagnosis" at bounding box center [627, 282] width 72 height 12
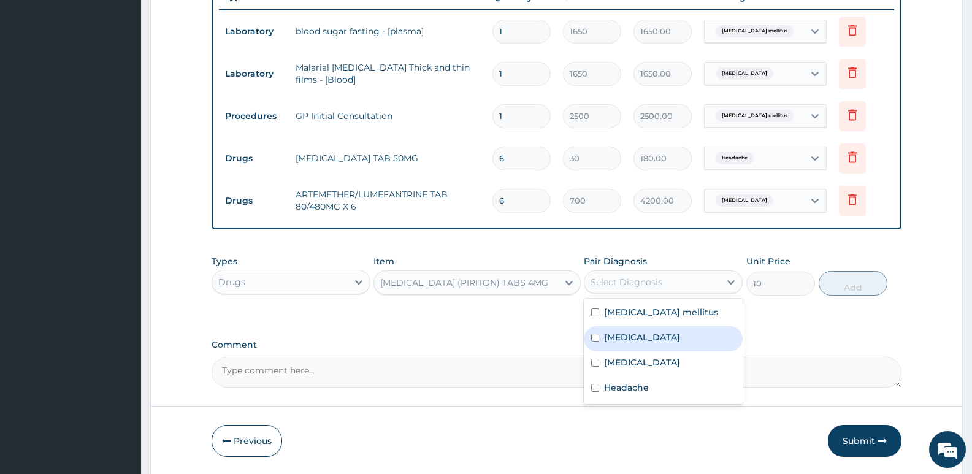
click at [621, 332] on label "[MEDICAL_DATA]" at bounding box center [642, 337] width 76 height 12
checkbox input "true"
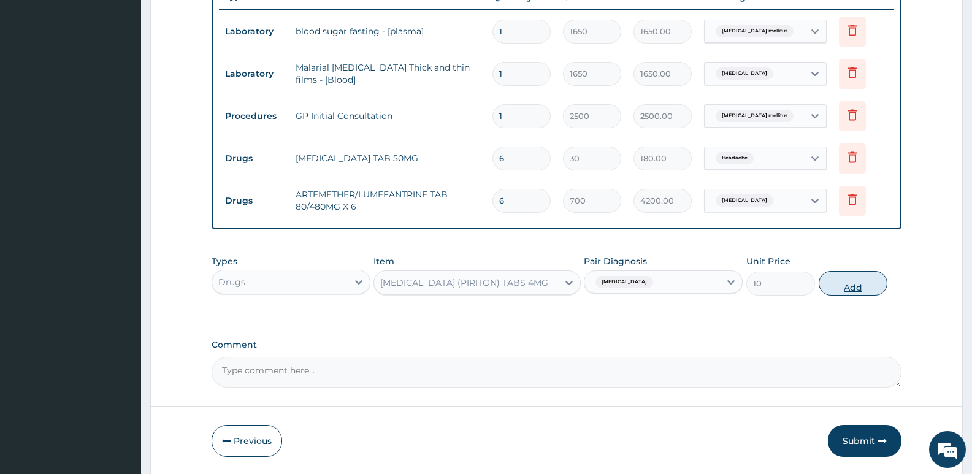
click at [884, 283] on button "Add" at bounding box center [853, 283] width 69 height 25
type input "0"
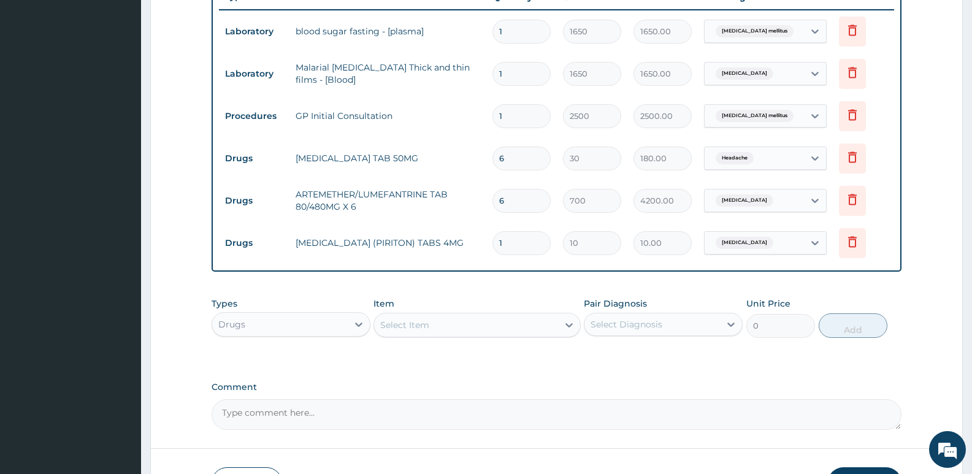
type input "0.00"
type input "6"
type input "60.00"
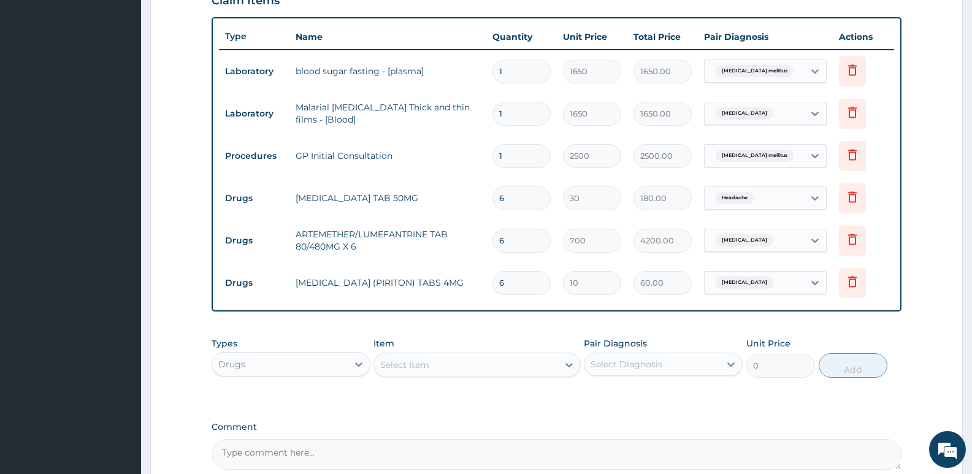
scroll to position [418, 0]
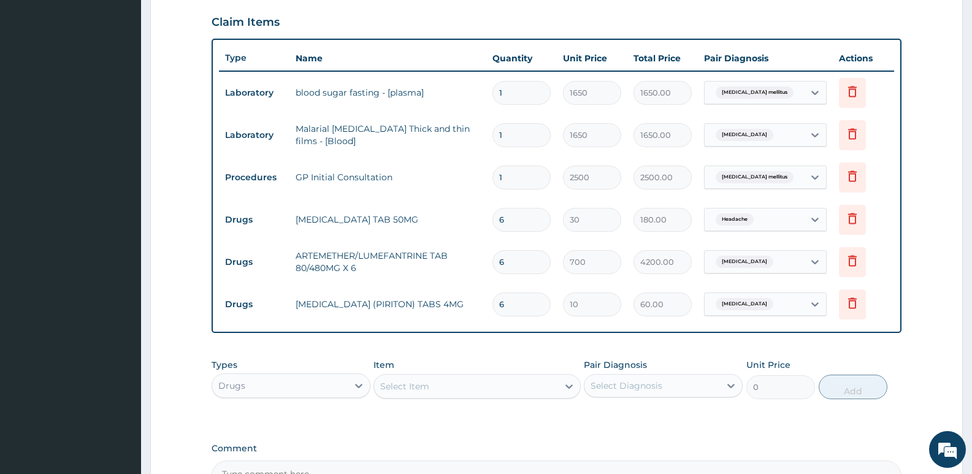
type input "6"
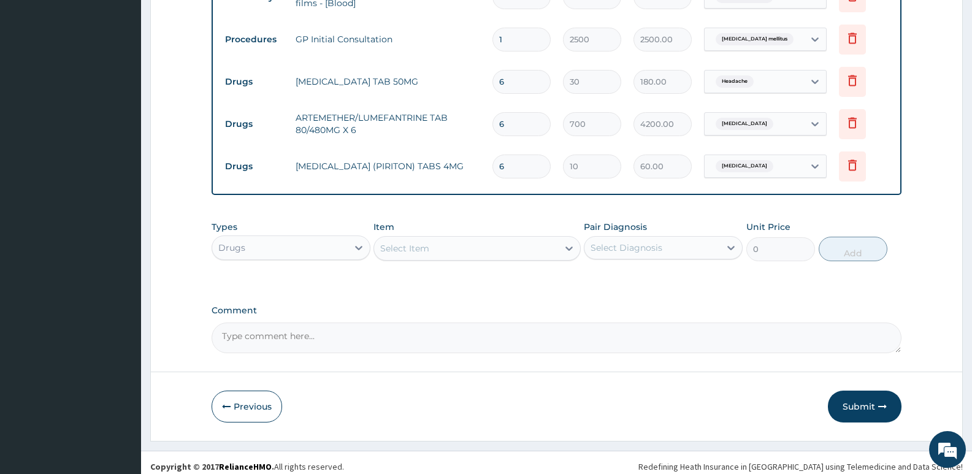
scroll to position [564, 0]
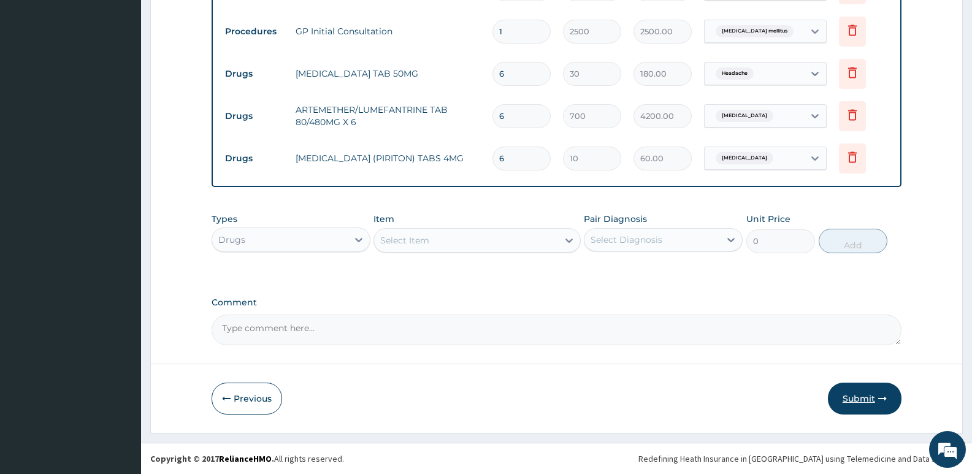
click at [856, 404] on button "Submit" at bounding box center [865, 399] width 74 height 32
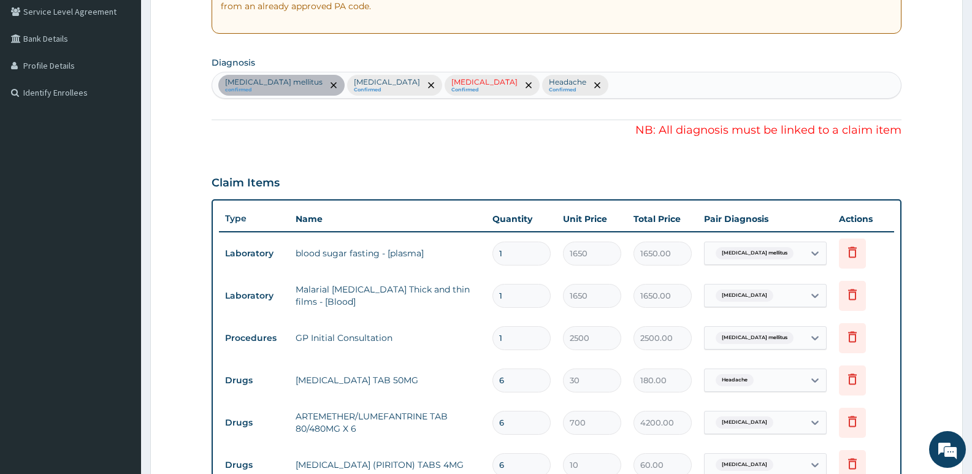
scroll to position [380, 0]
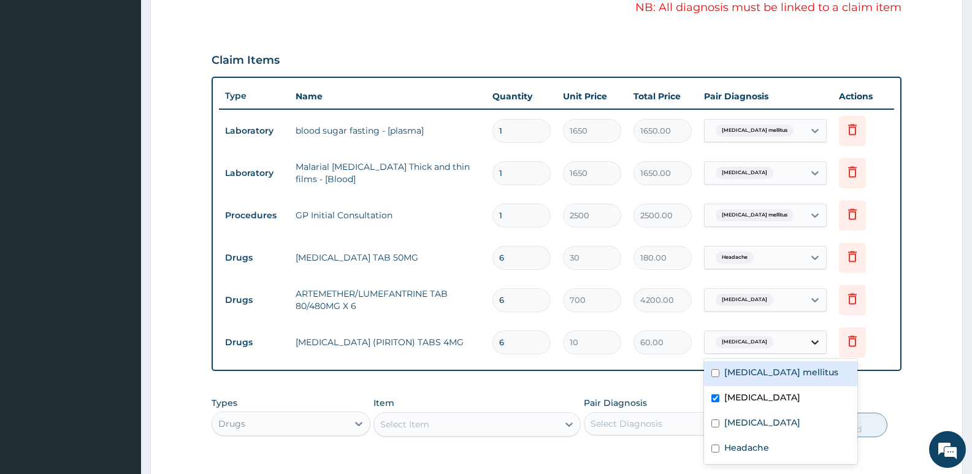
click at [809, 345] on icon at bounding box center [815, 342] width 12 height 12
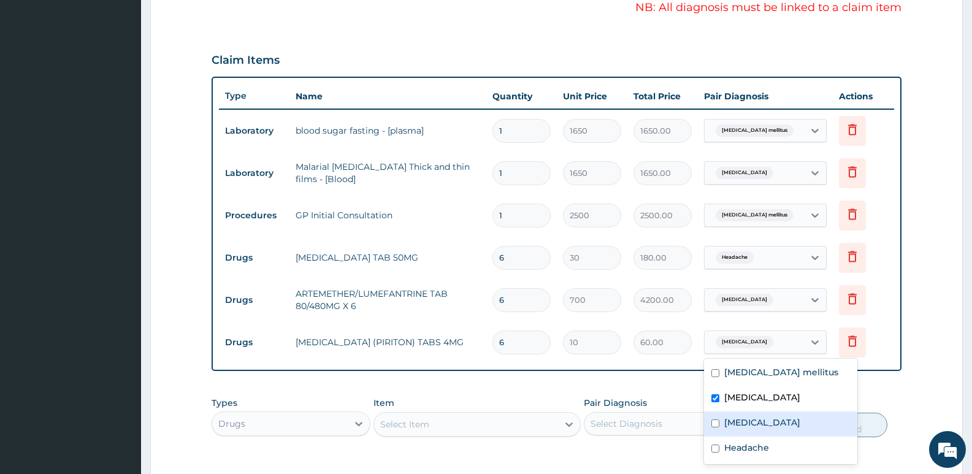
click at [715, 422] on input "checkbox" at bounding box center [715, 424] width 8 height 8
checkbox input "true"
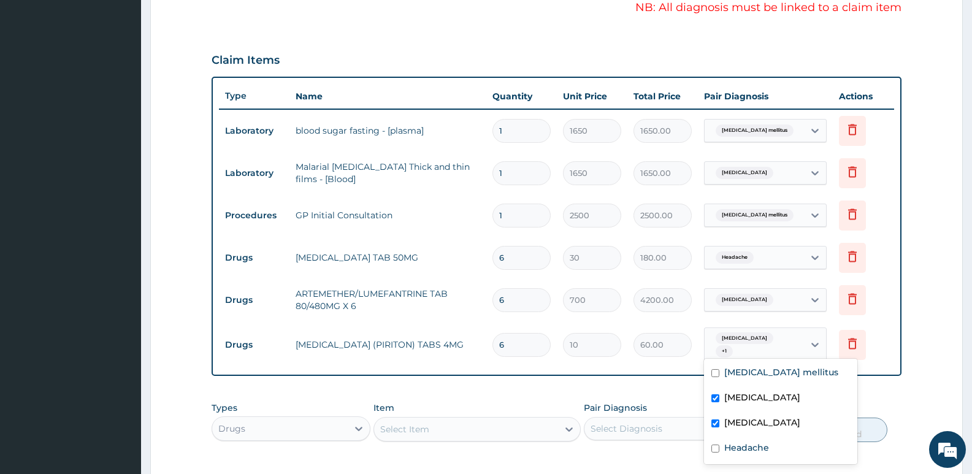
click at [720, 404] on div "Malaria" at bounding box center [780, 398] width 153 height 25
checkbox input "false"
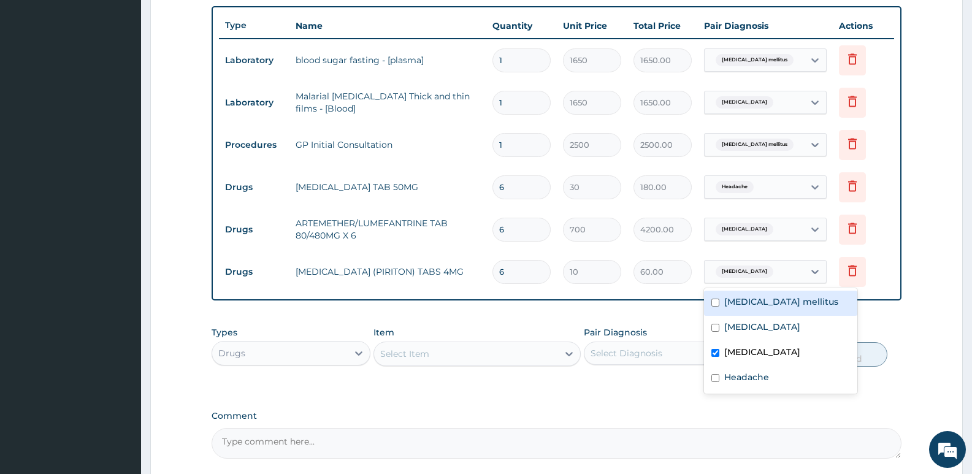
scroll to position [564, 0]
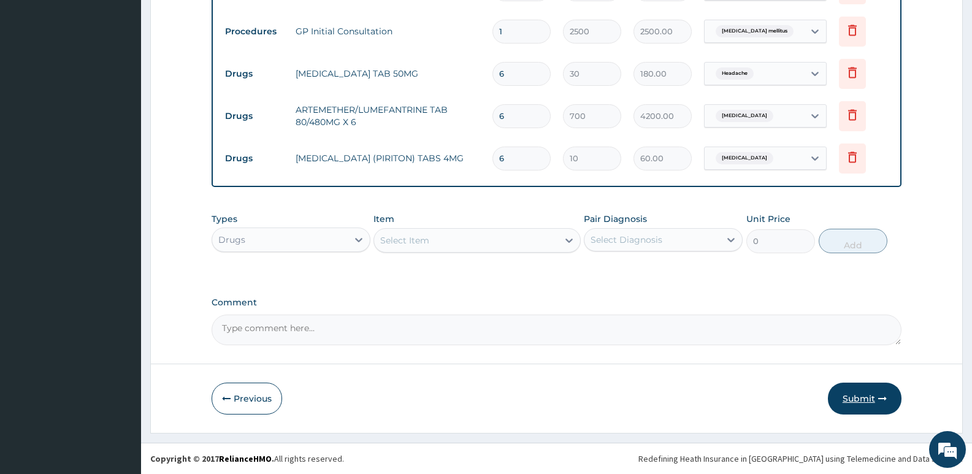
click at [856, 398] on button "Submit" at bounding box center [865, 399] width 74 height 32
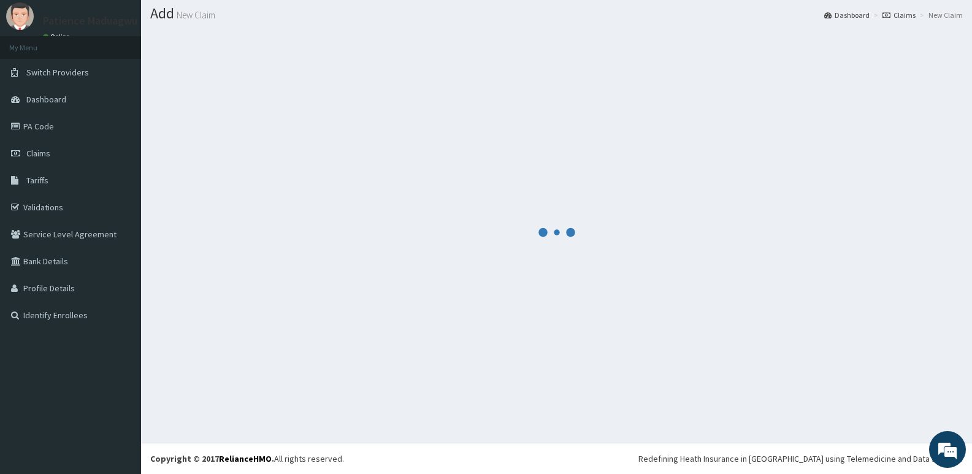
scroll to position [34, 0]
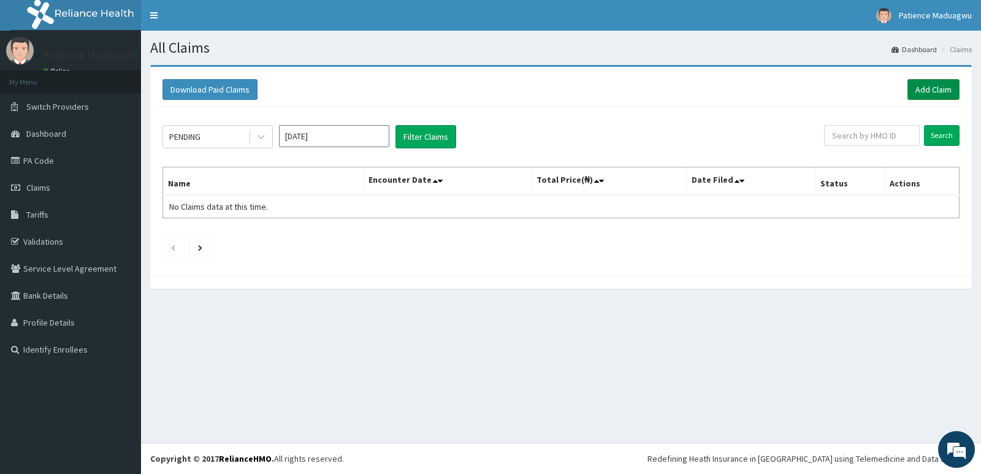
click at [943, 86] on link "Add Claim" at bounding box center [934, 89] width 52 height 21
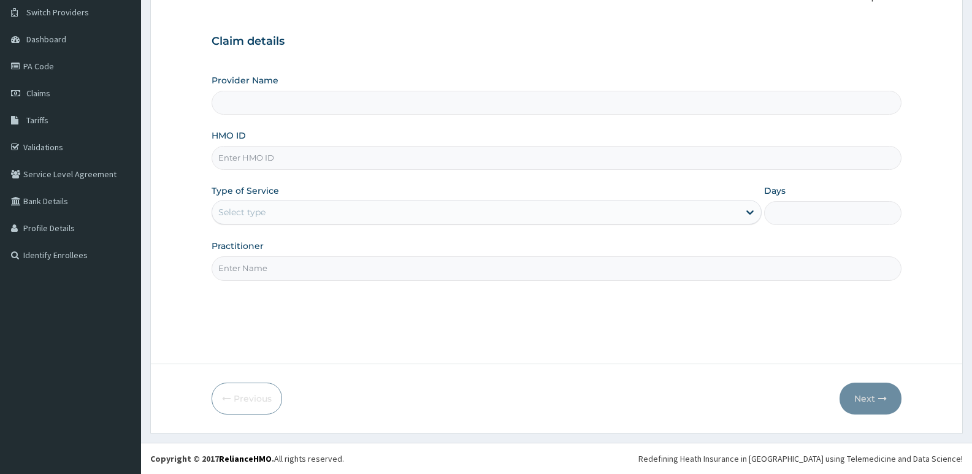
click at [337, 164] on input "HMO ID" at bounding box center [557, 158] width 690 height 24
paste input "GNL/10082/A"
type input "GNL/10082/A"
click at [356, 204] on div "Select type" at bounding box center [475, 212] width 526 height 20
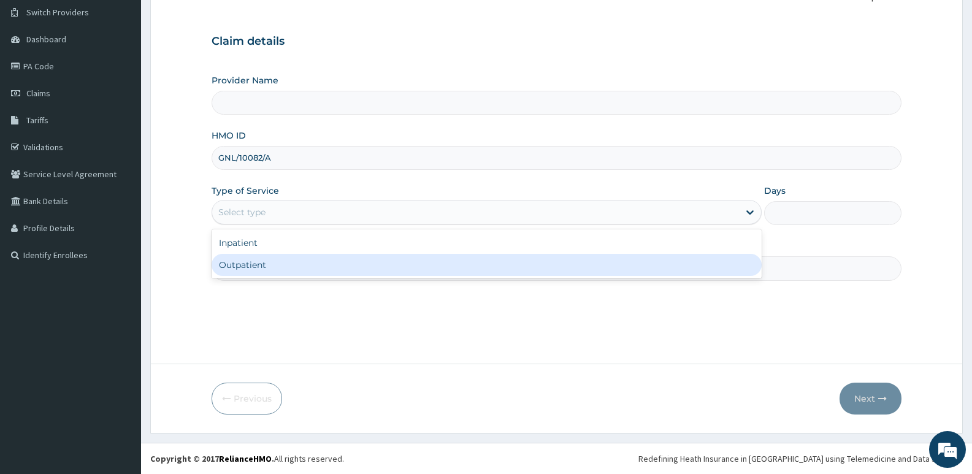
click at [347, 262] on div "Outpatient" at bounding box center [487, 265] width 550 height 22
type input "1"
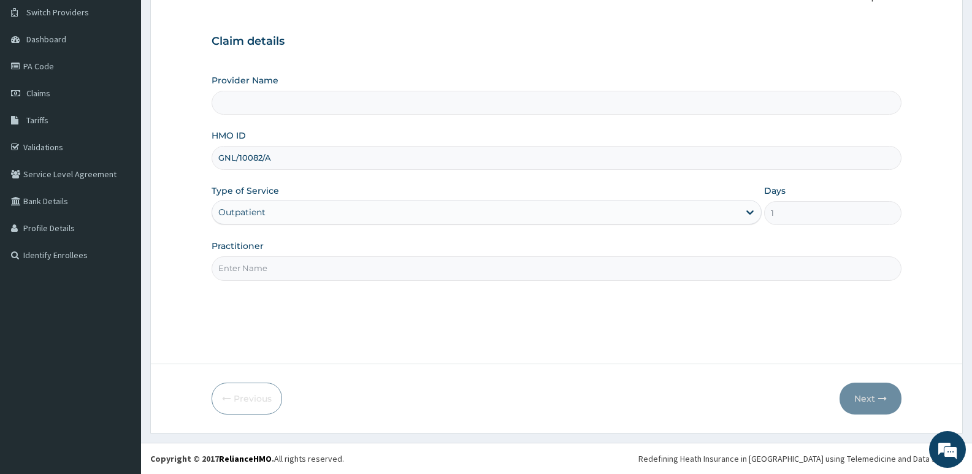
type input "[GEOGRAPHIC_DATA]"
click at [361, 270] on input "Practitioner" at bounding box center [557, 268] width 690 height 24
type input "[PERSON_NAME]"
click at [866, 393] on button "Next" at bounding box center [871, 399] width 62 height 32
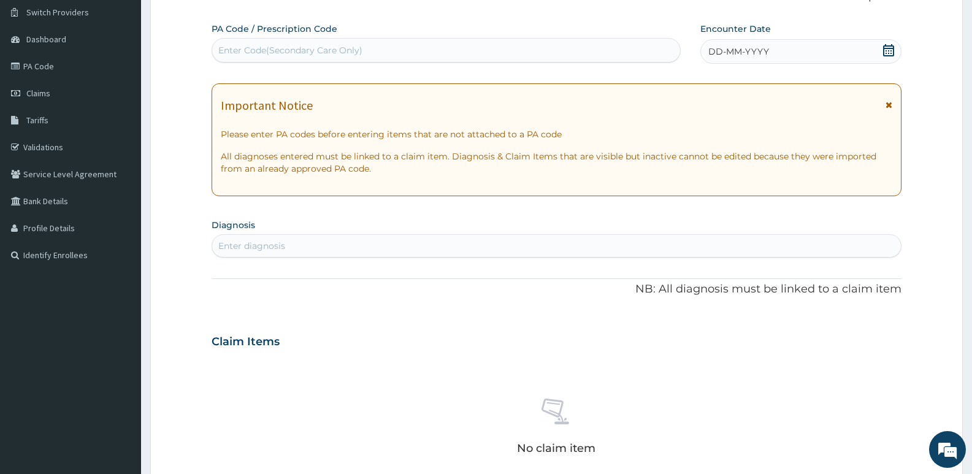
click at [886, 40] on div "DD-MM-YYYY" at bounding box center [800, 51] width 201 height 25
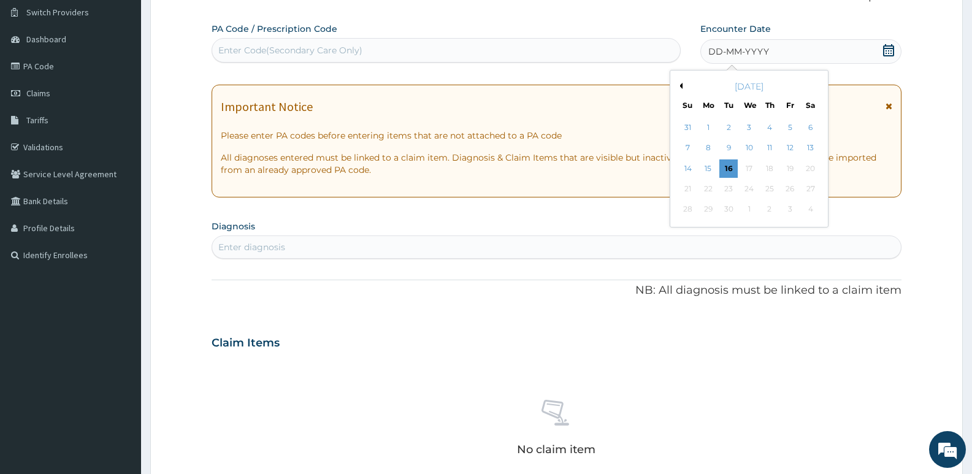
click at [889, 53] on icon at bounding box center [888, 50] width 11 height 12
click at [679, 87] on button "Previous Month" at bounding box center [679, 86] width 6 height 6
click at [689, 189] on div "17" at bounding box center [688, 189] width 18 height 18
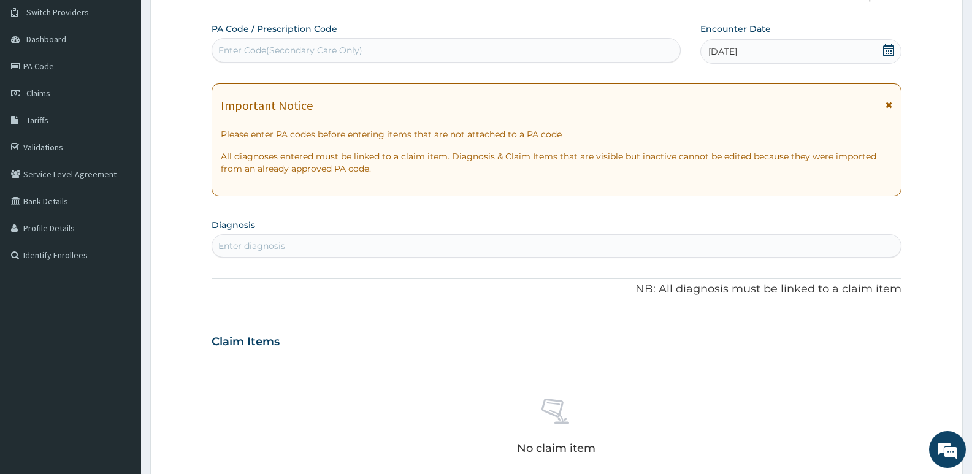
click at [329, 251] on div "Enter diagnosis" at bounding box center [556, 246] width 689 height 20
type input "MALAR"
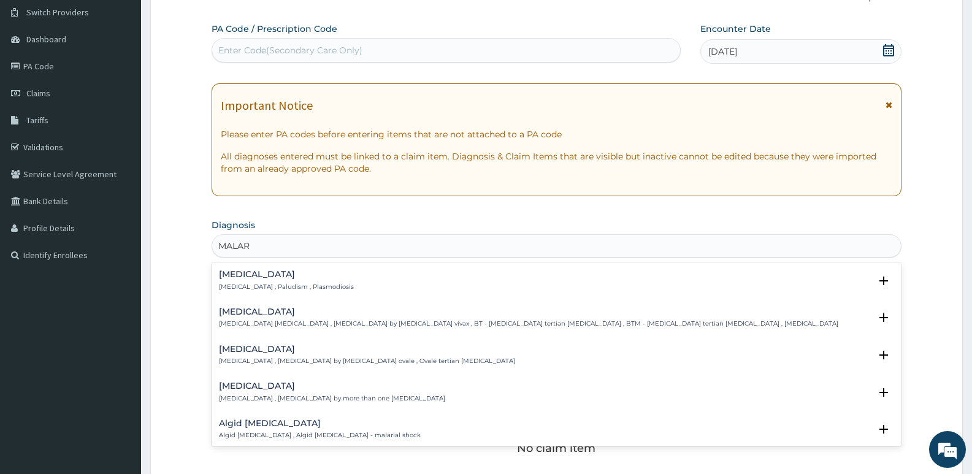
click at [296, 277] on h4 "[MEDICAL_DATA]" at bounding box center [286, 274] width 135 height 9
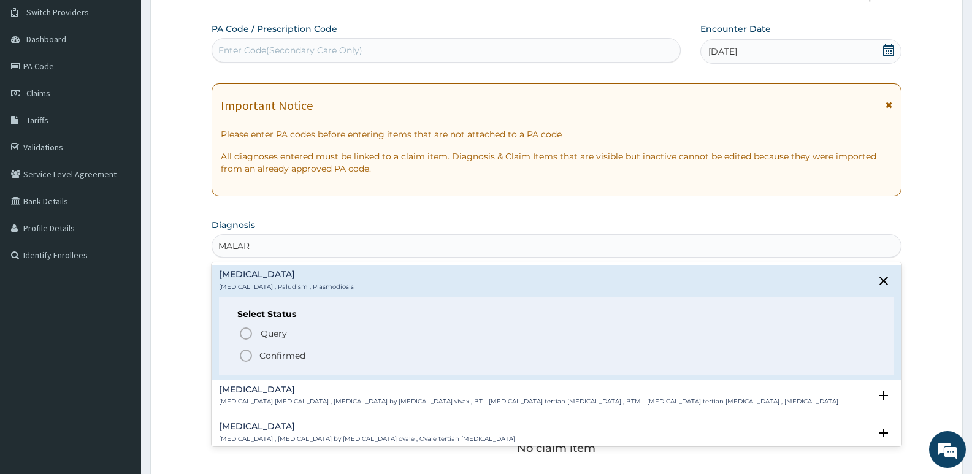
click at [258, 356] on span "Confirmed" at bounding box center [557, 355] width 637 height 15
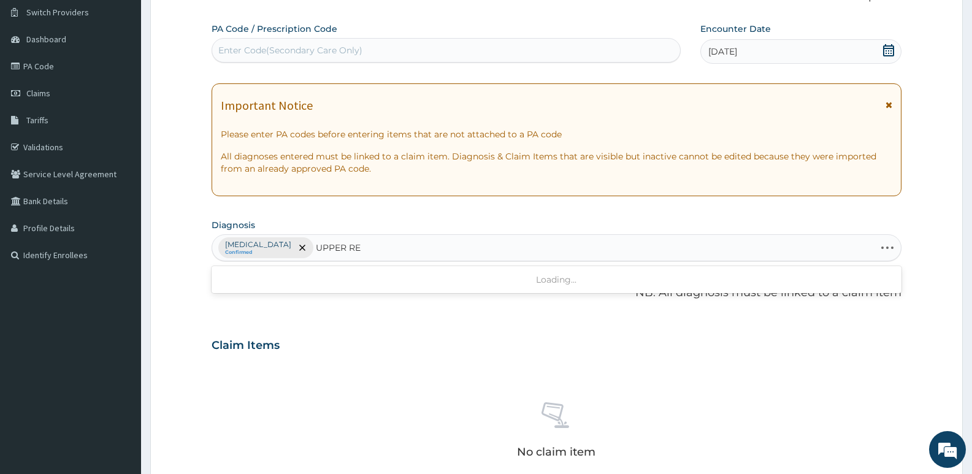
type input "UPPER RES"
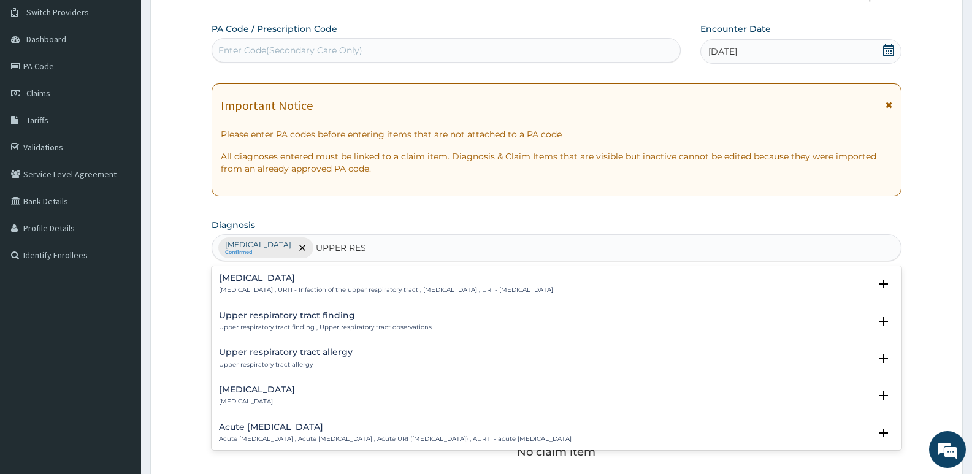
click at [272, 288] on p "[MEDICAL_DATA] , URTI - Infection of the upper respiratory tract , [MEDICAL_DAT…" at bounding box center [386, 290] width 334 height 9
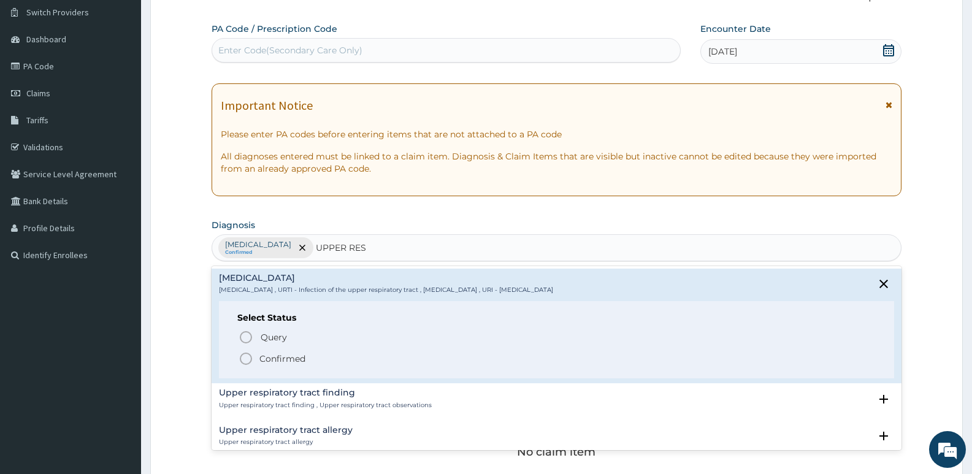
click at [242, 356] on circle "status option filled" at bounding box center [245, 358] width 11 height 11
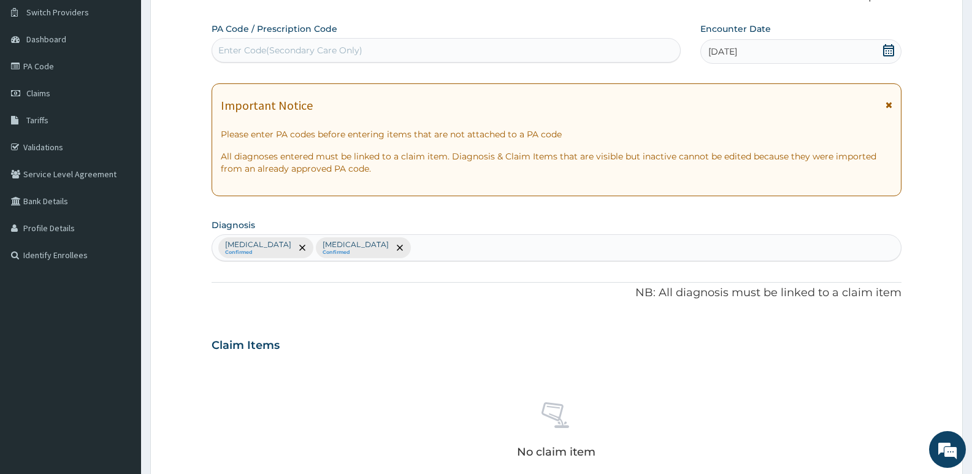
scroll to position [156, 0]
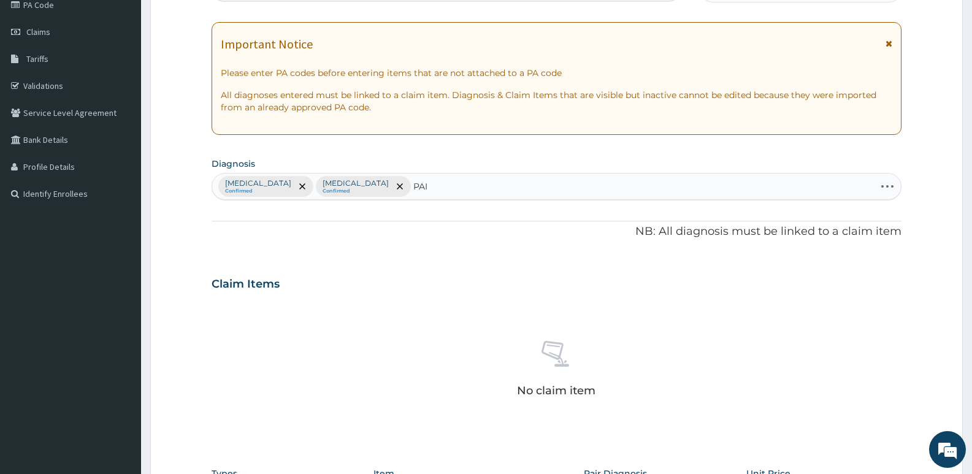
type input "PAIN"
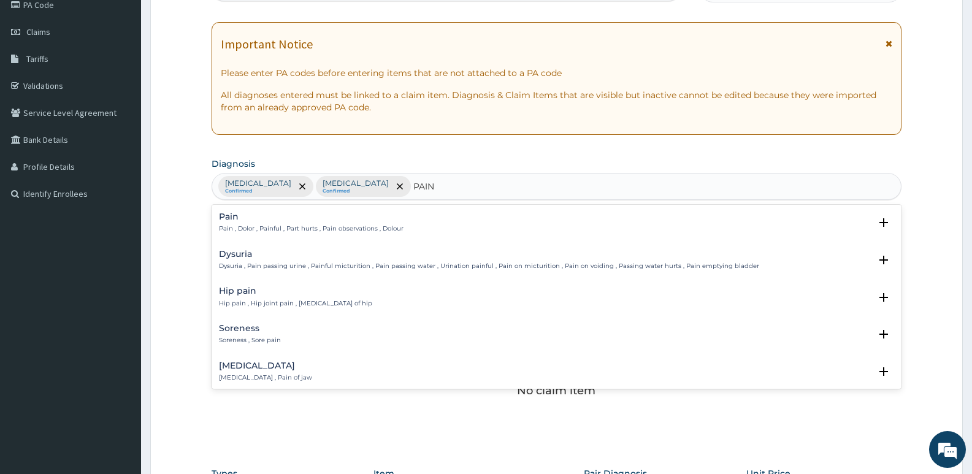
click at [258, 224] on p "Pain , Dolor , Painful , Part hurts , Pain observations , Dolour" at bounding box center [311, 228] width 185 height 9
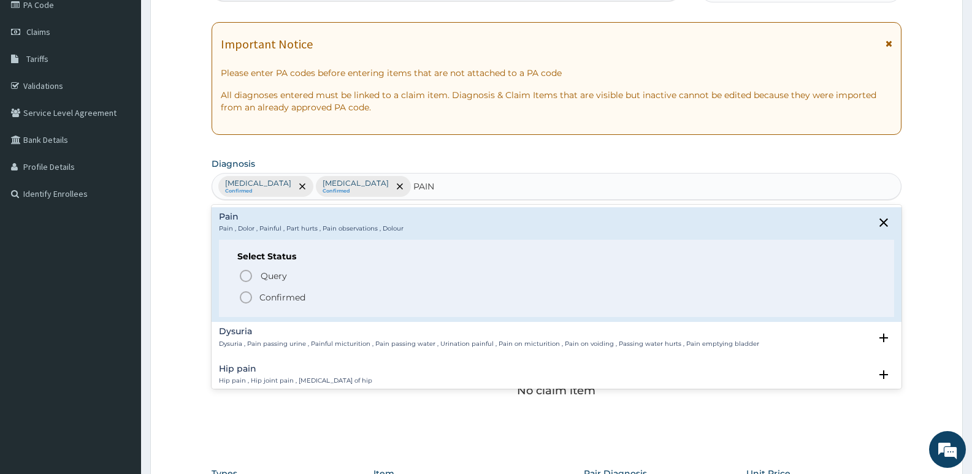
click at [250, 295] on icon "status option filled" at bounding box center [246, 297] width 15 height 15
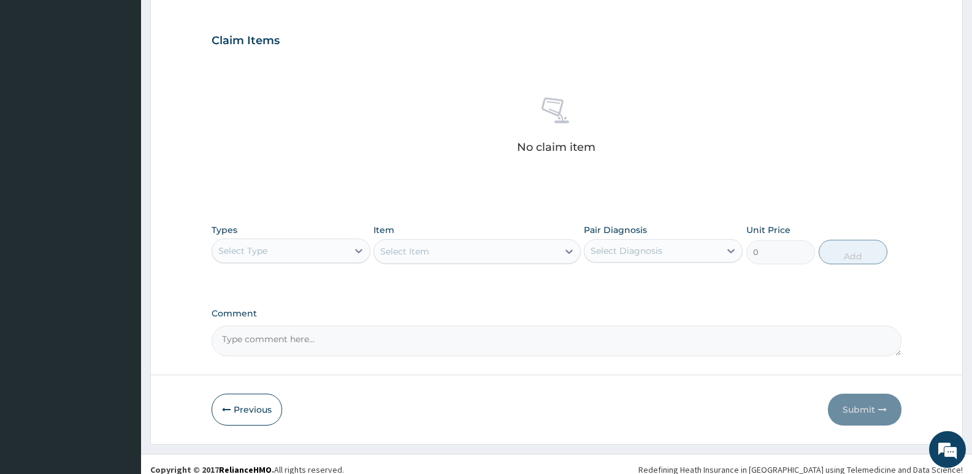
scroll to position [401, 0]
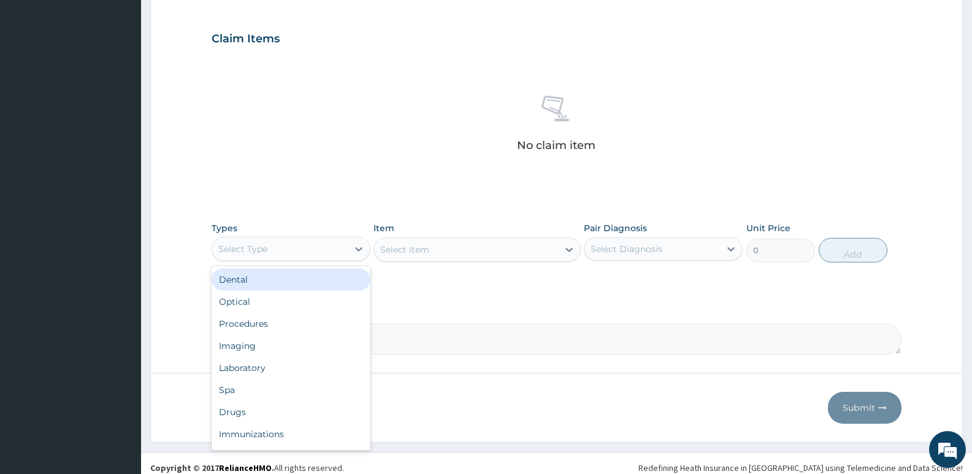
click at [278, 248] on div "Select Type" at bounding box center [280, 249] width 136 height 20
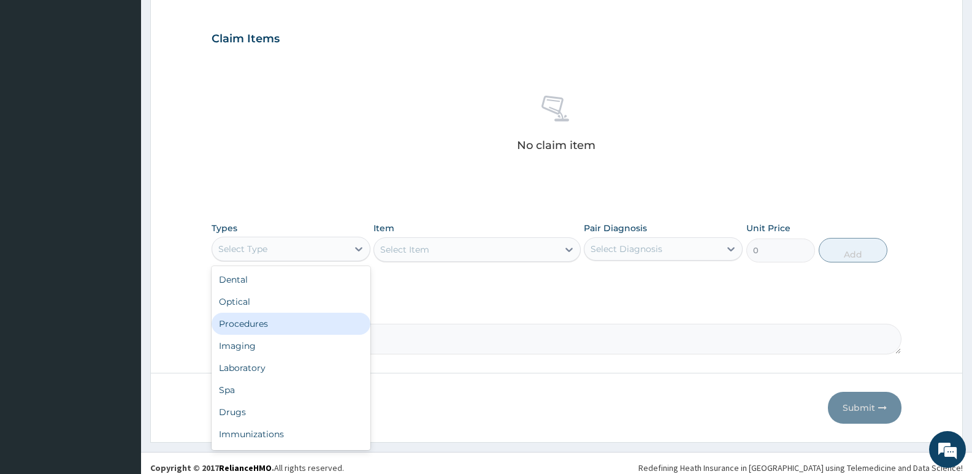
click at [247, 318] on div "Procedures" at bounding box center [291, 324] width 159 height 22
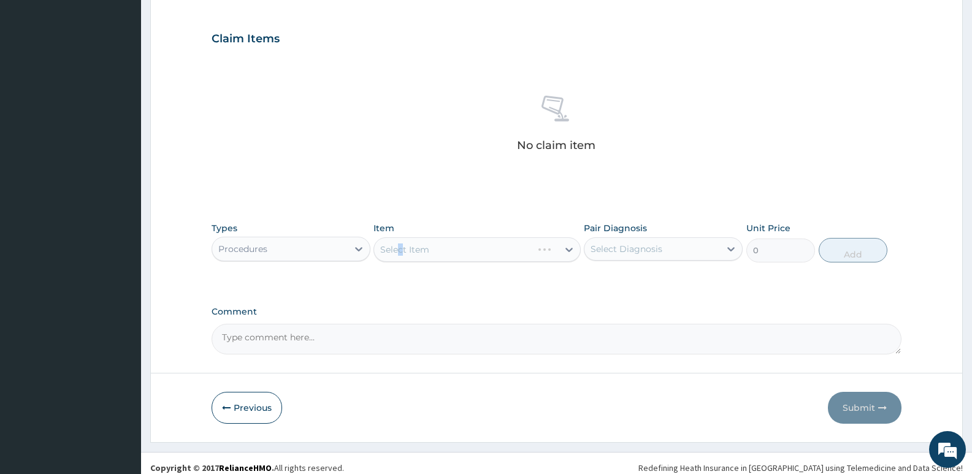
click at [401, 247] on div "Select Item" at bounding box center [477, 249] width 207 height 25
click at [442, 247] on div "Select Item" at bounding box center [465, 250] width 183 height 20
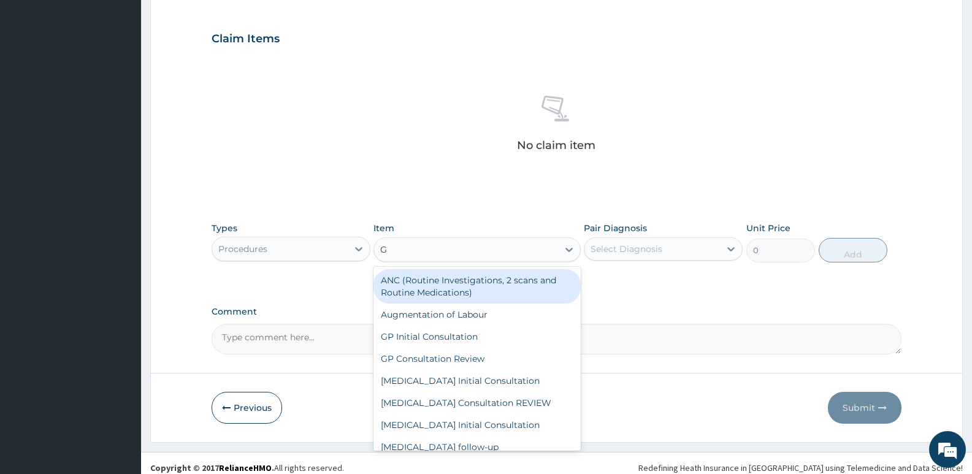
type input "GP"
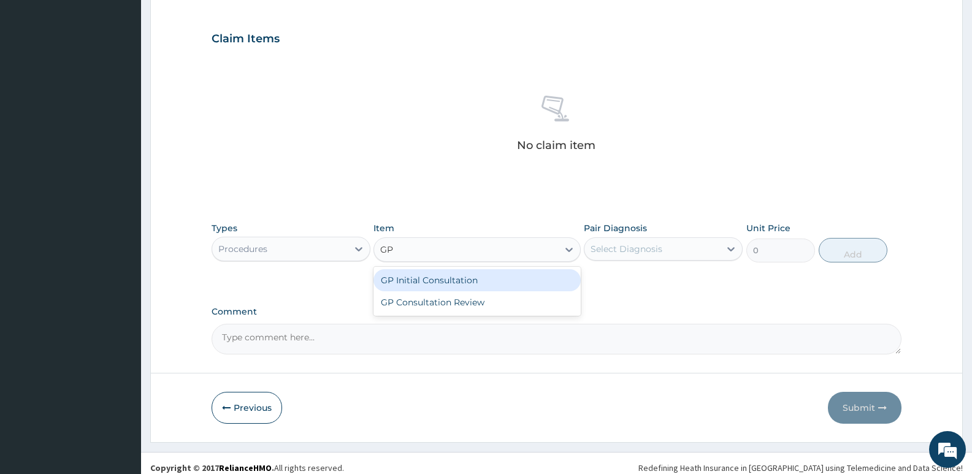
click at [451, 274] on div "GP Initial Consultation" at bounding box center [477, 280] width 207 height 22
type input "2500"
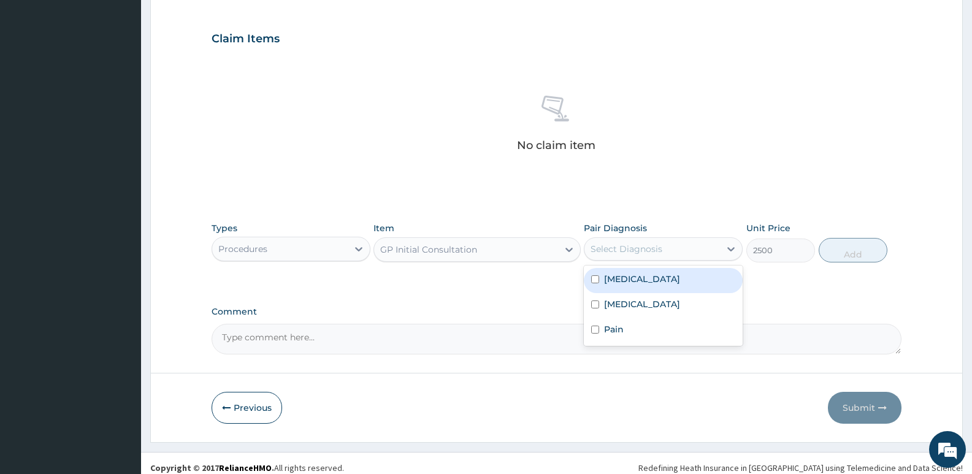
click at [667, 259] on div "Select Diagnosis" at bounding box center [663, 248] width 159 height 23
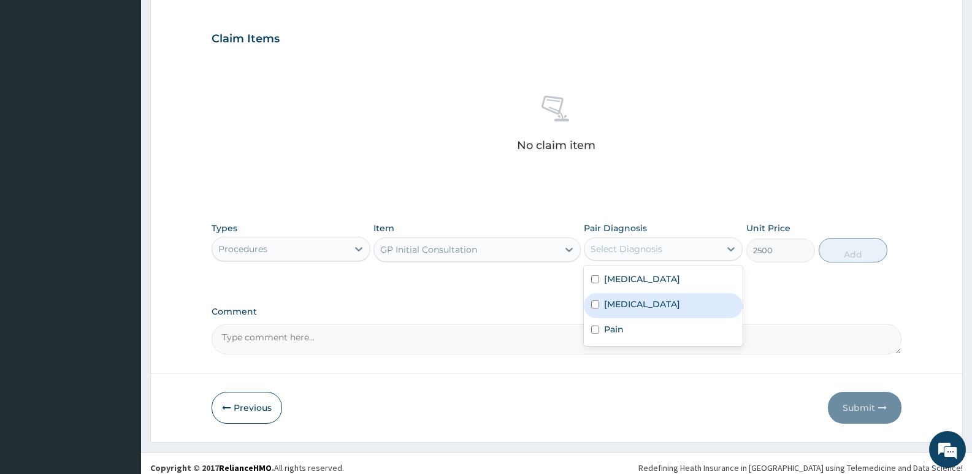
click at [652, 307] on label "[MEDICAL_DATA]" at bounding box center [642, 304] width 76 height 12
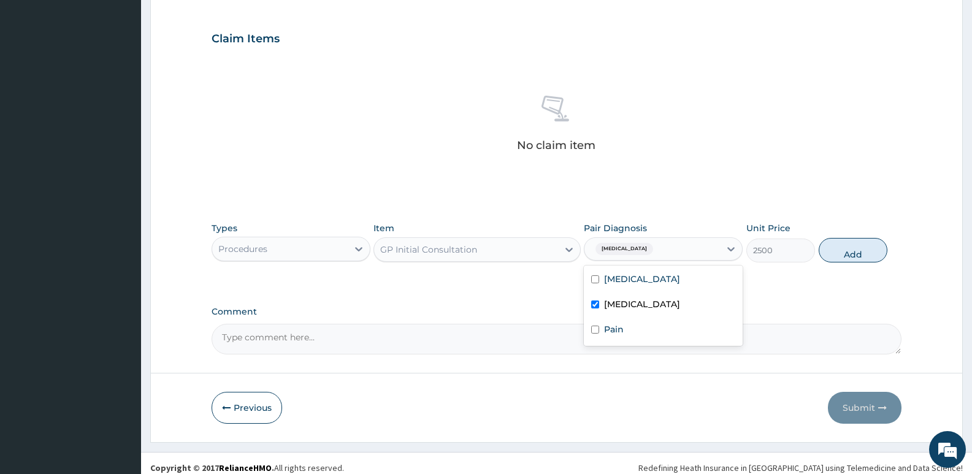
checkbox input "true"
click at [866, 254] on button "Add" at bounding box center [853, 250] width 69 height 25
type input "0"
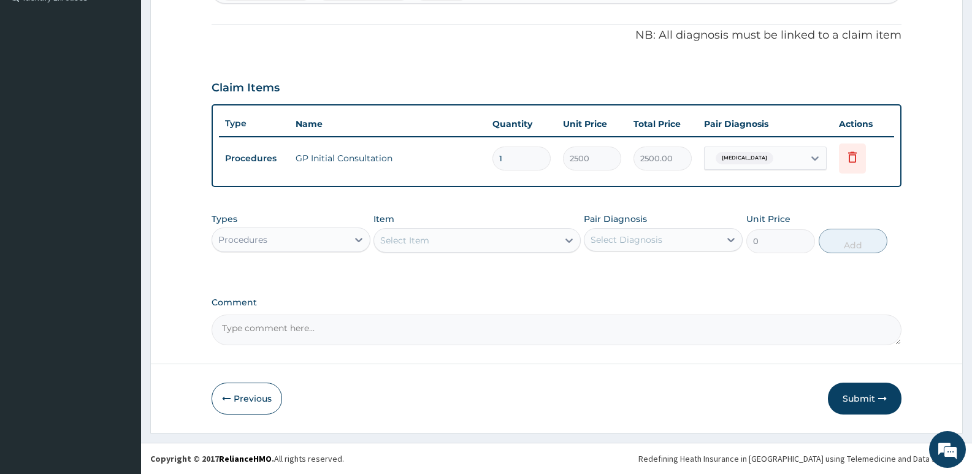
scroll to position [352, 0]
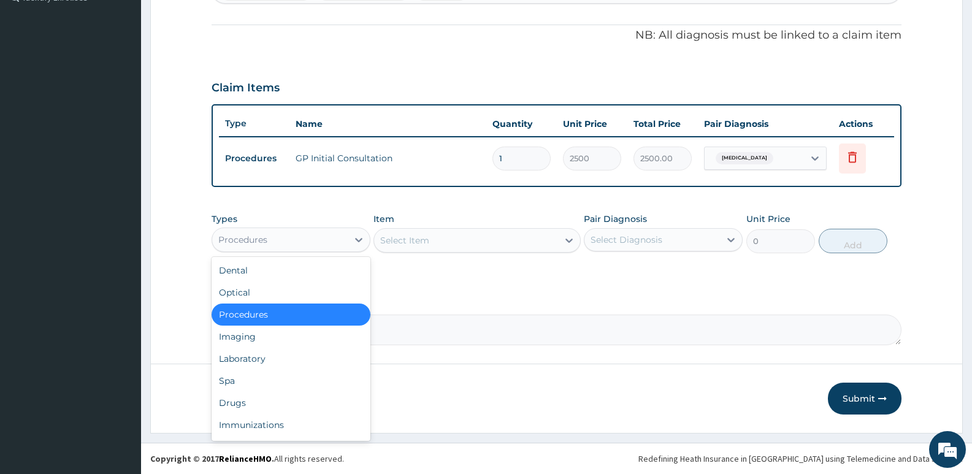
click at [310, 236] on div "Procedures" at bounding box center [280, 240] width 136 height 20
drag, startPoint x: 245, startPoint y: 362, endPoint x: 378, endPoint y: 283, distance: 154.8
click at [246, 362] on div "Laboratory" at bounding box center [291, 359] width 159 height 22
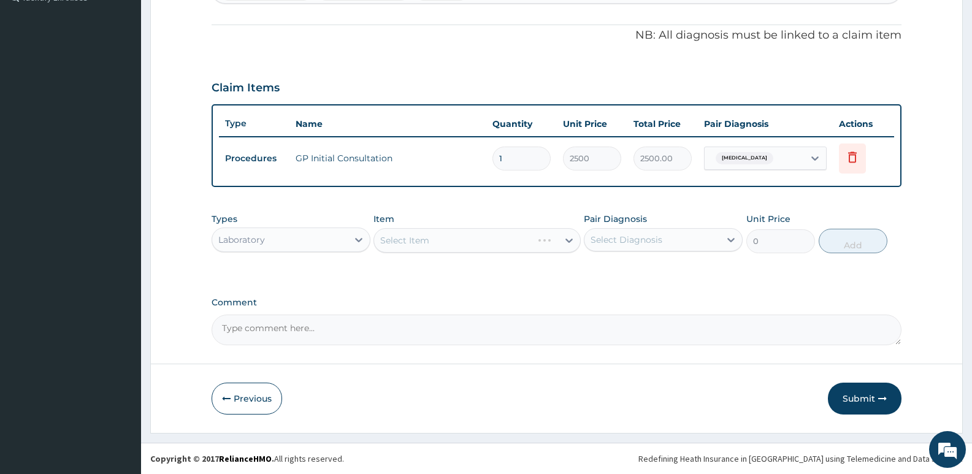
click at [437, 243] on div "Select Item" at bounding box center [477, 240] width 207 height 25
click at [436, 242] on div "Select Item" at bounding box center [465, 241] width 183 height 20
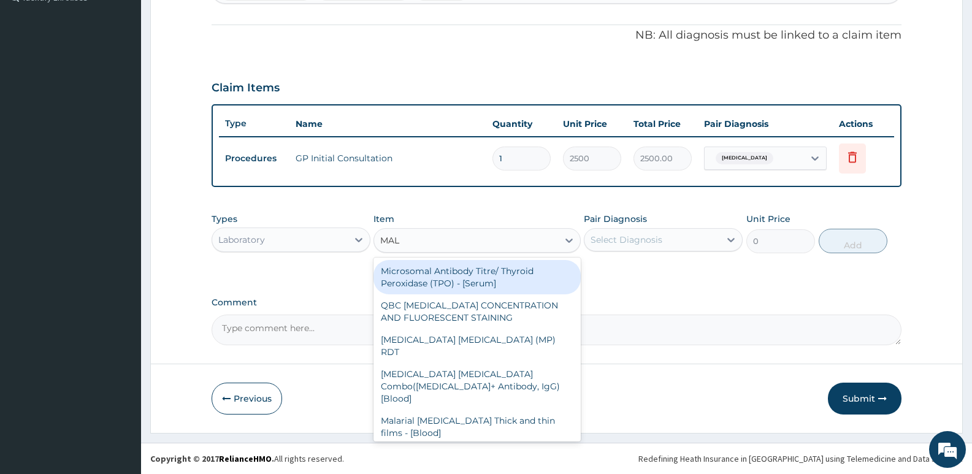
type input "MALA"
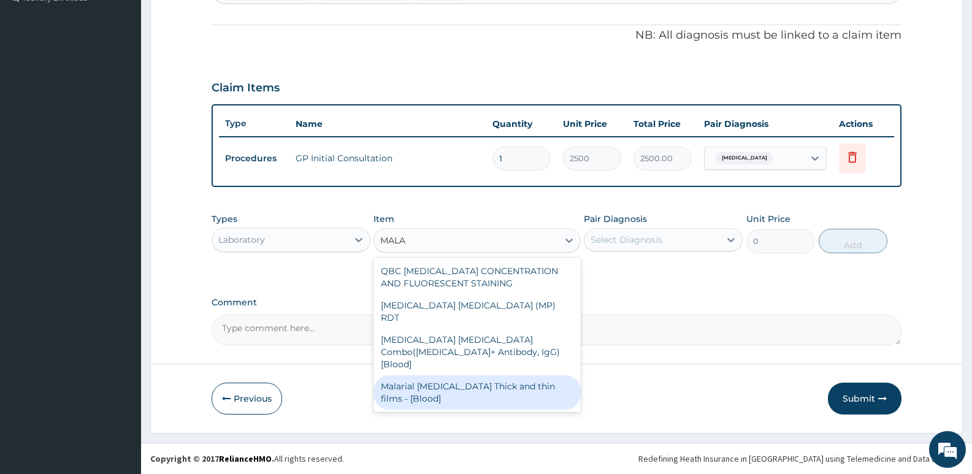
click at [442, 375] on div "Malarial [MEDICAL_DATA] Thick and thin films - [Blood]" at bounding box center [477, 392] width 207 height 34
type input "1650"
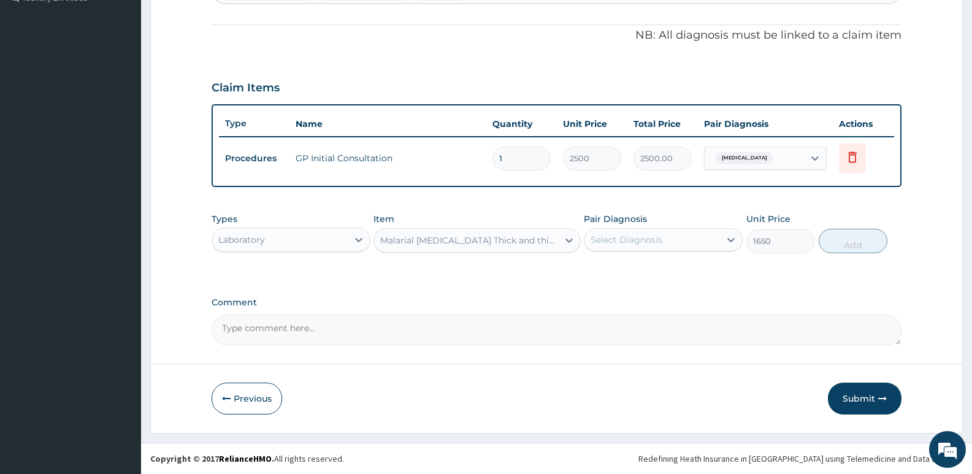
click at [633, 236] on div "Select Diagnosis" at bounding box center [627, 240] width 72 height 12
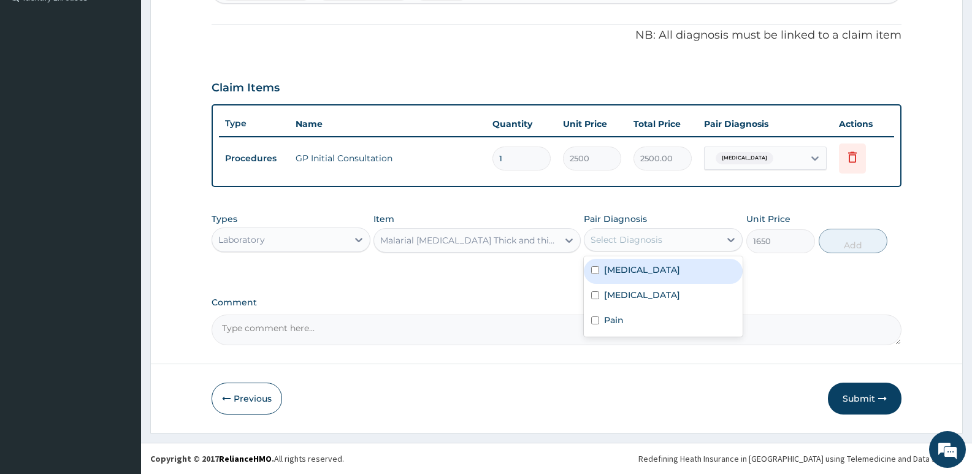
click at [634, 271] on label "[MEDICAL_DATA]" at bounding box center [642, 270] width 76 height 12
checkbox input "true"
click at [827, 246] on button "Add" at bounding box center [853, 241] width 69 height 25
type input "0"
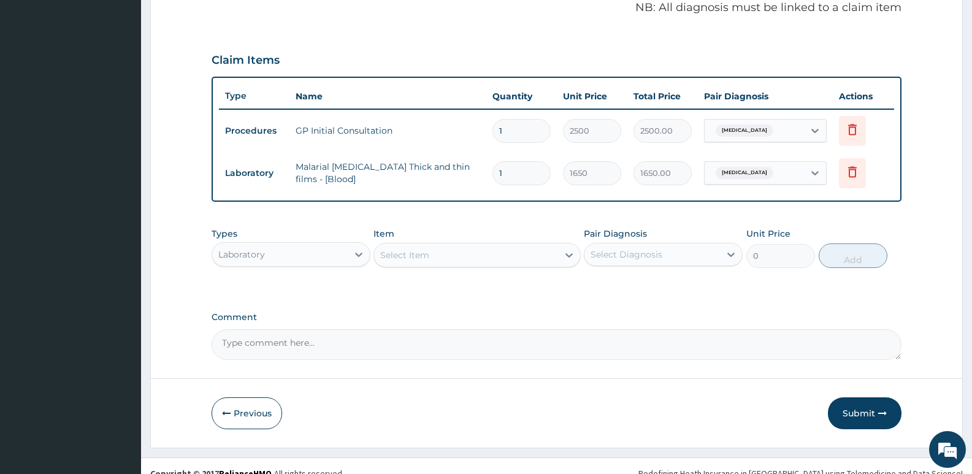
scroll to position [394, 0]
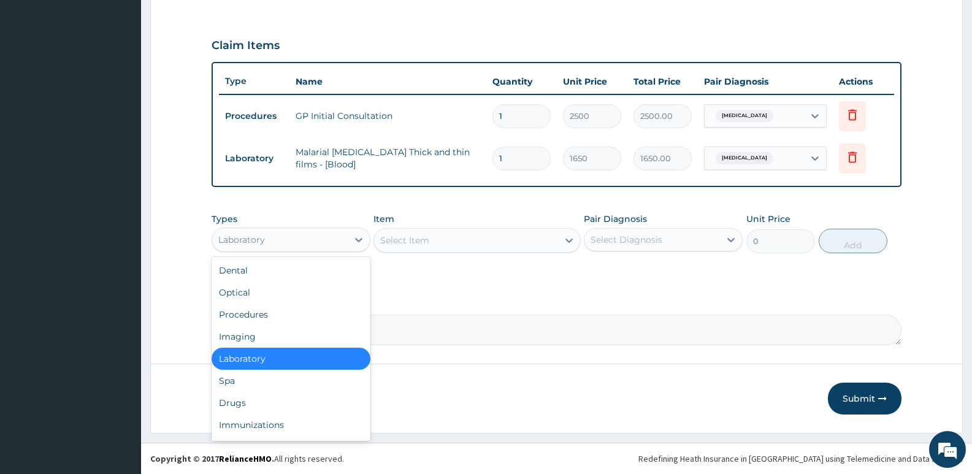
click at [329, 236] on div "Laboratory" at bounding box center [280, 240] width 136 height 20
click at [215, 399] on div "Drugs" at bounding box center [291, 403] width 159 height 22
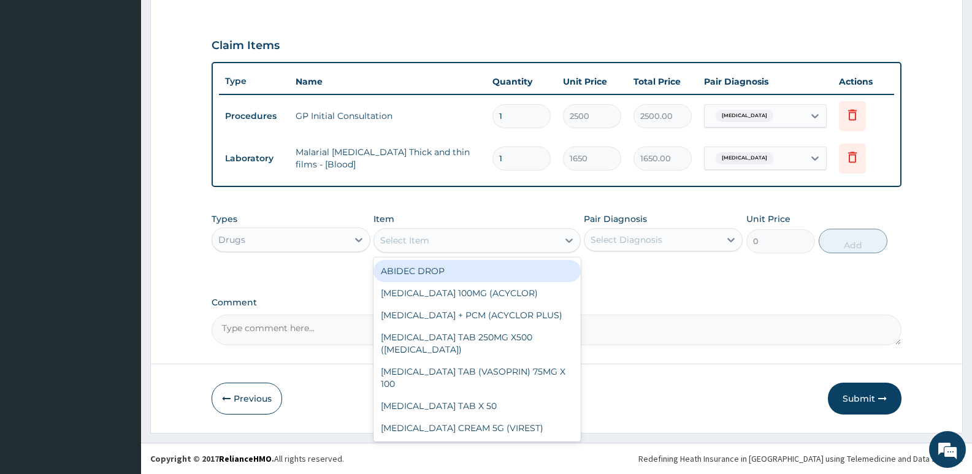
click at [451, 235] on div "Select Item" at bounding box center [465, 241] width 183 height 20
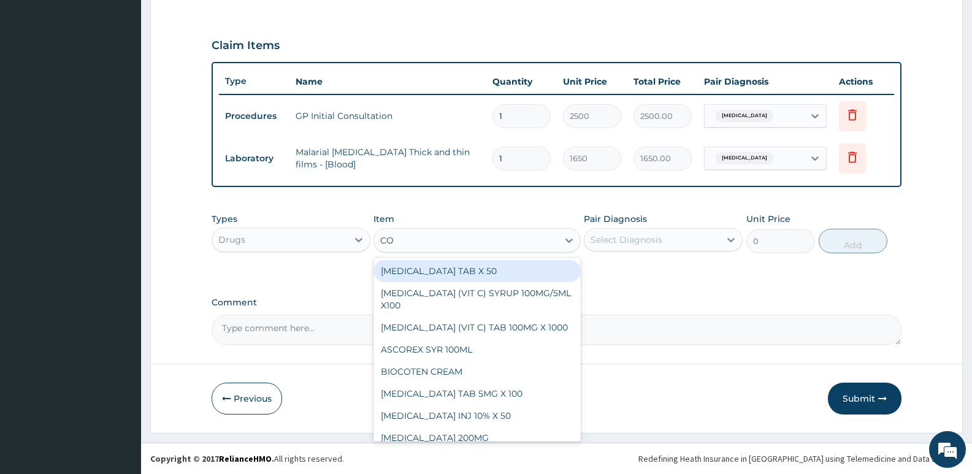
type input "COU"
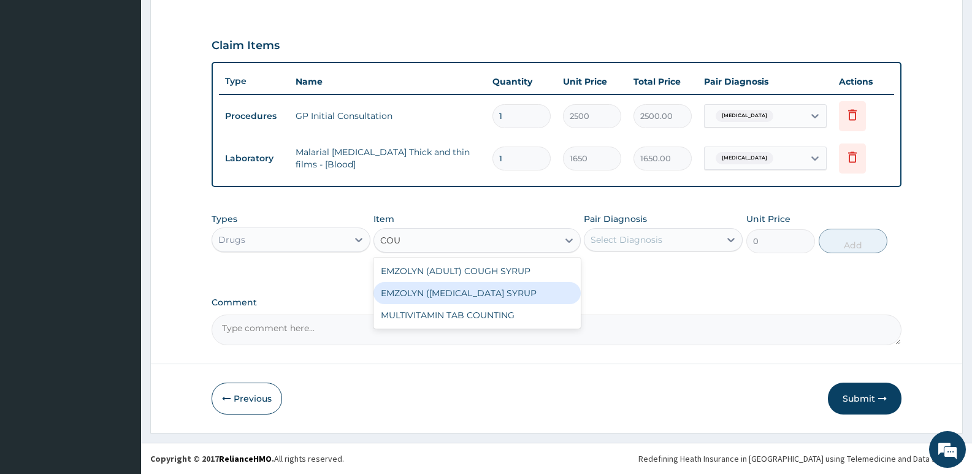
click at [461, 289] on div "EMZOLYN ([MEDICAL_DATA] SYRUP" at bounding box center [477, 293] width 207 height 22
type input "500"
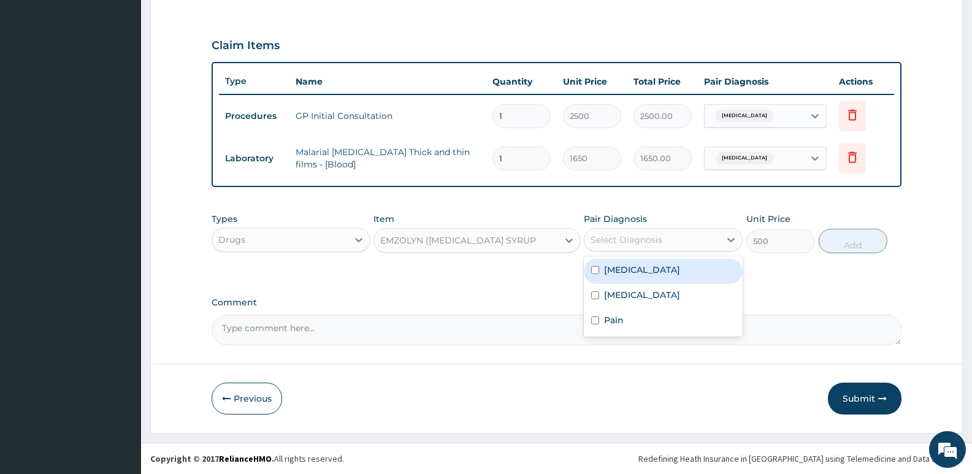
click at [683, 228] on div "Select Diagnosis" at bounding box center [663, 239] width 159 height 23
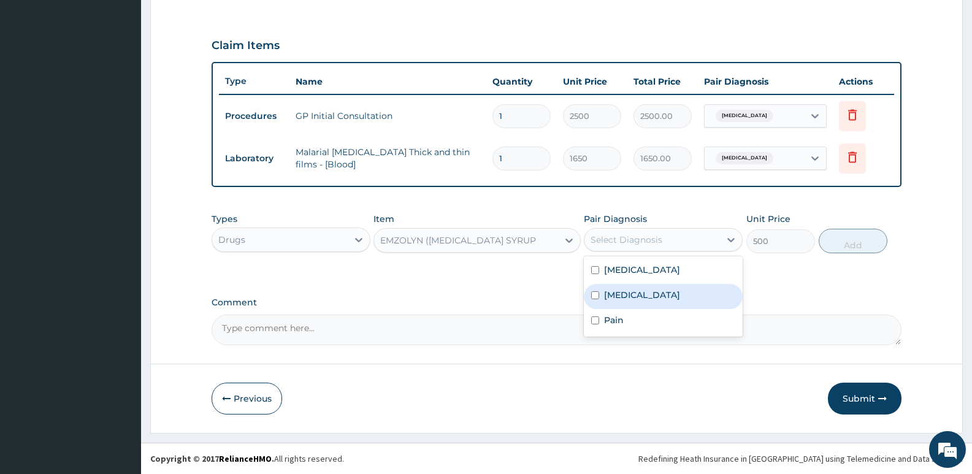
click at [651, 299] on label "[MEDICAL_DATA]" at bounding box center [642, 295] width 76 height 12
checkbox input "true"
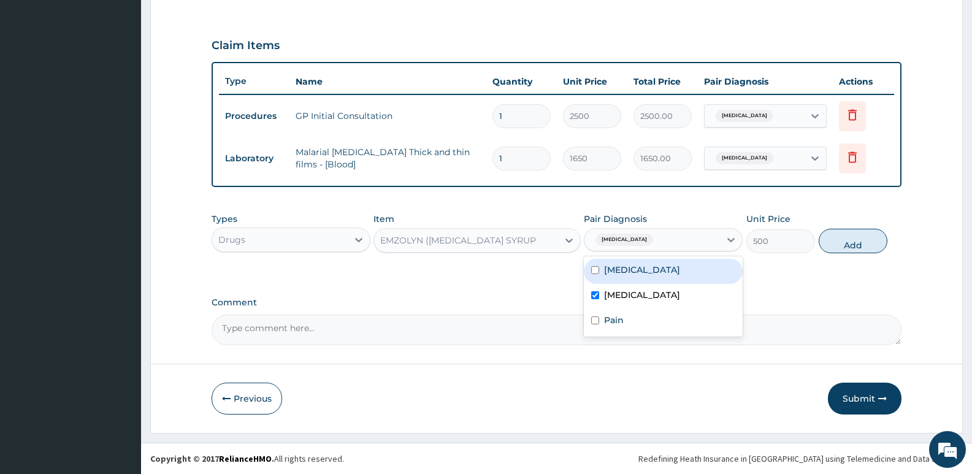
drag, startPoint x: 859, startPoint y: 240, endPoint x: 733, endPoint y: 228, distance: 126.9
click at [860, 240] on button "Add" at bounding box center [853, 241] width 69 height 25
type input "0"
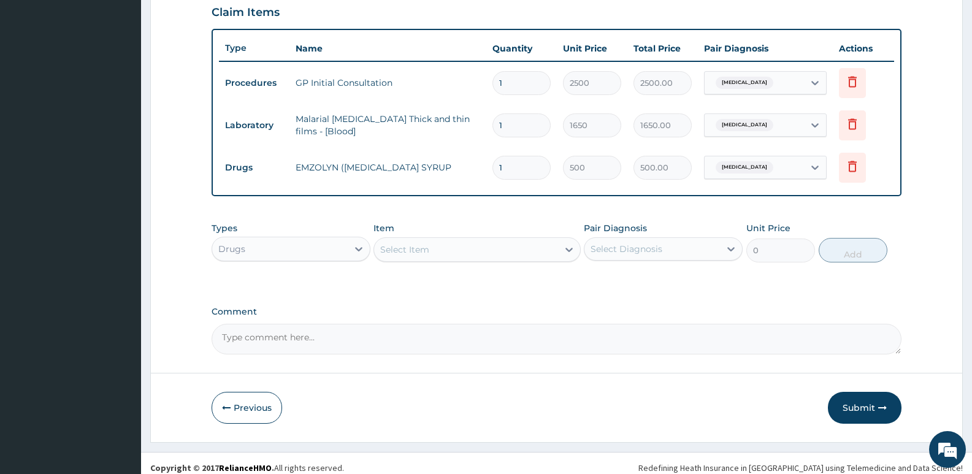
scroll to position [437, 0]
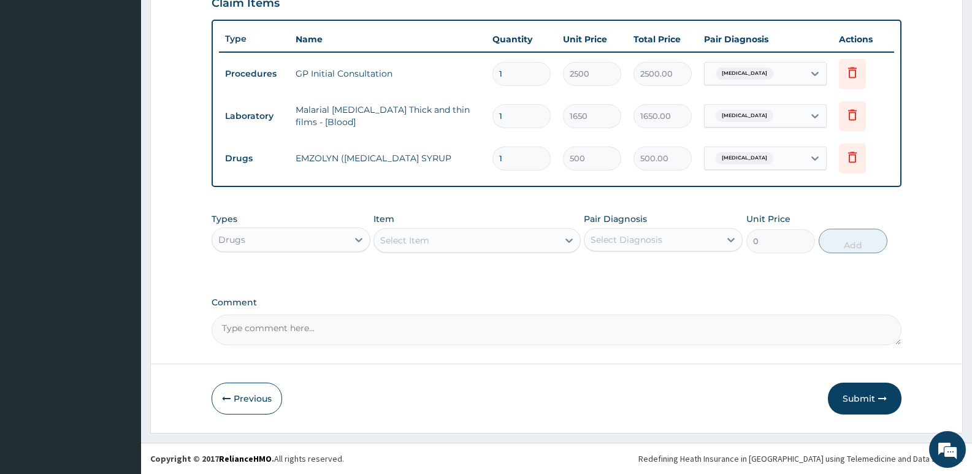
click at [388, 237] on div "Select Item" at bounding box center [404, 240] width 49 height 12
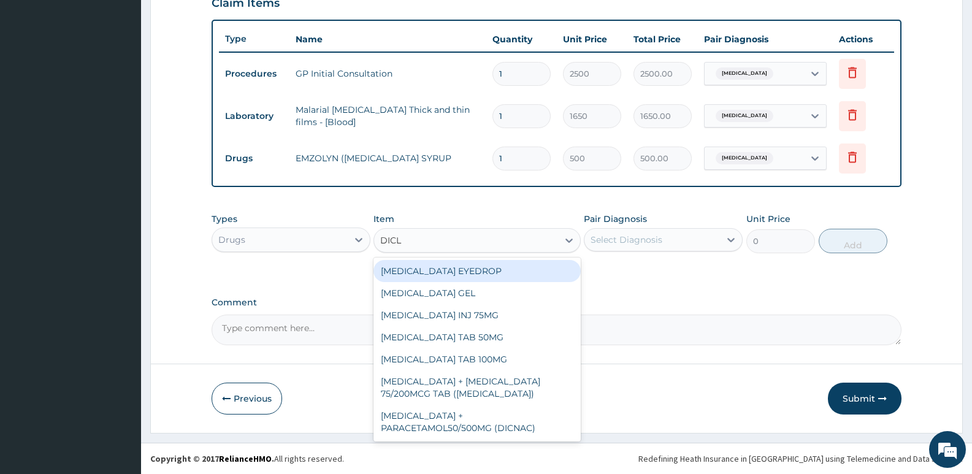
type input "DICLO"
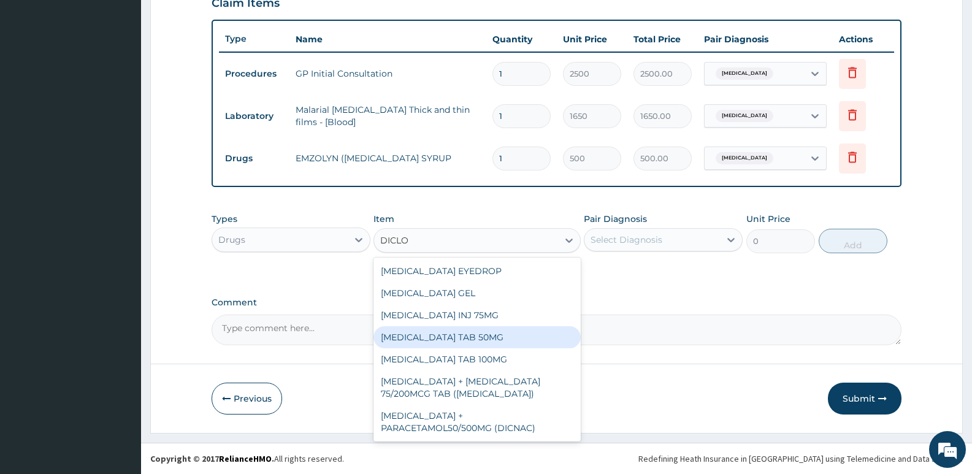
click at [464, 343] on div "[MEDICAL_DATA] TAB 50MG" at bounding box center [477, 337] width 207 height 22
type input "30"
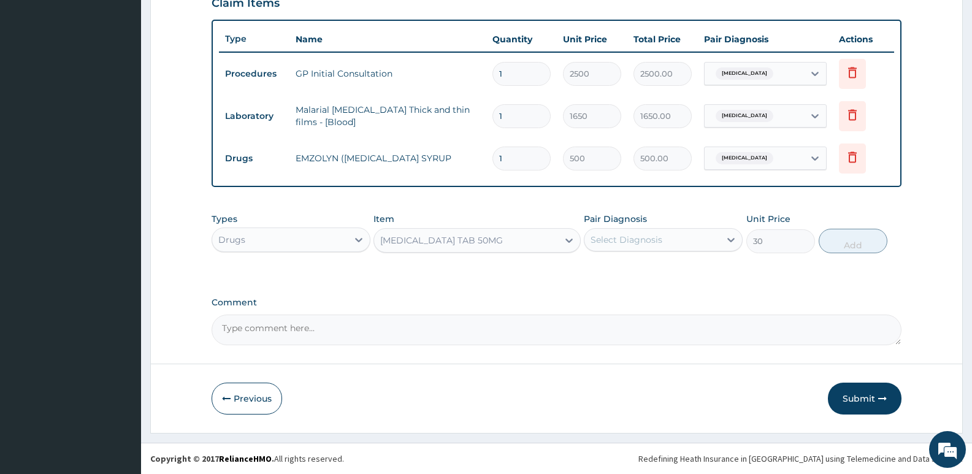
click at [610, 231] on div "Select Diagnosis" at bounding box center [652, 240] width 136 height 20
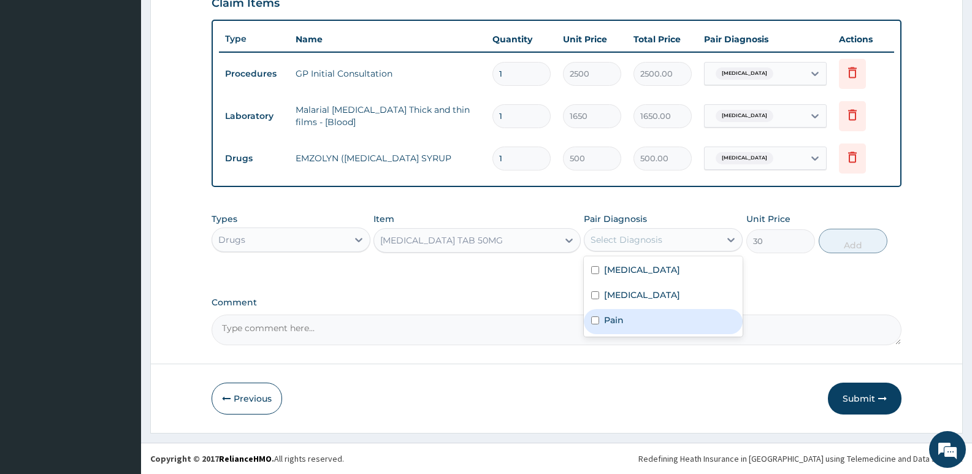
click at [619, 315] on label "Pain" at bounding box center [614, 320] width 20 height 12
checkbox input "true"
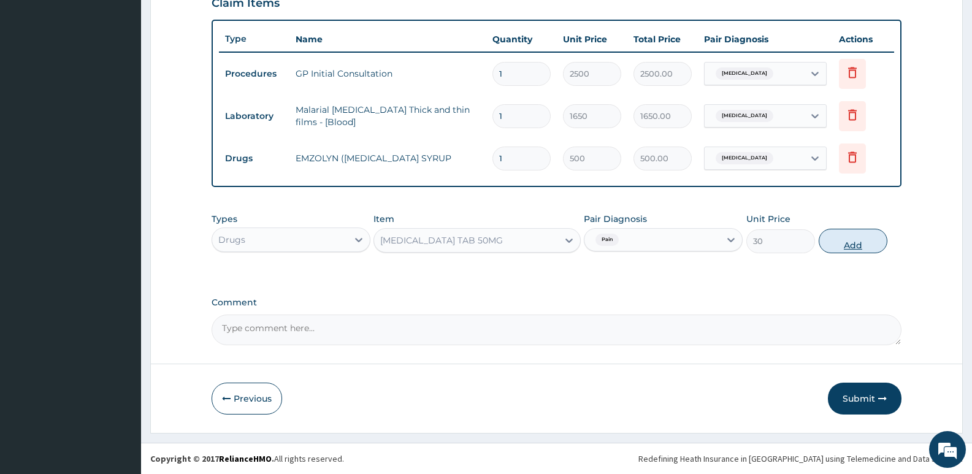
click at [841, 243] on button "Add" at bounding box center [853, 241] width 69 height 25
type input "0"
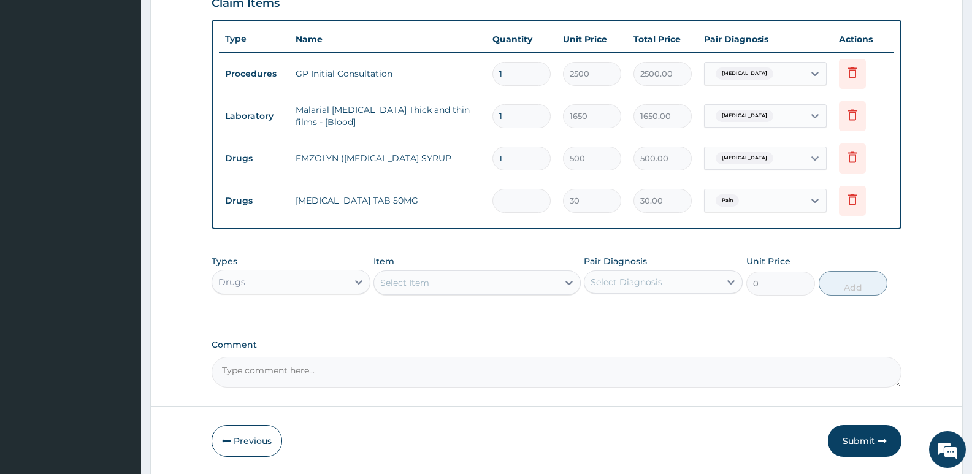
type input "0.00"
type input "6"
type input "180.00"
type input "6"
click at [403, 282] on div "Select Item" at bounding box center [404, 283] width 49 height 12
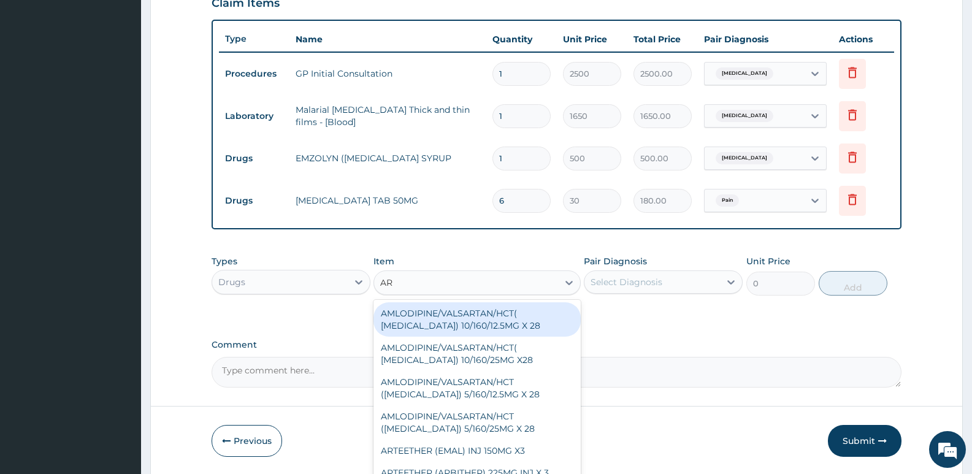
type input "ART"
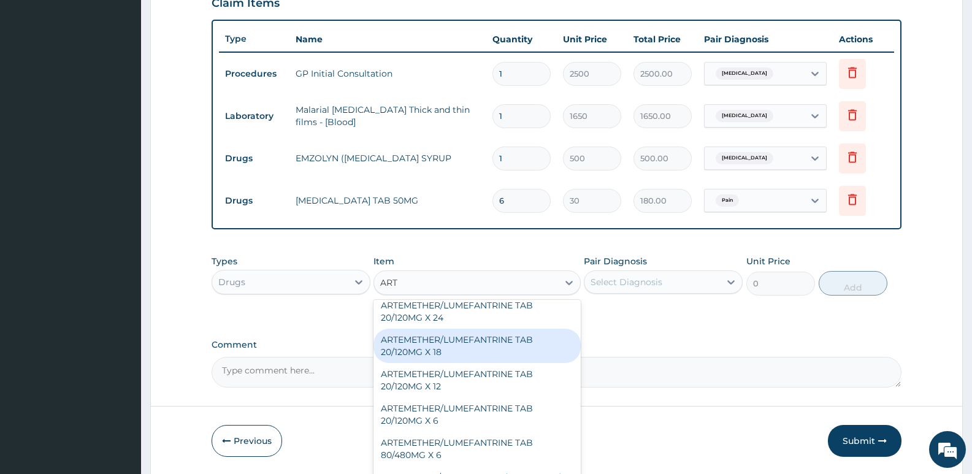
scroll to position [307, 0]
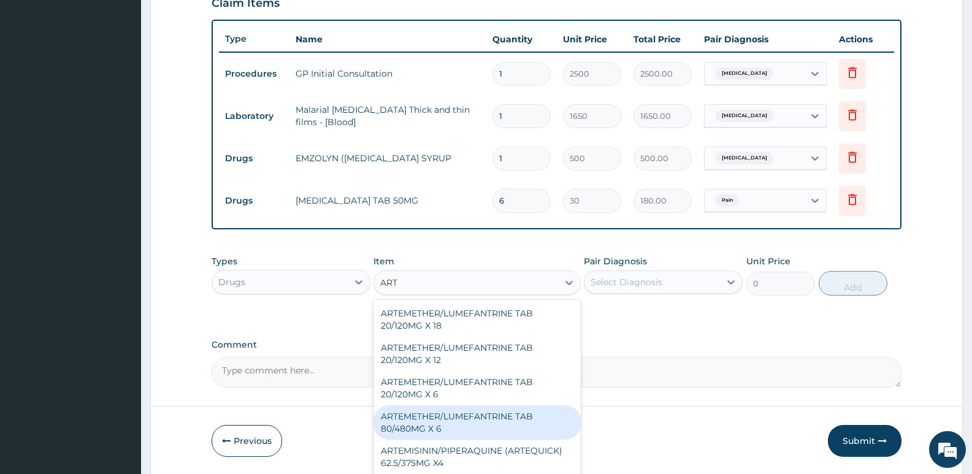
click at [442, 415] on div "ARTEMETHER/LUMEFANTRINE TAB 80/480MG X 6" at bounding box center [477, 422] width 207 height 34
type input "700"
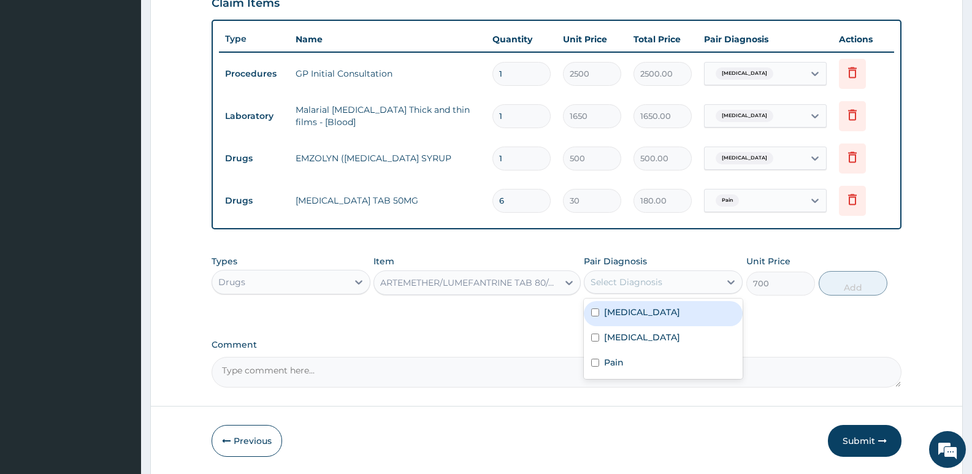
click at [684, 283] on div "Select Diagnosis" at bounding box center [652, 282] width 136 height 20
click at [635, 306] on label "[MEDICAL_DATA]" at bounding box center [642, 312] width 76 height 12
checkbox input "true"
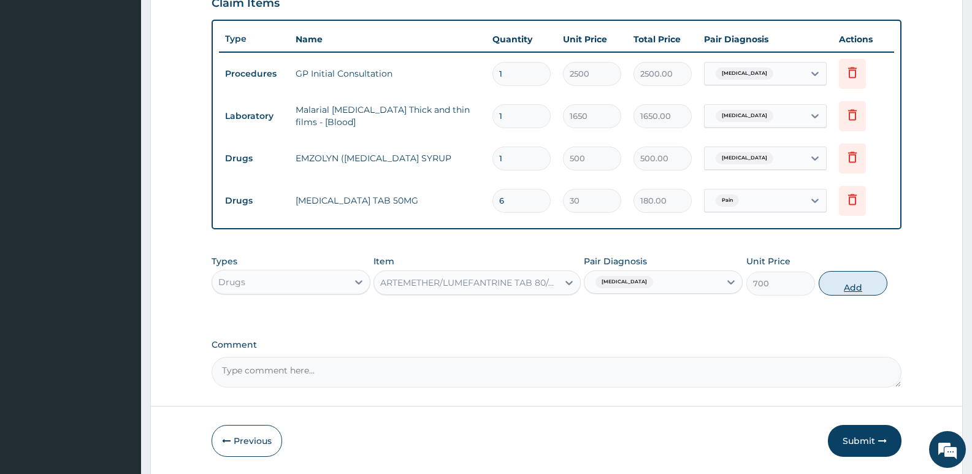
click at [850, 284] on button "Add" at bounding box center [853, 283] width 69 height 25
type input "0"
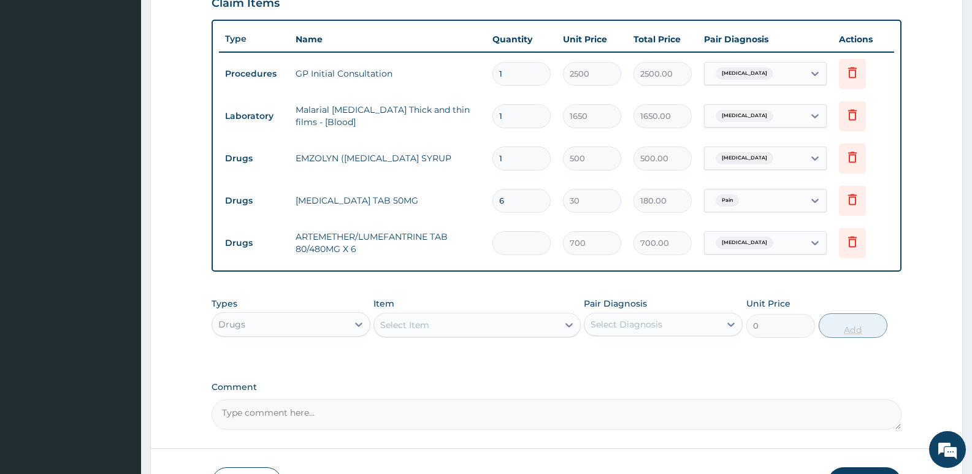
type input "0.00"
type input "6"
type input "4200.00"
type input "6"
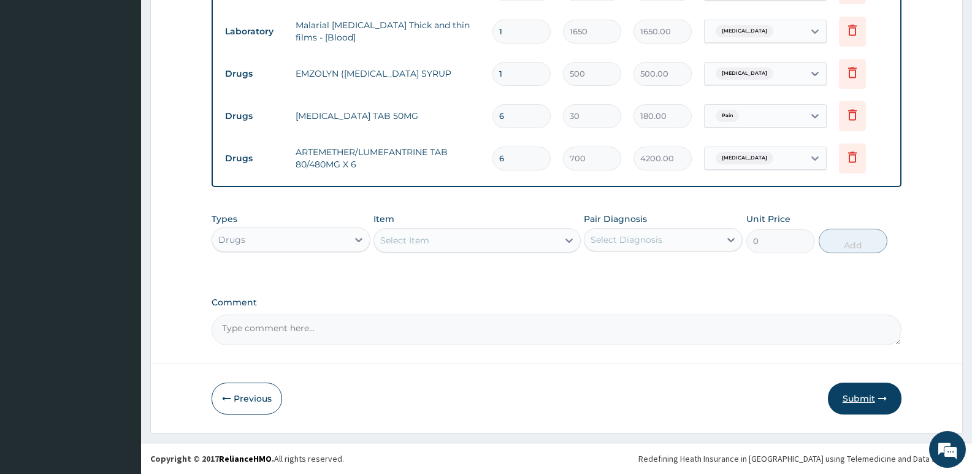
click at [837, 401] on button "Submit" at bounding box center [865, 399] width 74 height 32
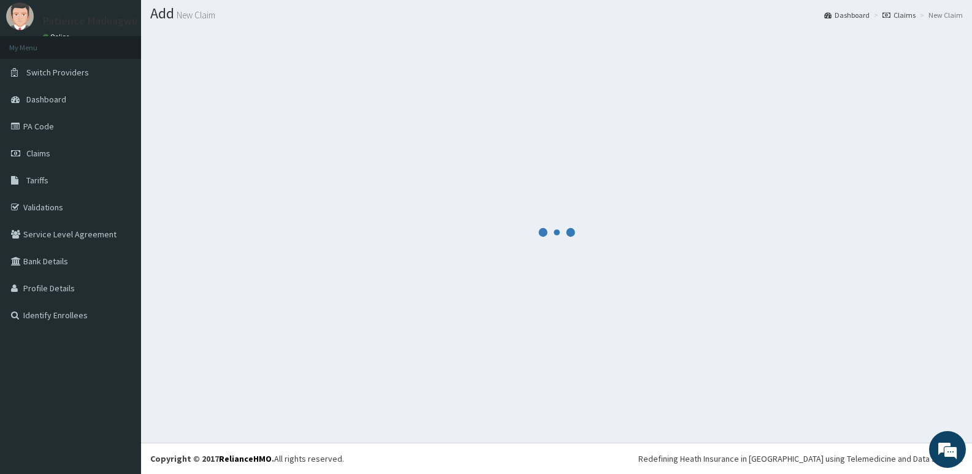
scroll to position [34, 0]
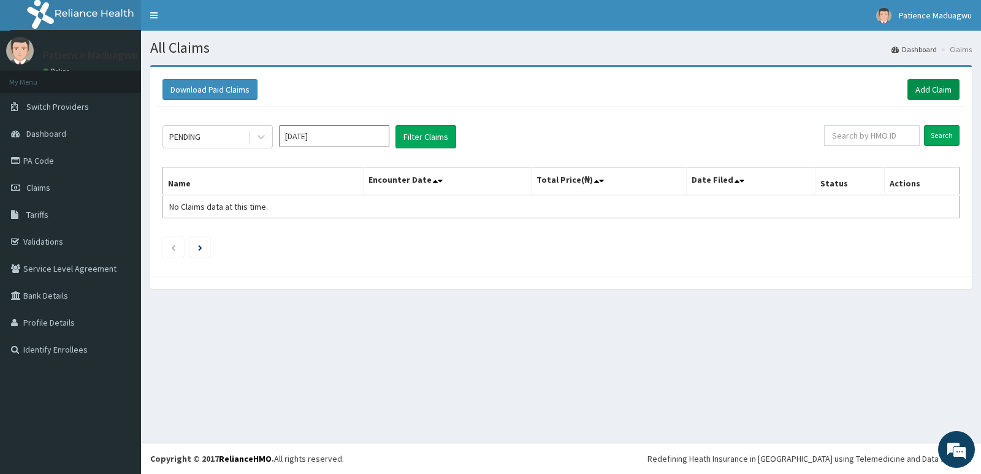
click at [920, 93] on link "Add Claim" at bounding box center [934, 89] width 52 height 21
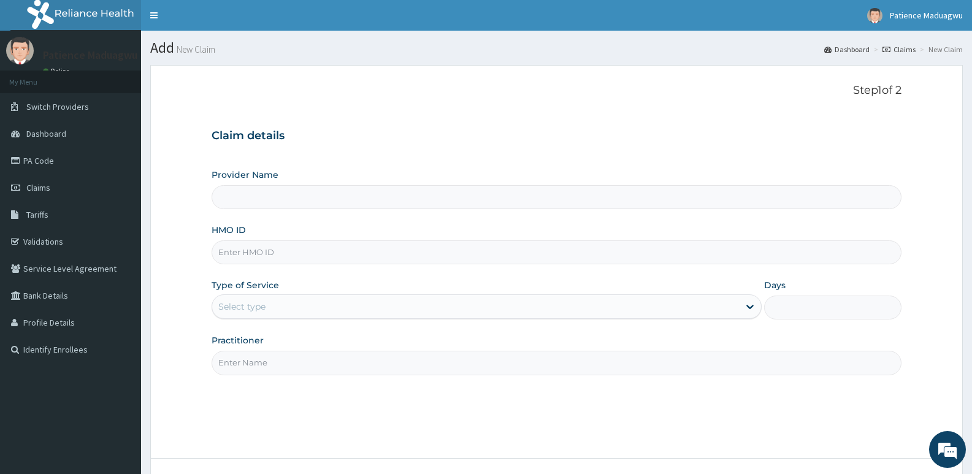
type input "[GEOGRAPHIC_DATA]"
click at [243, 258] on input "HMO ID" at bounding box center [557, 252] width 690 height 24
paste input "DGE/10008/B"
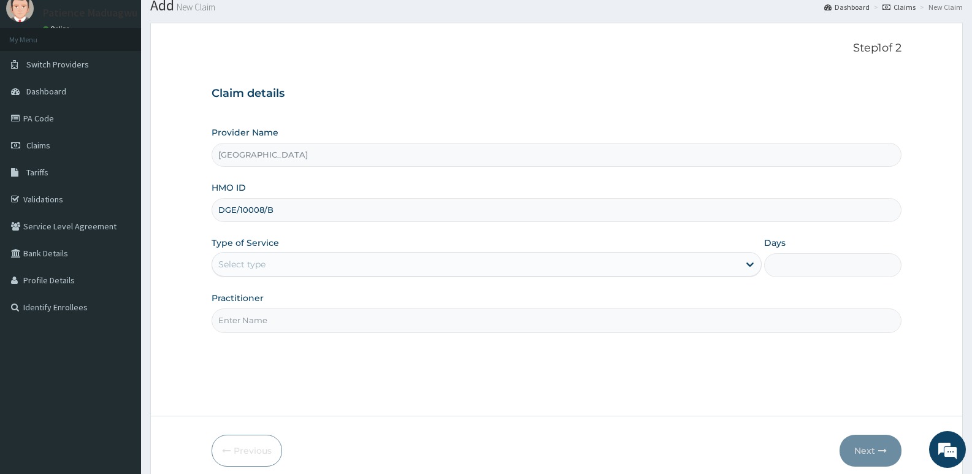
scroll to position [61, 0]
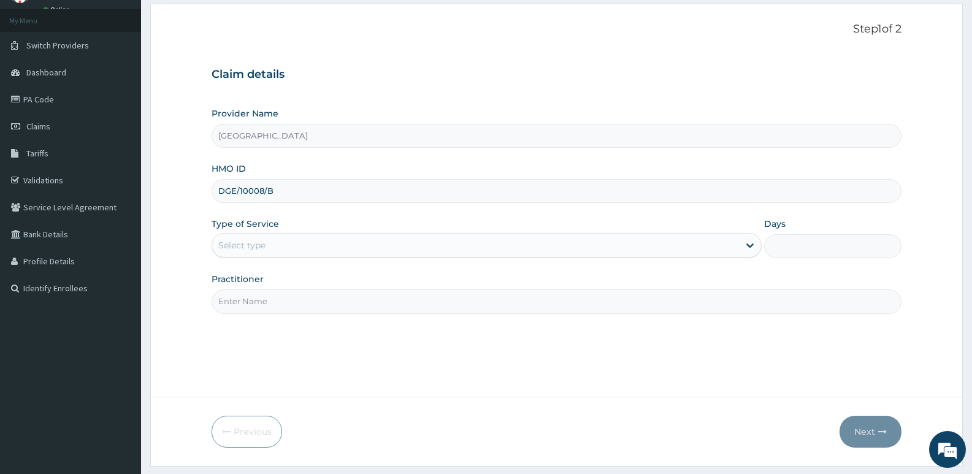
type input "DGE/10008/B"
click at [254, 251] on div "Select type" at bounding box center [241, 245] width 47 height 12
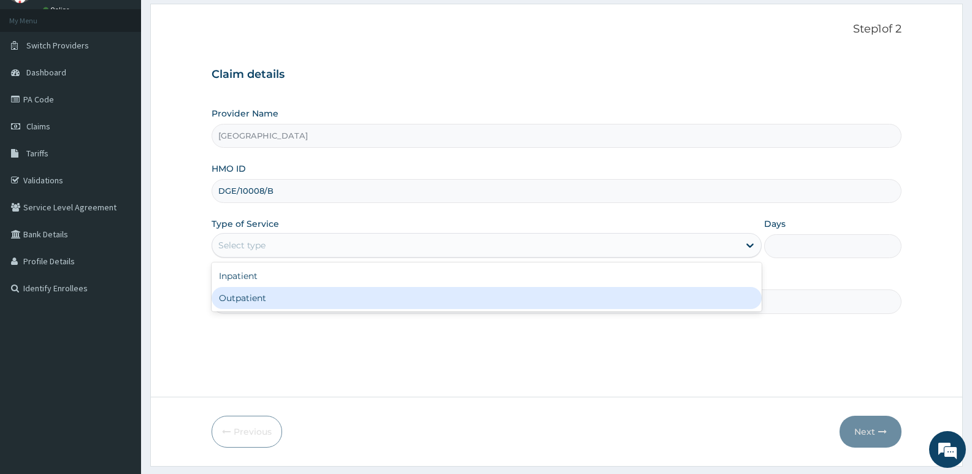
click at [243, 293] on div "Outpatient" at bounding box center [487, 298] width 550 height 22
type input "1"
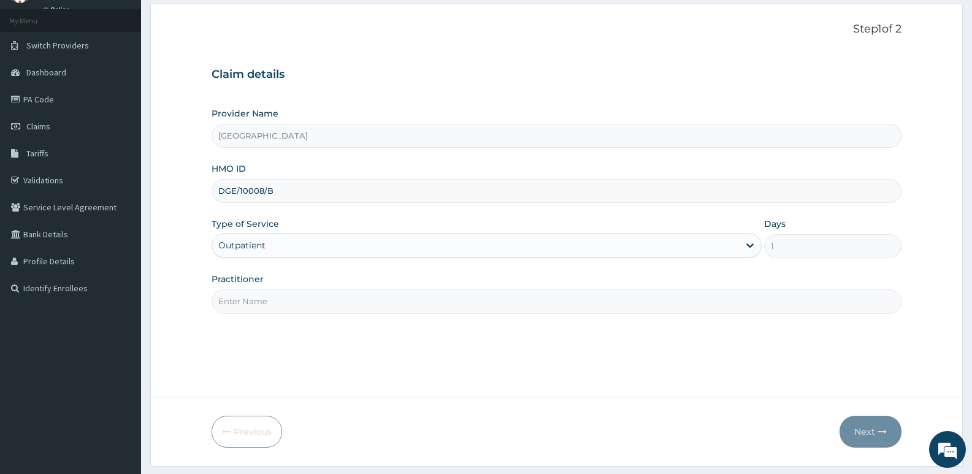
click at [258, 302] on input "Practitioner" at bounding box center [557, 301] width 690 height 24
type input "[PERSON_NAME]"
click at [854, 432] on button "Next" at bounding box center [871, 432] width 62 height 32
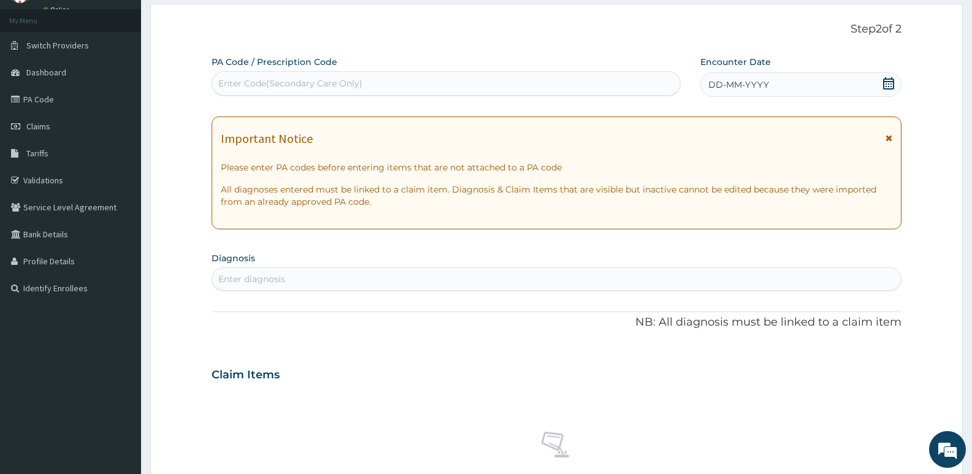
click at [894, 84] on icon at bounding box center [889, 83] width 12 height 12
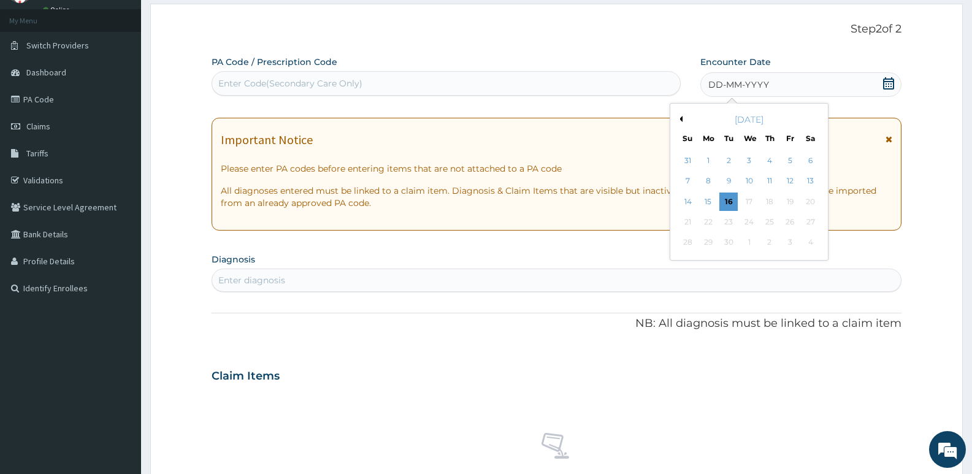
click at [680, 118] on button "Previous Month" at bounding box center [679, 119] width 6 height 6
click at [716, 219] on div "18" at bounding box center [708, 222] width 18 height 18
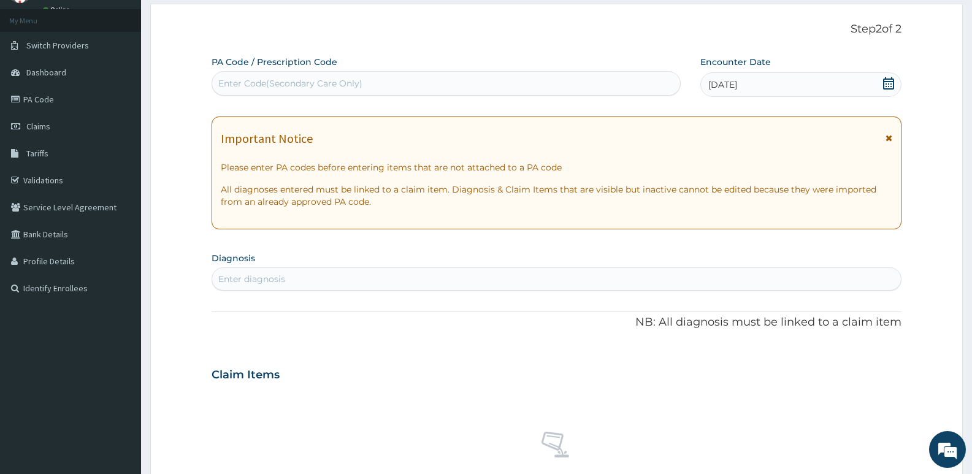
click at [424, 278] on div "Enter diagnosis" at bounding box center [556, 279] width 689 height 20
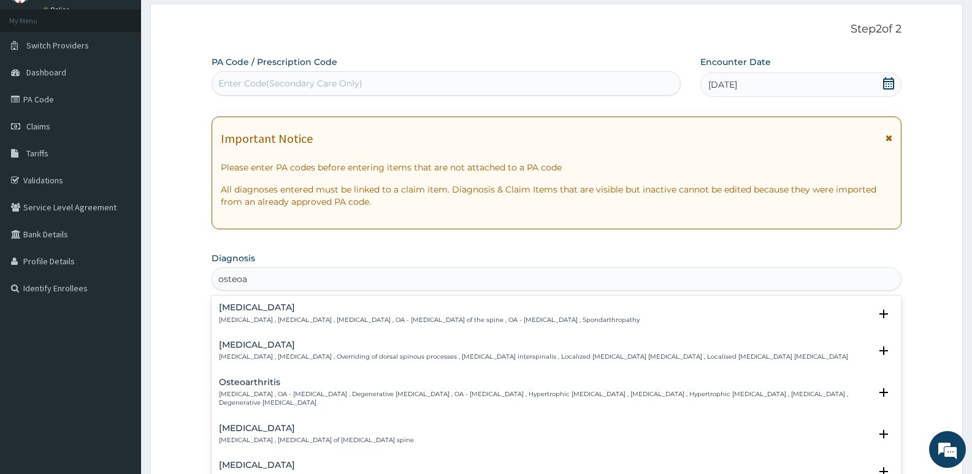
type input "osteoar"
click at [374, 306] on h4 "Spondylosis" at bounding box center [429, 307] width 421 height 9
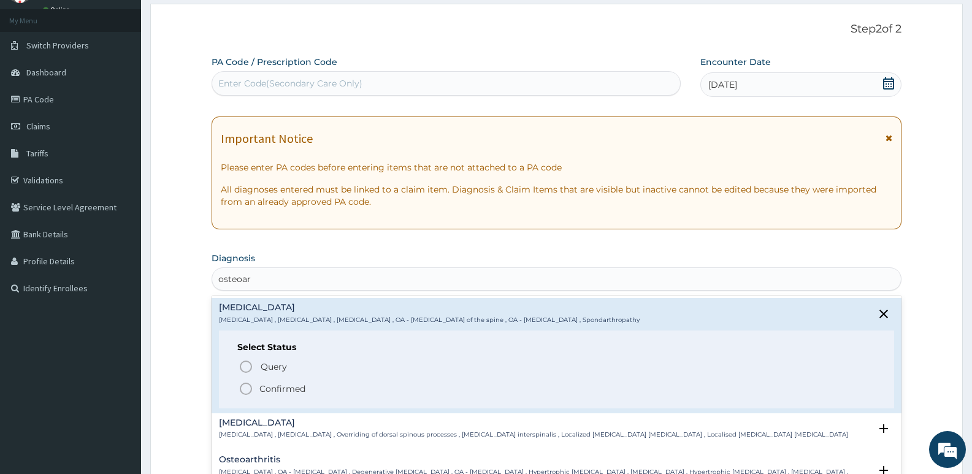
click at [243, 386] on icon "status option filled" at bounding box center [246, 388] width 15 height 15
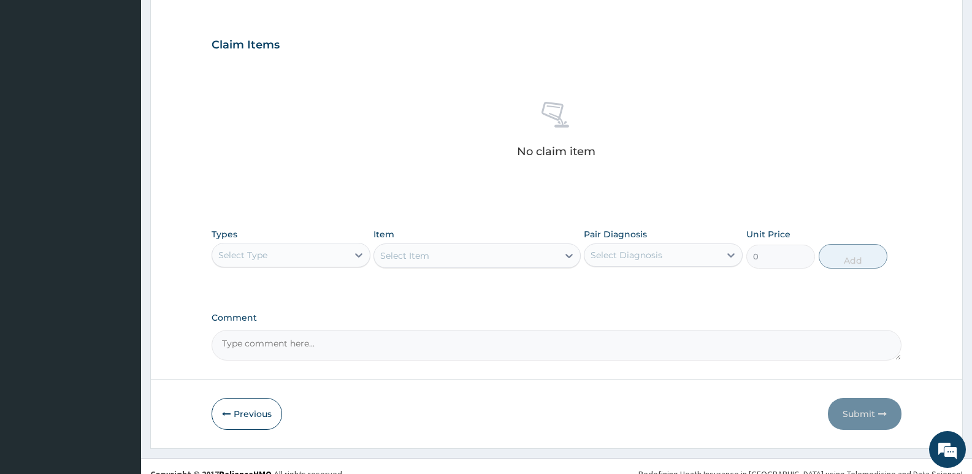
scroll to position [410, 0]
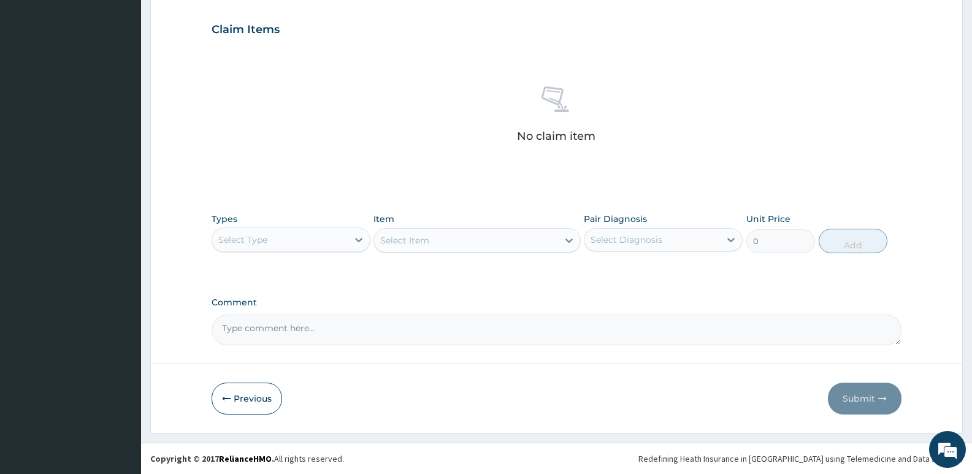
click at [281, 249] on div "Select Type" at bounding box center [280, 240] width 136 height 20
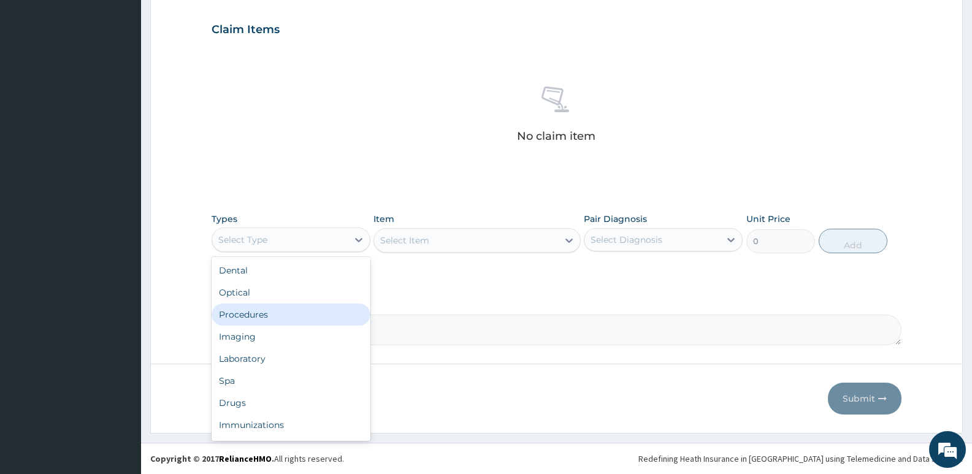
click at [268, 310] on div "Procedures" at bounding box center [291, 315] width 159 height 22
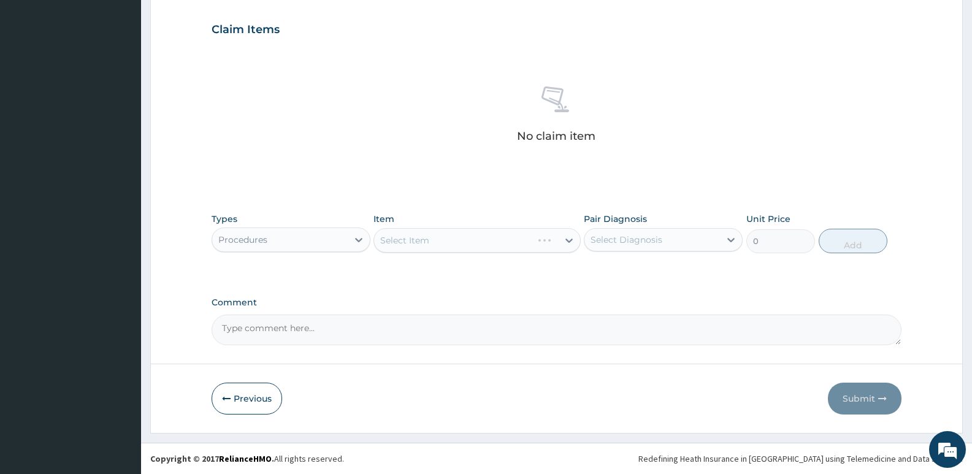
click at [462, 250] on div "Select Item" at bounding box center [477, 240] width 207 height 25
click at [418, 242] on div "Select Item" at bounding box center [477, 240] width 207 height 25
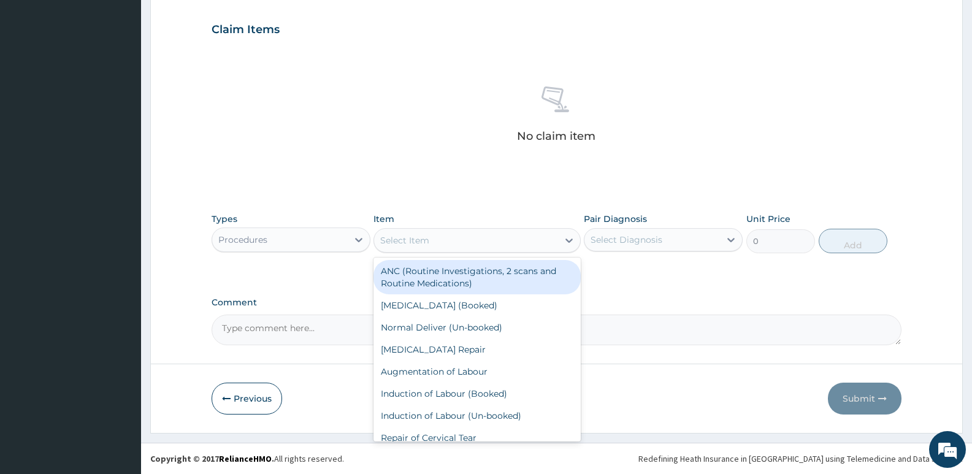
click at [418, 242] on div "Select Item" at bounding box center [404, 240] width 49 height 12
type input "gp"
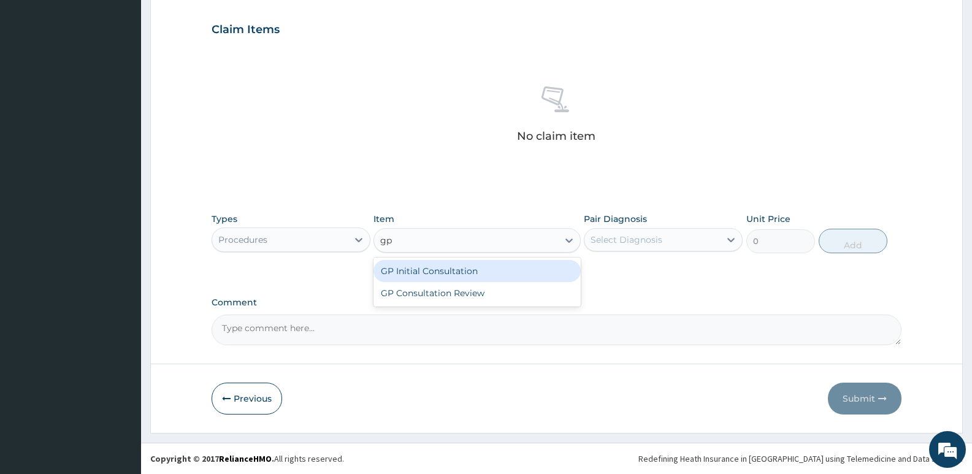
click at [417, 270] on div "GP Initial Consultation" at bounding box center [477, 271] width 207 height 22
type input "2500"
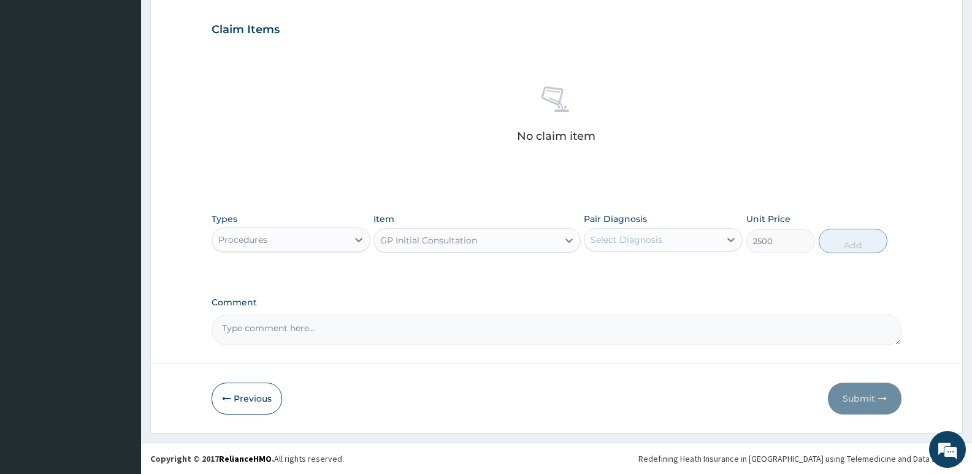
click at [674, 242] on div "Select Diagnosis" at bounding box center [652, 240] width 136 height 20
click at [653, 270] on label "Spondylosis" at bounding box center [642, 270] width 76 height 12
checkbox input "true"
click at [861, 241] on button "Add" at bounding box center [853, 241] width 69 height 25
type input "0"
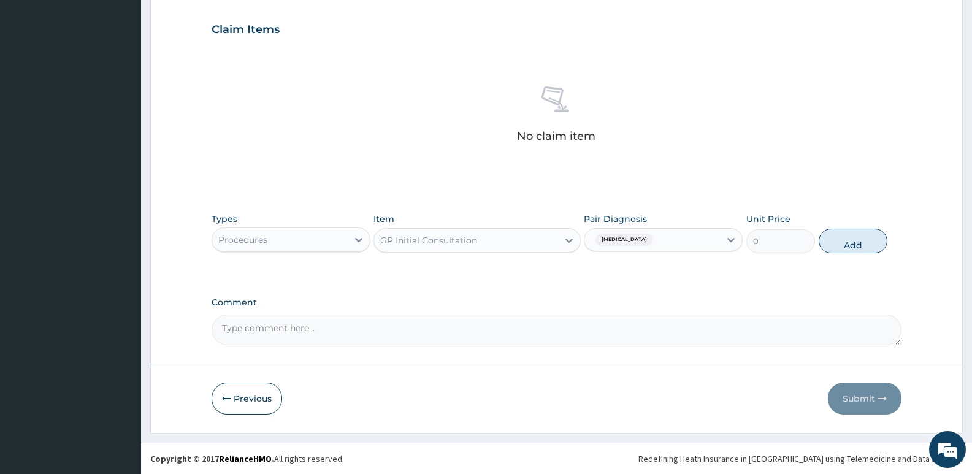
scroll to position [352, 0]
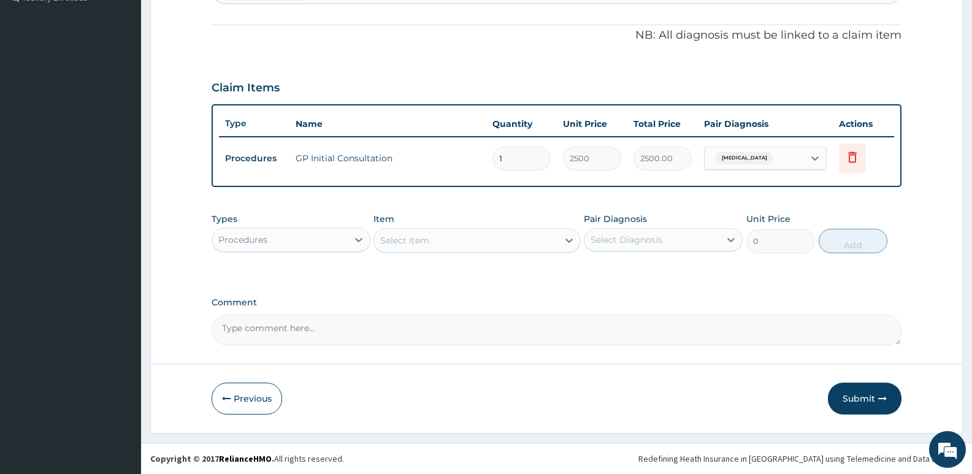
click at [319, 232] on div "Procedures" at bounding box center [280, 240] width 136 height 20
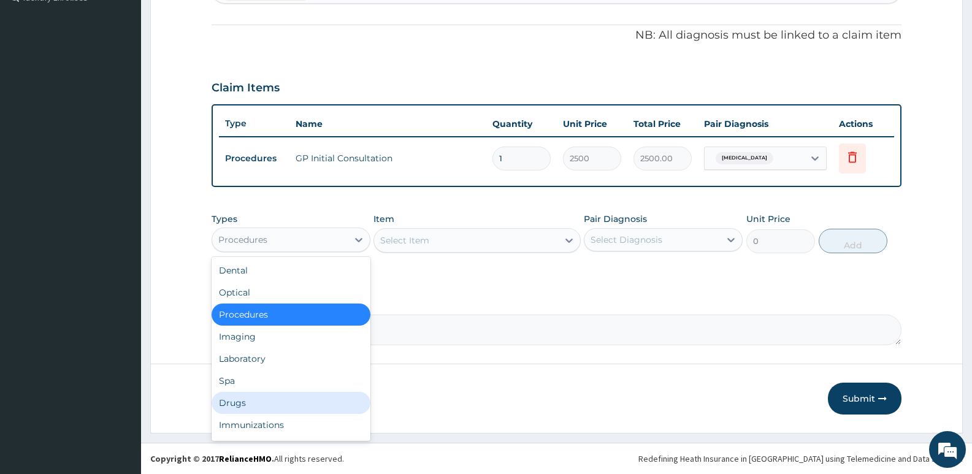
click at [227, 412] on div "Drugs" at bounding box center [291, 403] width 159 height 22
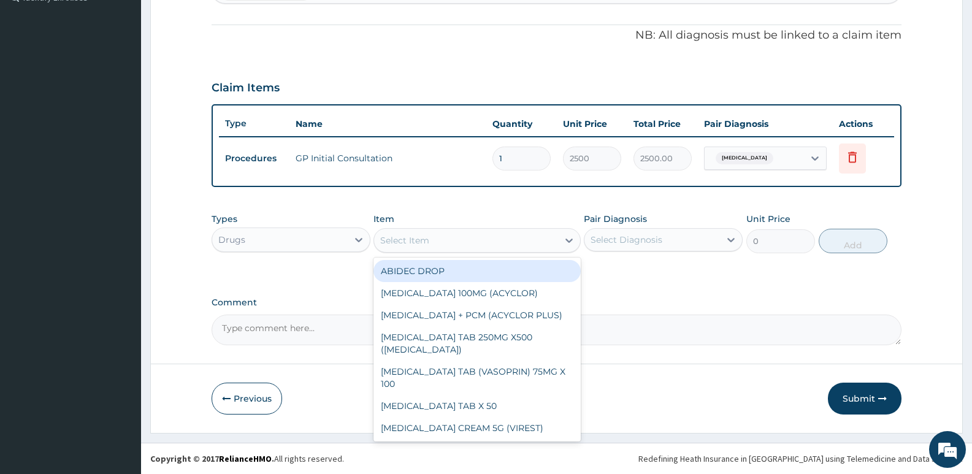
click at [435, 243] on div "Select Item" at bounding box center [465, 241] width 183 height 20
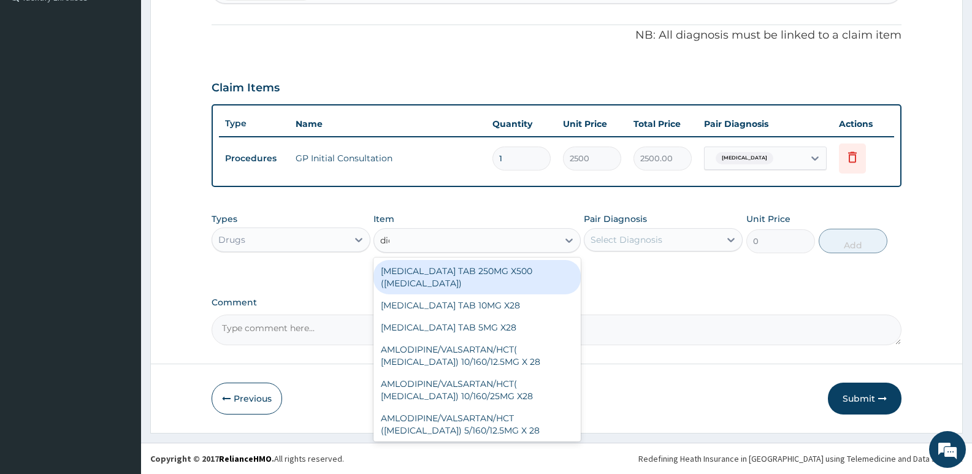
type input "dicl"
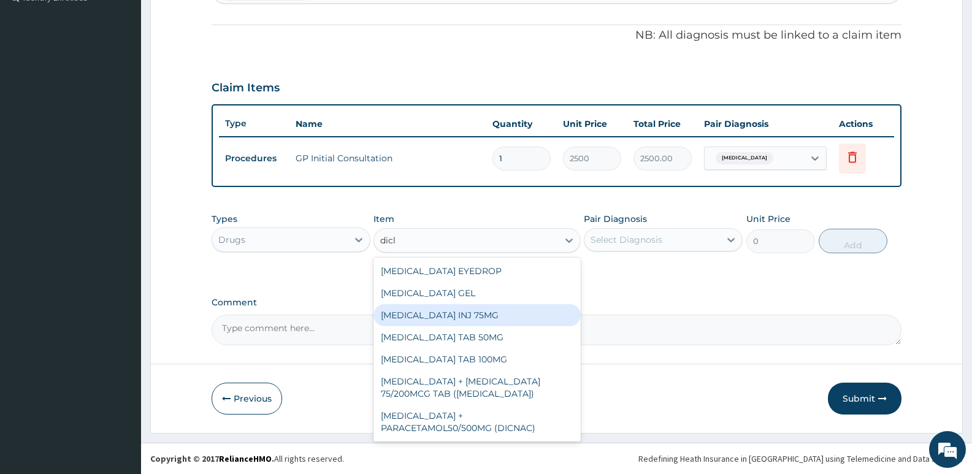
click at [442, 315] on div "[MEDICAL_DATA] INJ 75MG" at bounding box center [477, 315] width 207 height 22
type input "200"
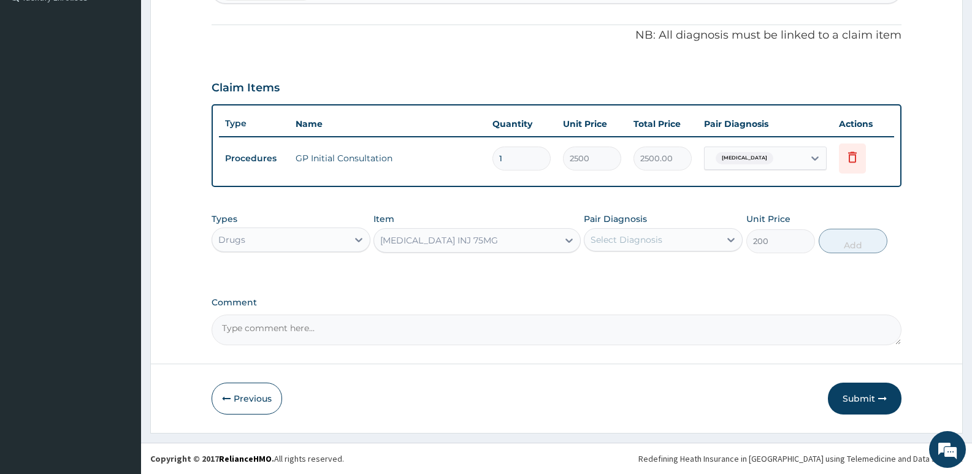
click at [596, 241] on div "Select Diagnosis" at bounding box center [627, 240] width 72 height 12
click at [615, 271] on label "Spondylosis" at bounding box center [642, 270] width 76 height 12
checkbox input "true"
click at [859, 251] on button "Add" at bounding box center [853, 241] width 69 height 25
type input "0"
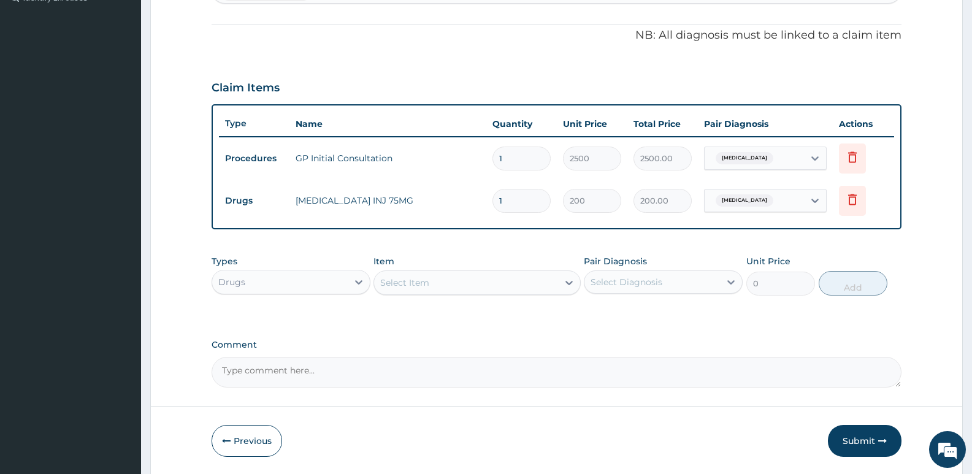
click at [477, 283] on div "Select Item" at bounding box center [465, 283] width 183 height 20
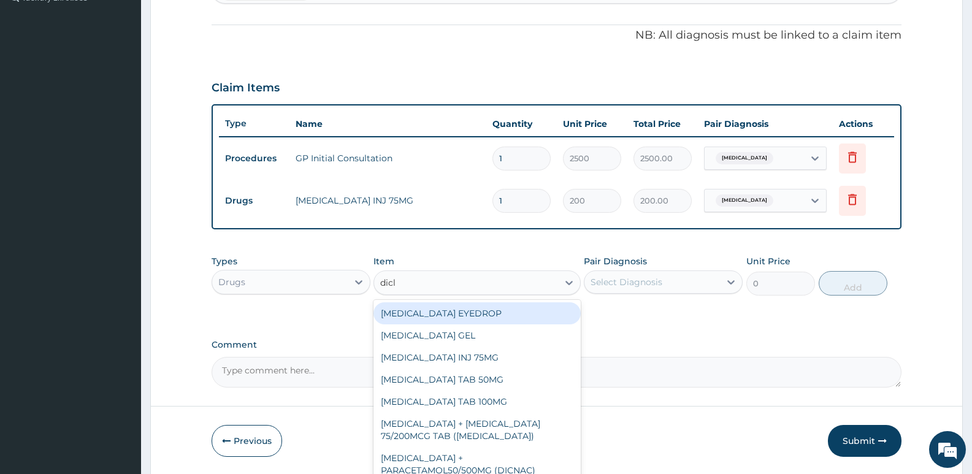
type input "diclo"
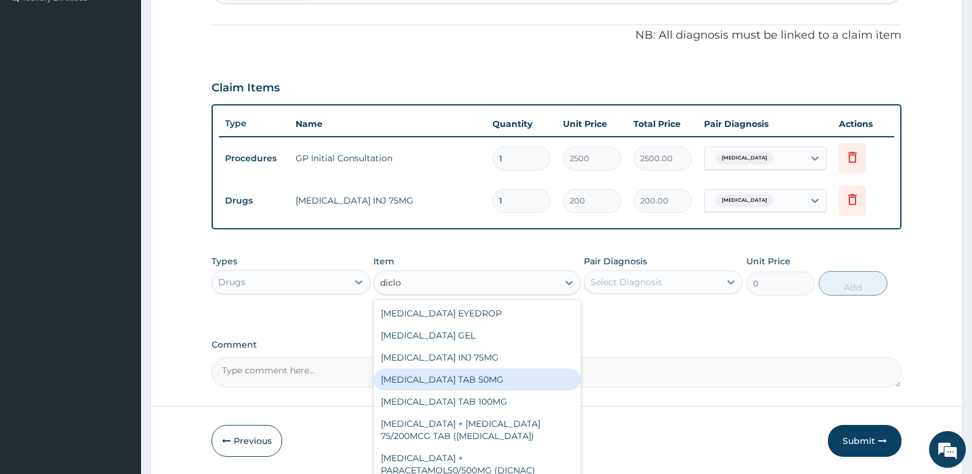
click at [489, 381] on div "[MEDICAL_DATA] TAB 50MG" at bounding box center [477, 380] width 207 height 22
type input "30"
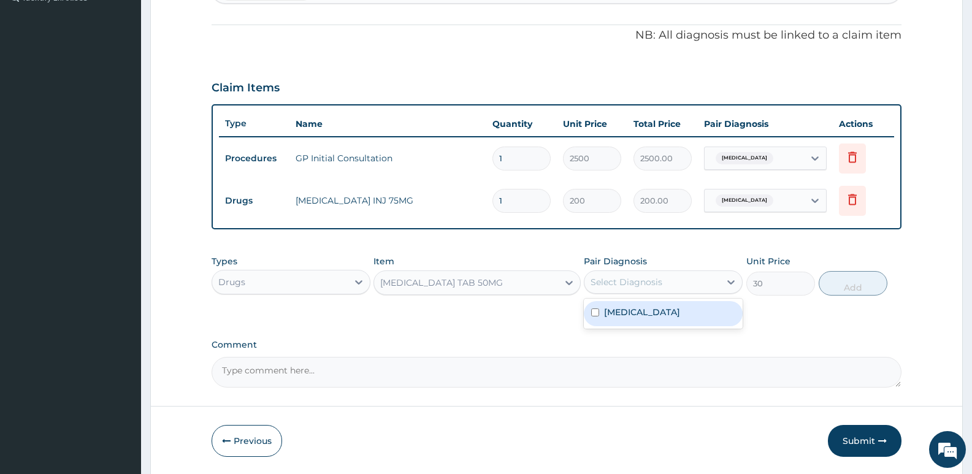
click at [605, 280] on div "Select Diagnosis" at bounding box center [627, 282] width 72 height 12
click at [611, 324] on div "Spondylosis" at bounding box center [663, 313] width 159 height 25
checkbox input "true"
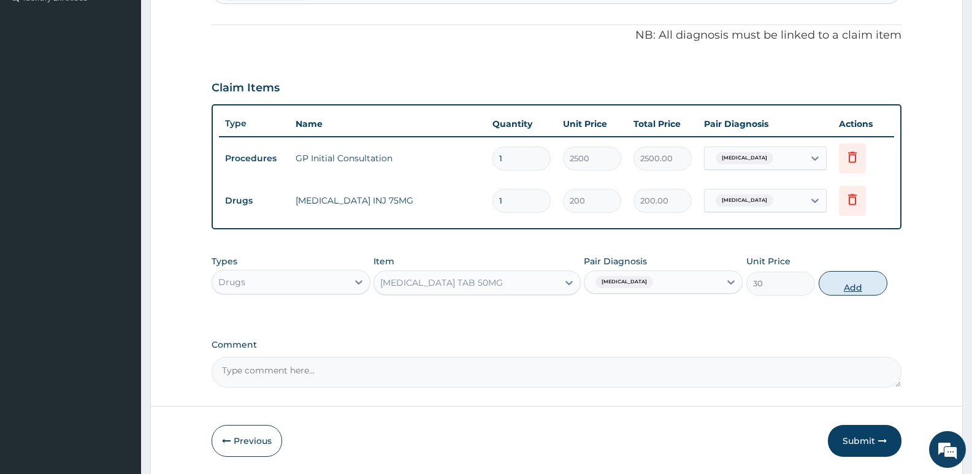
click at [857, 285] on button "Add" at bounding box center [853, 283] width 69 height 25
type input "0"
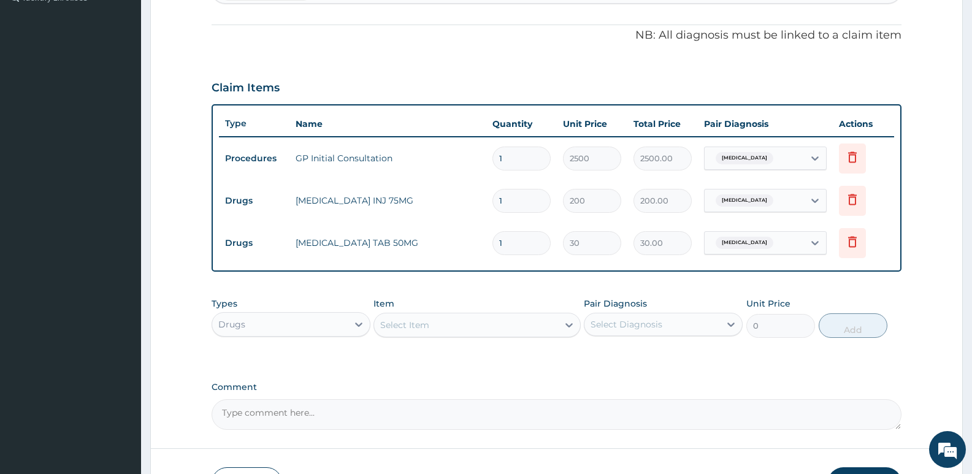
type input "0.00"
type input "6"
type input "180.00"
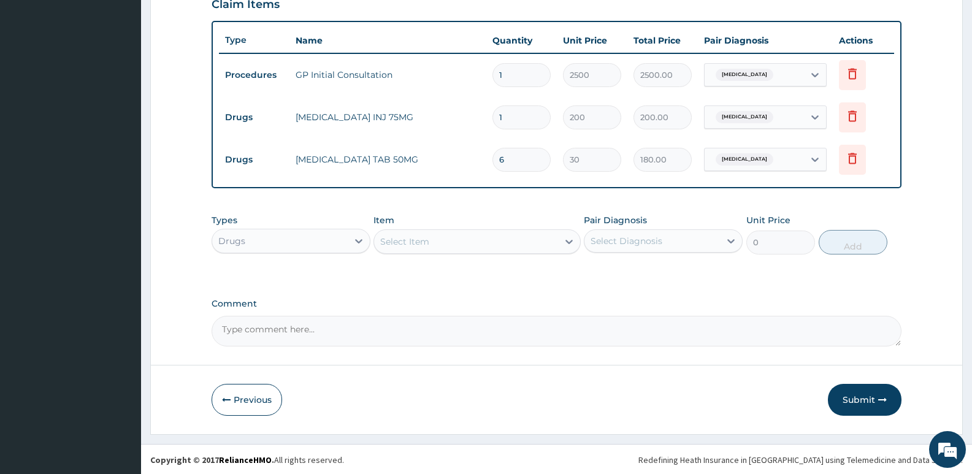
scroll to position [437, 0]
type input "6"
click at [848, 397] on button "Submit" at bounding box center [865, 399] width 74 height 32
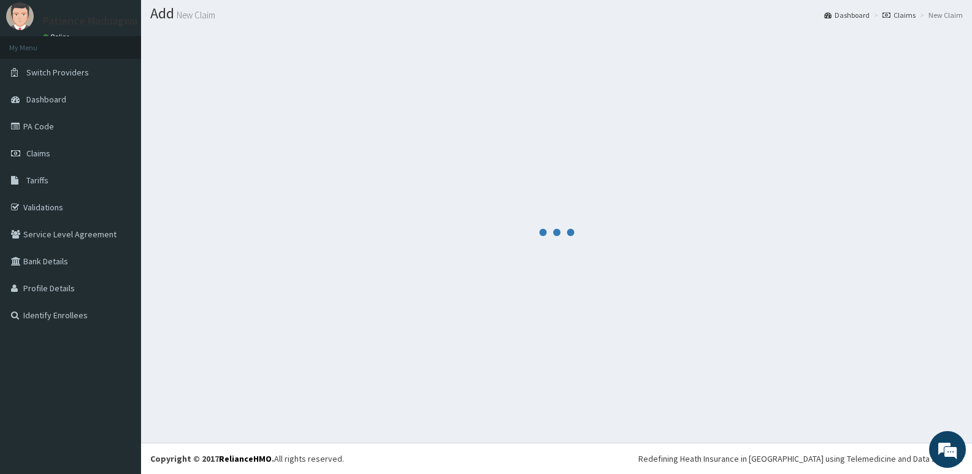
scroll to position [34, 0]
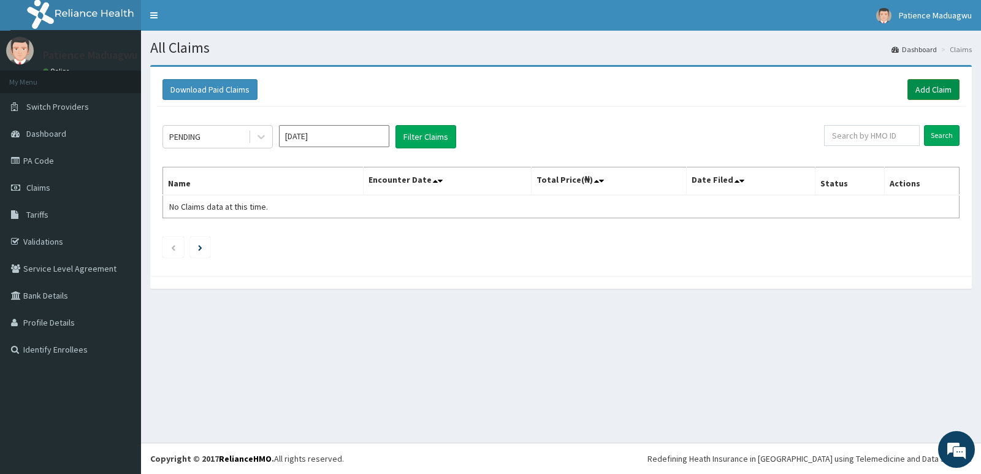
click at [925, 89] on link "Add Claim" at bounding box center [934, 89] width 52 height 21
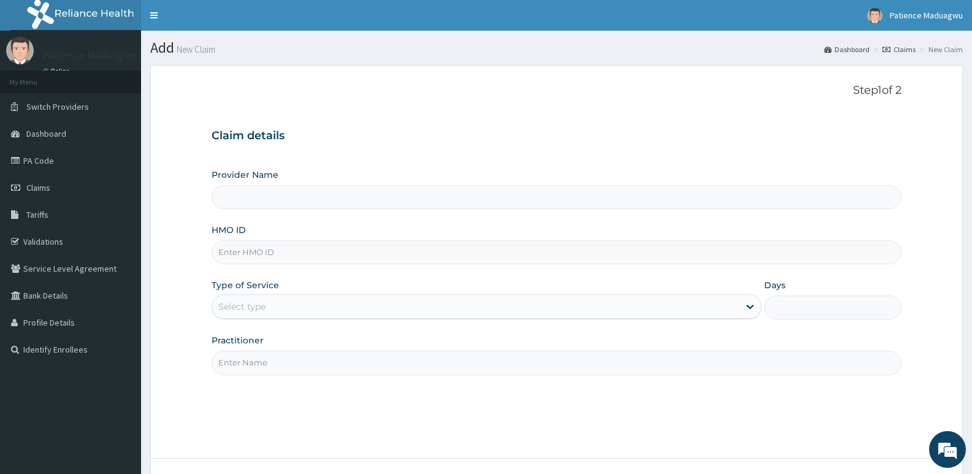
type input "[GEOGRAPHIC_DATA]"
click at [237, 250] on input "HMO ID" at bounding box center [557, 252] width 690 height 24
paste input "DMI/10006/A Reliance HMO Limited"
type input "DMI/10006/A"
click at [247, 306] on div "Select type" at bounding box center [241, 307] width 47 height 12
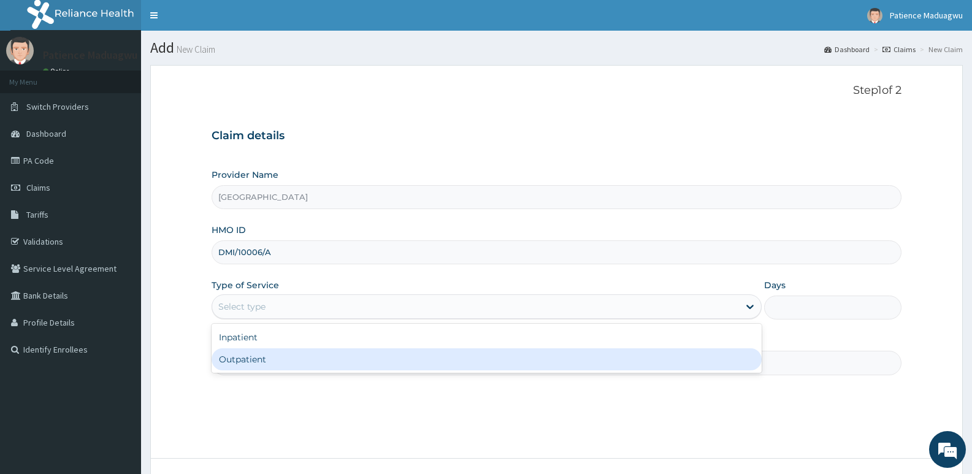
click at [239, 354] on div "Outpatient" at bounding box center [487, 359] width 550 height 22
type input "1"
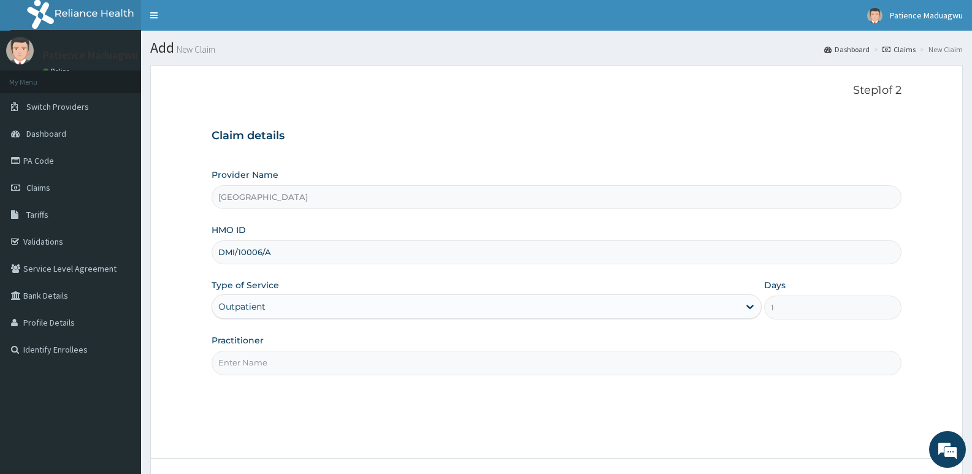
click at [243, 357] on input "Practitioner" at bounding box center [557, 363] width 690 height 24
type input "[PERSON_NAME]"
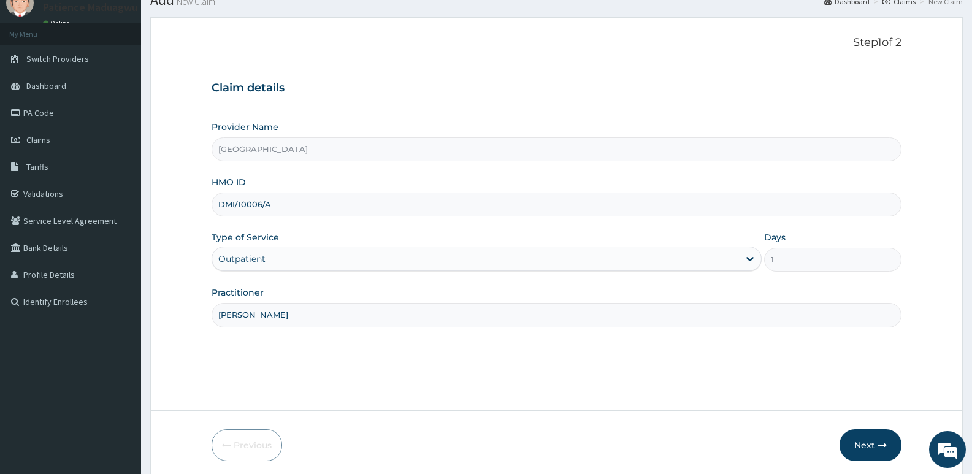
scroll to position [94, 0]
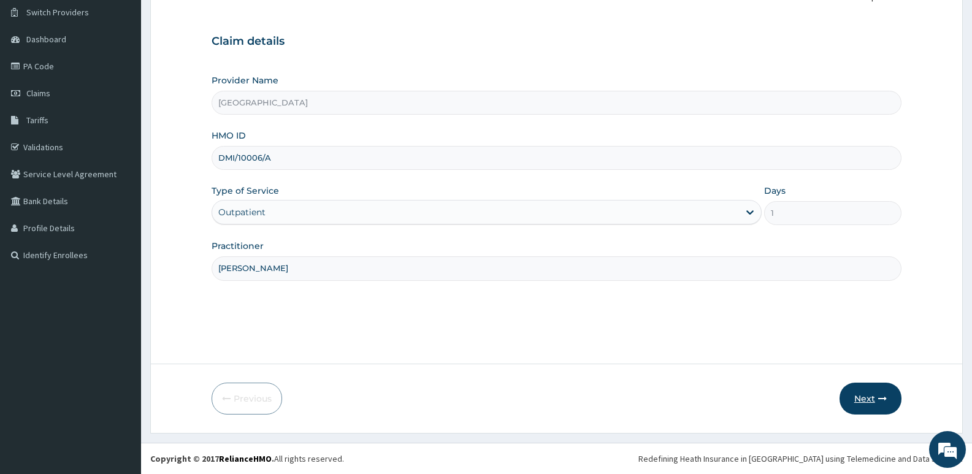
click at [865, 391] on button "Next" at bounding box center [871, 399] width 62 height 32
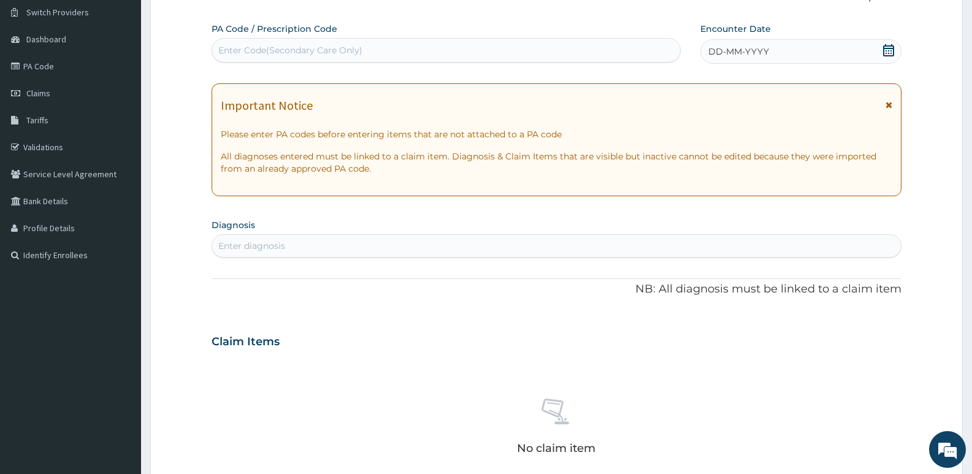
click at [889, 53] on icon at bounding box center [888, 50] width 11 height 12
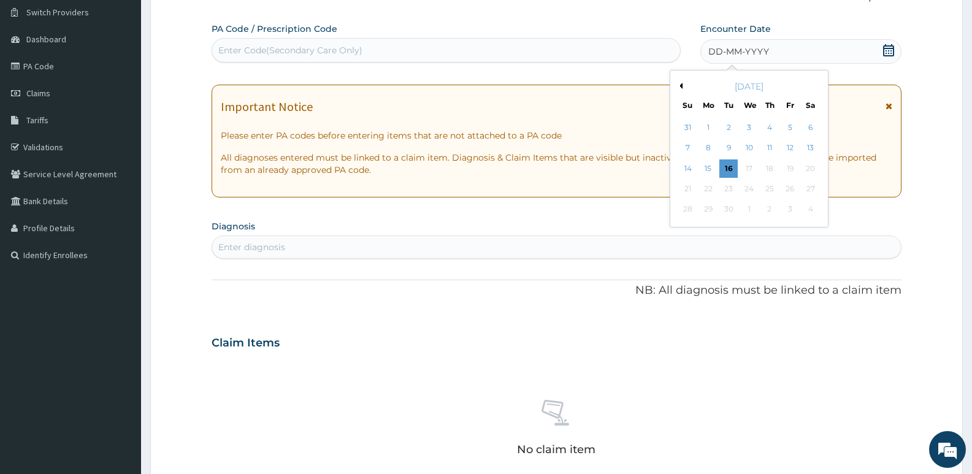
click at [681, 86] on button "Previous Month" at bounding box center [679, 86] width 6 height 6
click at [716, 185] on div "18" at bounding box center [708, 189] width 18 height 18
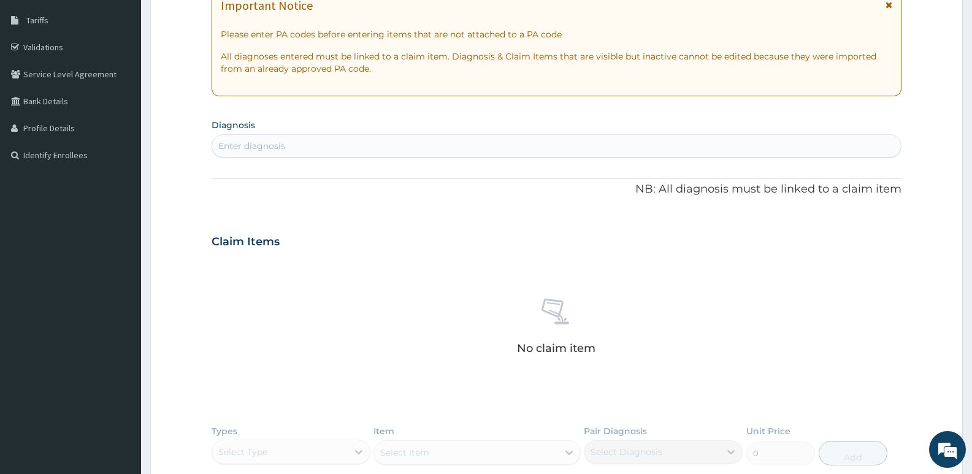
scroll to position [278, 0]
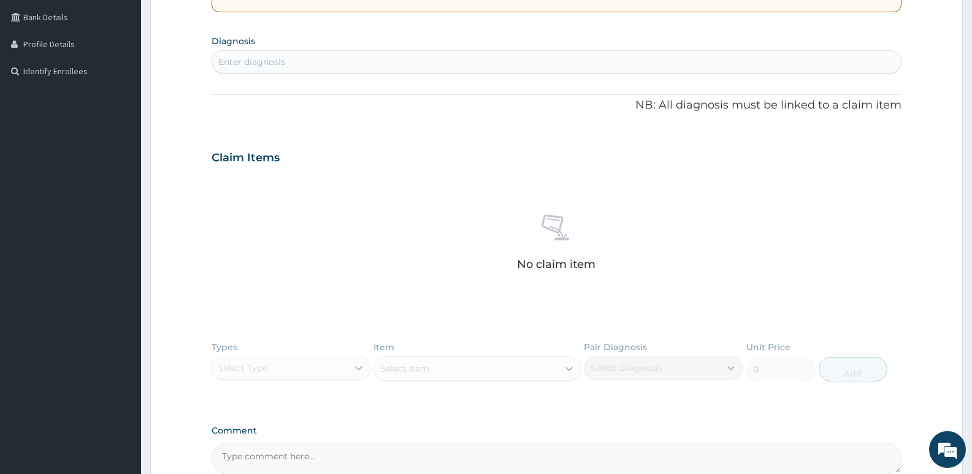
click at [264, 70] on div "Enter diagnosis" at bounding box center [556, 62] width 689 height 20
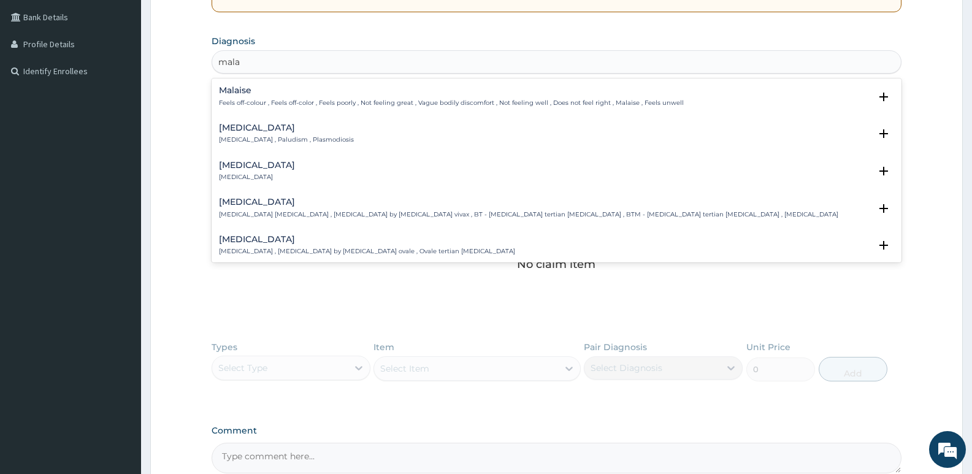
type input "malar"
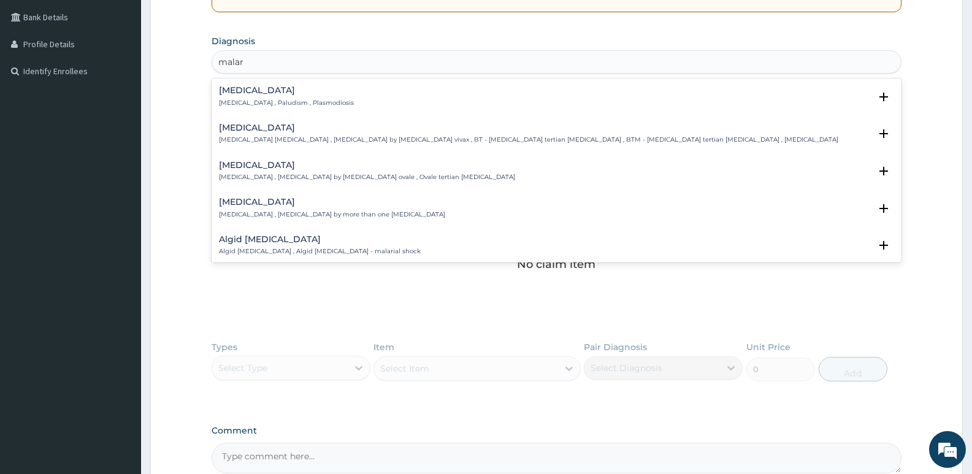
click at [277, 103] on p "[MEDICAL_DATA] , Paludism , Plasmodiosis" at bounding box center [286, 103] width 135 height 9
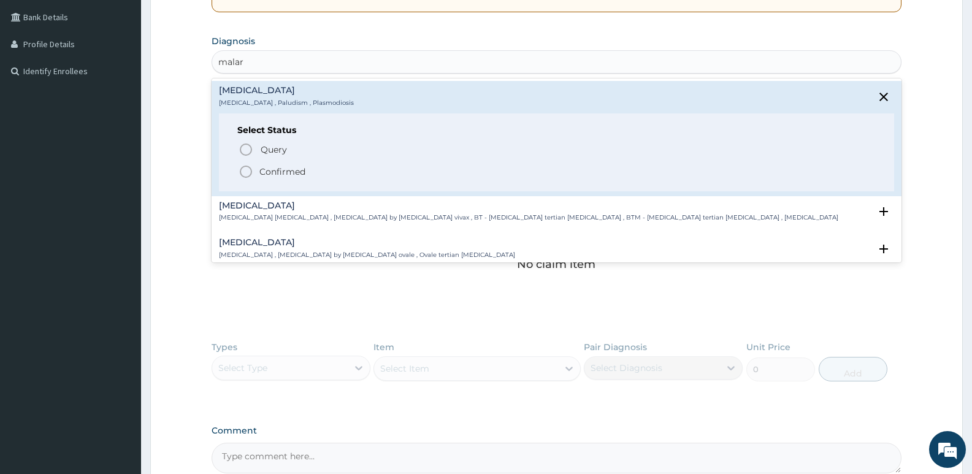
click at [243, 175] on icon "status option filled" at bounding box center [246, 171] width 15 height 15
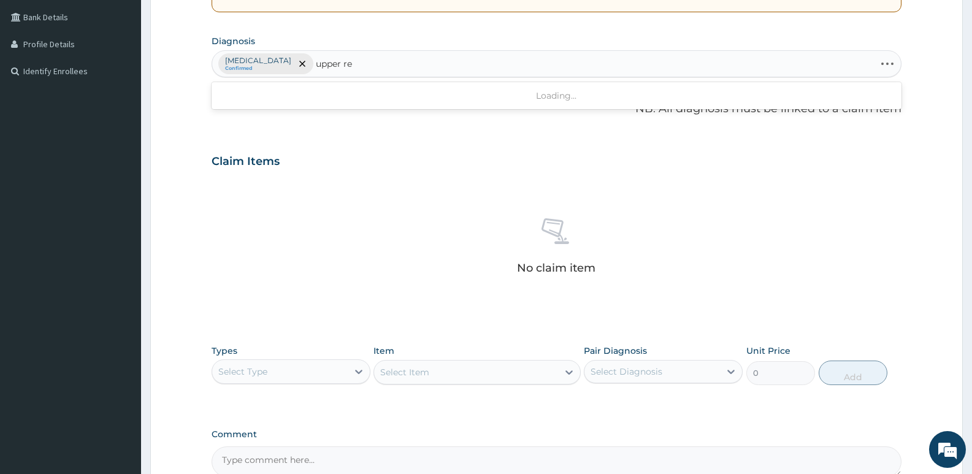
type input "upper res"
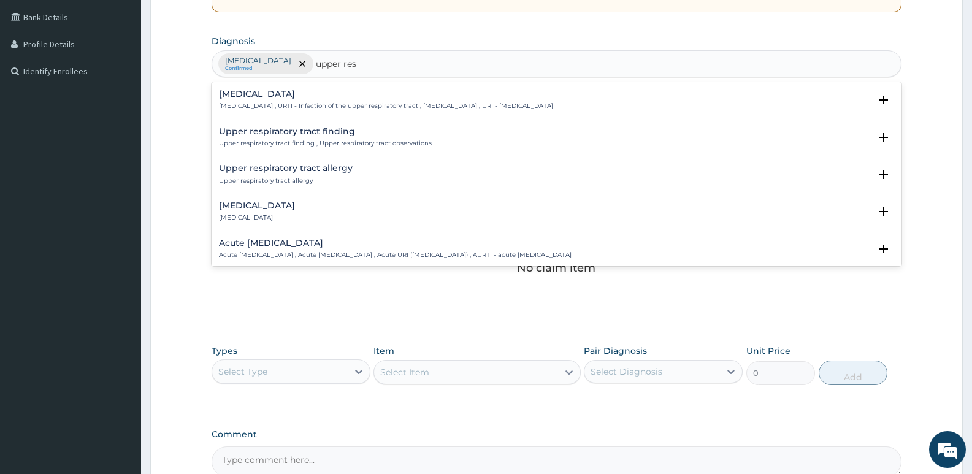
click at [331, 107] on p "[MEDICAL_DATA] , URTI - Infection of the upper respiratory tract , [MEDICAL_DAT…" at bounding box center [386, 106] width 334 height 9
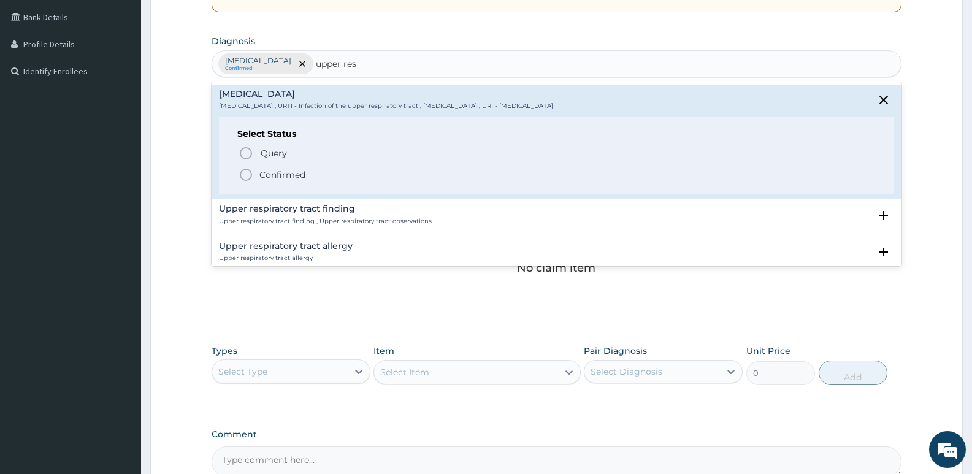
click at [241, 169] on icon "status option filled" at bounding box center [246, 174] width 15 height 15
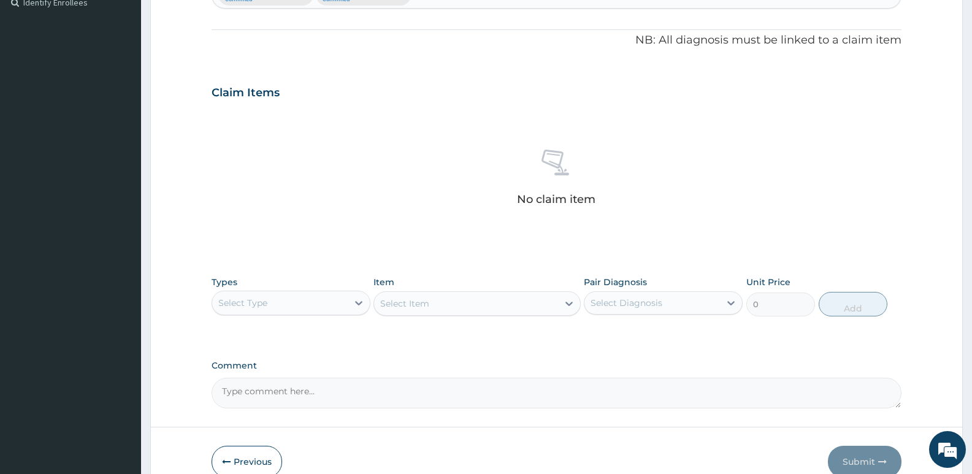
scroll to position [217, 0]
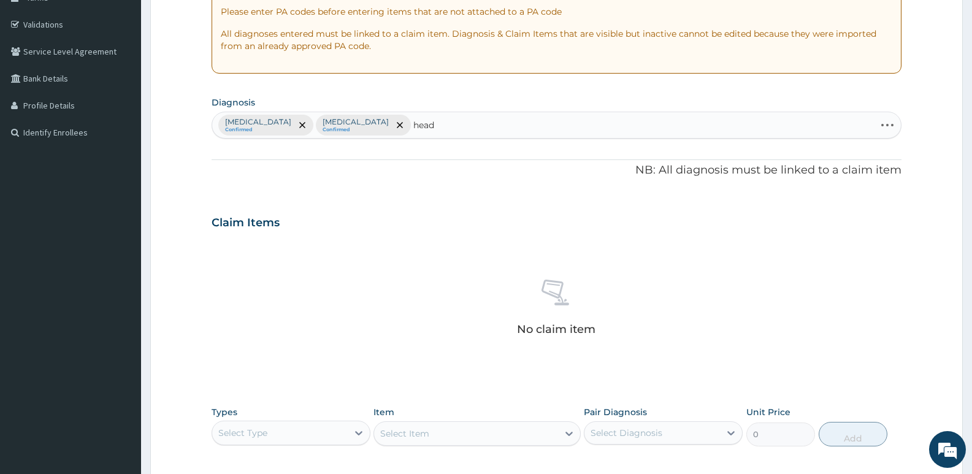
type input "heada"
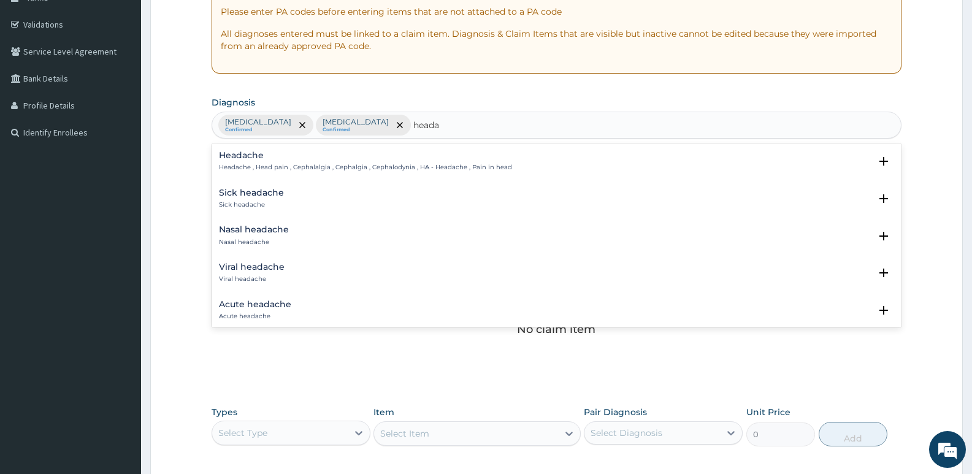
click at [301, 158] on h4 "Headache" at bounding box center [365, 155] width 293 height 9
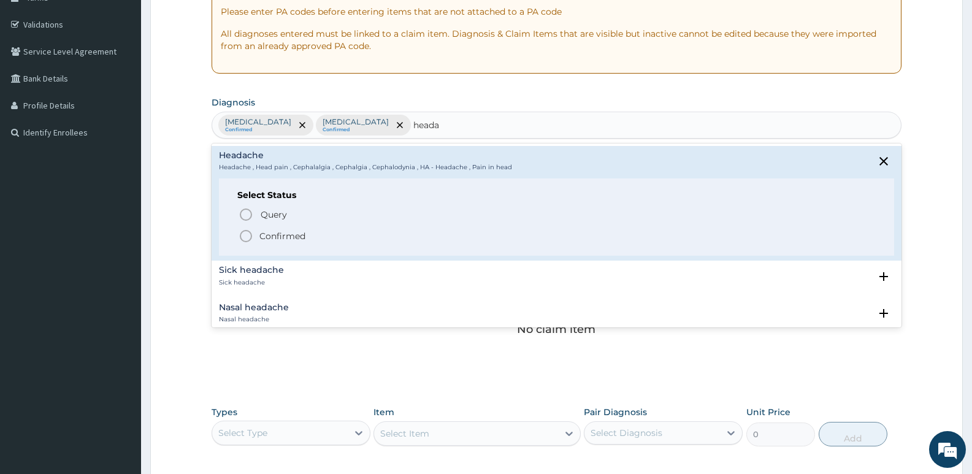
click at [241, 237] on circle "status option filled" at bounding box center [245, 236] width 11 height 11
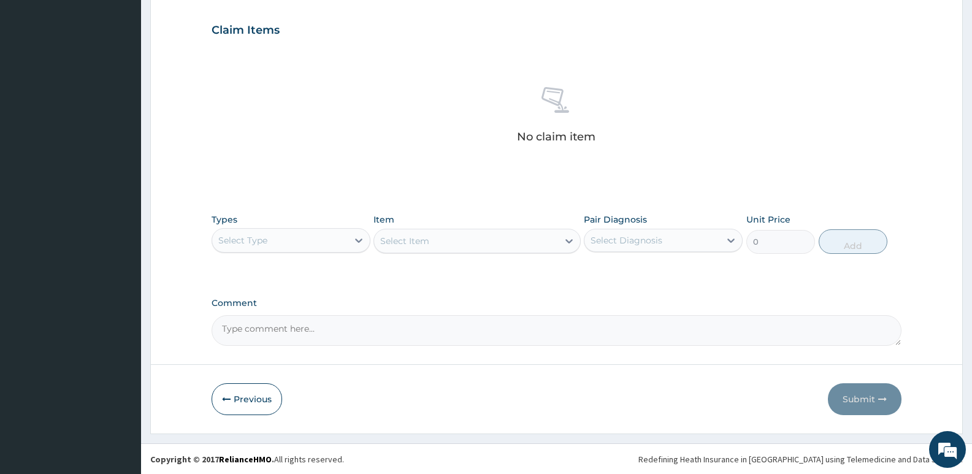
scroll to position [410, 0]
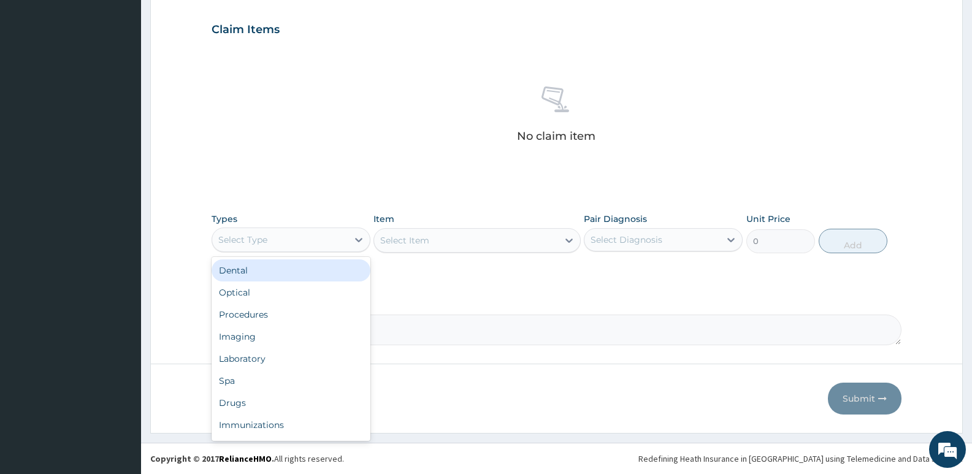
click at [251, 240] on div "Select Type" at bounding box center [242, 240] width 49 height 12
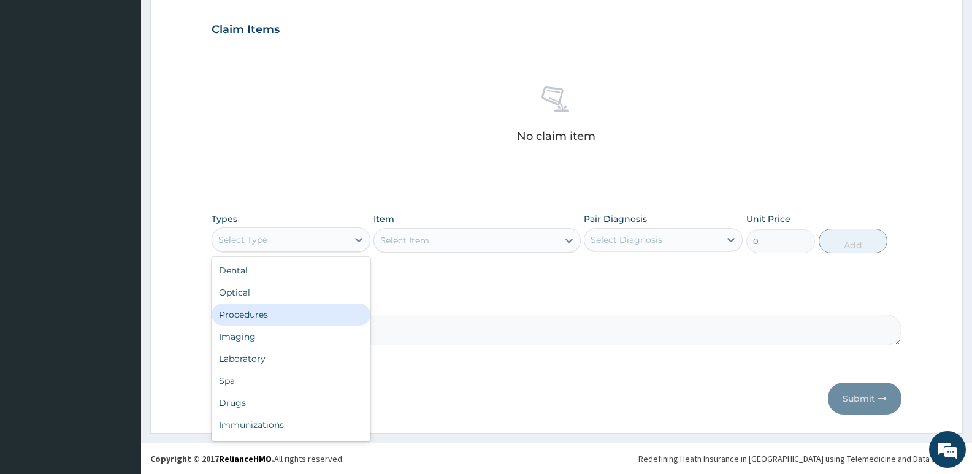
click at [251, 319] on div "Procedures" at bounding box center [291, 315] width 159 height 22
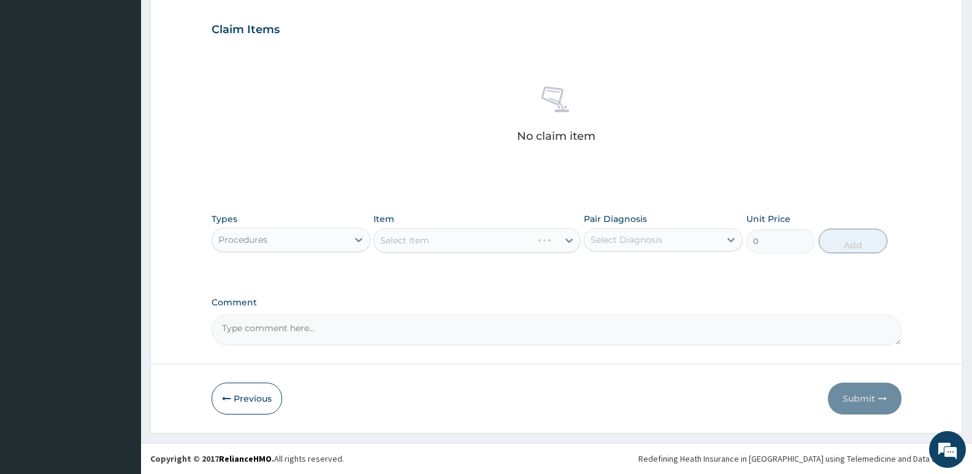
click at [435, 248] on div "Select Item" at bounding box center [477, 240] width 207 height 25
click at [420, 243] on div "Select Item" at bounding box center [477, 240] width 207 height 25
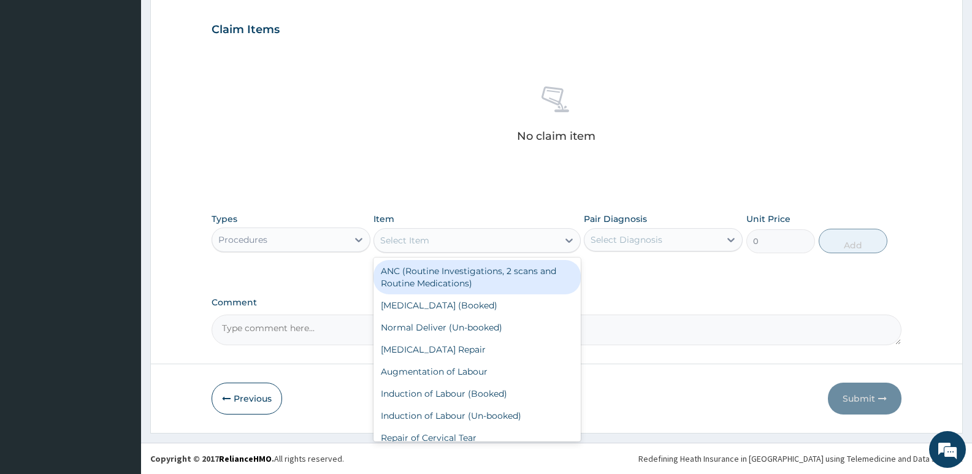
click at [420, 243] on div "Select Item" at bounding box center [404, 240] width 49 height 12
type input "gp"
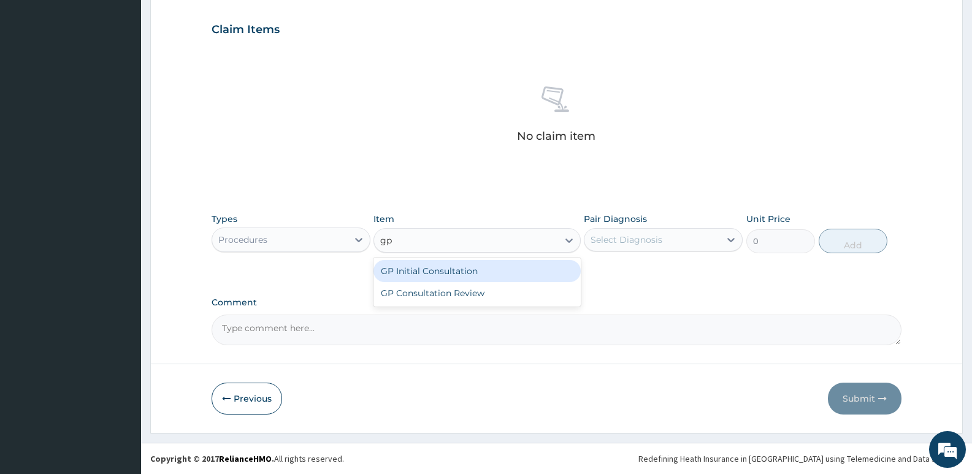
click at [423, 276] on div "GP Initial Consultation" at bounding box center [477, 271] width 207 height 22
type input "2500"
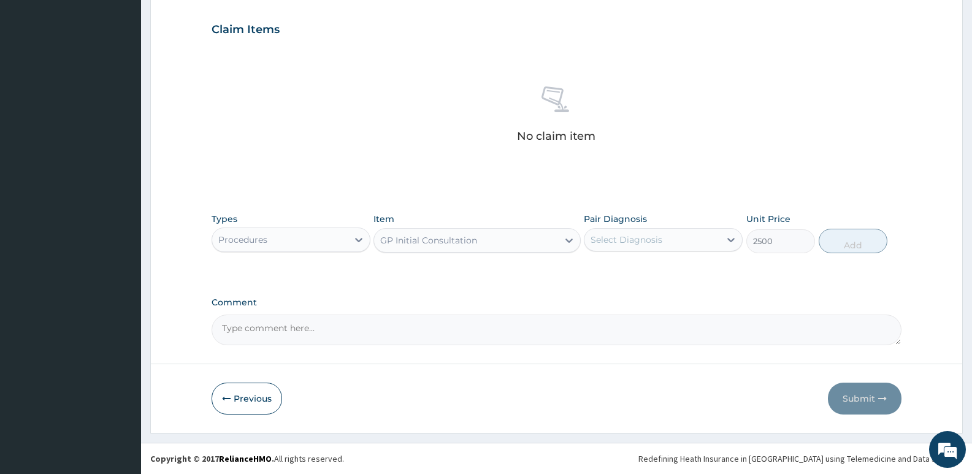
click at [632, 242] on div "Select Diagnosis" at bounding box center [627, 240] width 72 height 12
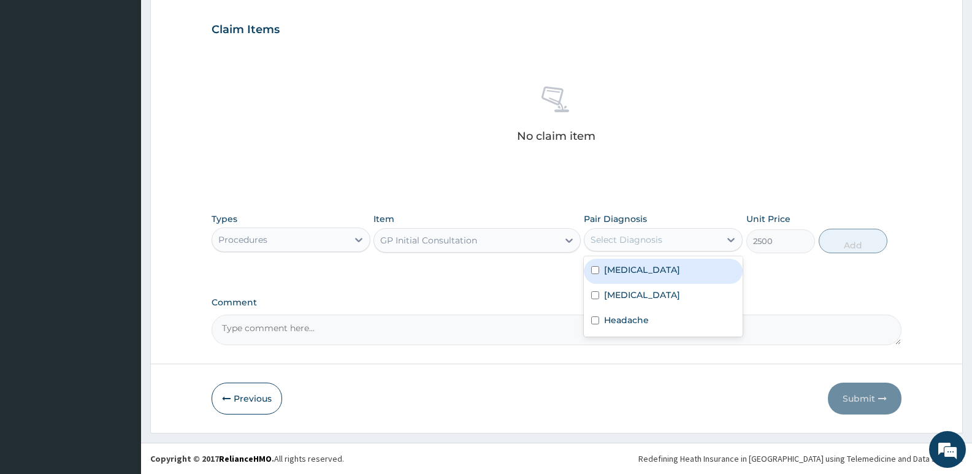
click at [643, 275] on div "Malaria" at bounding box center [663, 271] width 159 height 25
checkbox input "true"
click at [857, 245] on button "Add" at bounding box center [853, 241] width 69 height 25
type input "0"
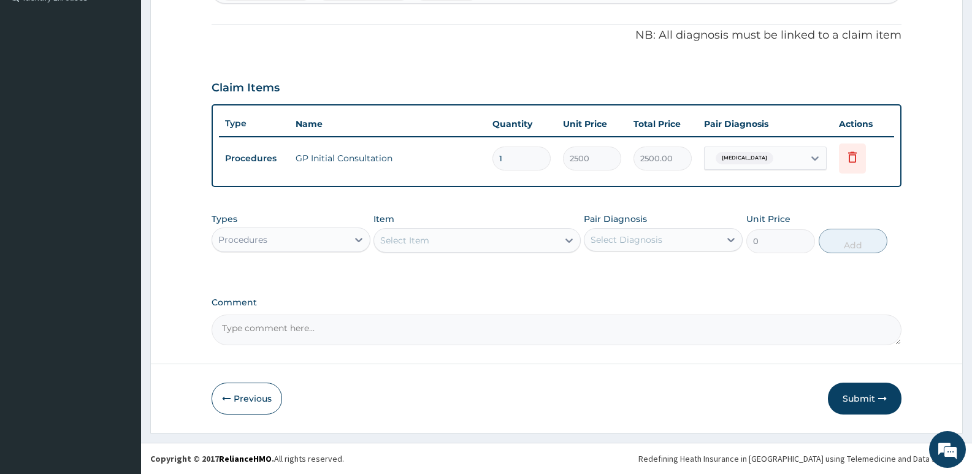
scroll to position [352, 0]
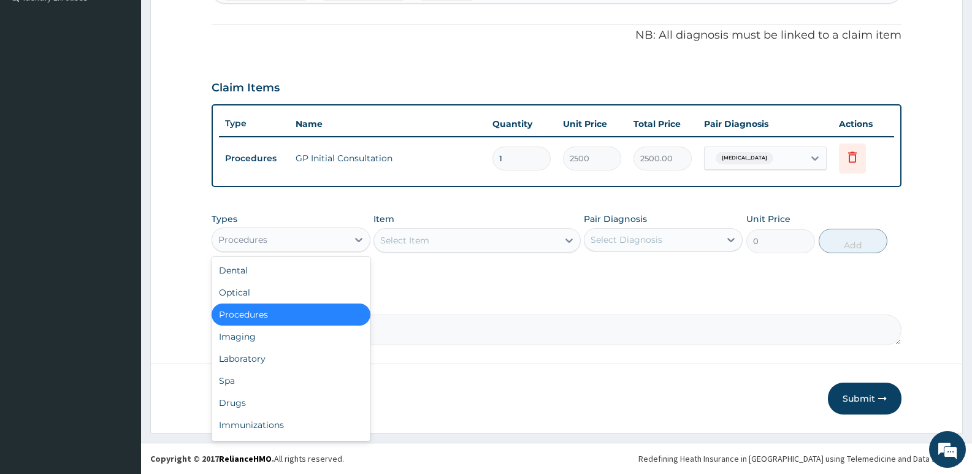
click at [345, 245] on div "Procedures" at bounding box center [280, 240] width 136 height 20
click at [237, 356] on div "Laboratory" at bounding box center [291, 359] width 159 height 22
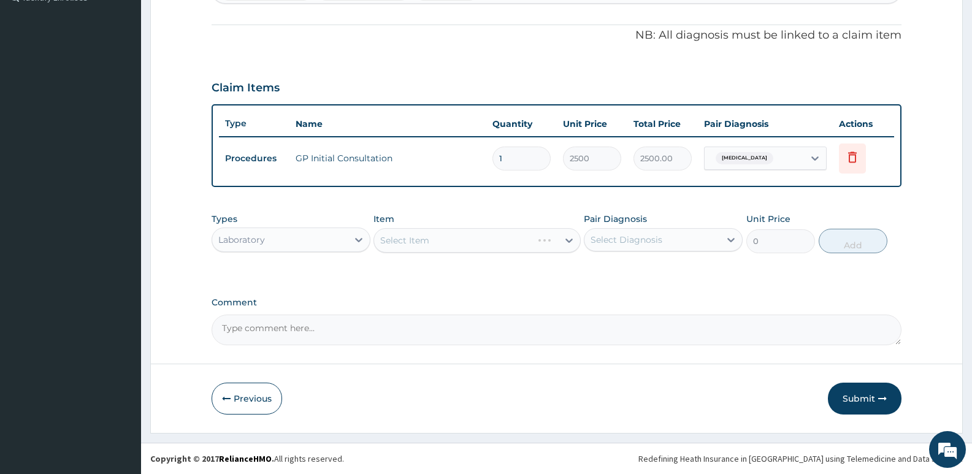
click at [486, 236] on div "Select Item" at bounding box center [477, 240] width 207 height 25
click at [458, 242] on div "Select Item" at bounding box center [465, 241] width 183 height 20
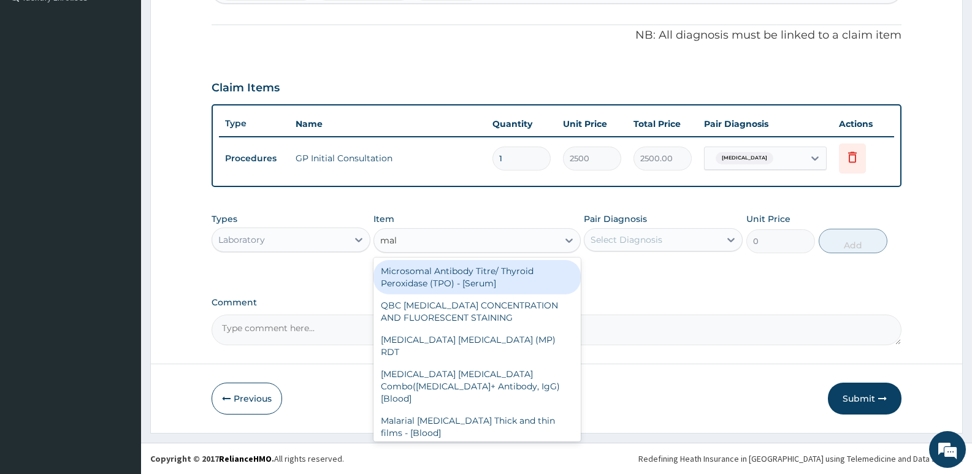
type input "mala"
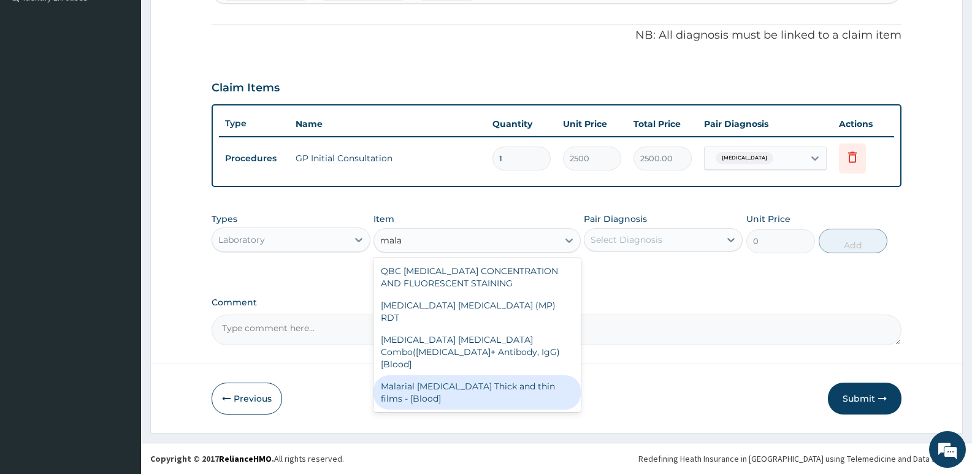
click at [466, 375] on div "Malarial Parasite Thick and thin films - [Blood]" at bounding box center [477, 392] width 207 height 34
type input "1650"
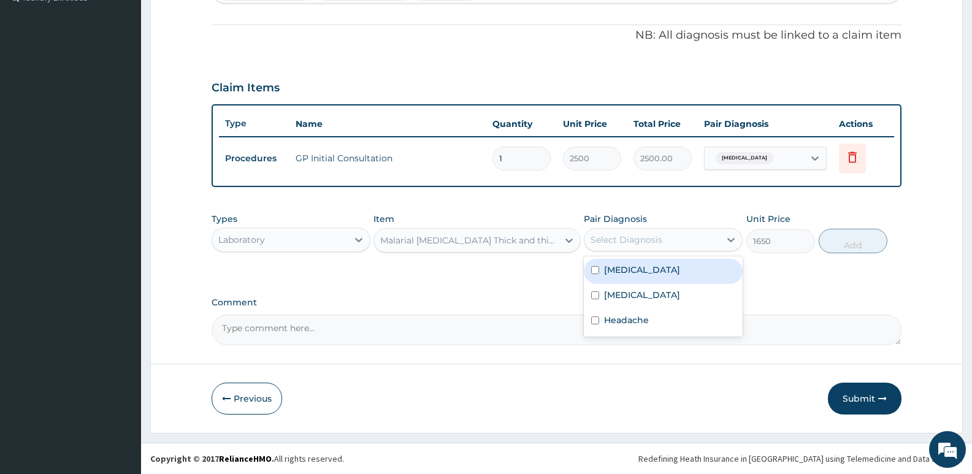
click at [623, 243] on div "Select Diagnosis" at bounding box center [627, 240] width 72 height 12
click at [623, 277] on div "Malaria" at bounding box center [663, 271] width 159 height 25
checkbox input "true"
click at [857, 245] on button "Add" at bounding box center [853, 241] width 69 height 25
type input "0"
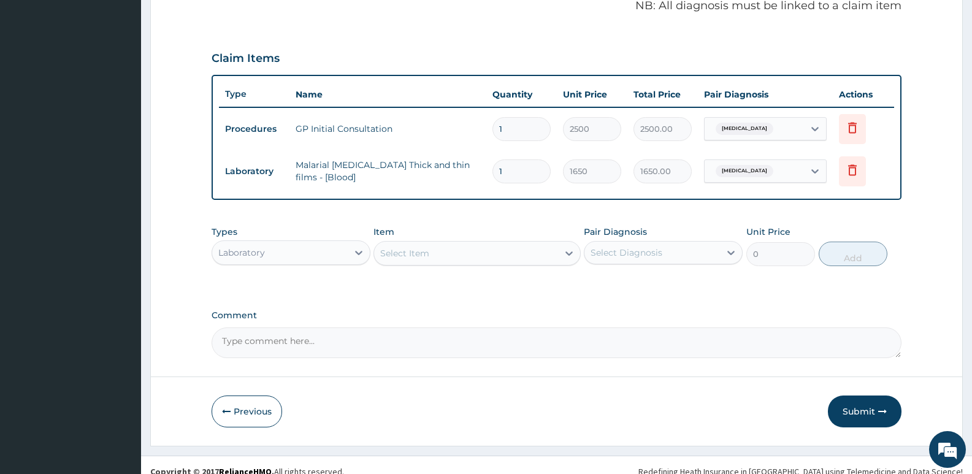
scroll to position [394, 0]
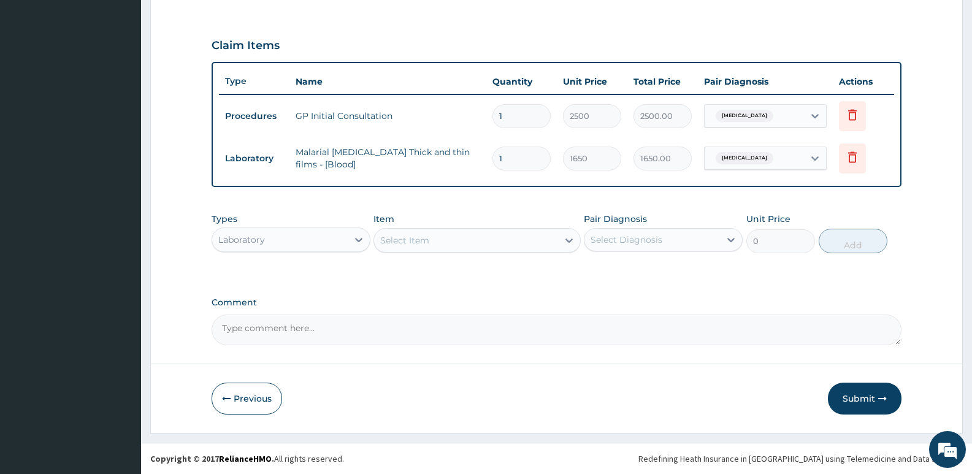
click at [248, 239] on div "Laboratory" at bounding box center [241, 240] width 47 height 12
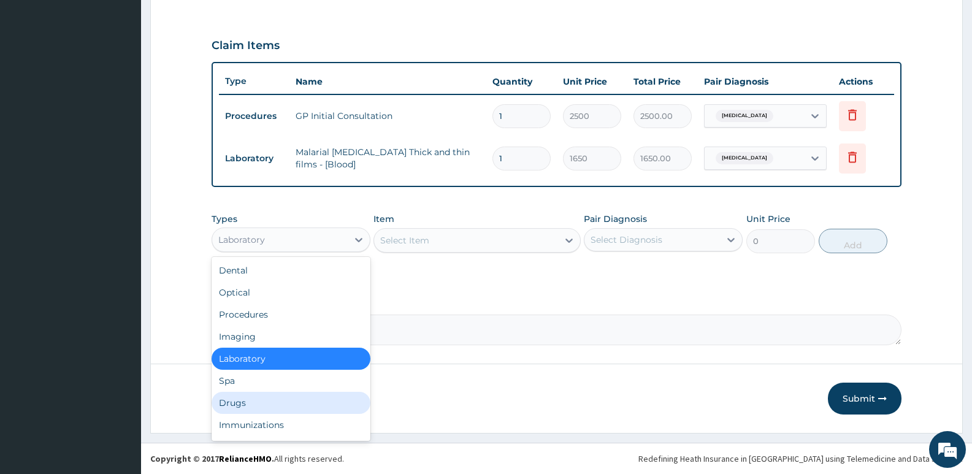
click at [234, 399] on div "Drugs" at bounding box center [291, 403] width 159 height 22
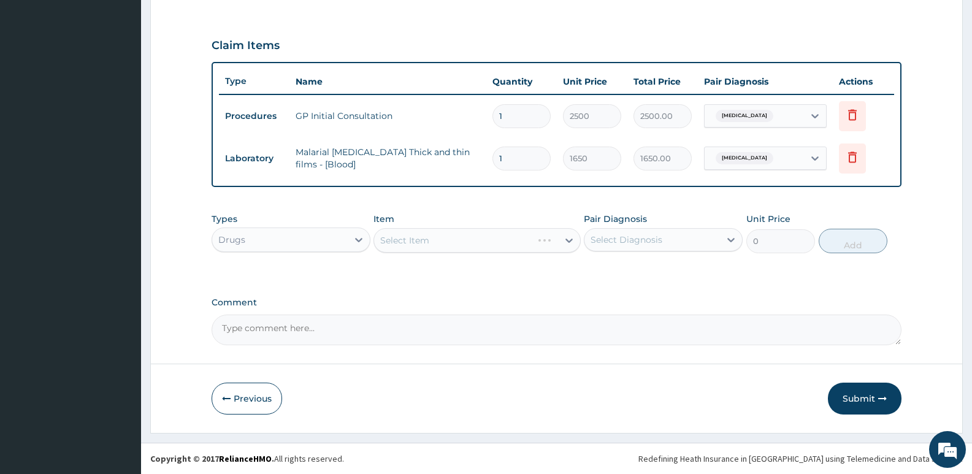
click at [412, 239] on div "Select Item" at bounding box center [477, 240] width 207 height 25
click at [414, 239] on div "Select Item" at bounding box center [404, 240] width 49 height 12
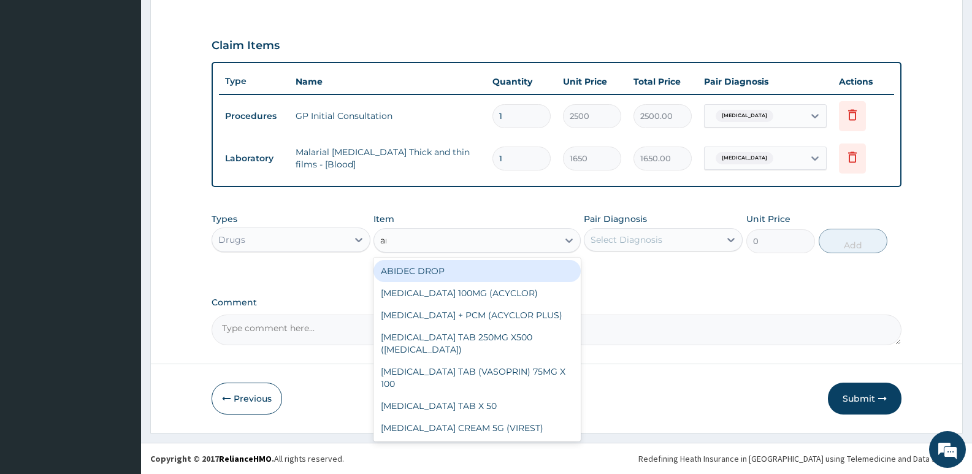
type input "art"
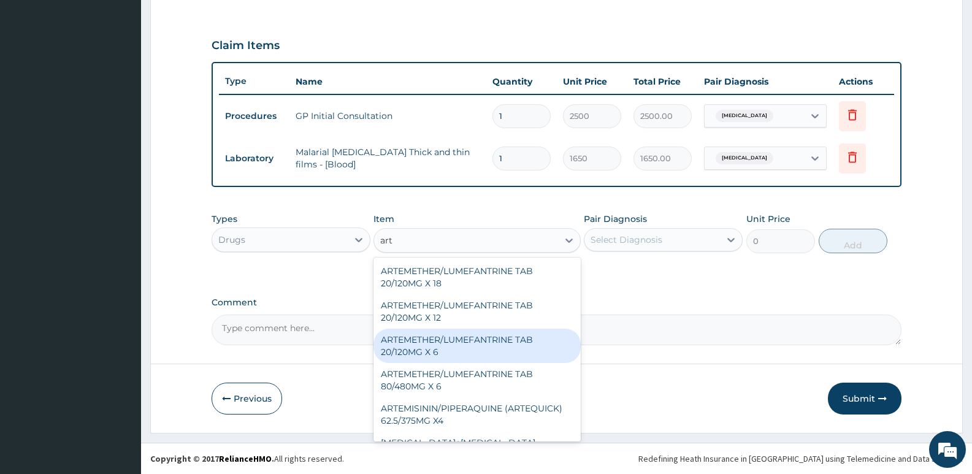
scroll to position [368, 0]
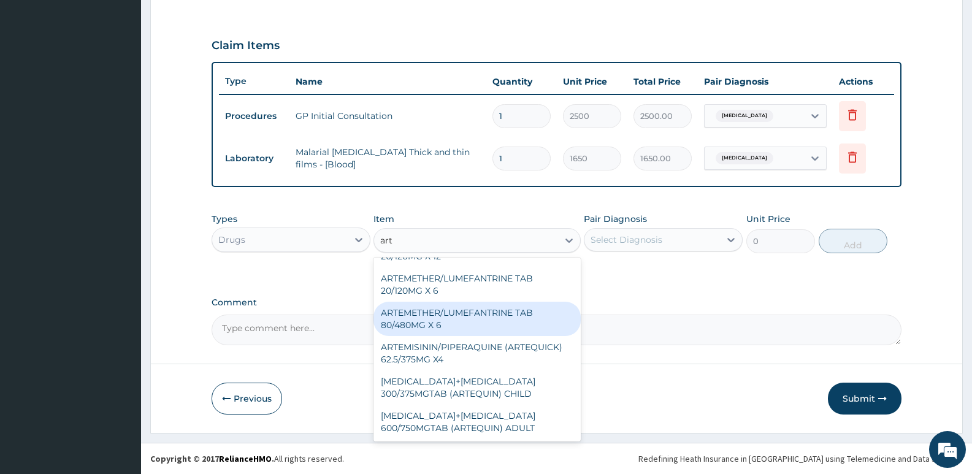
click at [496, 321] on div "ARTEMETHER/LUMEFANTRINE TAB 80/480MG X 6" at bounding box center [477, 319] width 207 height 34
type input "700"
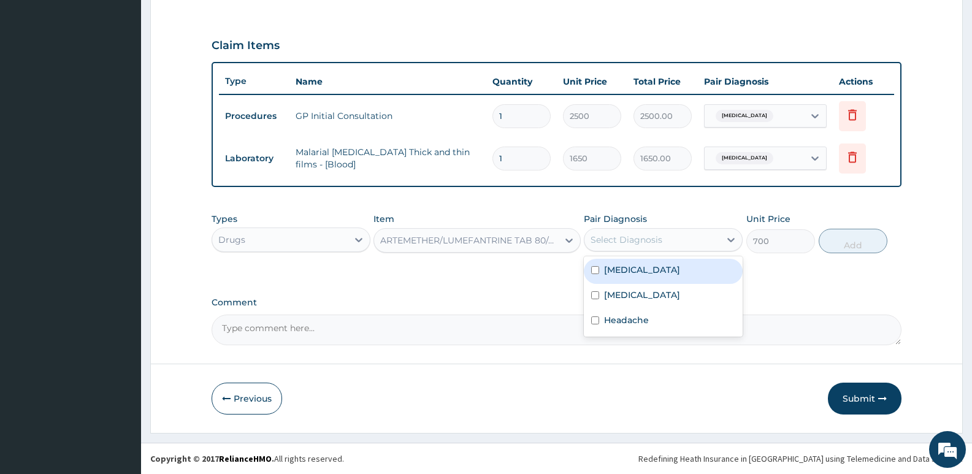
click at [635, 246] on div "Select Diagnosis" at bounding box center [652, 240] width 136 height 20
click at [636, 268] on label "Malaria" at bounding box center [642, 270] width 76 height 12
checkbox input "true"
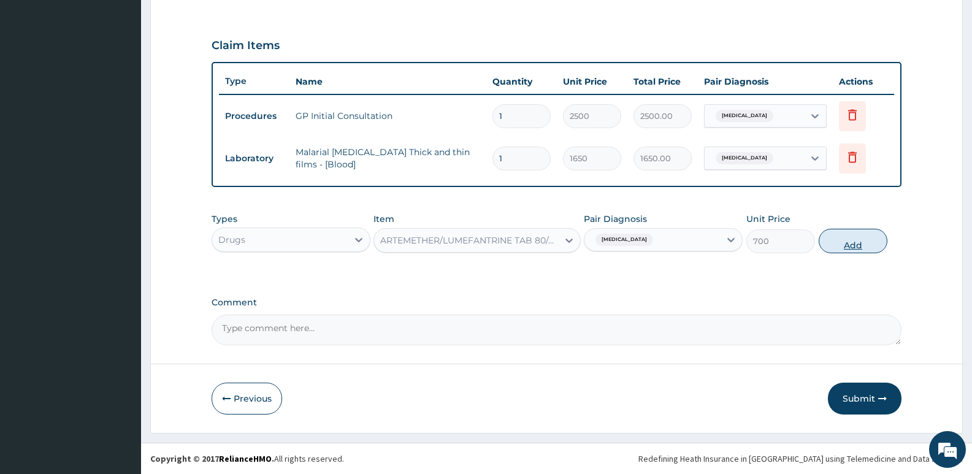
click at [876, 240] on button "Add" at bounding box center [853, 241] width 69 height 25
type input "0"
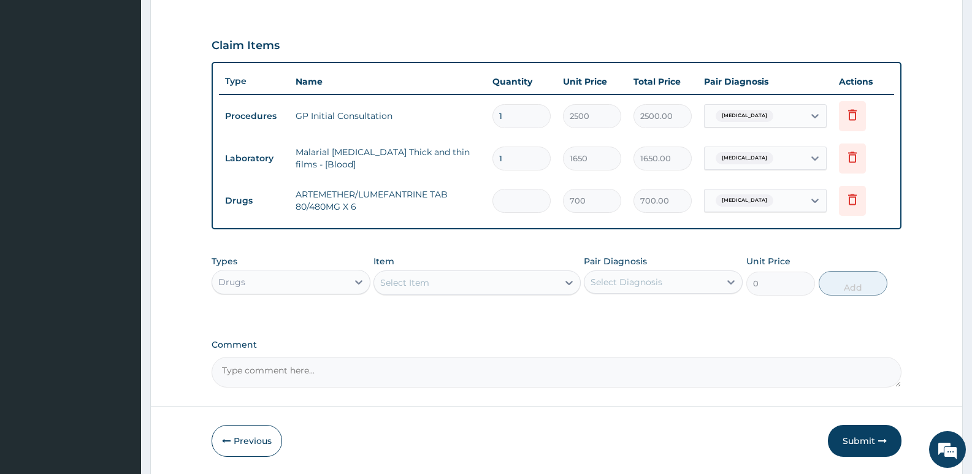
type input "0.00"
type input "6"
type input "4200.00"
type input "6"
click at [396, 278] on div "Select Item" at bounding box center [404, 283] width 49 height 12
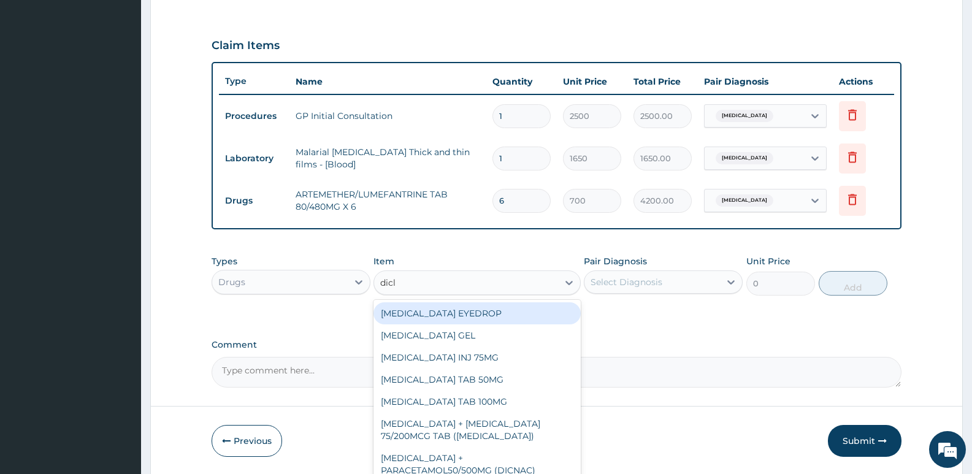
type input "diclo"
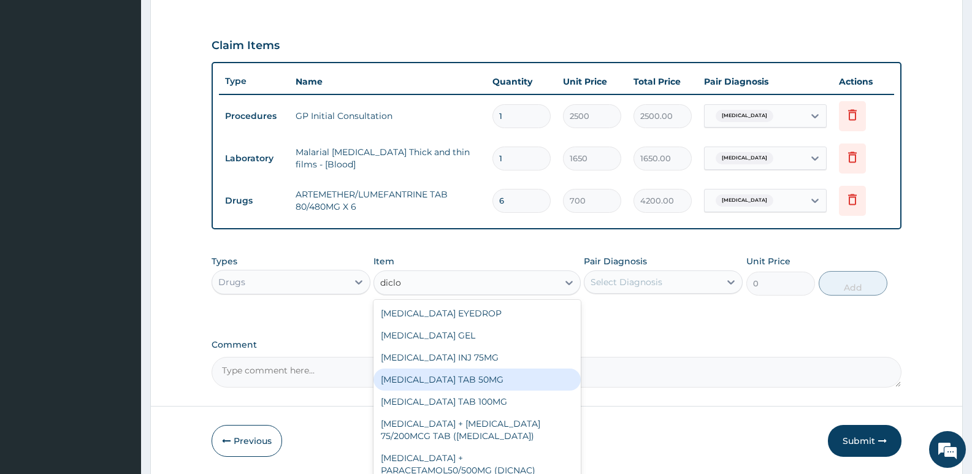
click at [418, 381] on div "DICLOFENAC POTASSIUM TAB 50MG" at bounding box center [477, 380] width 207 height 22
type input "30"
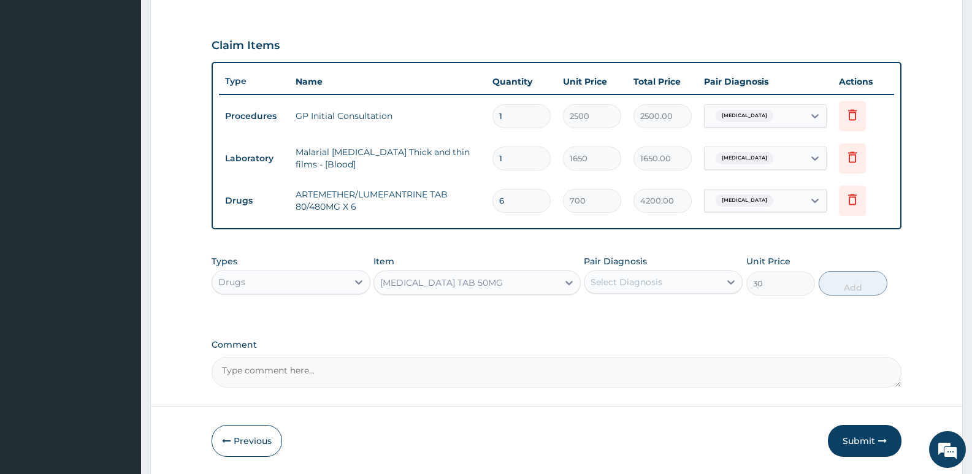
click at [699, 284] on div "Select Diagnosis" at bounding box center [652, 282] width 136 height 20
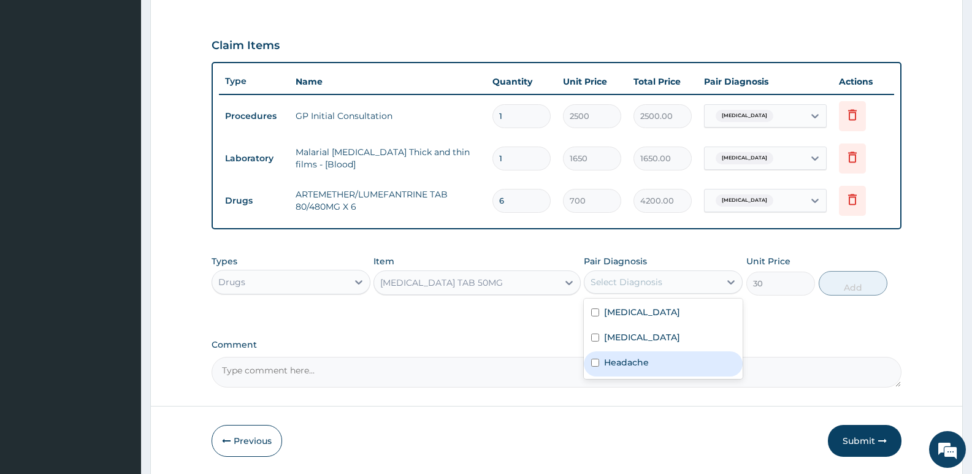
click at [623, 357] on label "Headache" at bounding box center [626, 362] width 45 height 12
checkbox input "true"
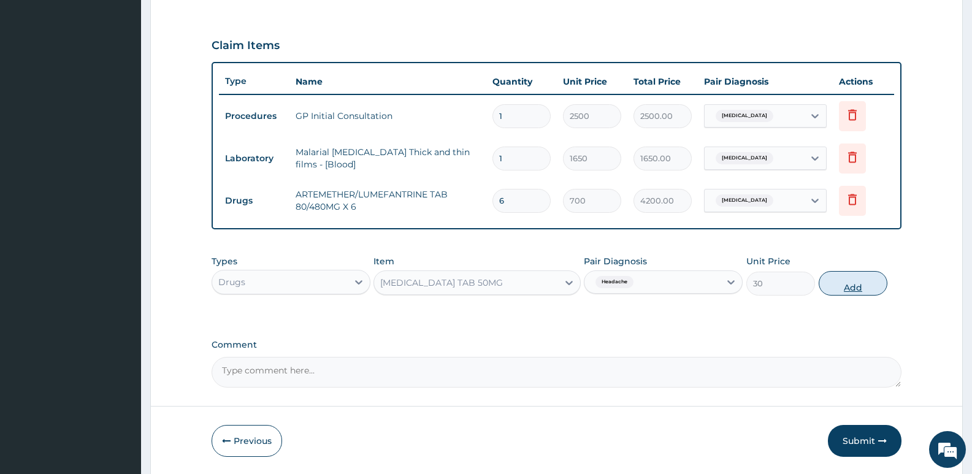
click at [844, 277] on button "Add" at bounding box center [853, 283] width 69 height 25
type input "0"
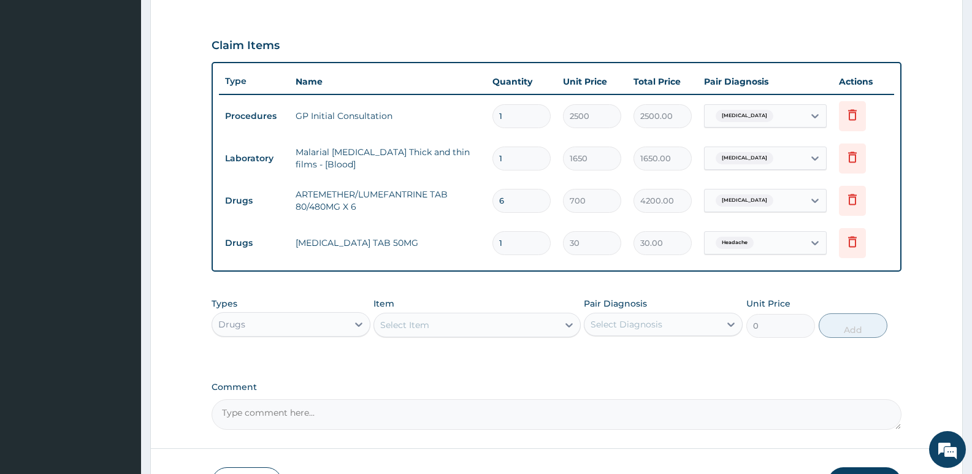
type input "0.00"
type input "6"
type input "180.00"
type input "6"
click at [518, 326] on div "Select Item" at bounding box center [465, 325] width 183 height 20
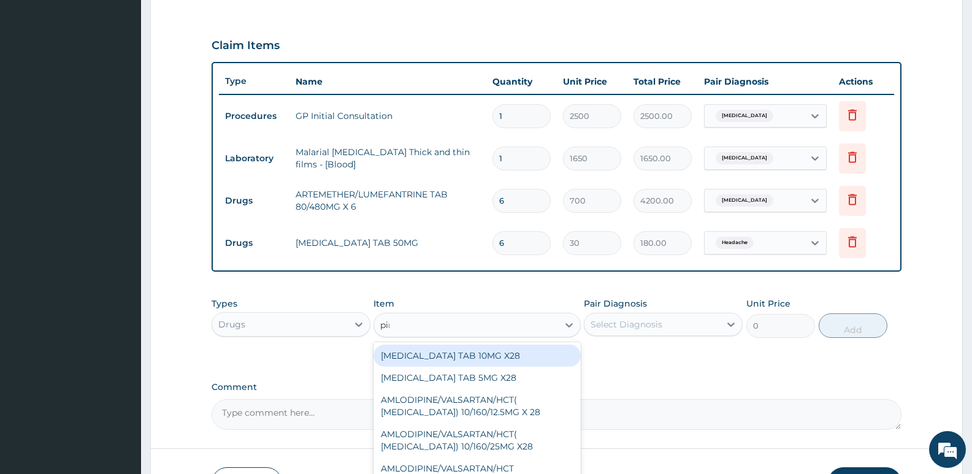
type input "piri"
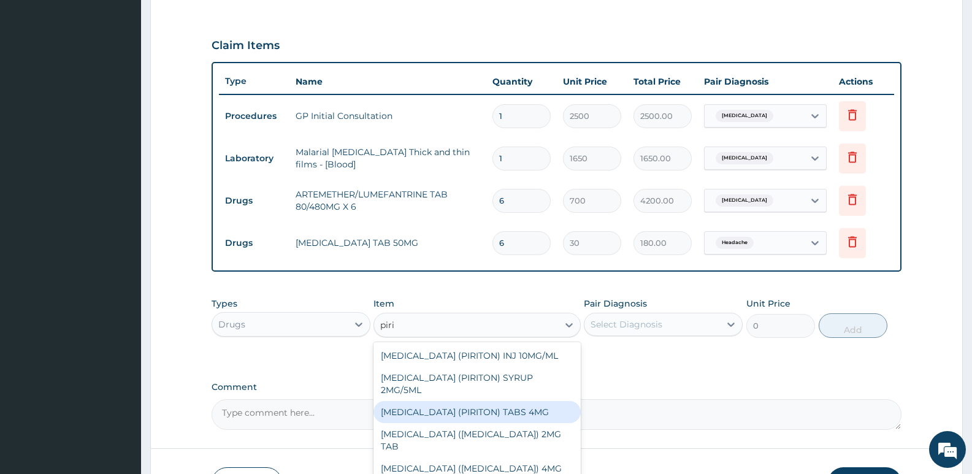
click at [516, 423] on div "CHLORPHENIRAMINE (PIRITON) TABS 4MG" at bounding box center [477, 412] width 207 height 22
type input "10"
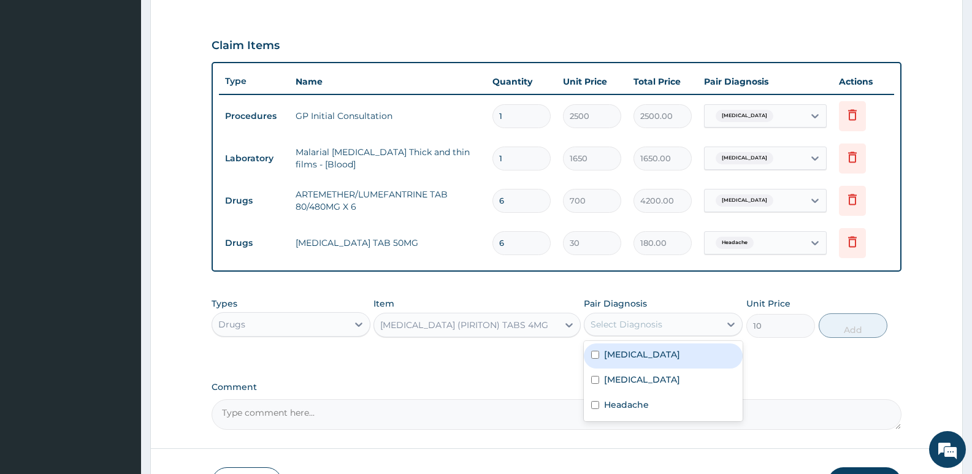
click at [656, 318] on div "Select Diagnosis" at bounding box center [627, 324] width 72 height 12
click at [630, 374] on label "Upper respiratory infection" at bounding box center [642, 380] width 76 height 12
checkbox input "true"
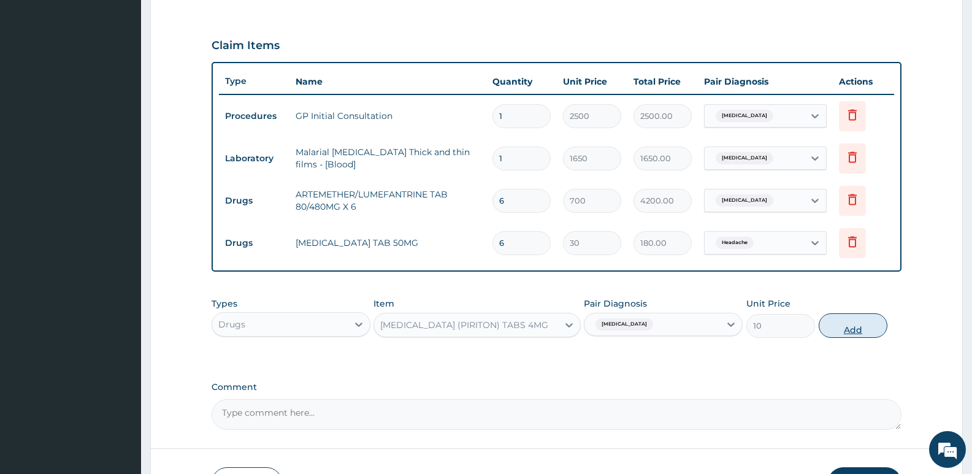
click at [832, 328] on button "Add" at bounding box center [853, 325] width 69 height 25
type input "0"
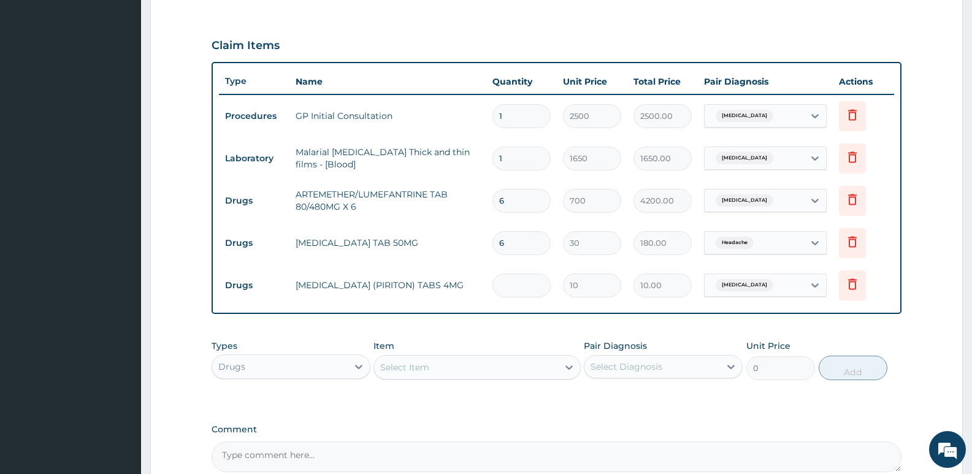
type input "0.00"
type input "6"
type input "60.00"
type input "6"
click at [385, 372] on div "Select Item" at bounding box center [404, 367] width 49 height 12
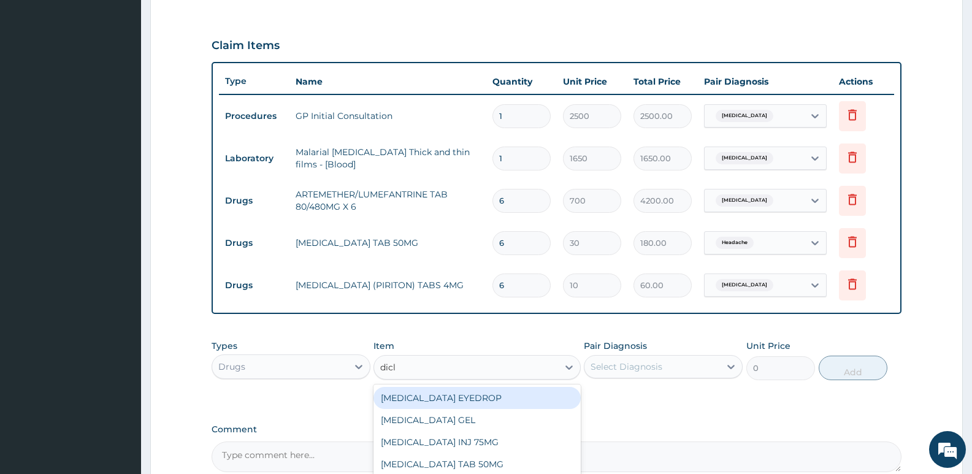
type input "diclo"
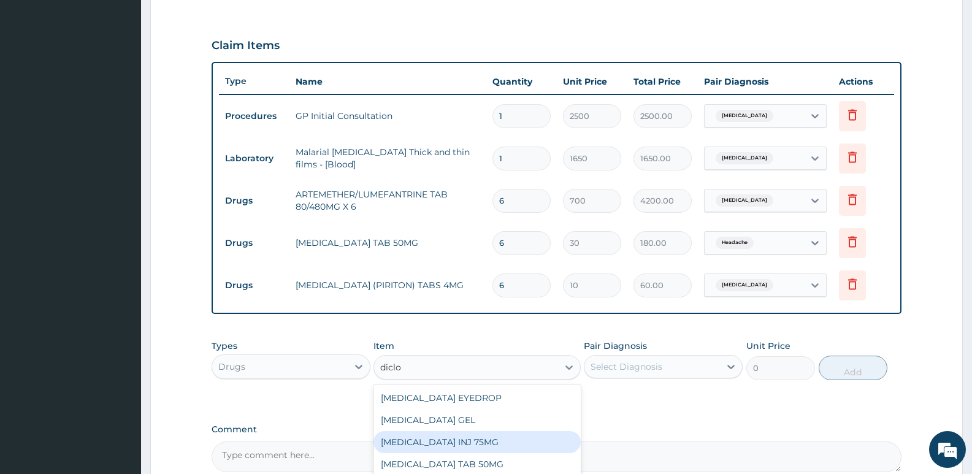
click at [435, 441] on div "DICLOFENAC INJ 75MG" at bounding box center [477, 442] width 207 height 22
type input "200"
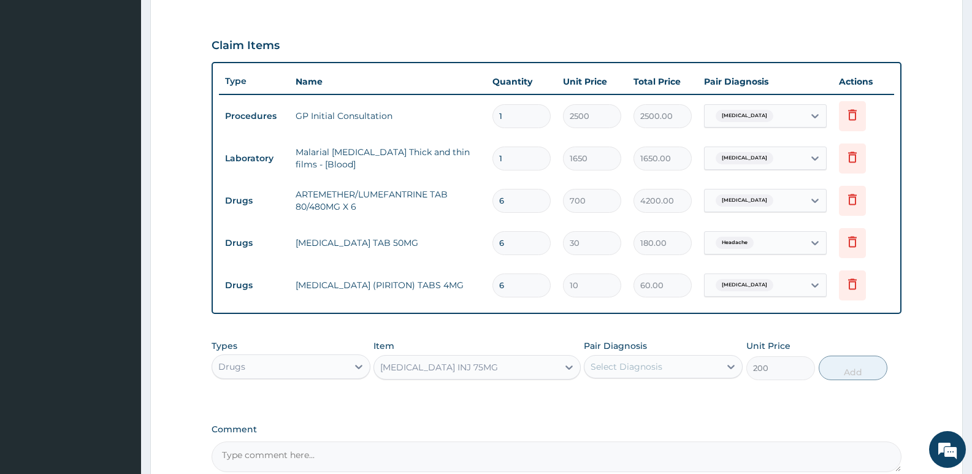
click at [626, 354] on div "Pair Diagnosis Select Diagnosis" at bounding box center [663, 360] width 159 height 40
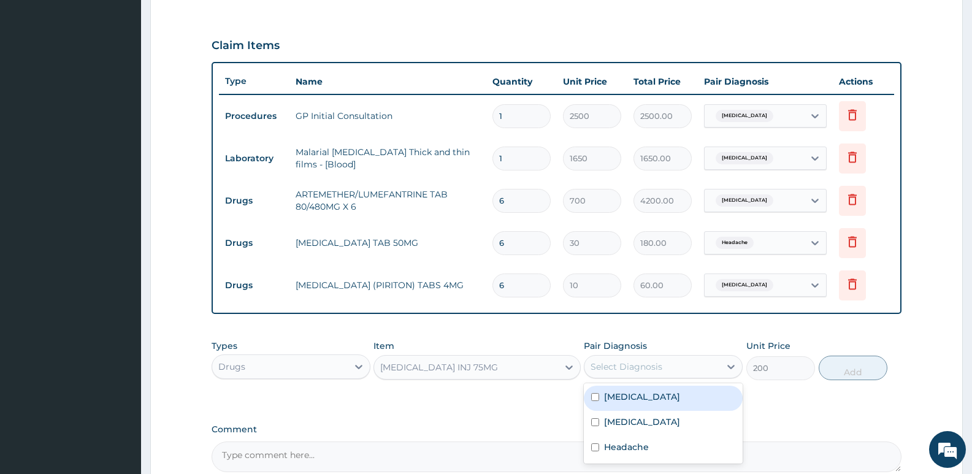
click at [631, 373] on div "Select Diagnosis" at bounding box center [652, 367] width 136 height 20
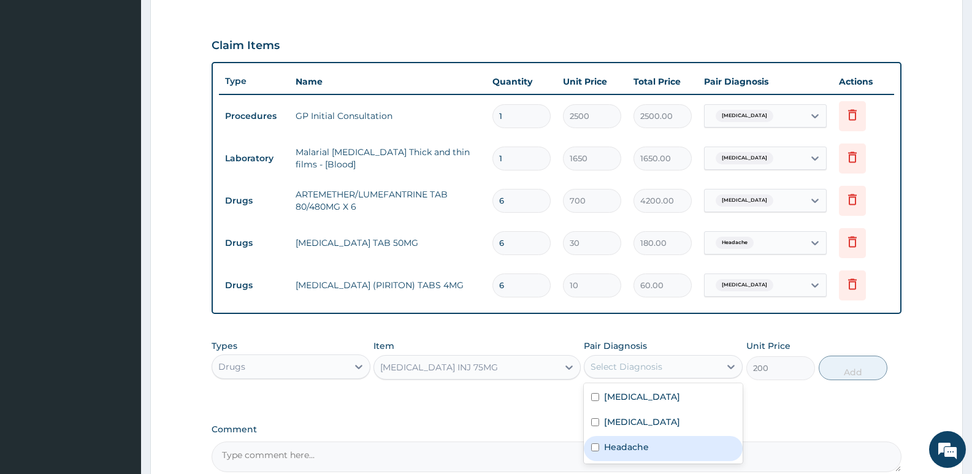
click at [625, 447] on label "Headache" at bounding box center [626, 447] width 45 height 12
checkbox input "true"
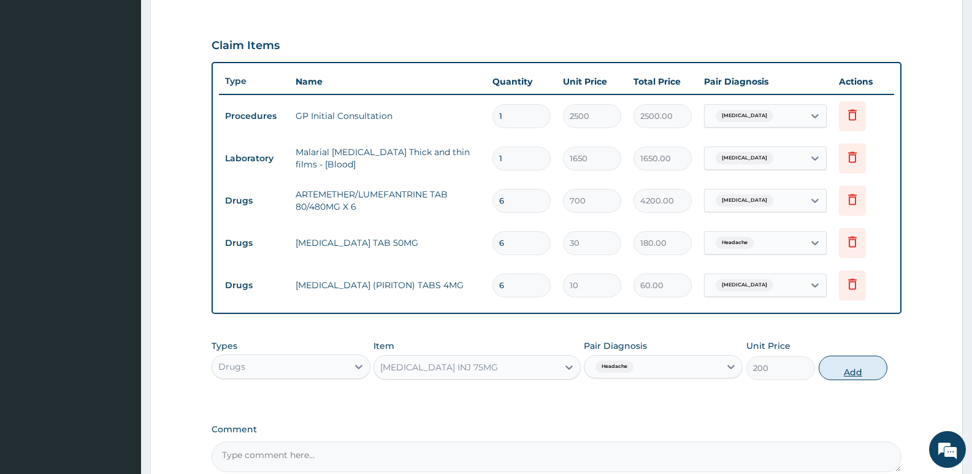
click at [845, 363] on button "Add" at bounding box center [853, 368] width 69 height 25
type input "0"
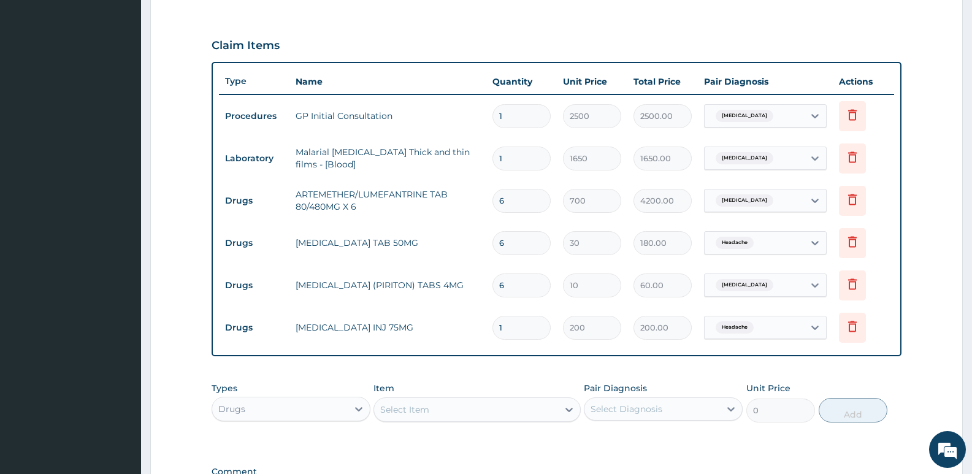
type input "0.00"
type input "2"
type input "400.00"
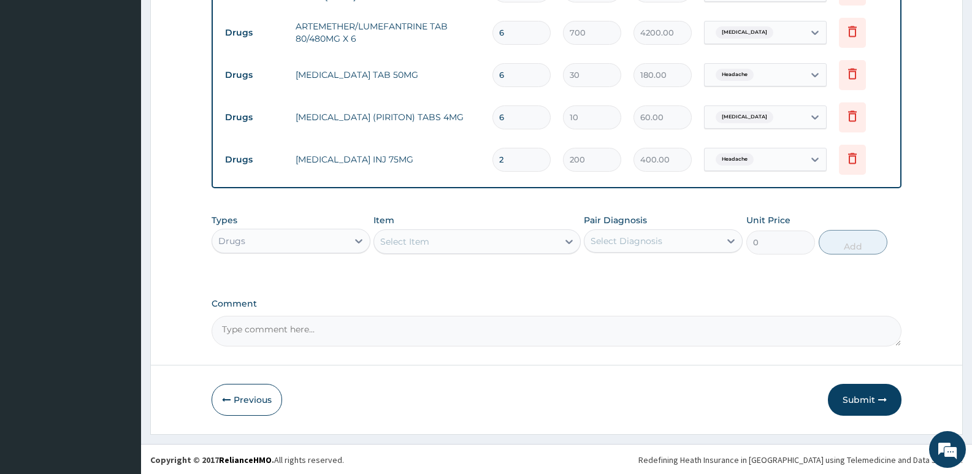
scroll to position [564, 0]
type input "2"
click at [879, 394] on icon "button" at bounding box center [882, 398] width 9 height 9
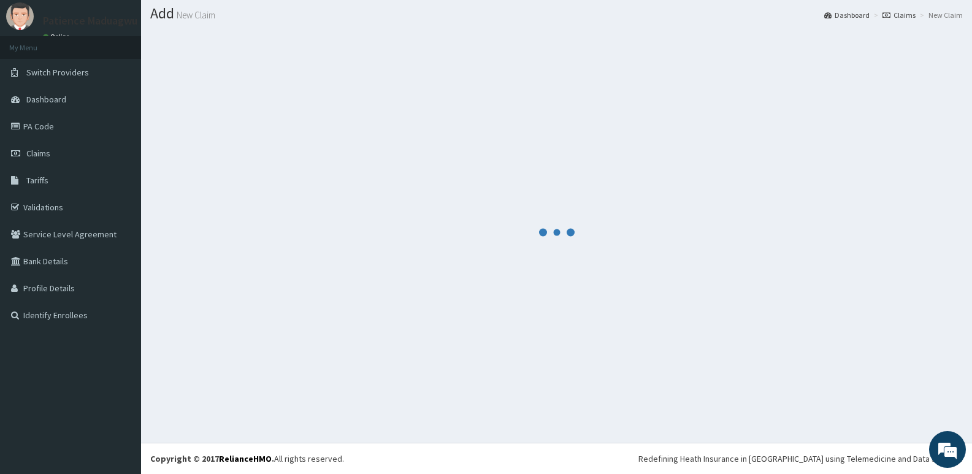
scroll to position [34, 0]
